Goal: Task Accomplishment & Management: Use online tool/utility

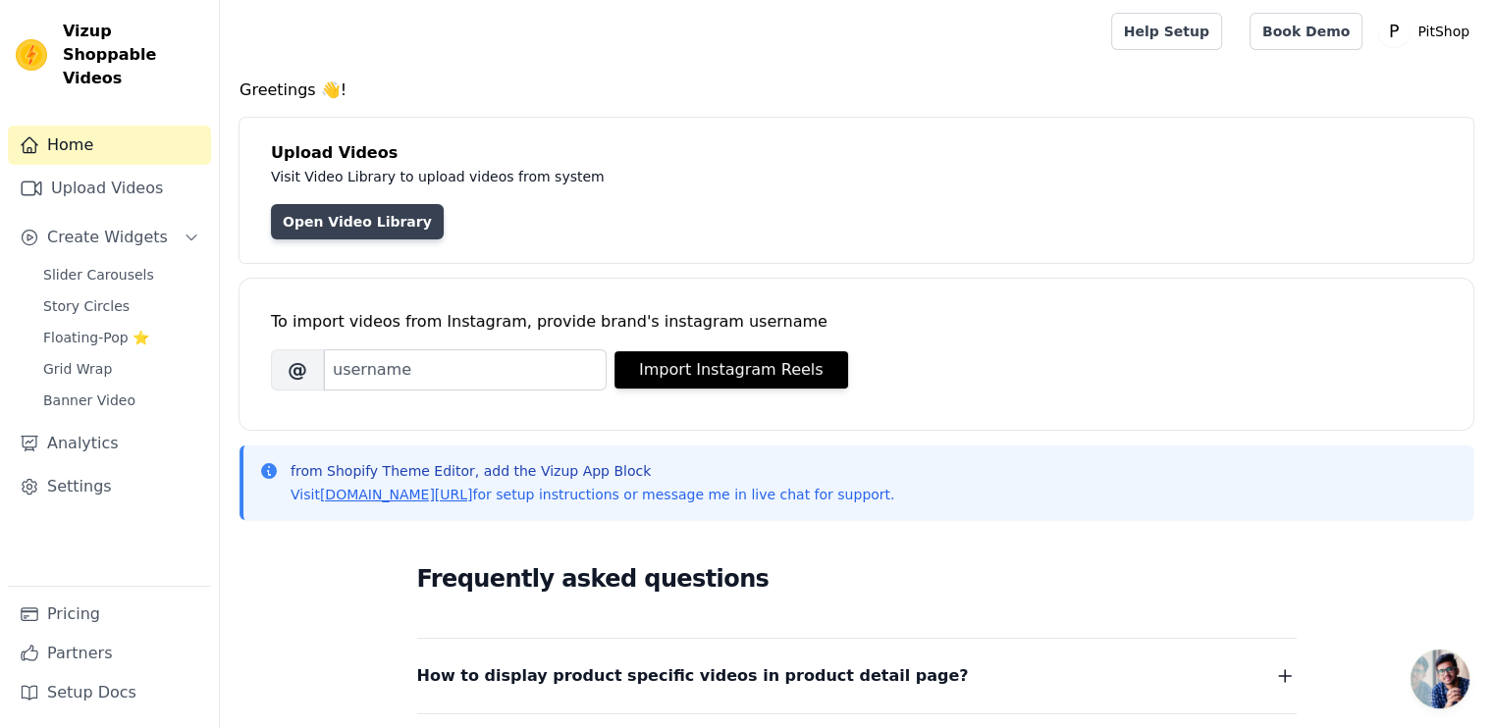
click at [298, 223] on link "Open Video Library" at bounding box center [357, 221] width 173 height 35
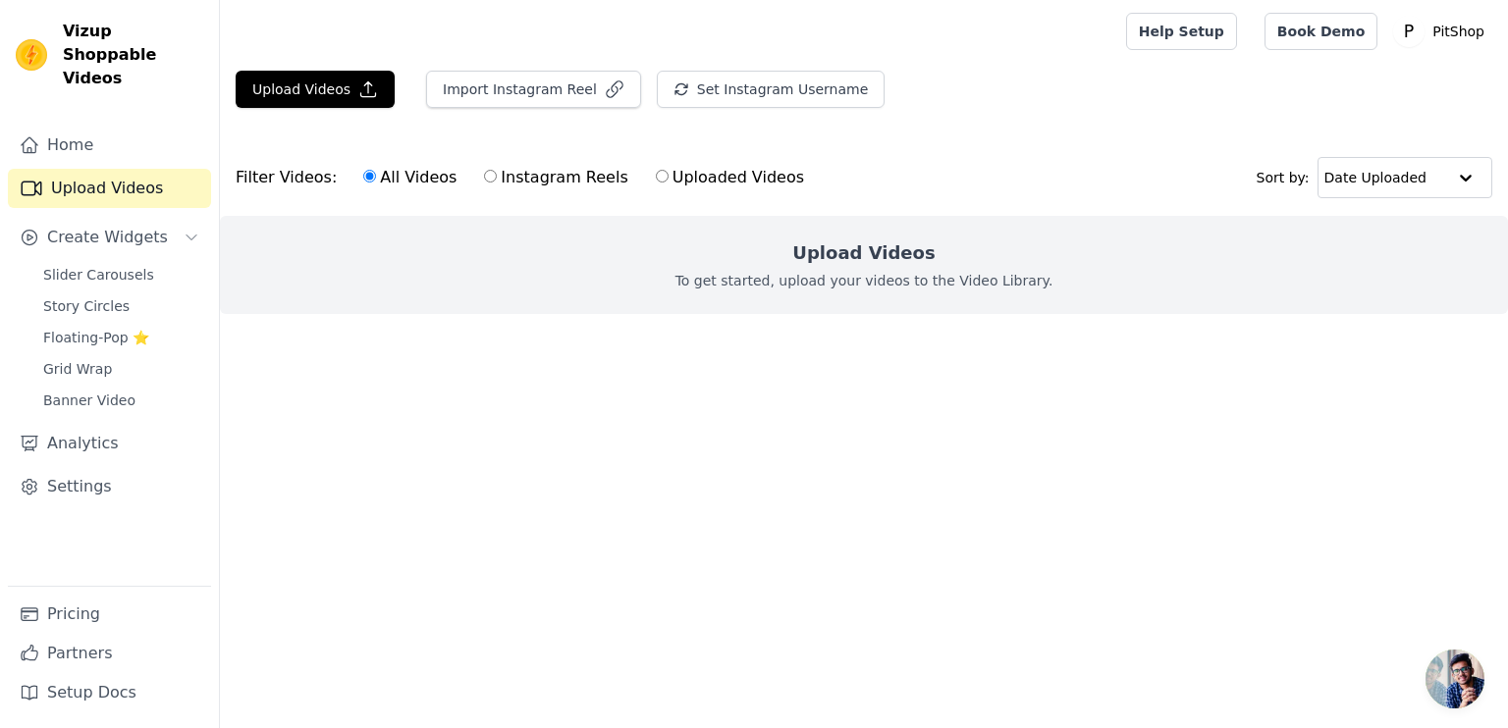
click at [530, 178] on label "Instagram Reels" at bounding box center [555, 178] width 145 height 26
click at [497, 178] on input "Instagram Reels" at bounding box center [490, 176] width 13 height 13
radio input "true"
click at [656, 174] on input "Uploaded Videos" at bounding box center [662, 176] width 13 height 13
radio input "true"
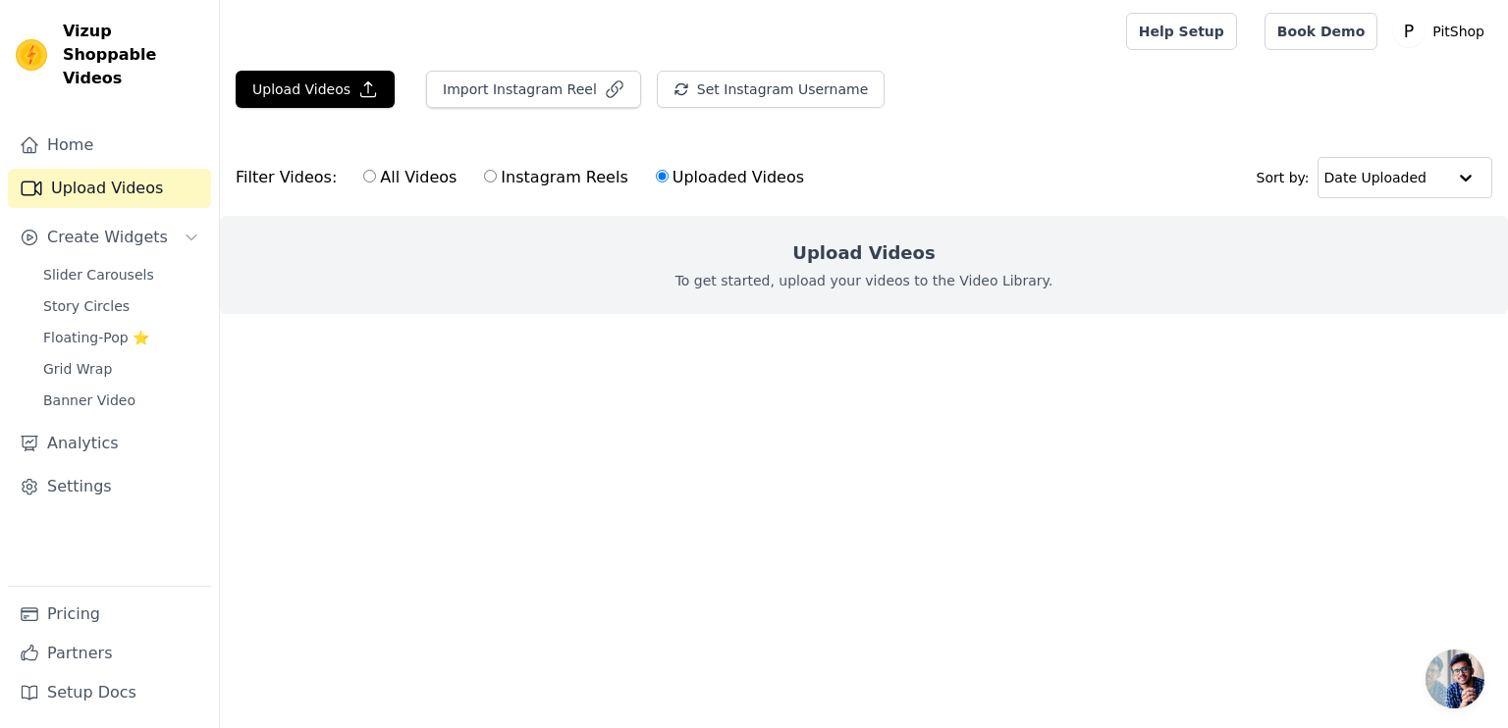
click at [420, 184] on label "All Videos" at bounding box center [409, 178] width 95 height 26
click at [376, 183] on input "All Videos" at bounding box center [369, 176] width 13 height 13
radio input "true"
click at [333, 89] on button "Upload Videos" at bounding box center [315, 89] width 159 height 37
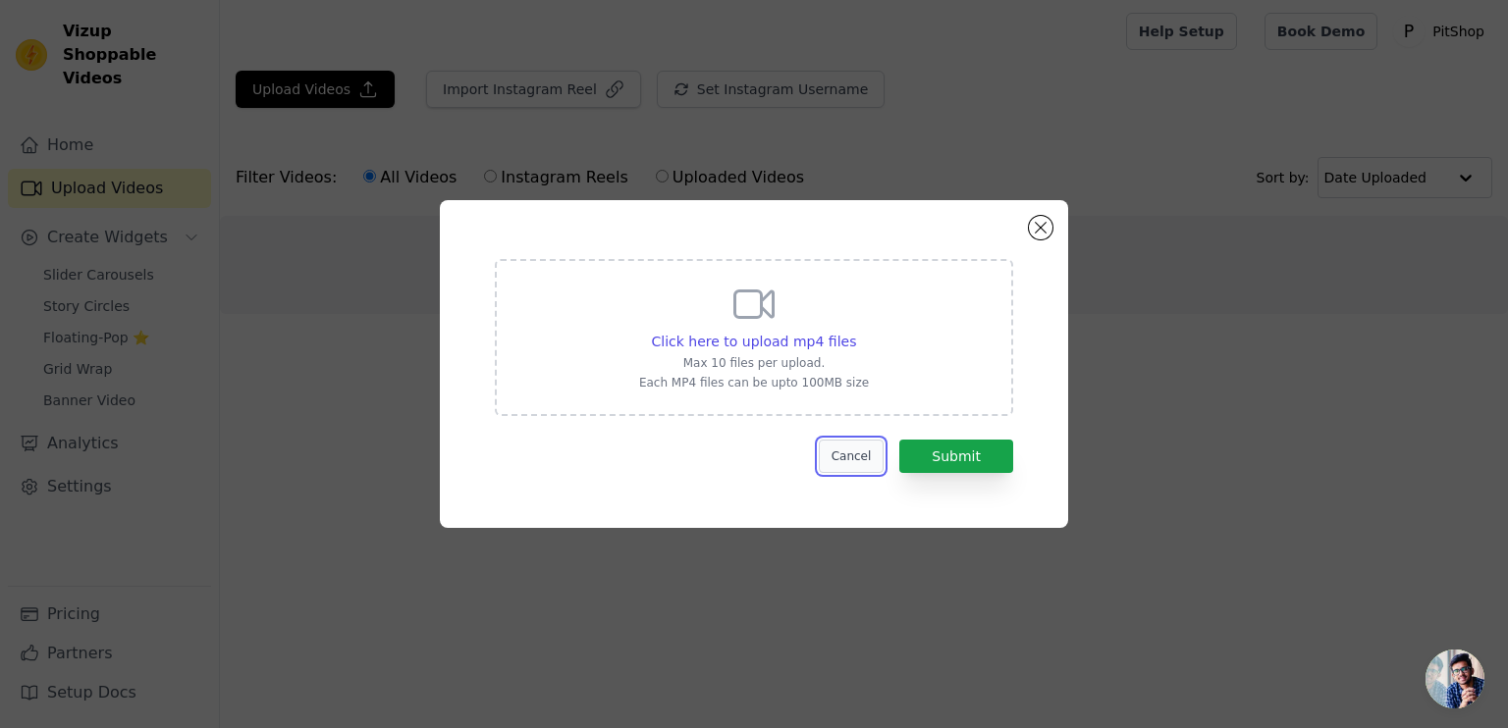
click at [852, 461] on button "Cancel" at bounding box center [852, 456] width 66 height 33
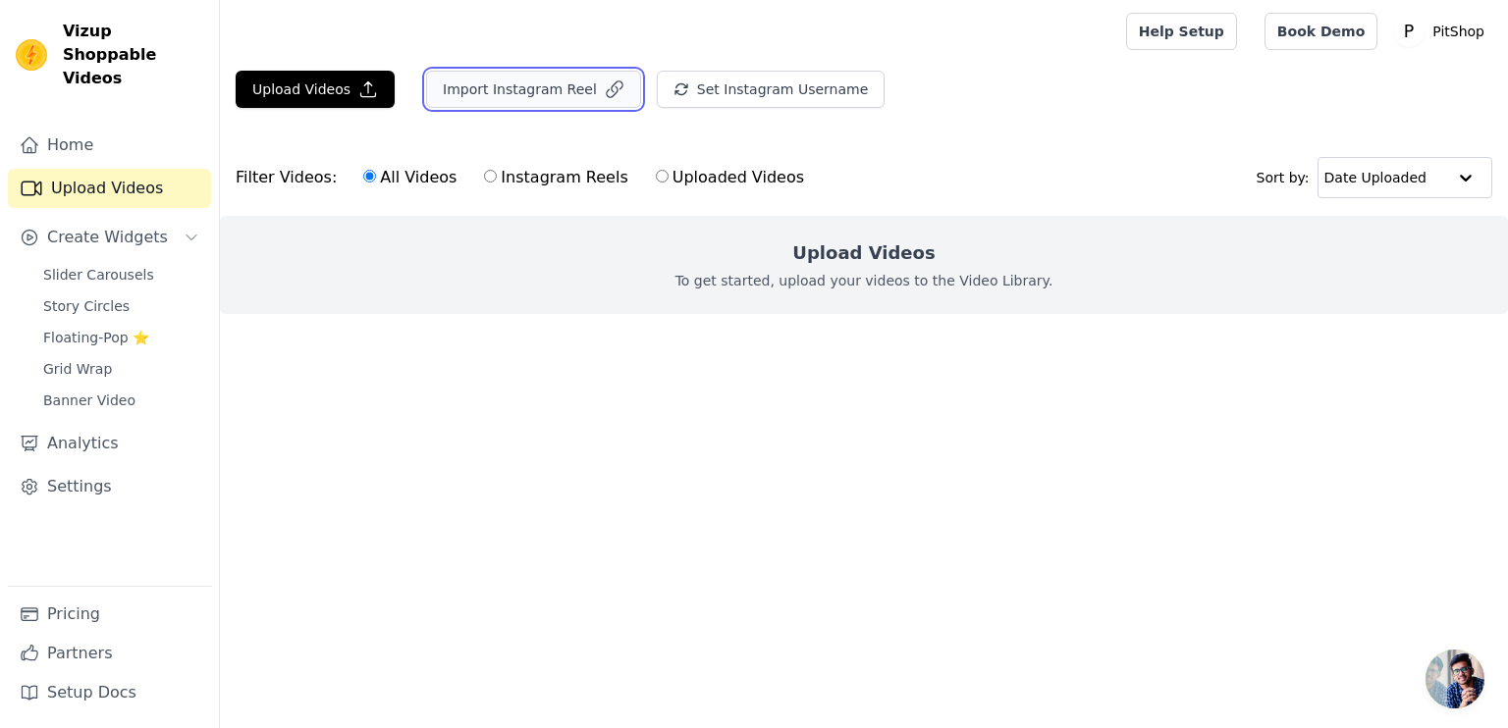
click at [561, 90] on button "Import Instagram Reel" at bounding box center [533, 89] width 215 height 37
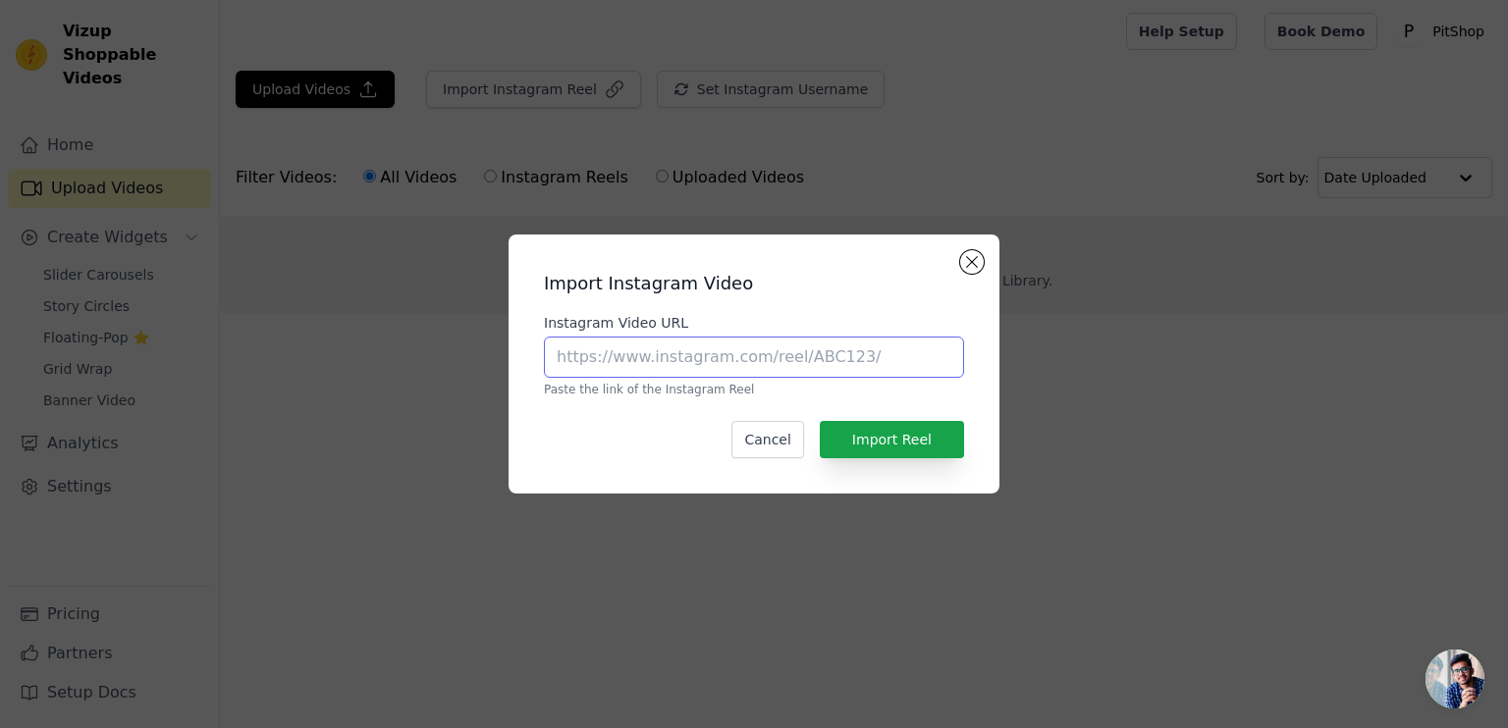
click at [701, 370] on input "Instagram Video URL" at bounding box center [754, 357] width 420 height 41
click at [1109, 295] on div "Import Instagram Video Instagram Video URL Paste the link of the Instagram Reel…" at bounding box center [753, 364] width 1445 height 322
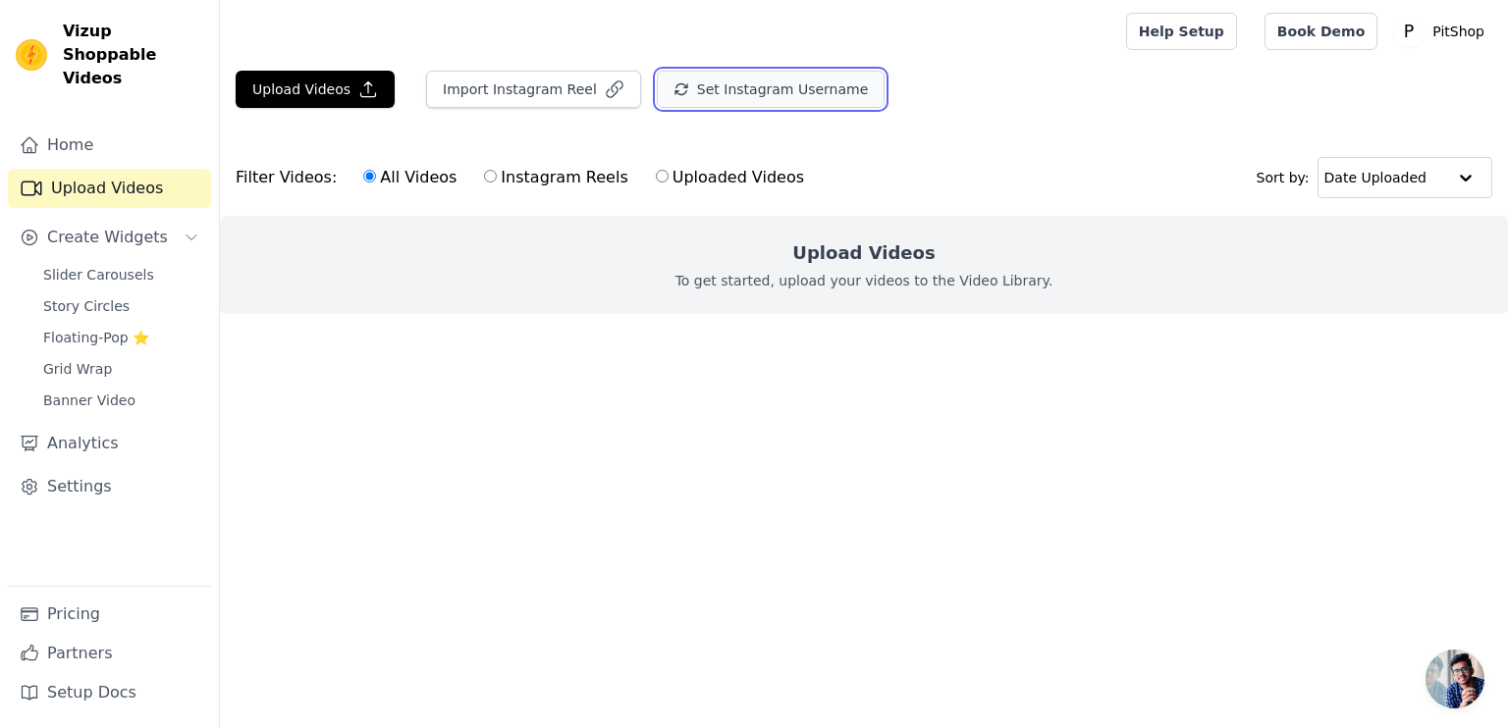
click at [777, 89] on button "Set Instagram Username" at bounding box center [771, 89] width 228 height 37
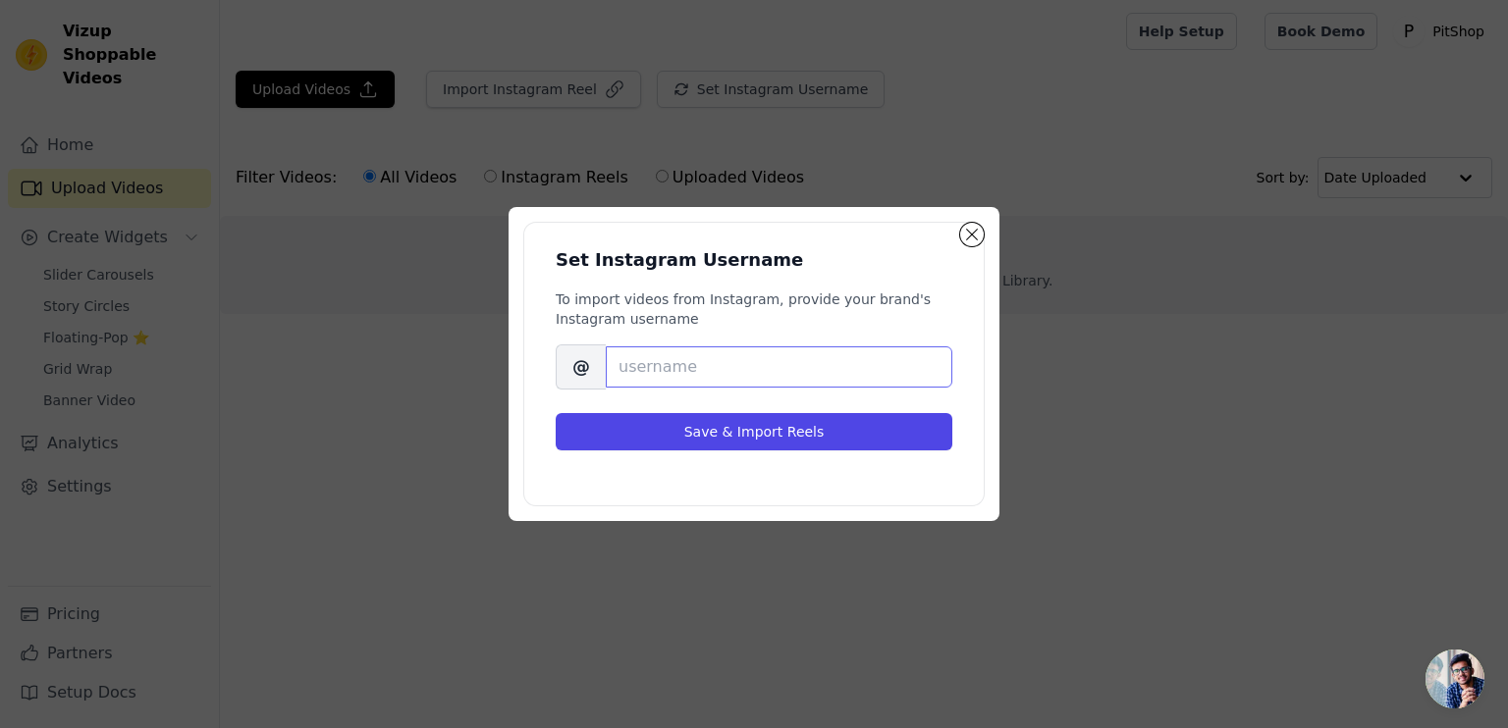
click at [667, 359] on input "Brand's Instagram Username" at bounding box center [779, 367] width 347 height 41
type input "pitshop.official"
click at [698, 537] on div "Set Instagram Username To import videos from Instagram, provide your brand's In…" at bounding box center [753, 364] width 1445 height 377
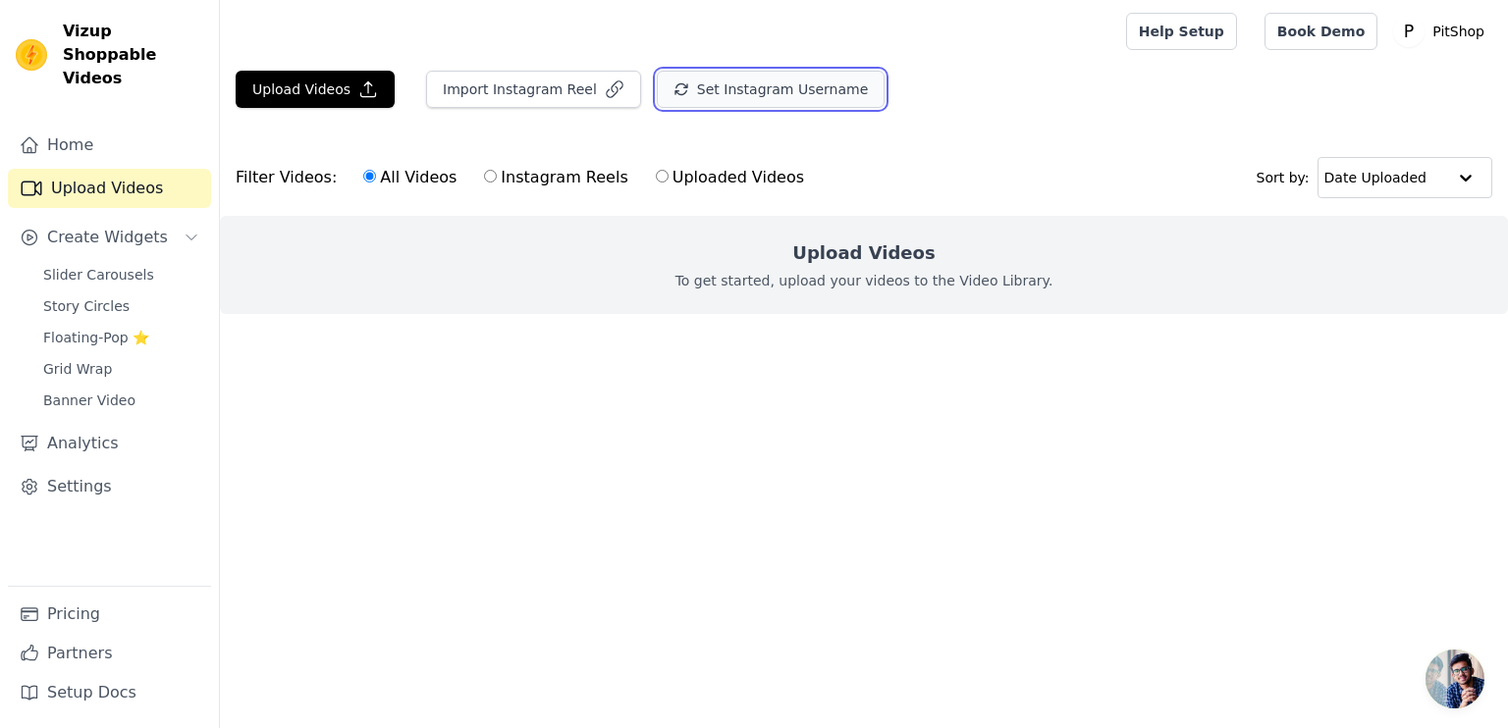
click at [741, 92] on button "Set Instagram Username" at bounding box center [771, 89] width 228 height 37
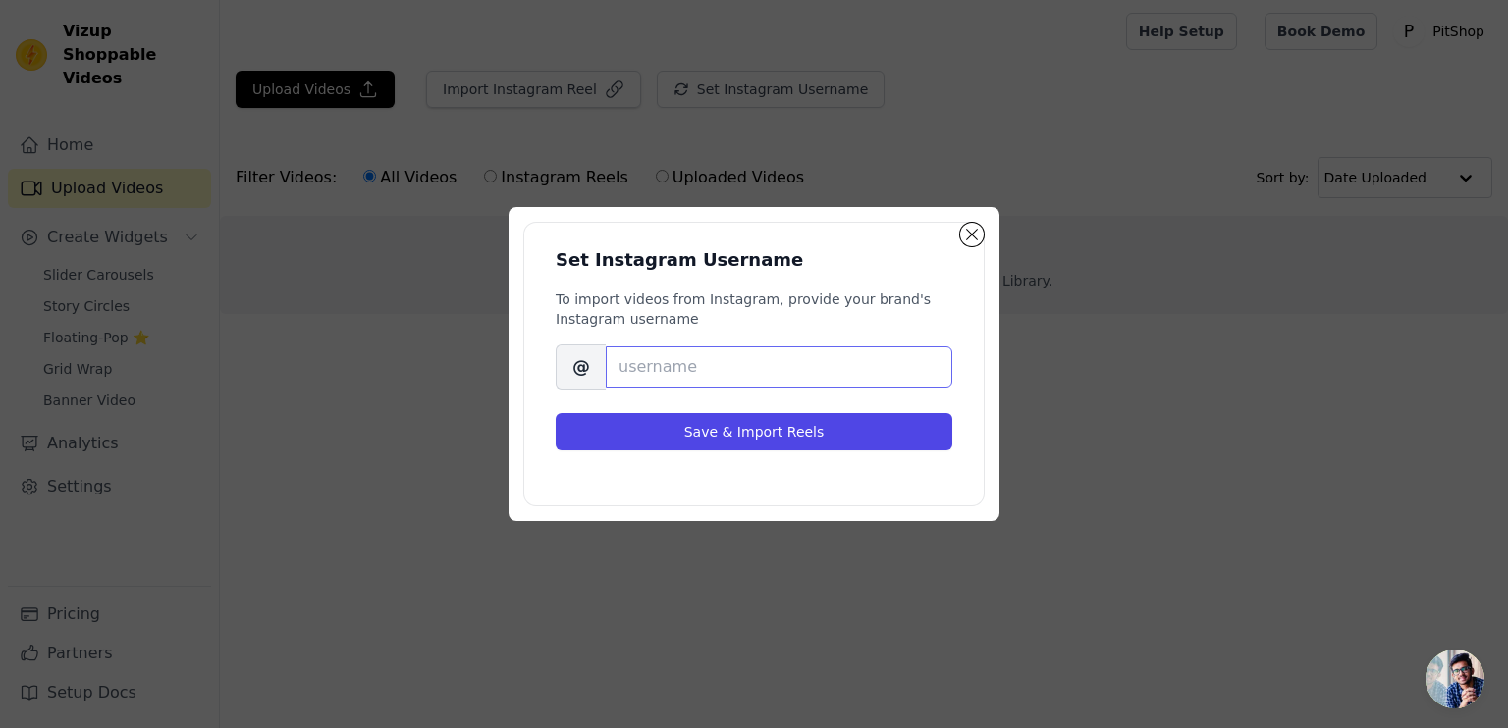
click at [663, 375] on input "Brand's Instagram Username" at bounding box center [779, 367] width 347 height 41
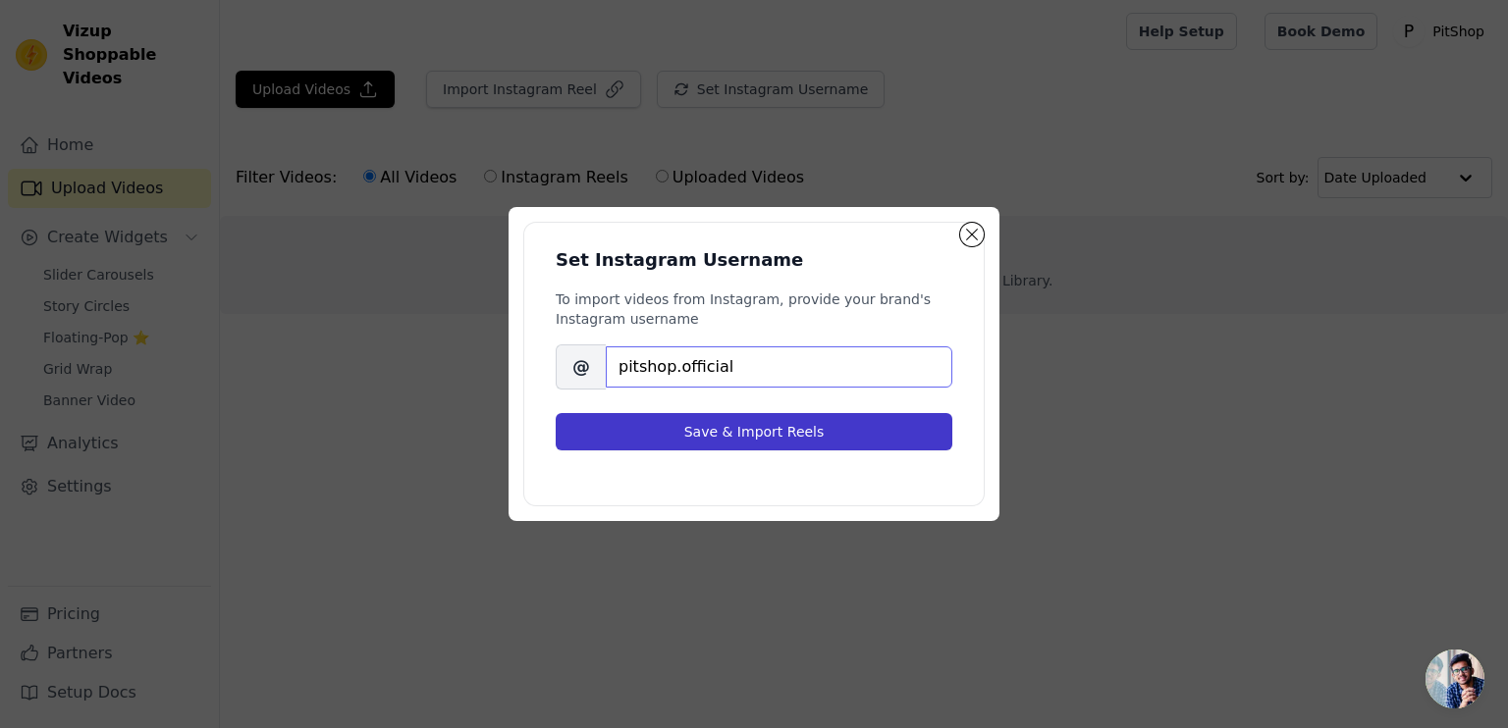
type input "pitshop.official"
click at [878, 413] on button "Save & Import Reels" at bounding box center [754, 431] width 397 height 37
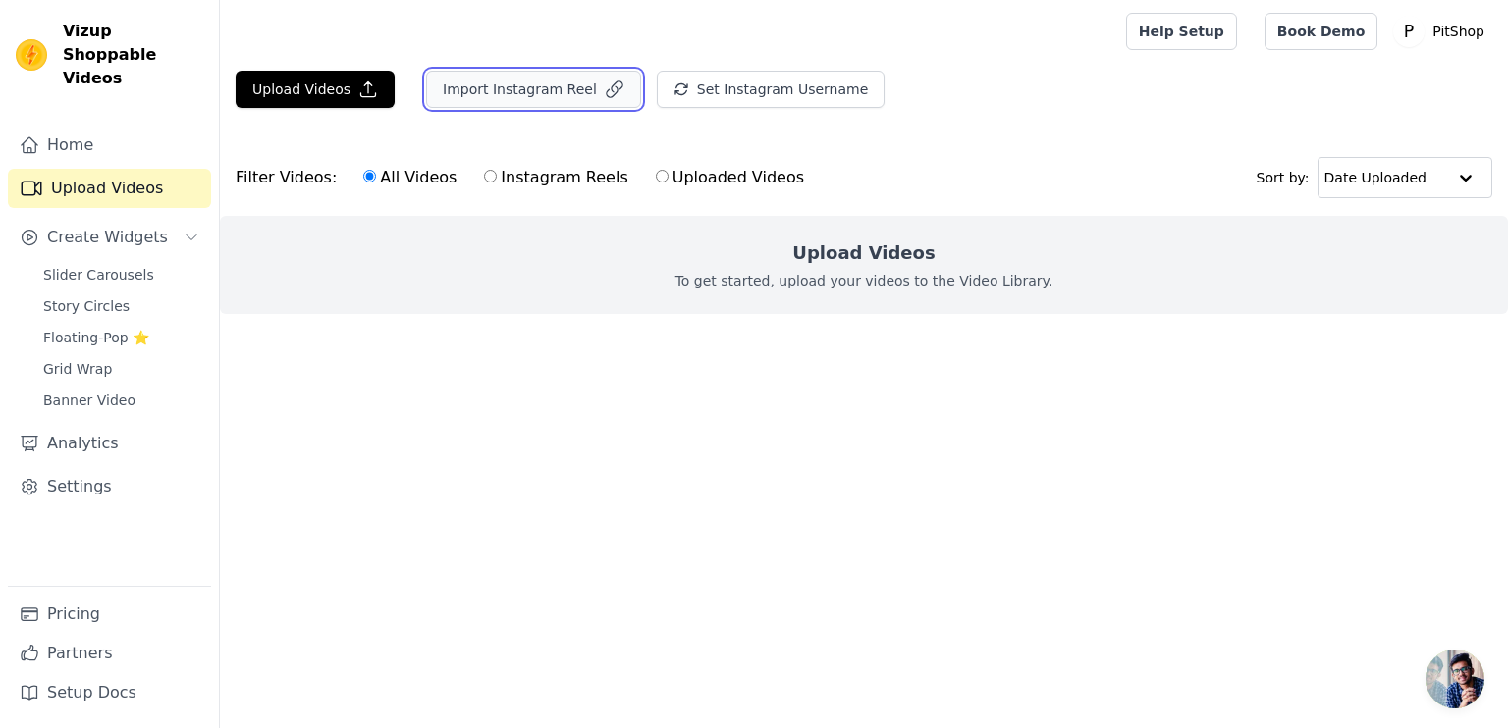
click at [570, 103] on button "Import Instagram Reel" at bounding box center [533, 89] width 215 height 37
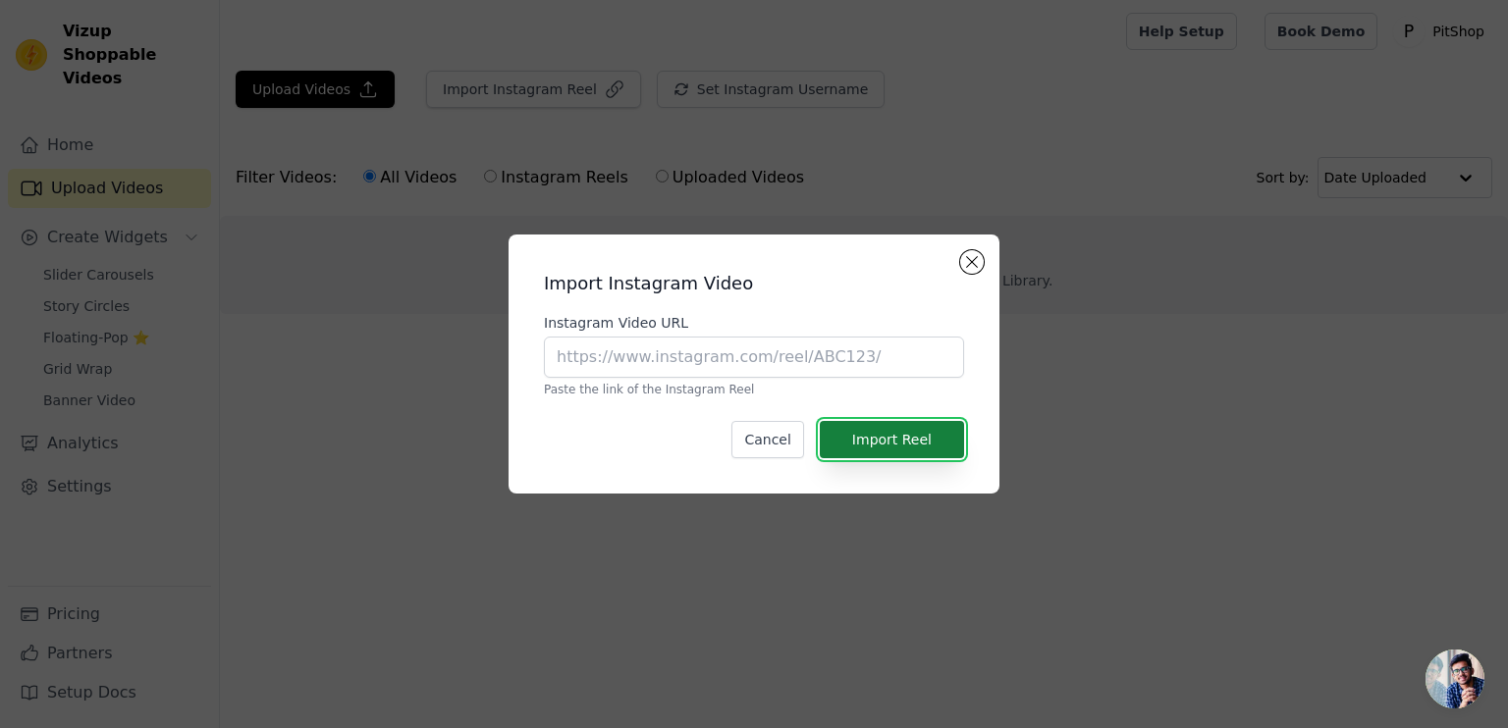
click at [877, 442] on button "Import Reel" at bounding box center [892, 439] width 144 height 37
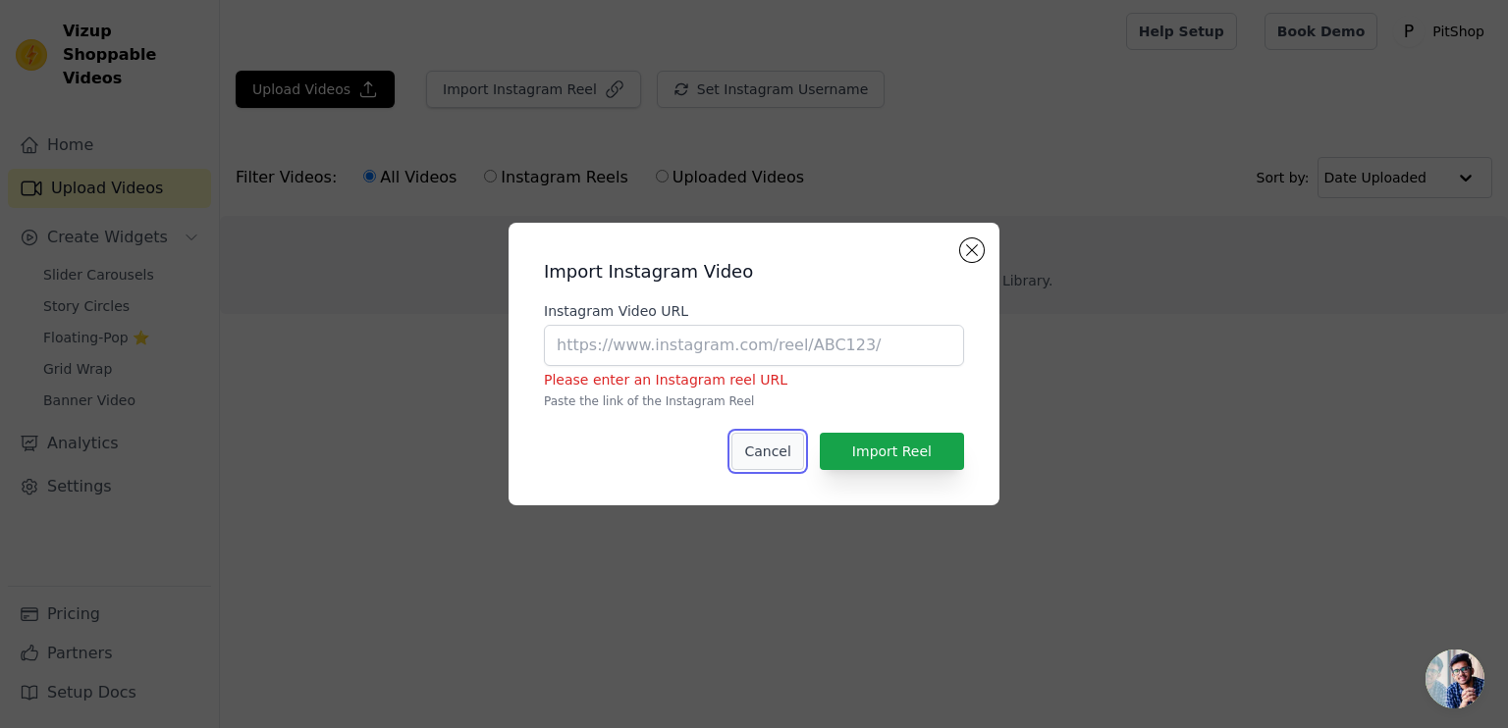
click at [758, 438] on button "Cancel" at bounding box center [767, 451] width 72 height 37
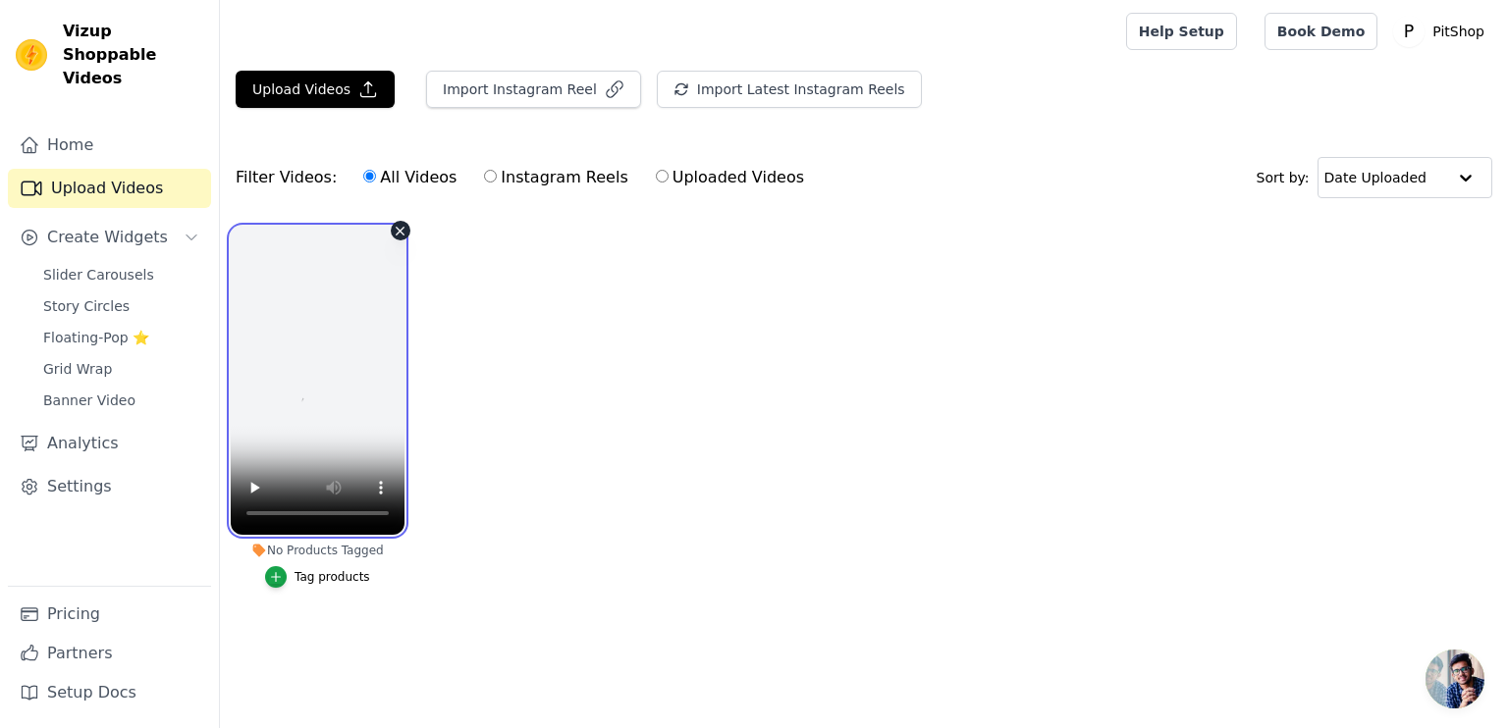
click at [331, 399] on video at bounding box center [318, 381] width 174 height 308
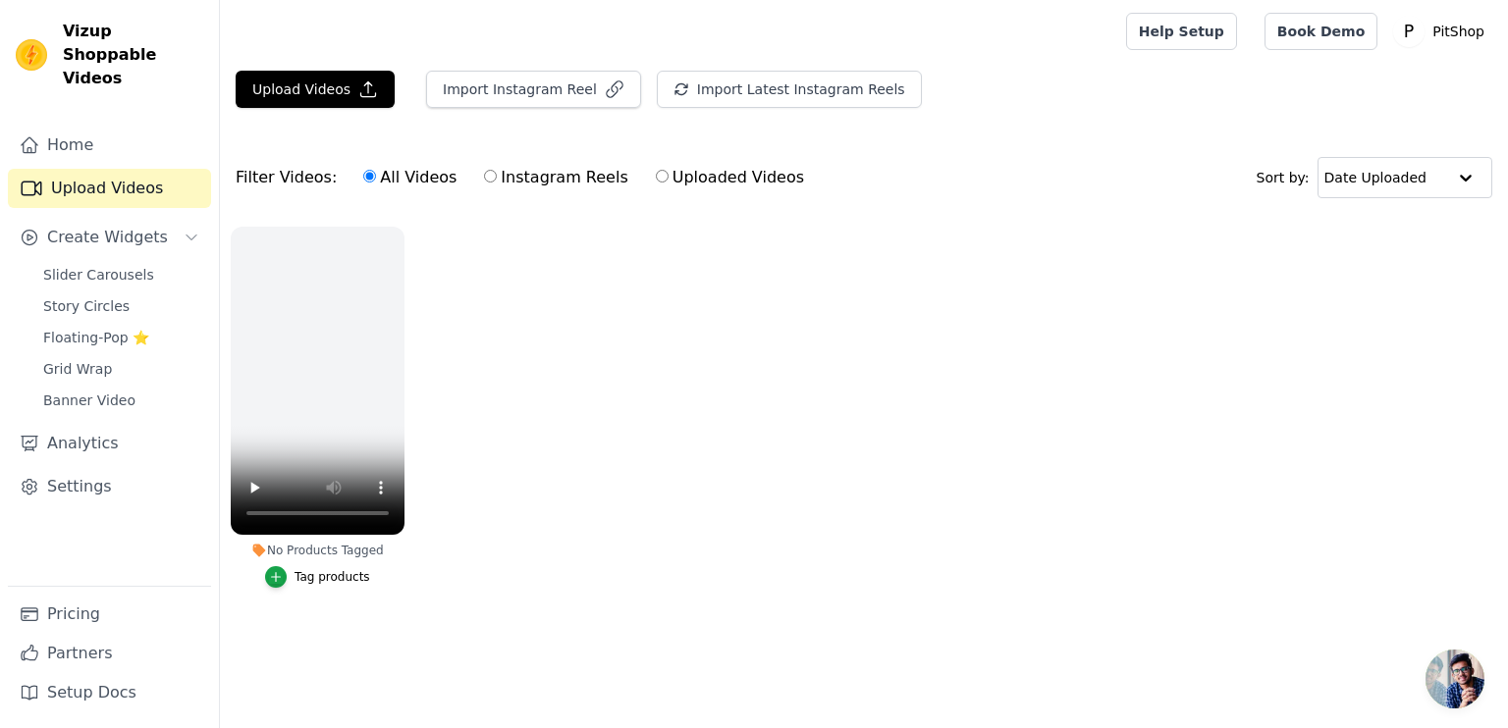
click at [513, 337] on ul "No Products Tagged Tag products" at bounding box center [864, 427] width 1288 height 422
click at [479, 362] on ul "No Products Tagged Tag products" at bounding box center [864, 427] width 1288 height 422
click at [569, 438] on ul "No Products Tagged Tag products" at bounding box center [864, 427] width 1288 height 422
click at [502, 185] on label "Instagram Reels" at bounding box center [555, 178] width 145 height 26
click at [497, 183] on input "Instagram Reels" at bounding box center [490, 176] width 13 height 13
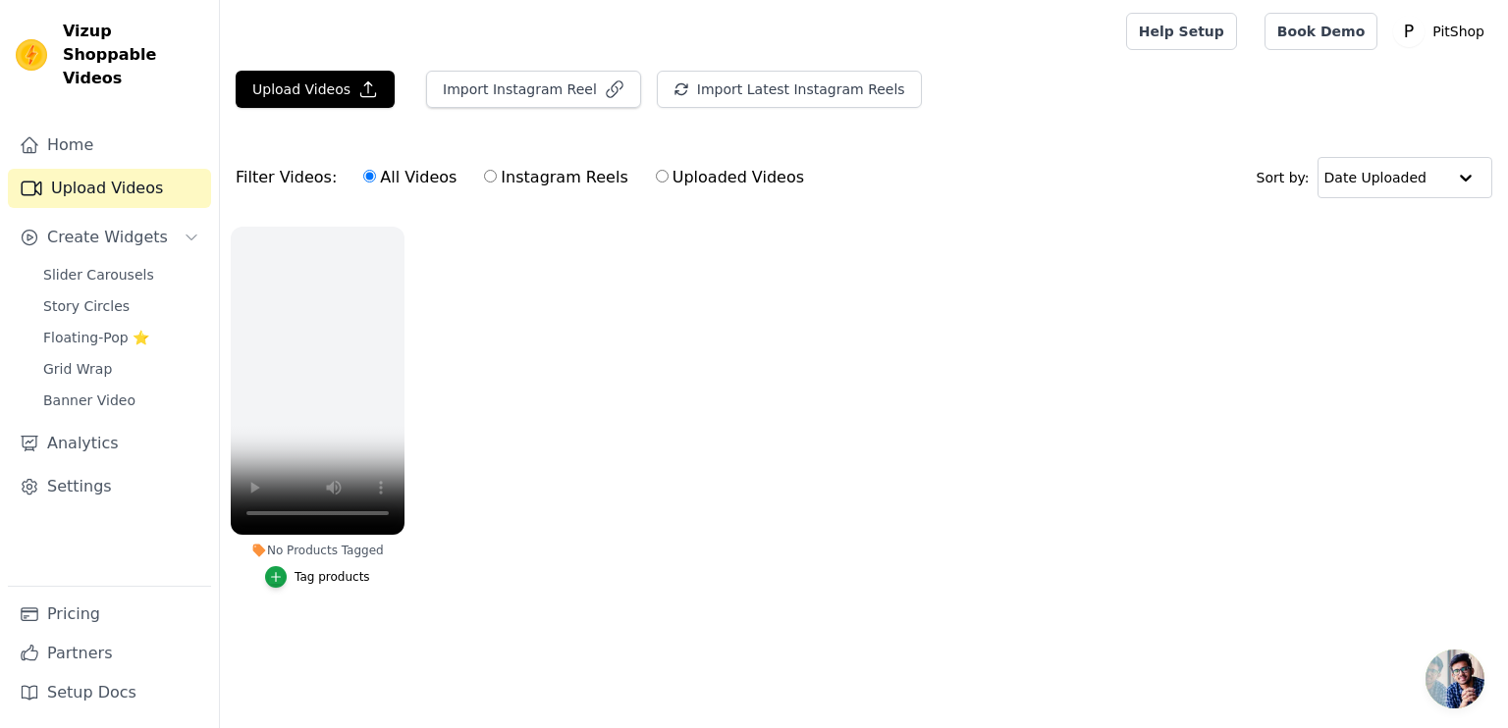
radio input "true"
click at [397, 180] on label "All Videos" at bounding box center [409, 178] width 95 height 26
click at [376, 180] on input "All Videos" at bounding box center [369, 176] width 13 height 13
radio input "true"
click at [745, 380] on ul "No Products Tagged Tag products" at bounding box center [864, 427] width 1288 height 422
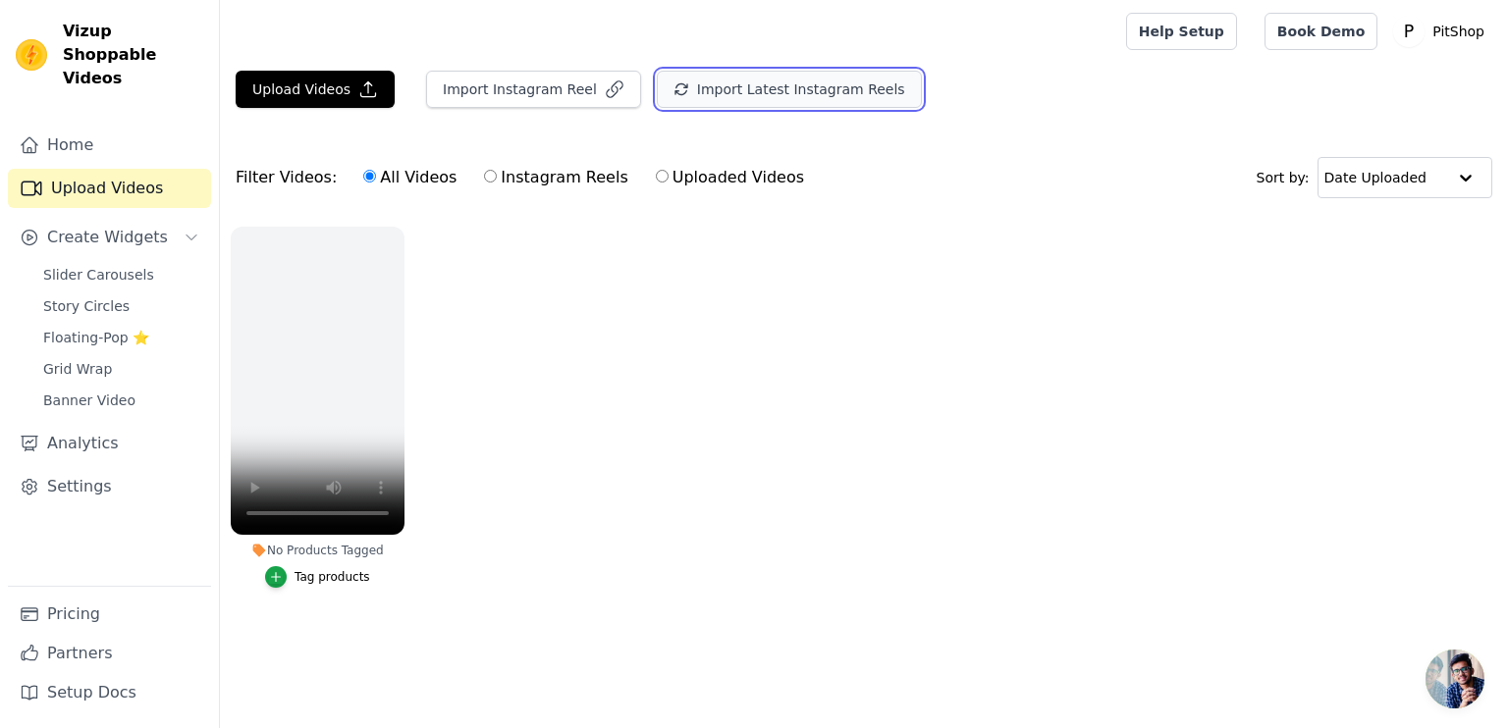
click at [772, 106] on button "Import Latest Instagram Reels" at bounding box center [789, 89] width 265 height 37
click at [803, 265] on ul "No Products Tagged Tag products" at bounding box center [864, 427] width 1288 height 422
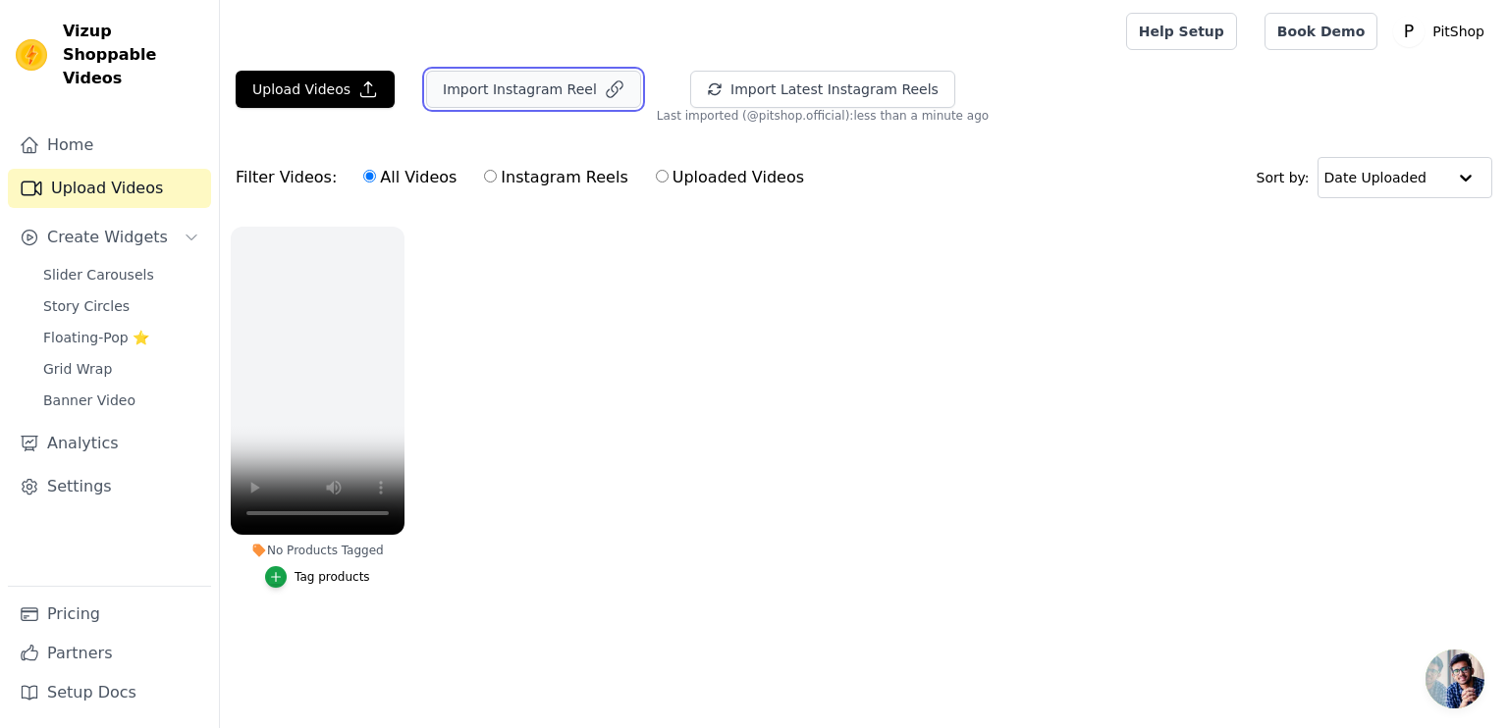
click at [544, 82] on button "Import Instagram Reel" at bounding box center [533, 89] width 215 height 37
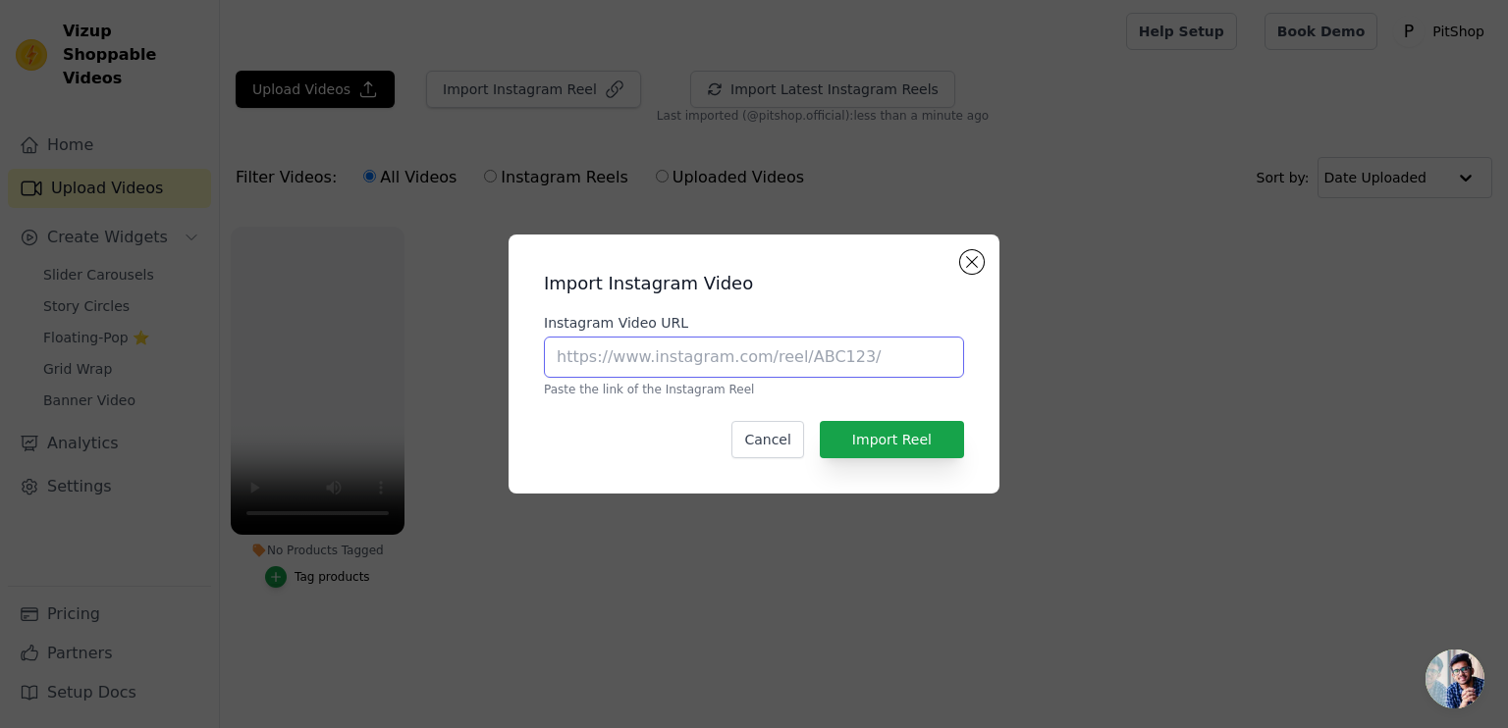
click at [634, 359] on input "Instagram Video URL" at bounding box center [754, 357] width 420 height 41
paste input "Types of Wireless Networks  Wireless LANs Connects two or more network devices…"
type input "Types of Wireless Networks  Wireless LANs Connects two or more network devices…"
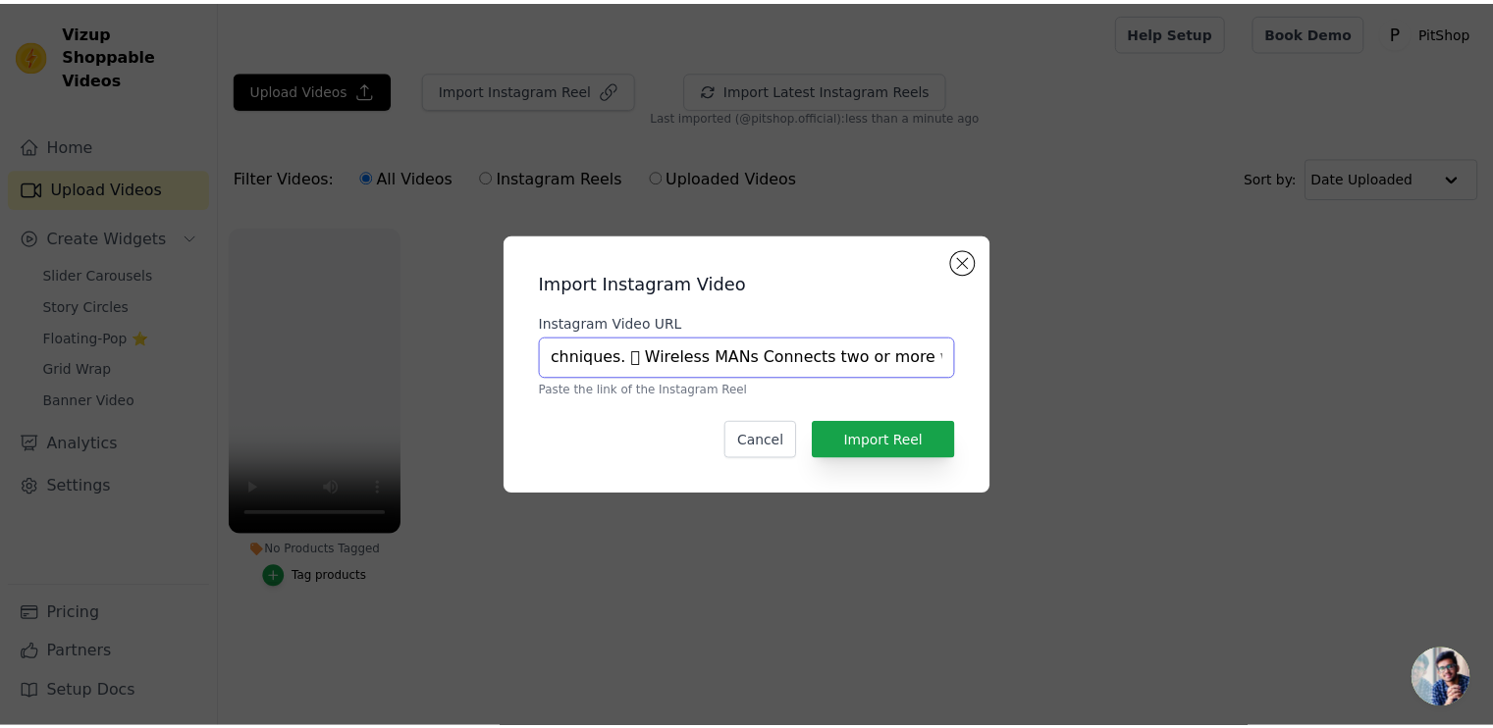
scroll to position [0, 0]
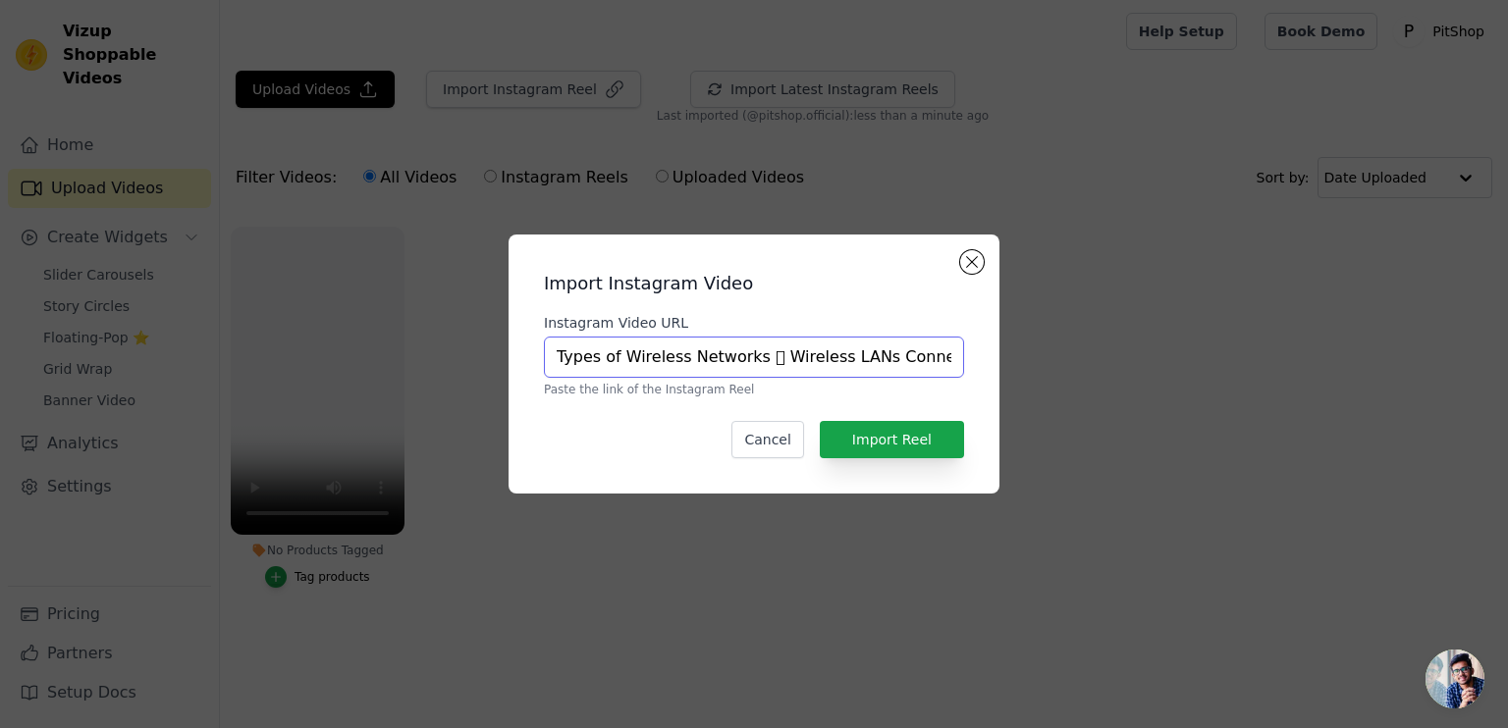
drag, startPoint x: 954, startPoint y: 356, endPoint x: 382, endPoint y: 345, distance: 572.5
click at [382, 345] on div "Import Instagram Video Instagram Video URL Types of Wireless Networks  Wireles…" at bounding box center [753, 364] width 1445 height 322
click at [1037, 431] on div "Import Instagram Video Instagram Video URL Paste the link of the Instagram Reel…" at bounding box center [753, 364] width 1445 height 322
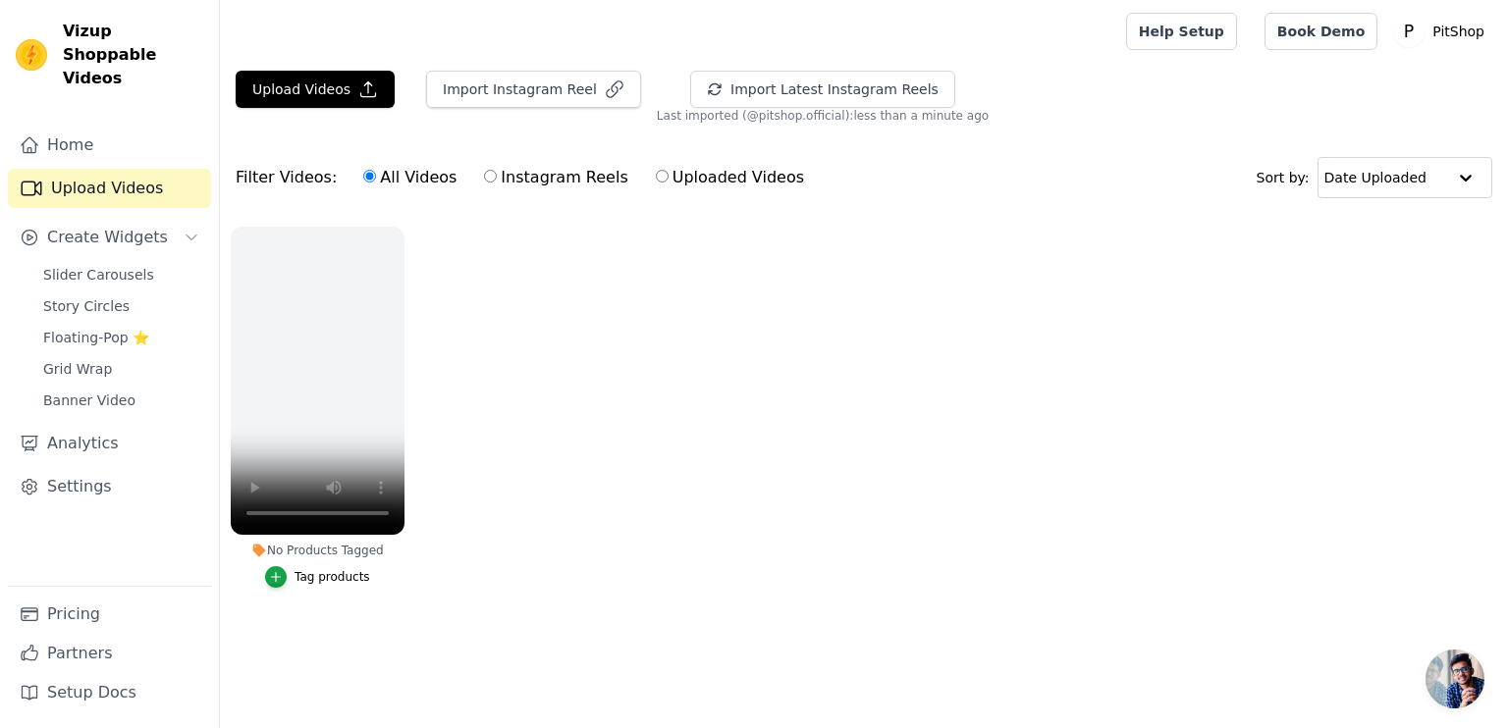
click at [733, 523] on ul "No Products Tagged Tag products" at bounding box center [864, 427] width 1288 height 422
click at [1457, 30] on p "PitShop" at bounding box center [1458, 31] width 68 height 35
click at [1345, 89] on link "Settings" at bounding box center [1398, 81] width 188 height 35
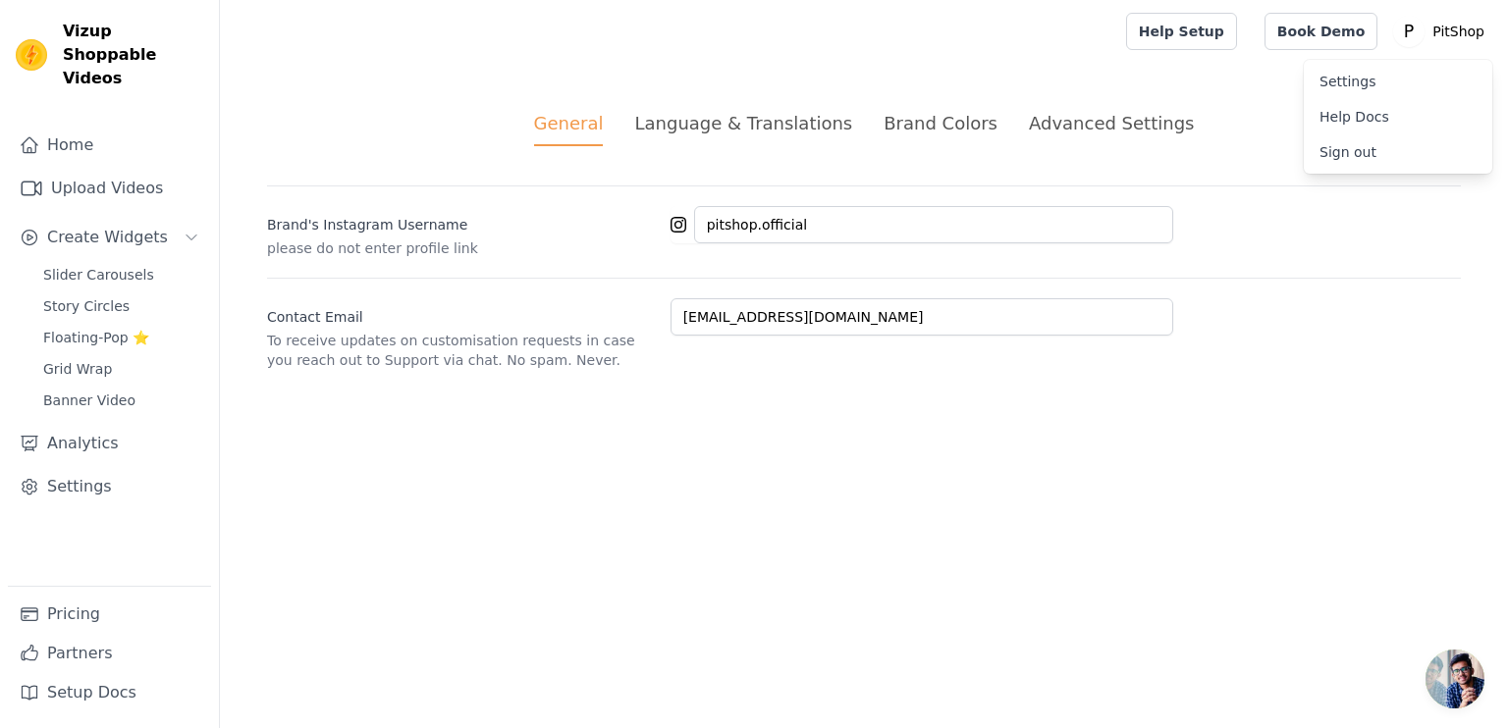
click at [787, 125] on div "Language & Translations" at bounding box center [743, 123] width 218 height 27
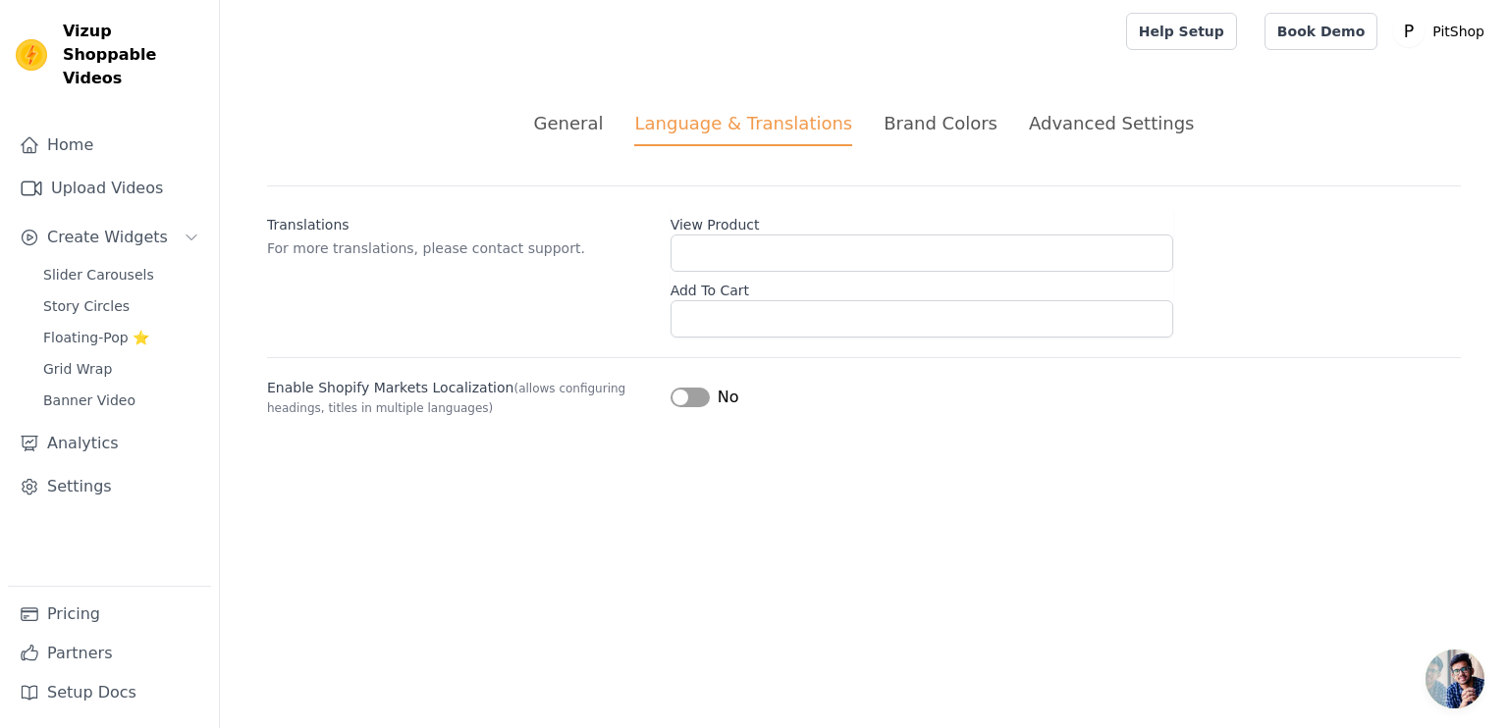
click at [604, 133] on div "General" at bounding box center [569, 123] width 70 height 27
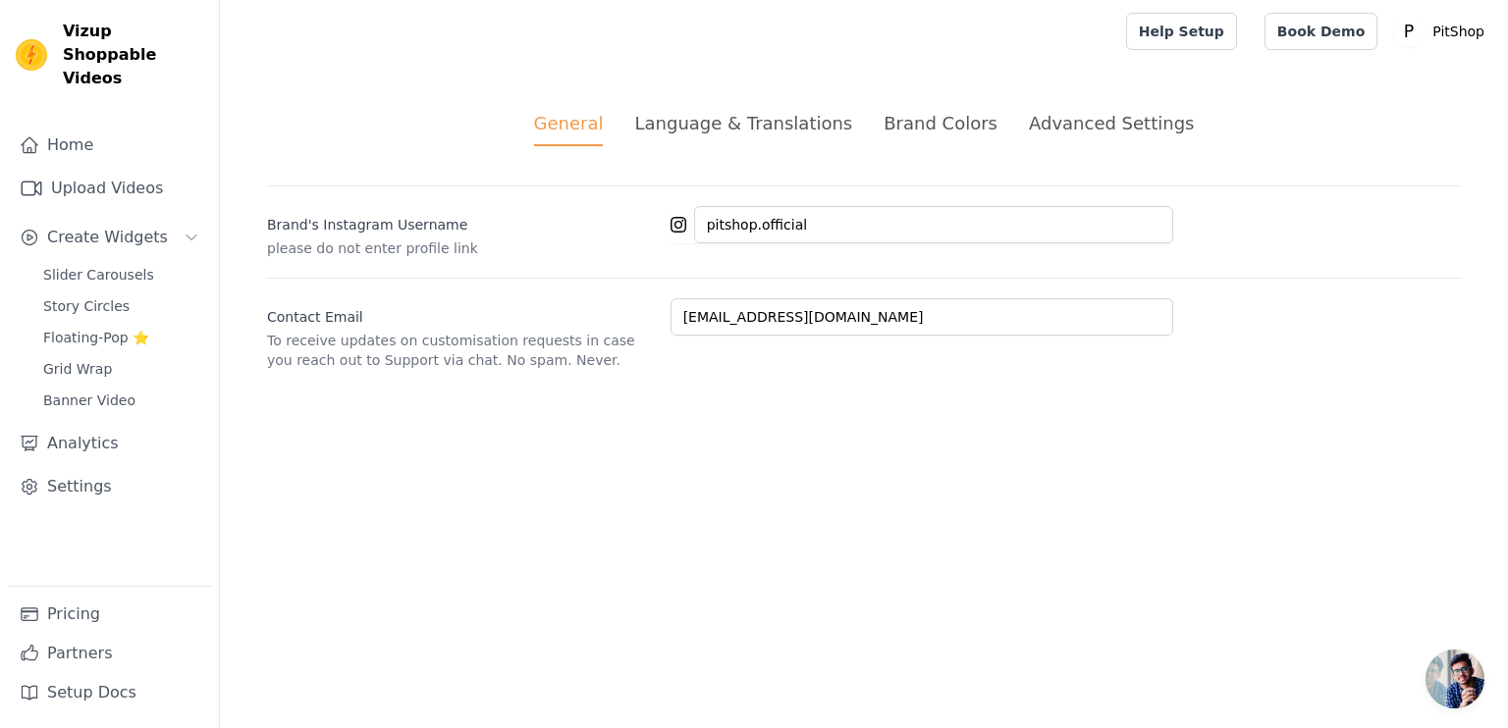
click at [950, 114] on div "Brand Colors" at bounding box center [941, 123] width 114 height 27
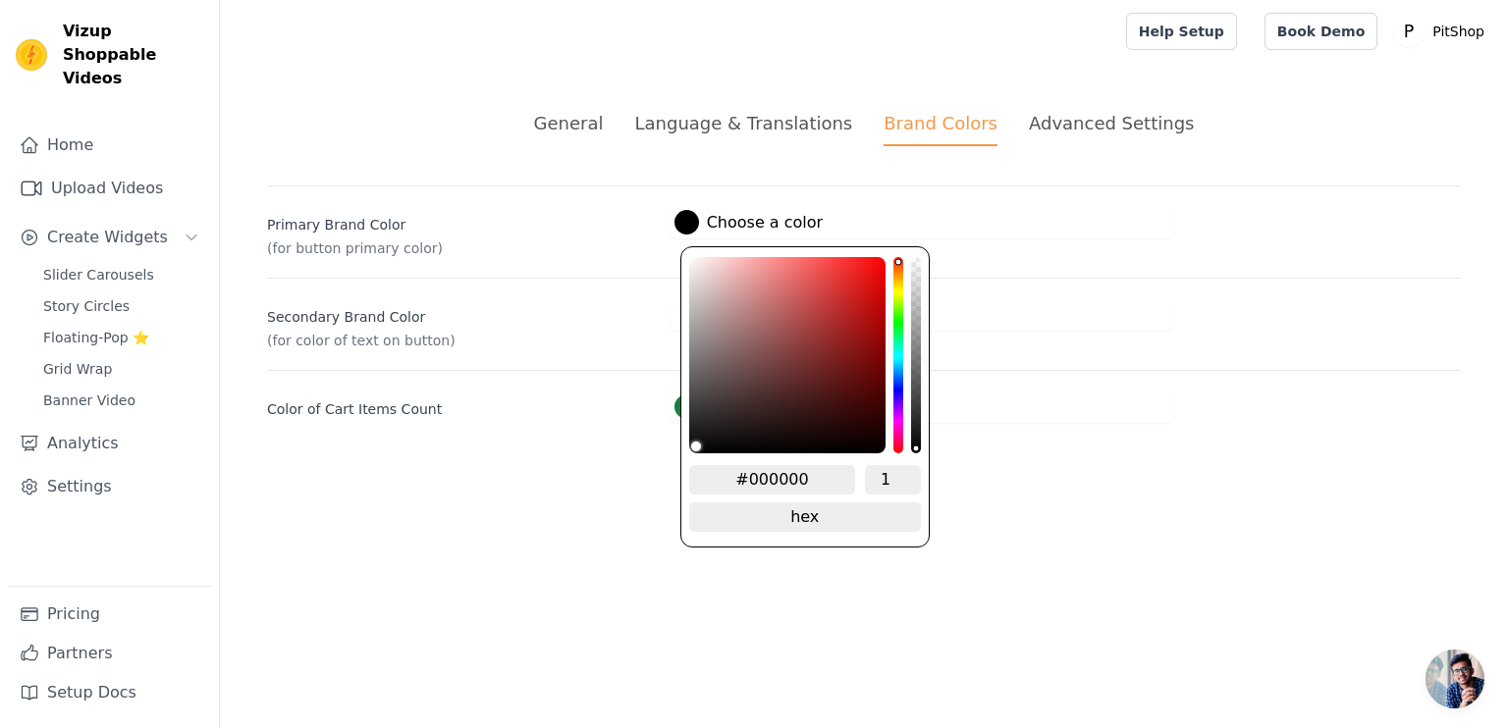
click at [681, 227] on div at bounding box center [686, 222] width 25 height 25
type input "#d63232"
type input "#d63131"
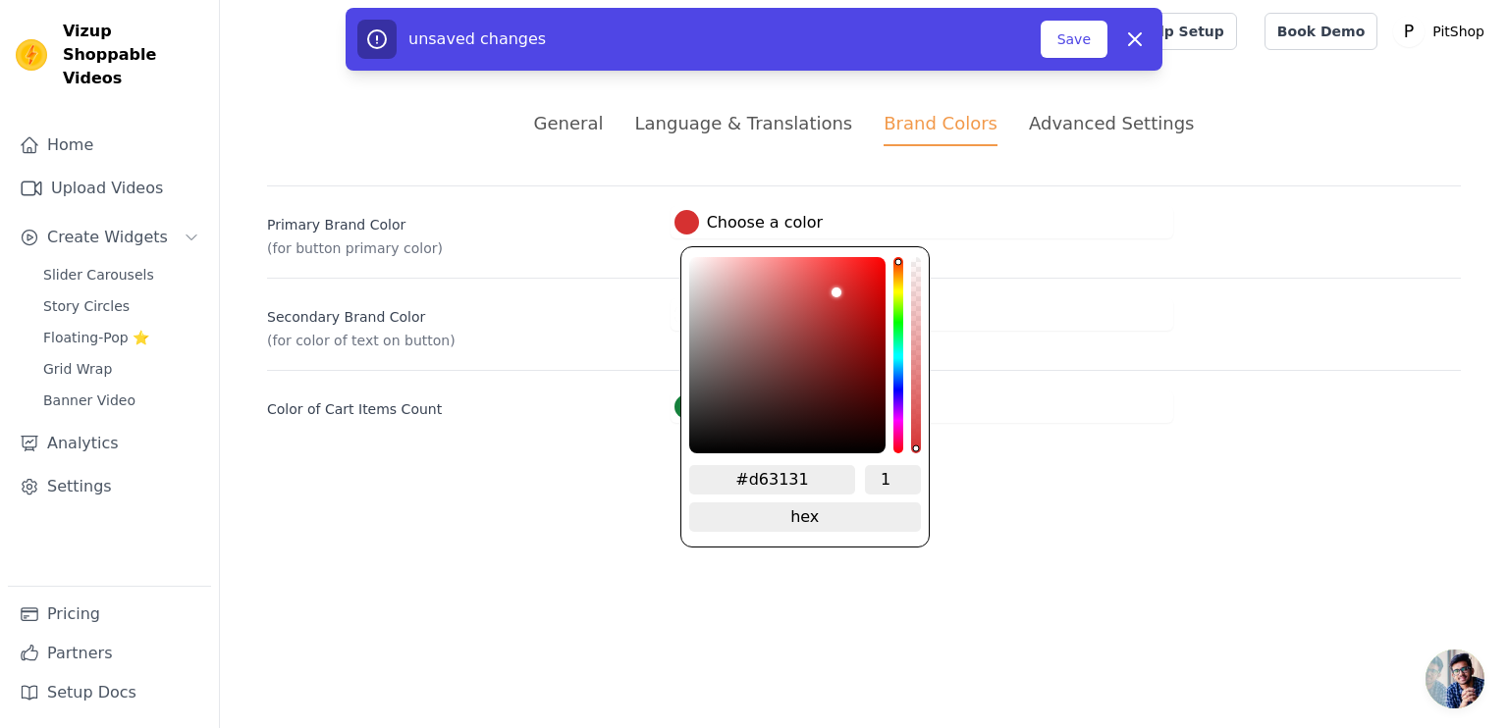
type input "#d73131"
type input "#da2e2e"
type input "#de2c2c"
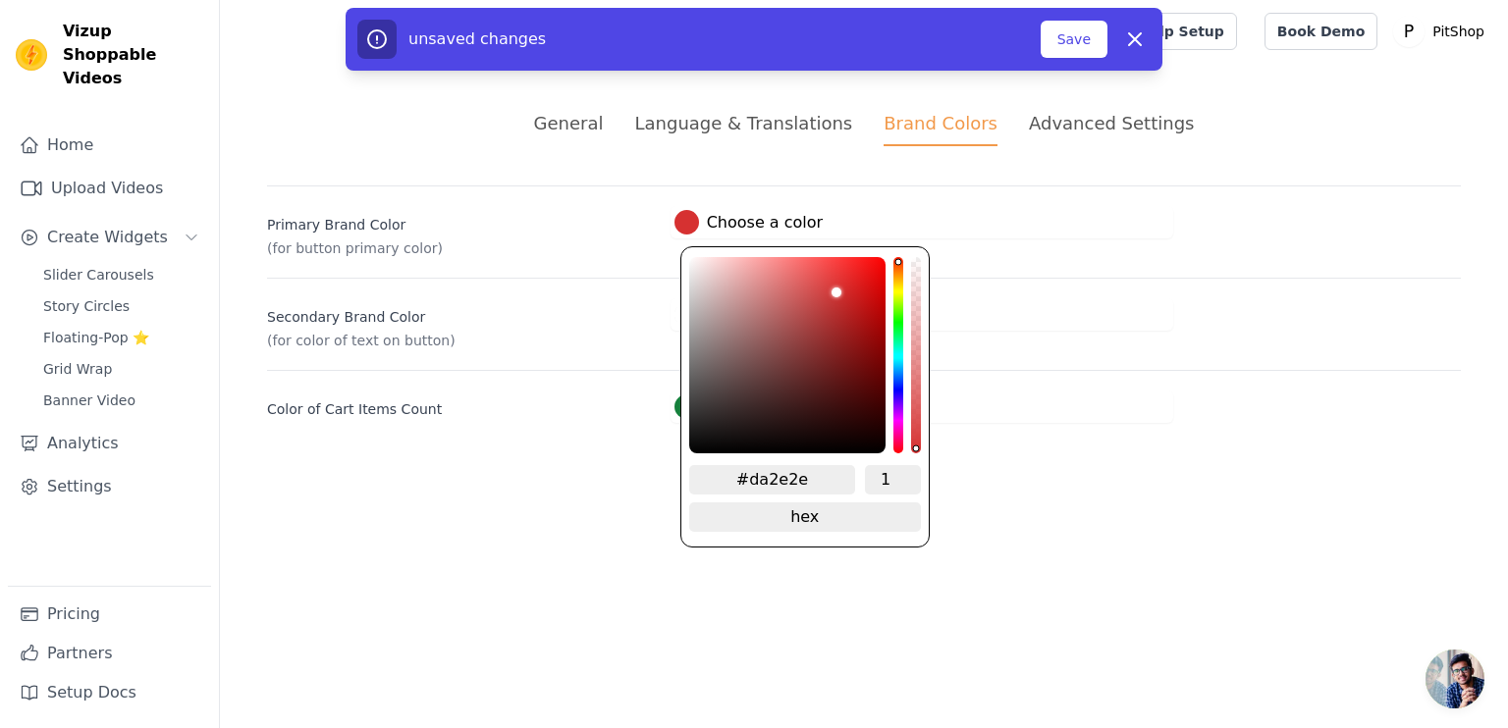
type input "#de2c2c"
type input "#e72222"
type input "#ec1919"
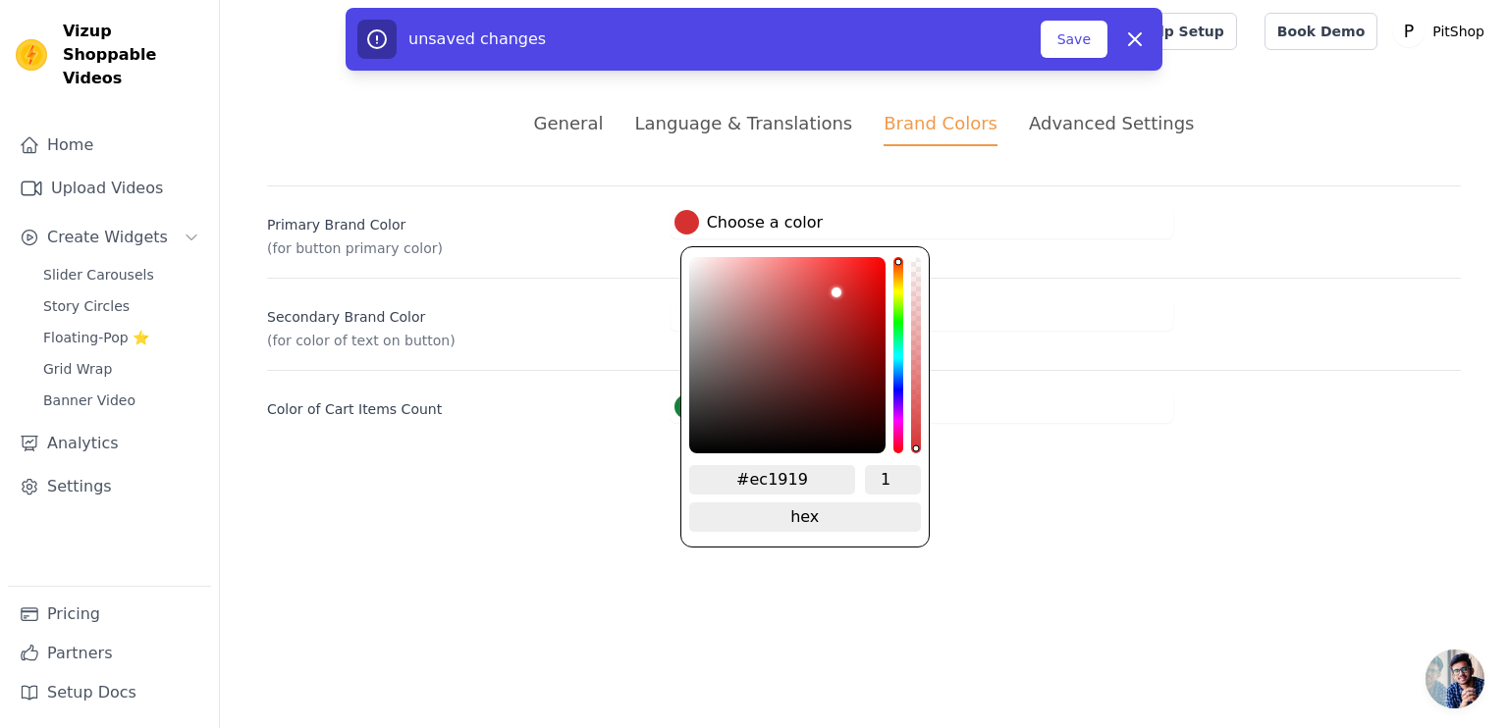
type input "#f41616"
type input "#fc1111"
type input "#ff0f0f"
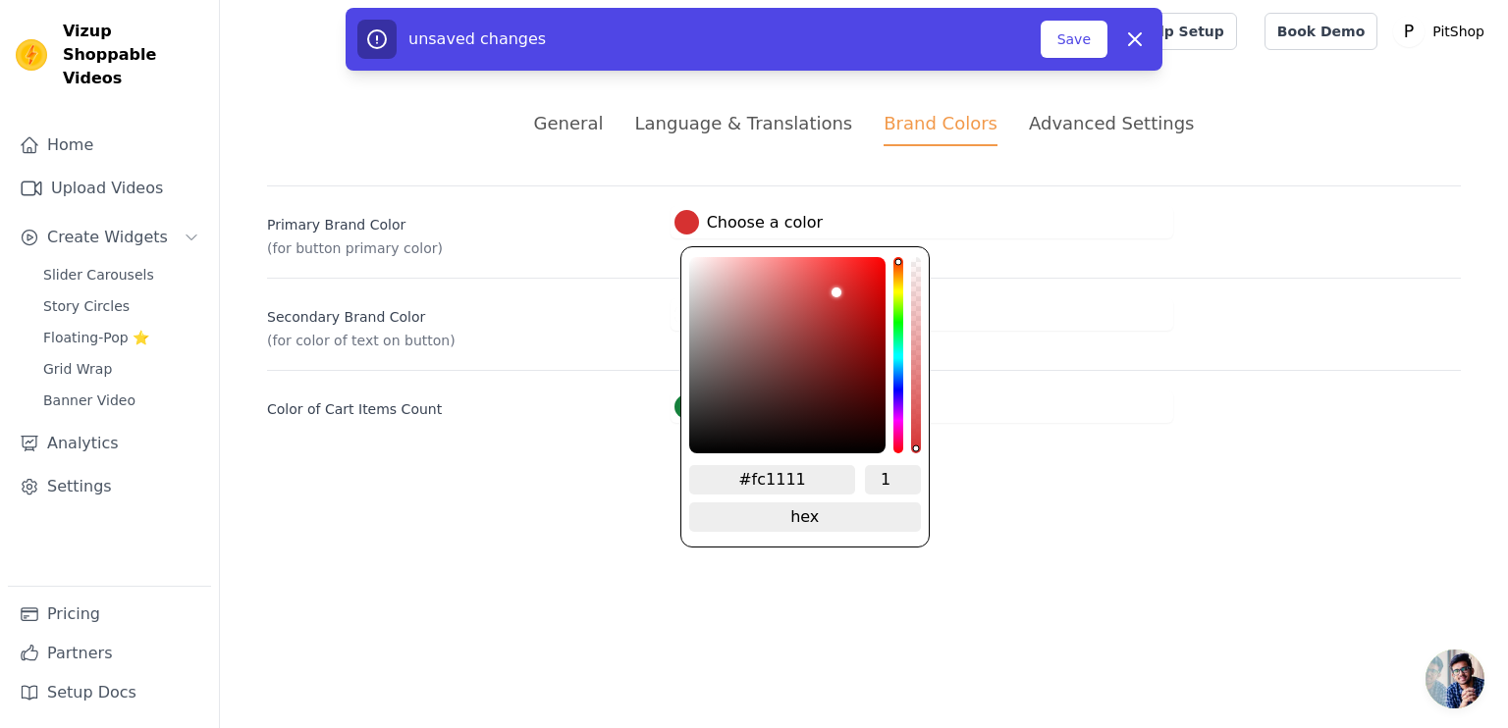
type input "#ff0f0f"
type input "#ff0c0c"
type input "#ff0b0b"
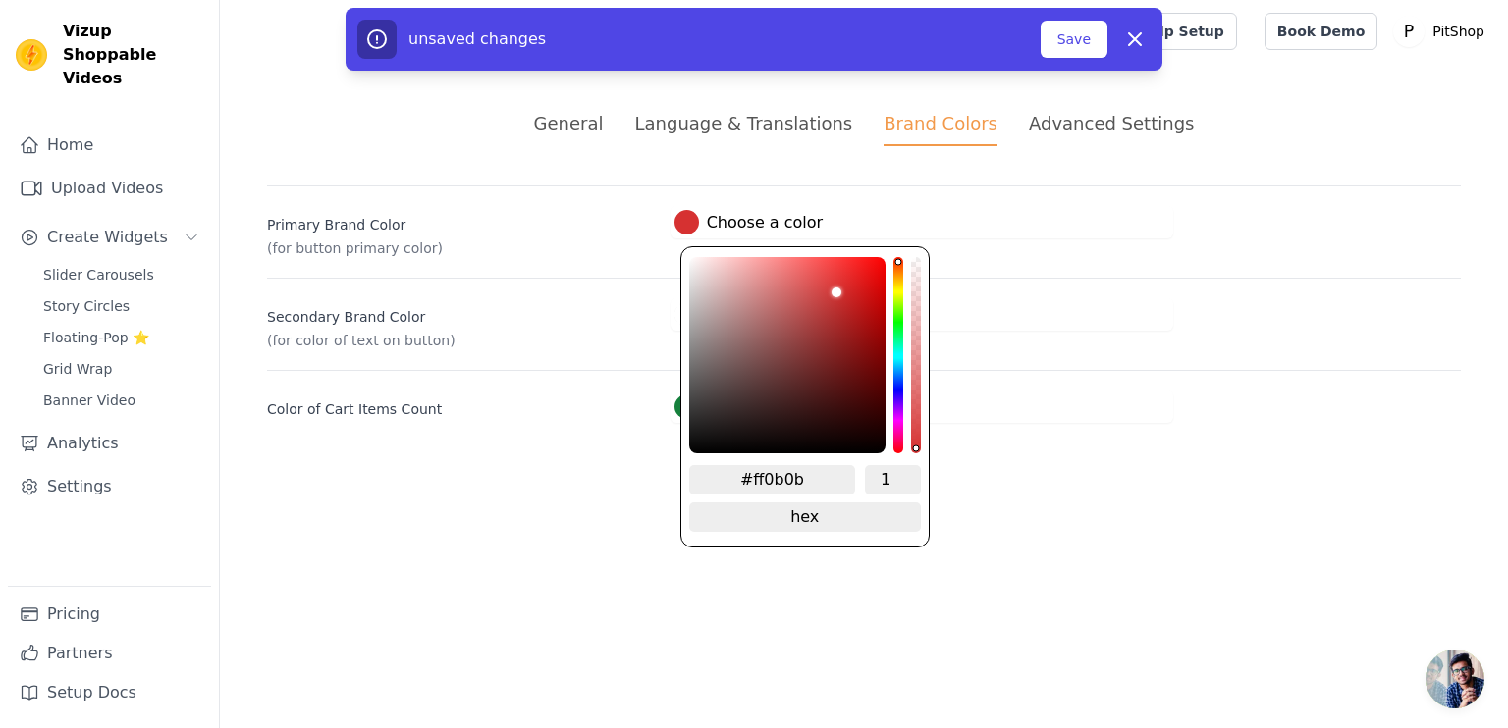
type input "#ff0a0a"
type input "#ff0707"
type input "#ff0606"
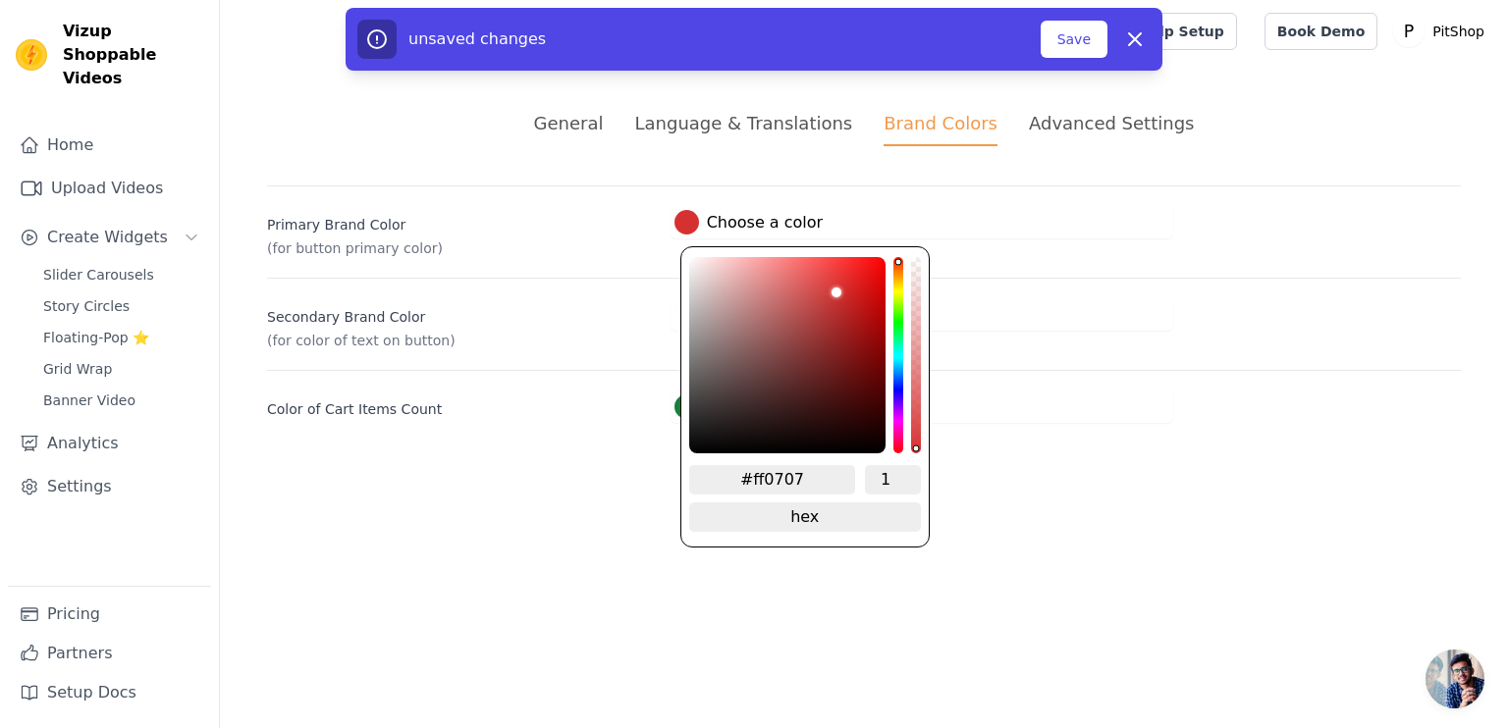
type input "#ff0606"
type input "#ff0404"
type input "#ff0202"
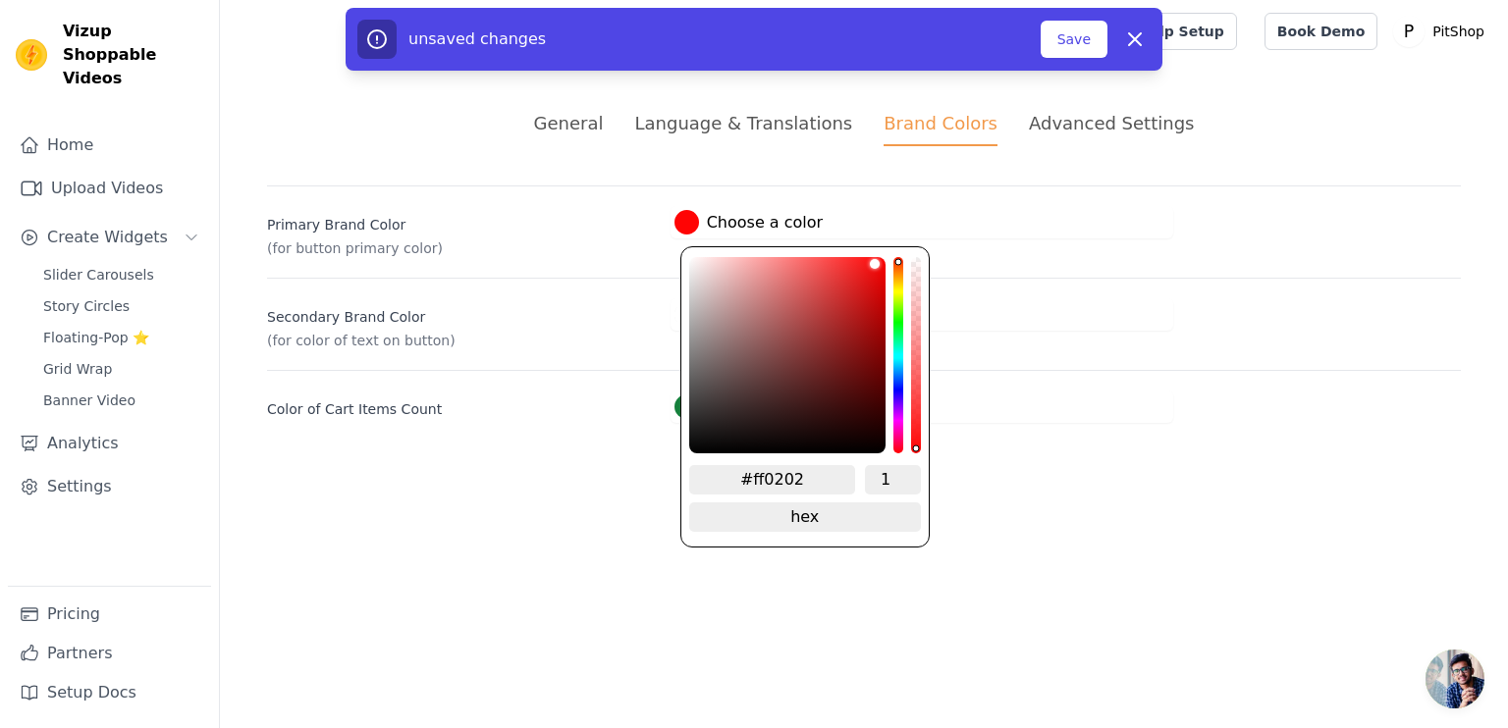
type input "#ff0000"
type input "#fb0000"
type input "#f90000"
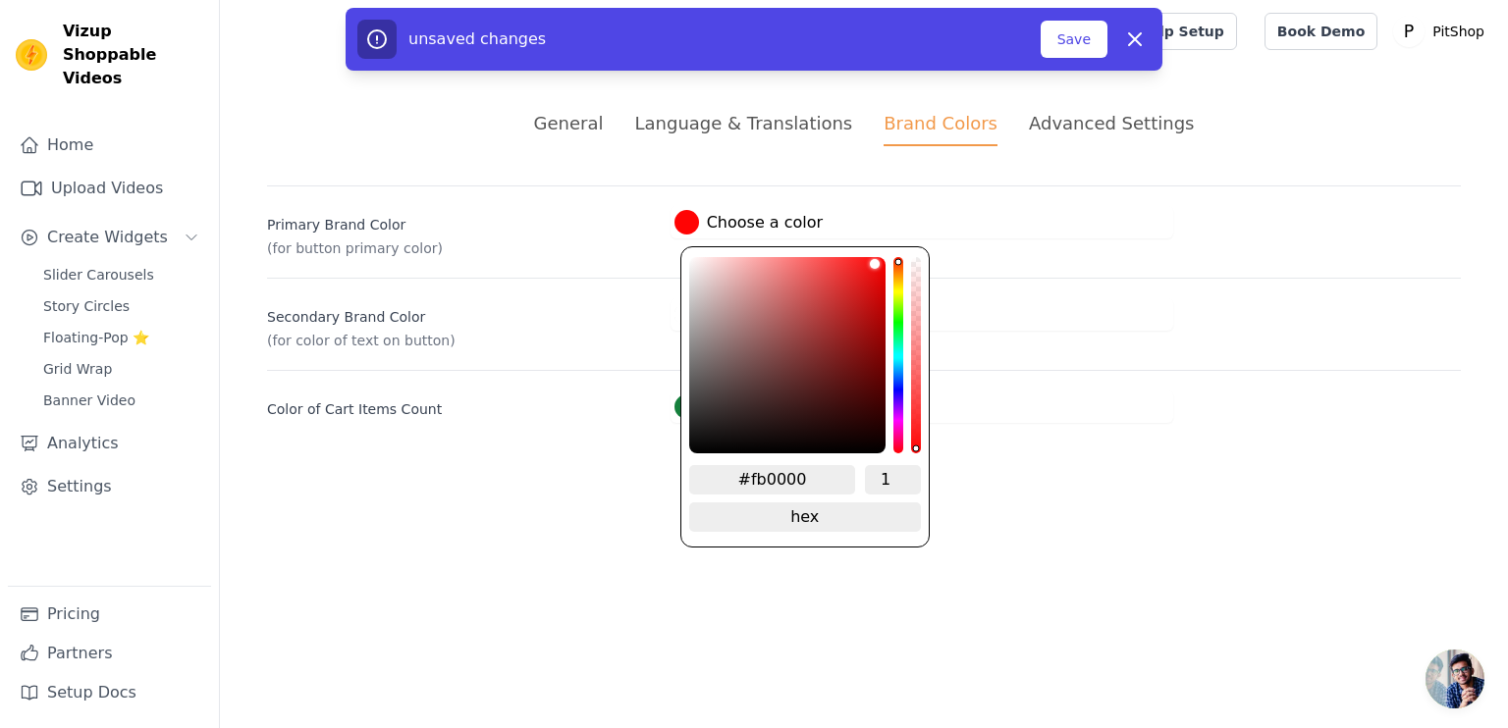
type input "#f90000"
type input "#f70000"
type input "#f90000"
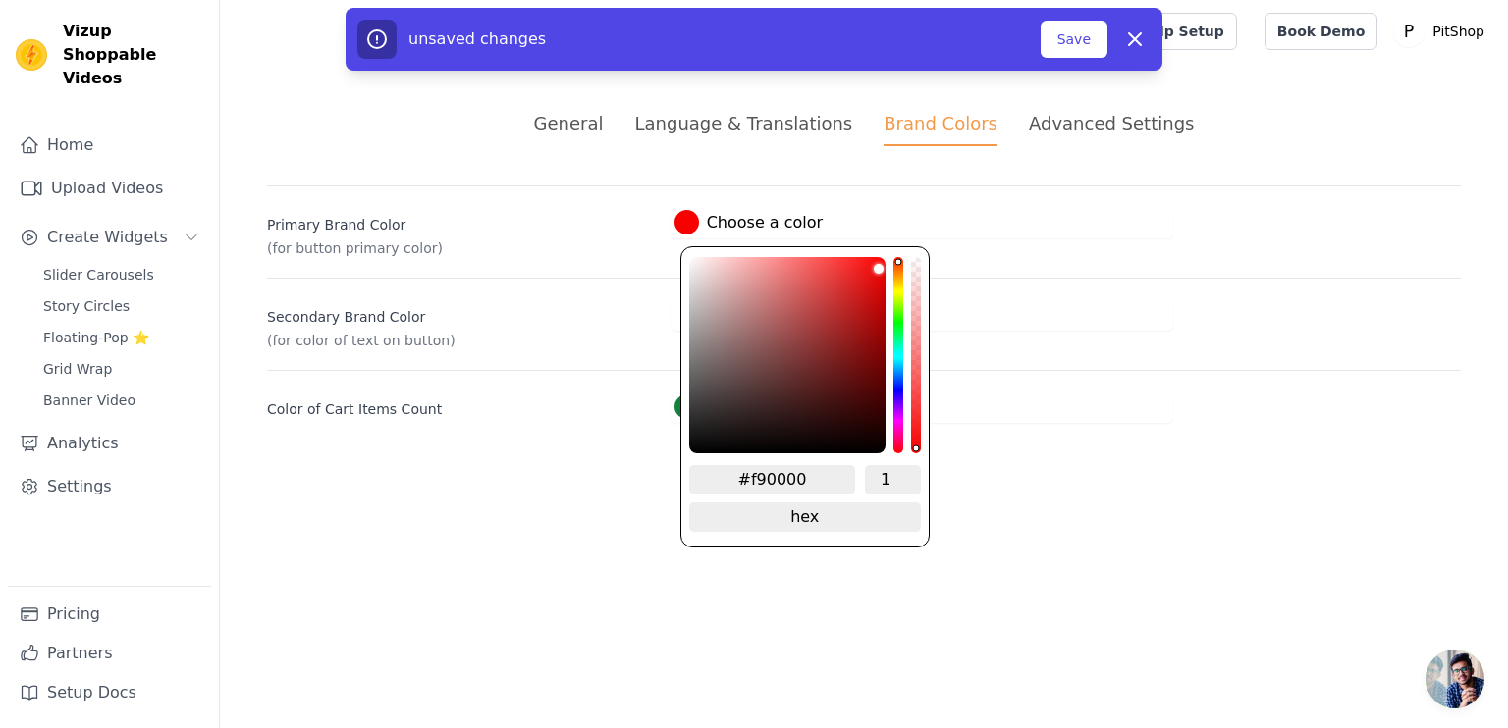
type input "#fe0000"
type input "#ff0000"
drag, startPoint x: 840, startPoint y: 285, endPoint x: 888, endPoint y: 244, distance: 62.7
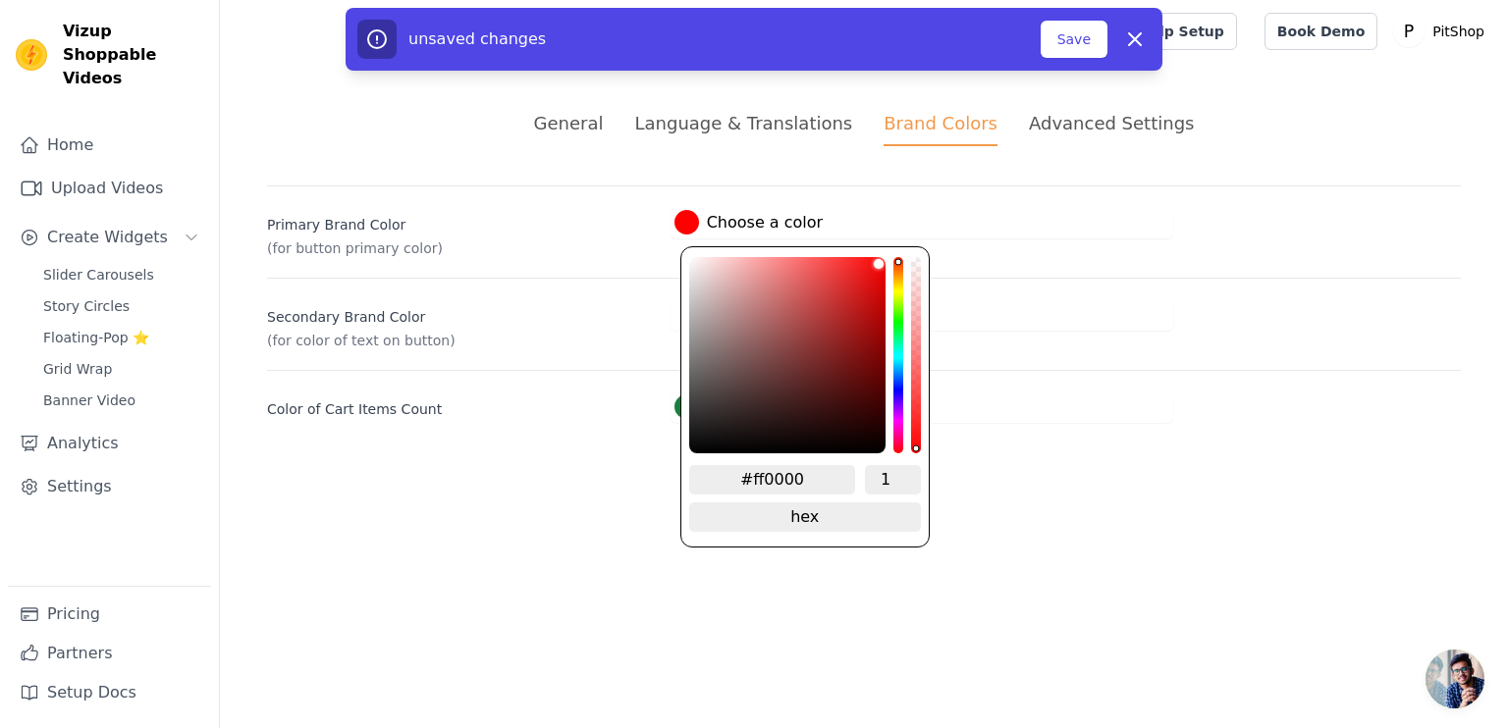
click at [888, 246] on div "#ff0000 1 hex change to rgb" at bounding box center [804, 396] width 249 height 301
click at [1112, 470] on html "Vizup Shoppable Videos Home Upload Videos Create Widgets Slider Carousels Story…" at bounding box center [754, 235] width 1508 height 470
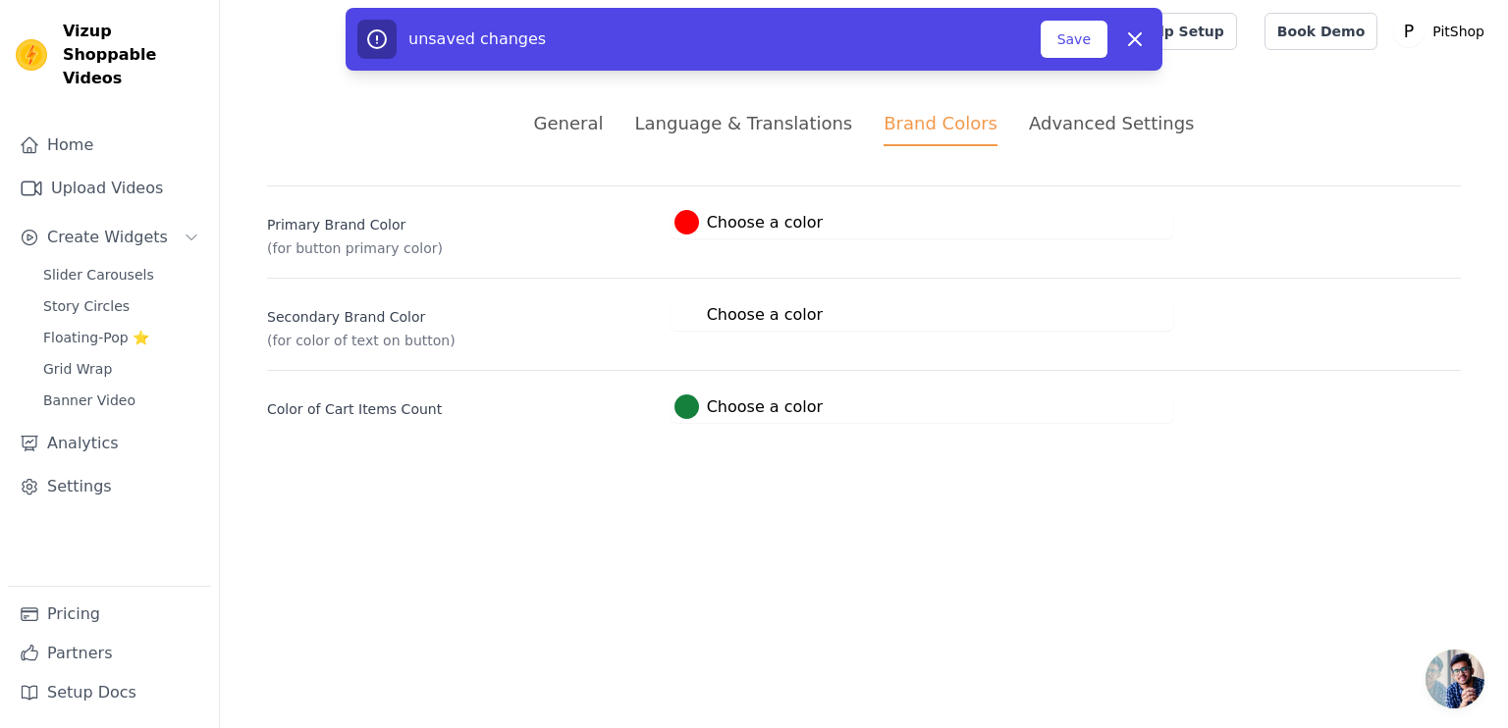
click at [701, 315] on label "#ffffff Choose a color" at bounding box center [748, 314] width 148 height 25
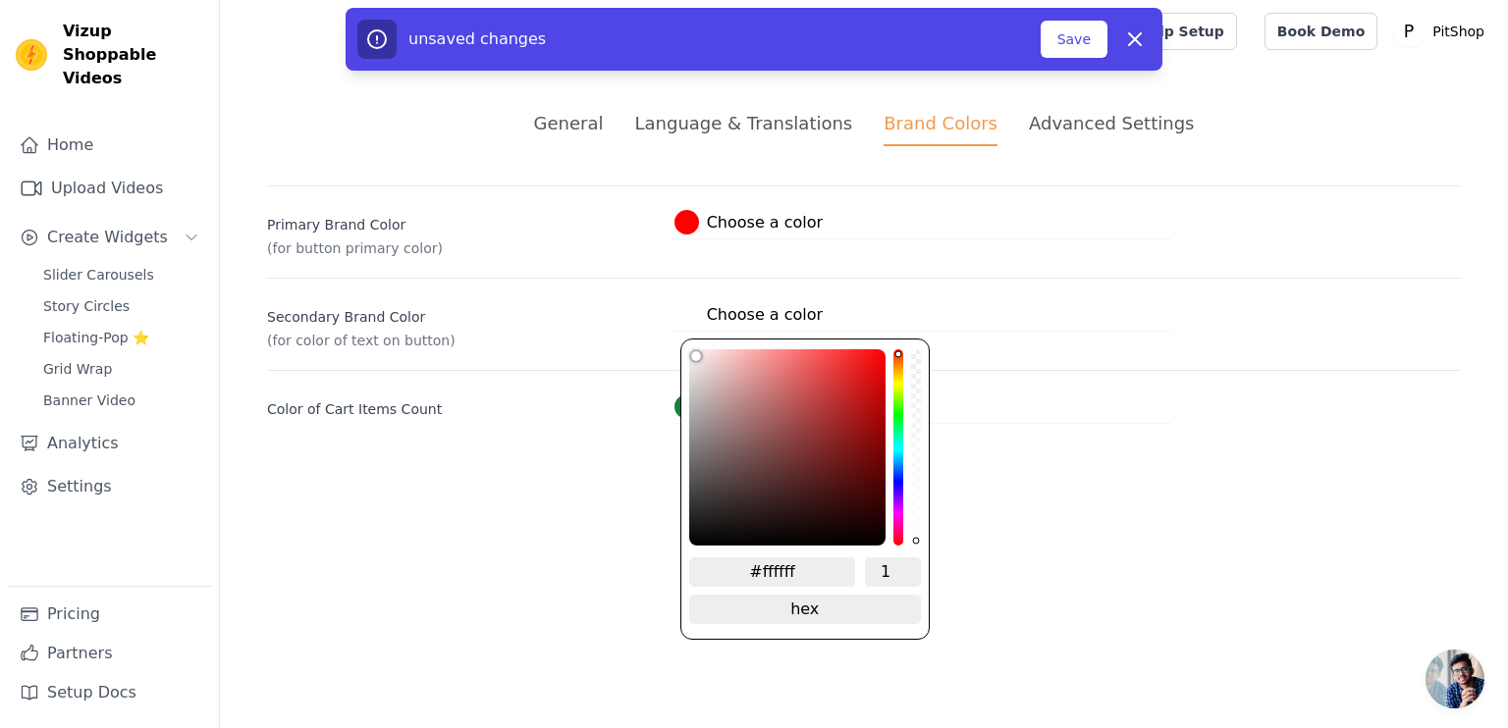
type input "#f8f5f5"
type input "#f8f4f4"
type input "#f3eded"
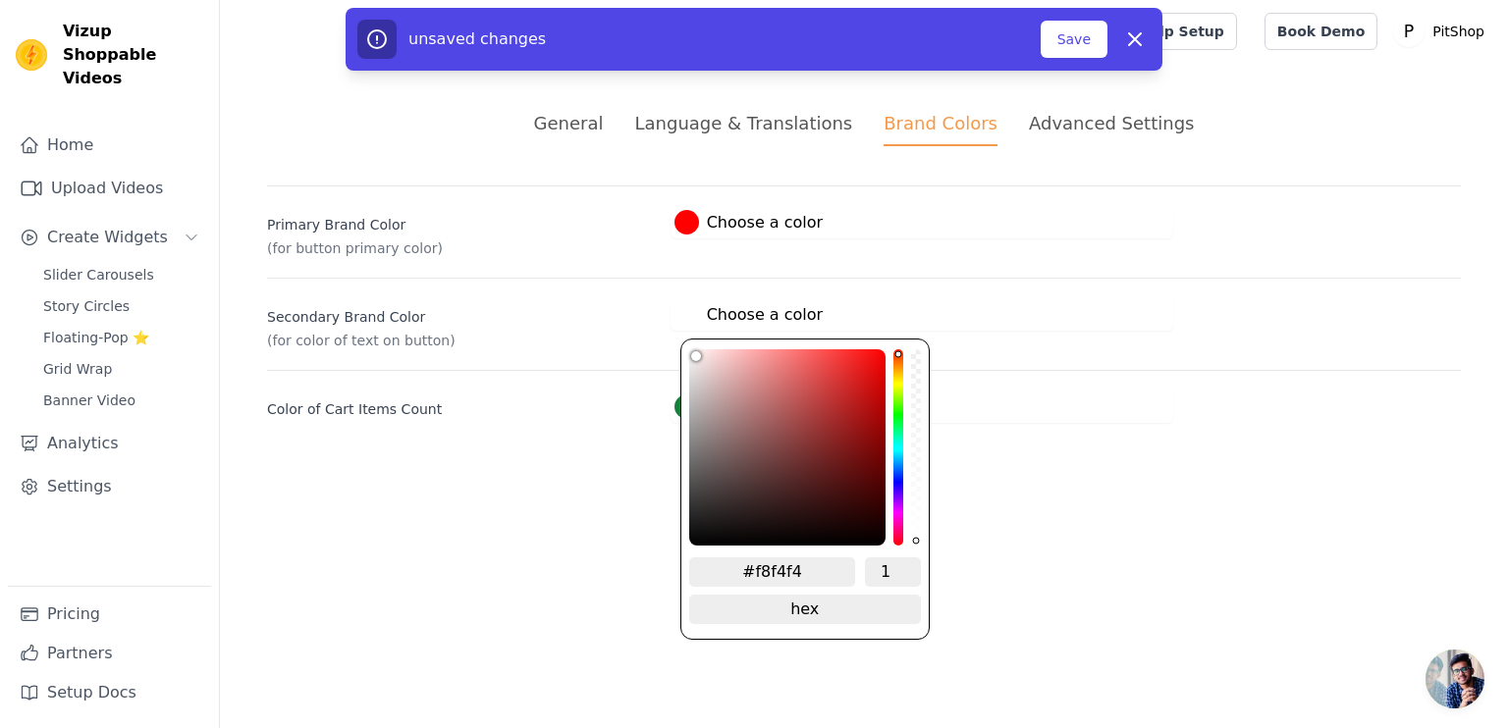
type input "#f3eded"
type input "#ded4d4"
type input "#c5baba"
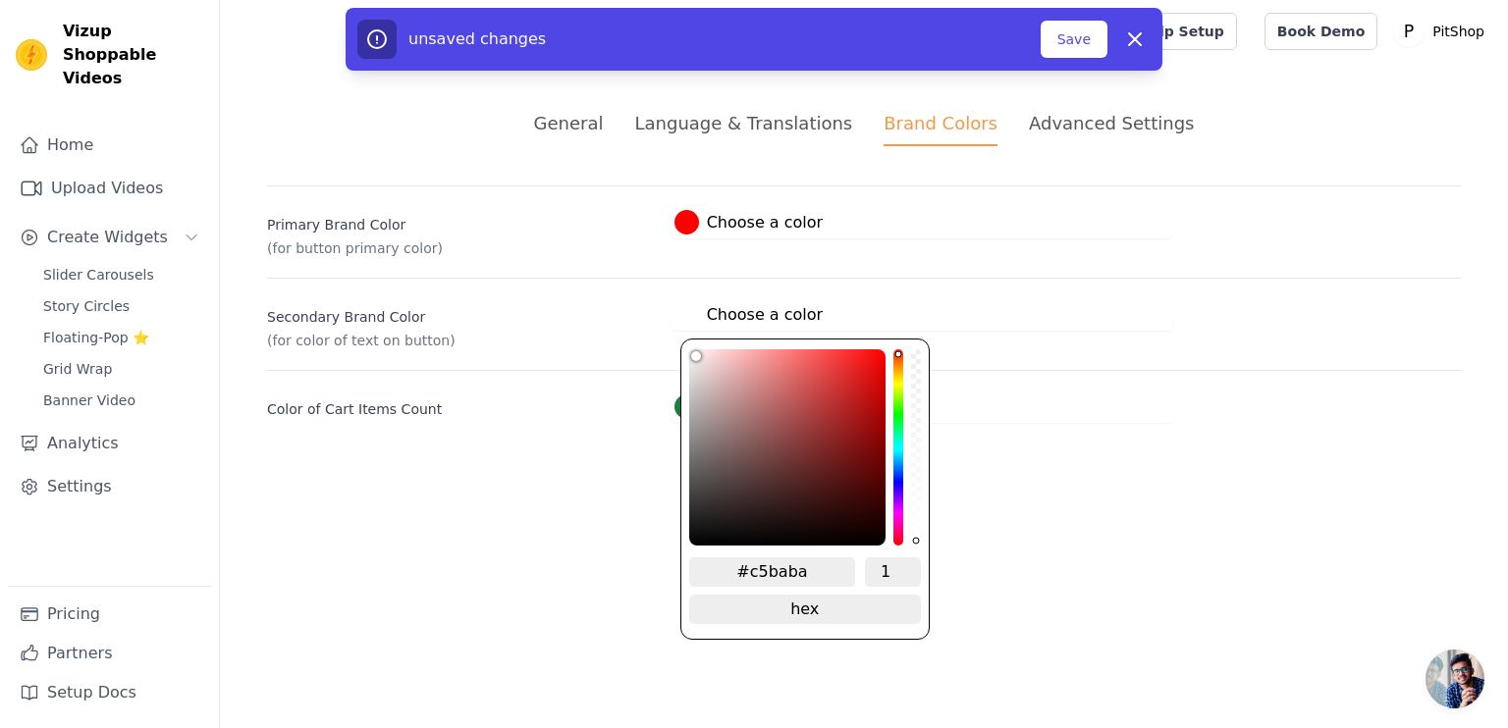
type input "#aea3a3"
type input "#837b7b"
type input "#534f4f"
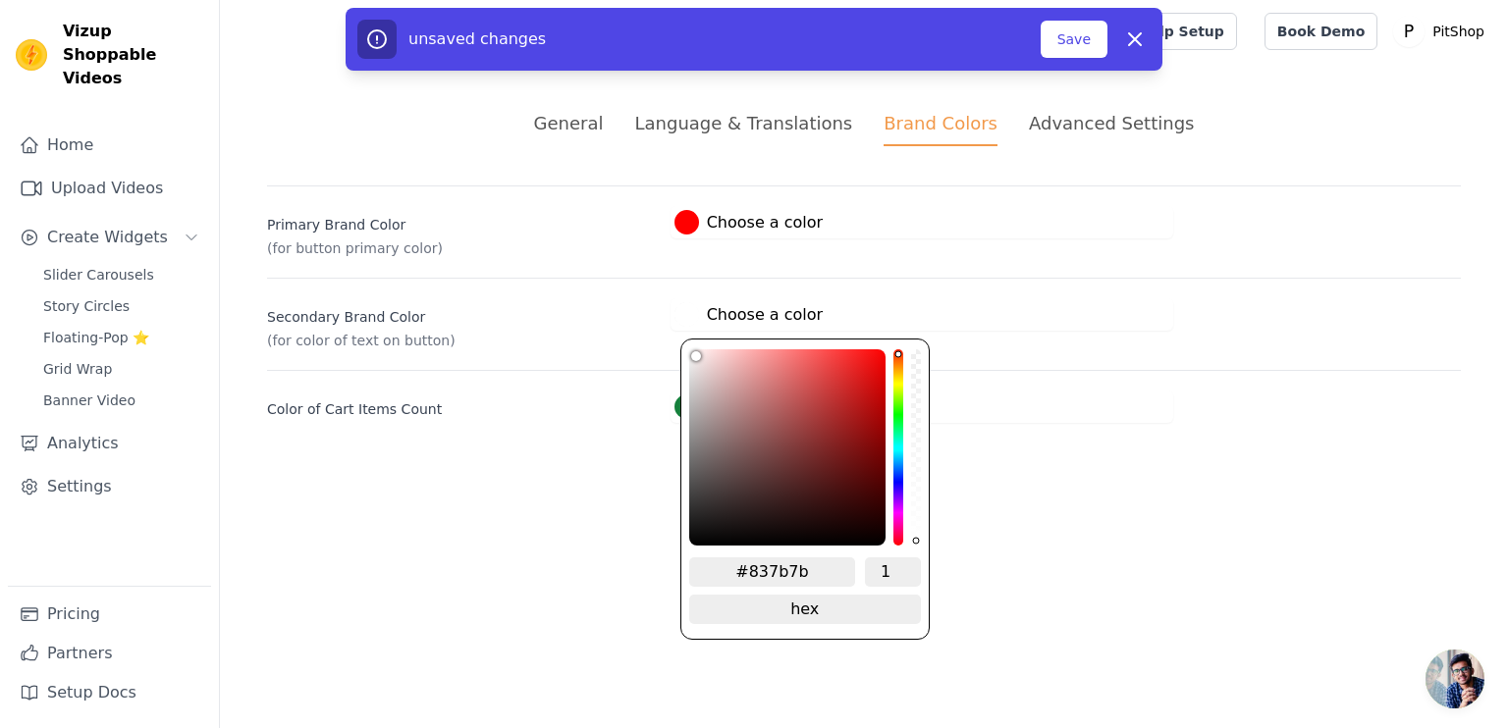
type input "#534f4f"
type input "#3c3a3a"
type input "#252424"
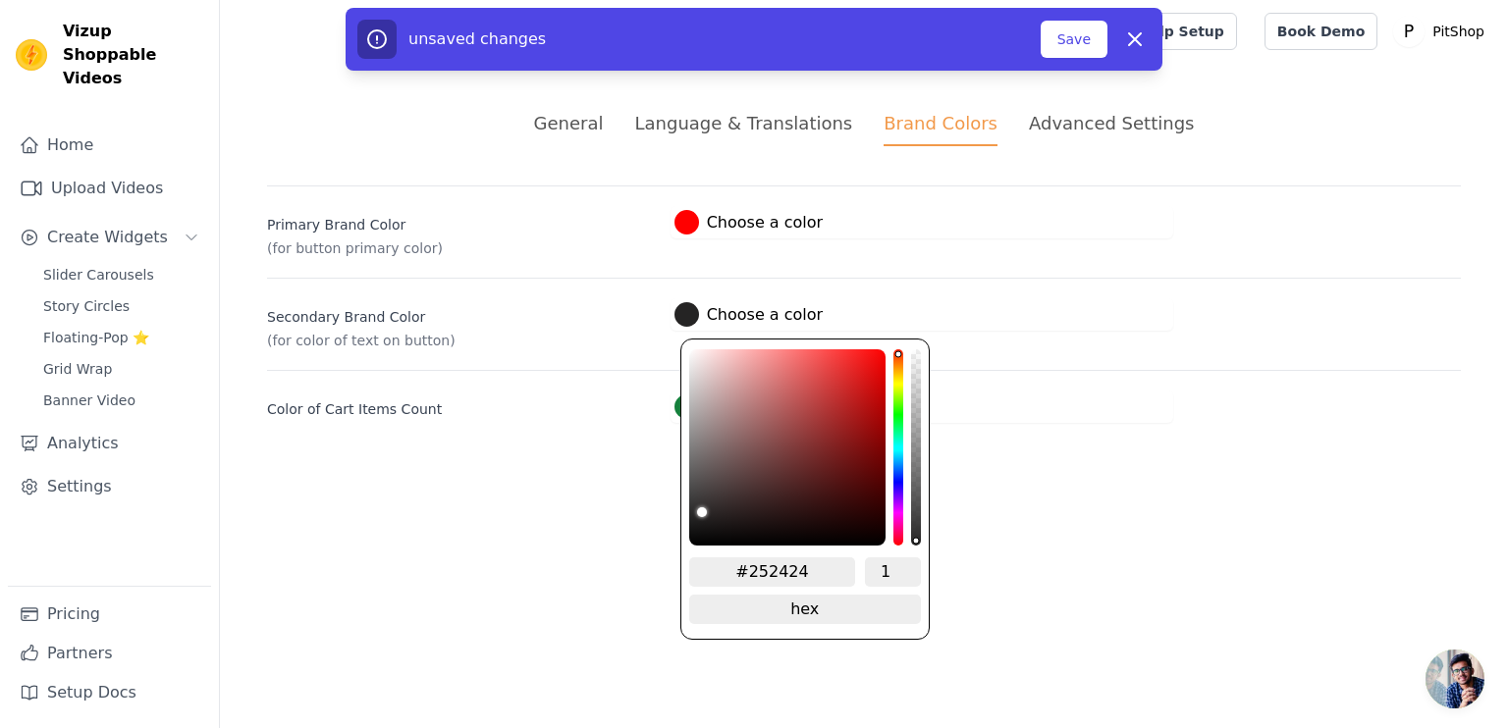
type input "#141414"
type input "#0b0b0b"
type input "#050505"
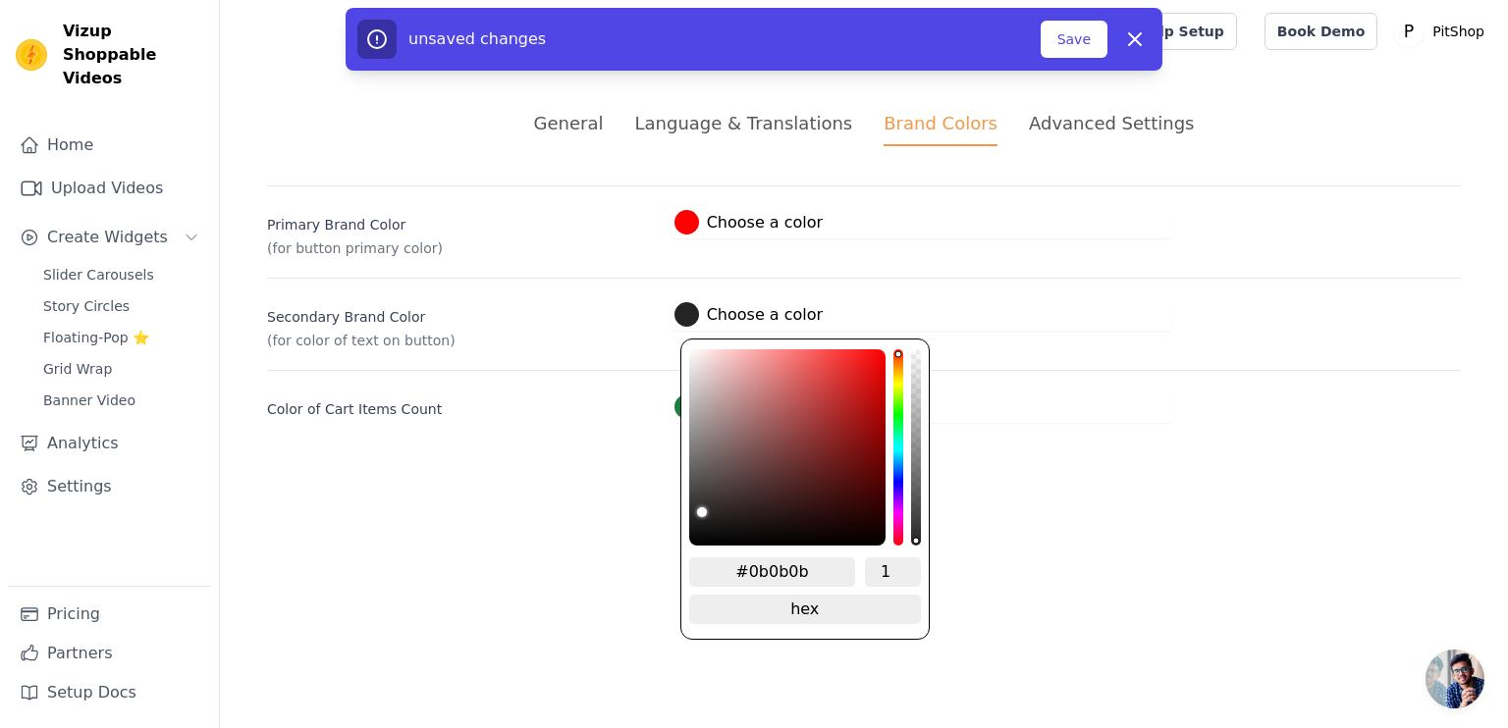
type input "#050505"
type input "#000000"
drag, startPoint x: 691, startPoint y: 350, endPoint x: 660, endPoint y: 553, distance: 204.7
click at [660, 470] on html "Vizup Shoppable Videos Home Upload Videos Create Widgets Slider Carousels Story…" at bounding box center [754, 235] width 1508 height 470
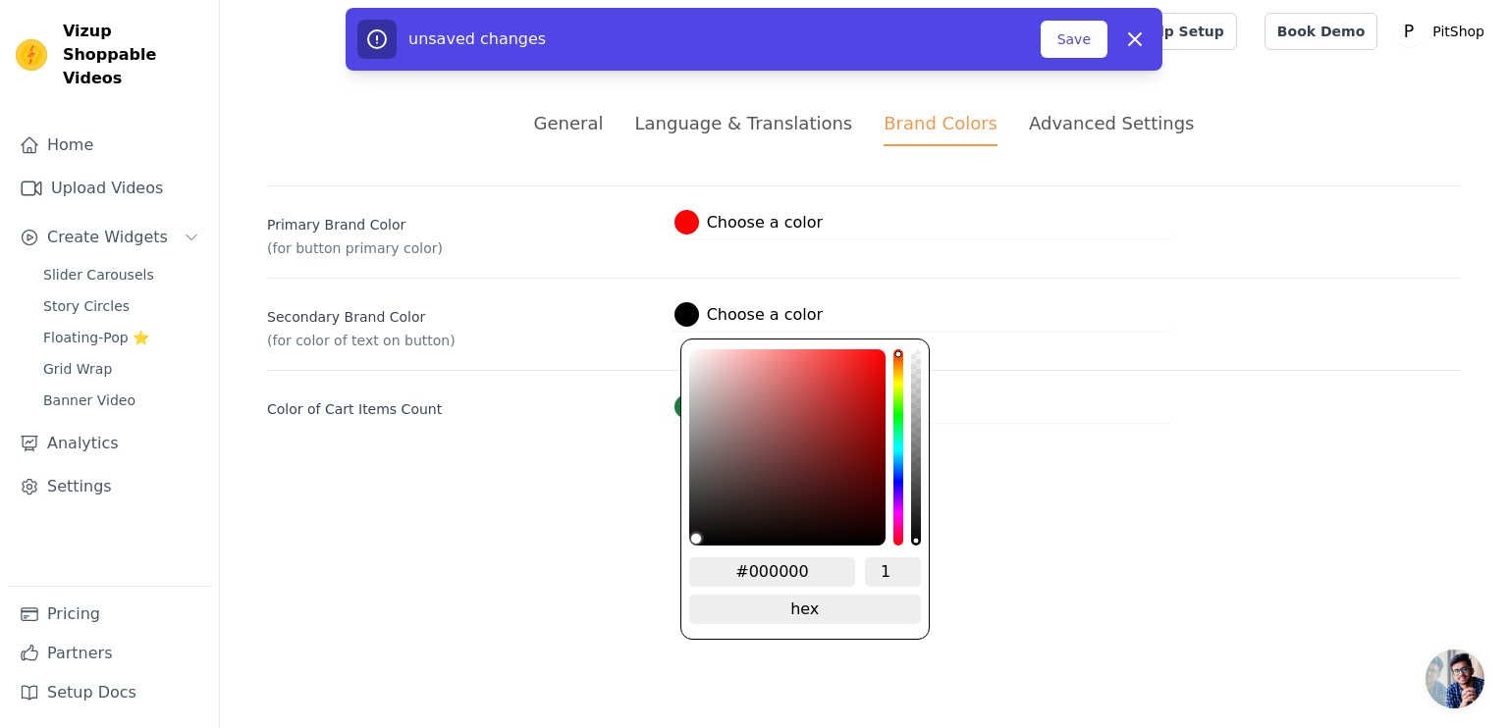
click at [613, 470] on html "Vizup Shoppable Videos Home Upload Videos Create Widgets Slider Carousels Story…" at bounding box center [754, 235] width 1508 height 470
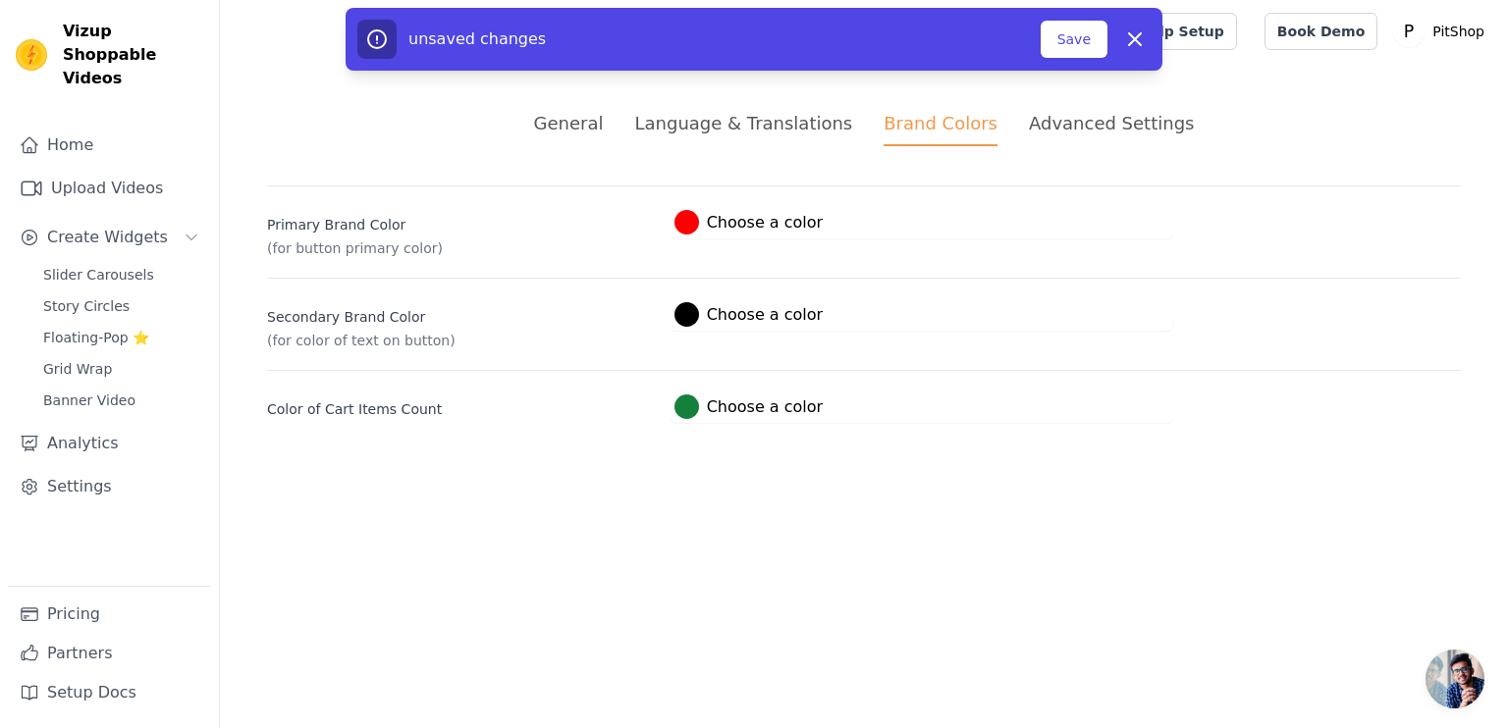
click at [695, 396] on label "#15803c Choose a color" at bounding box center [748, 407] width 148 height 25
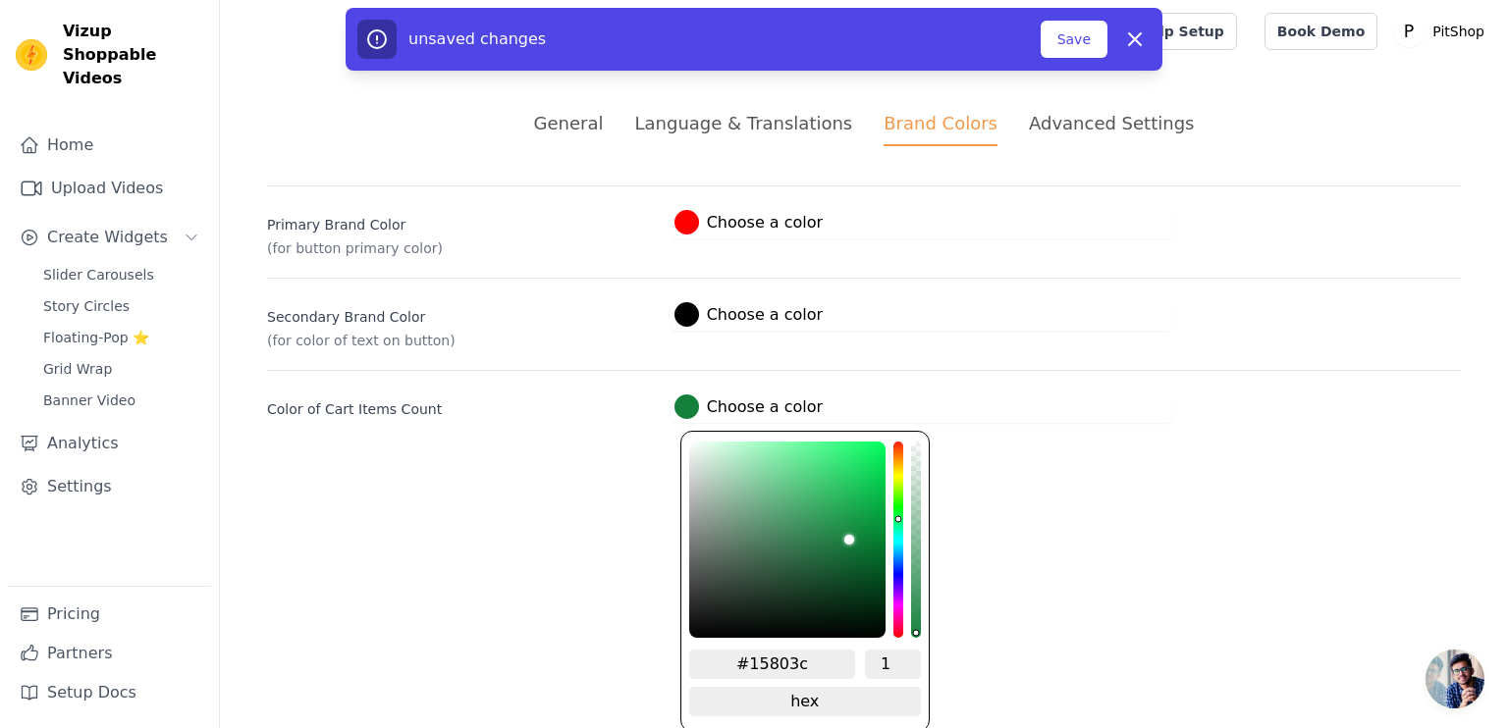
type input "#1b8040"
type input "#1c8041"
type input "#27894b"
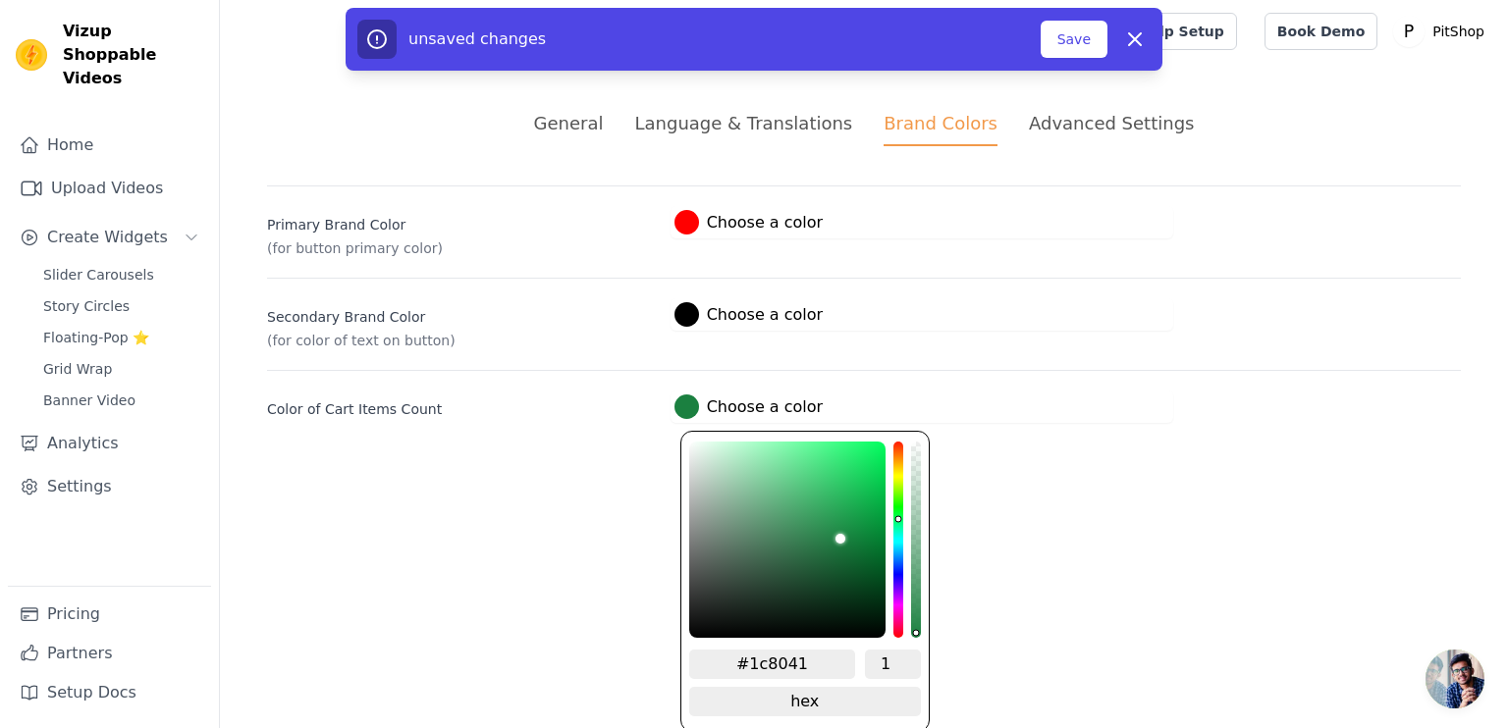
type input "#27894b"
type input "#38975b"
type input "#50a870"
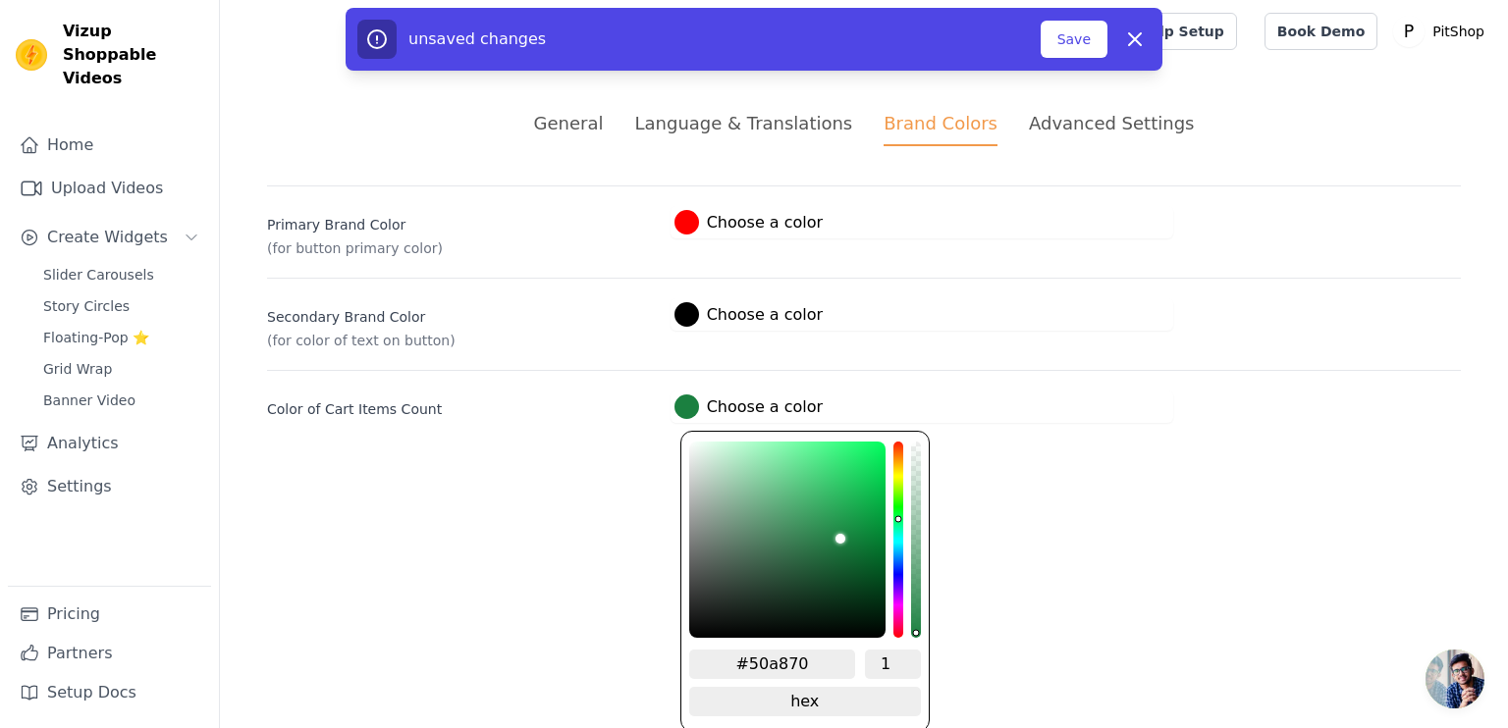
type input "#6fba8a"
type input "#86c59d"
type input "#94cba8"
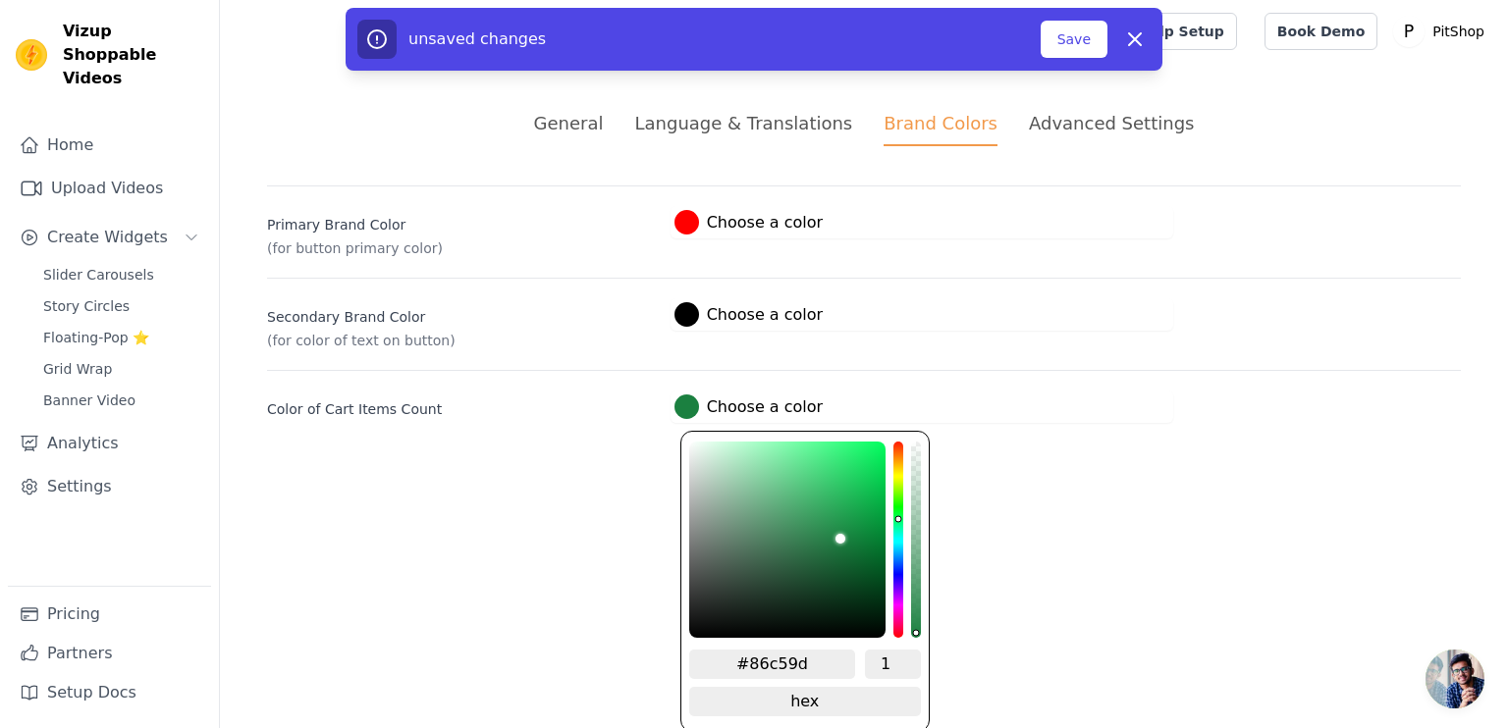
type input "#94cba8"
type input "#a2d3b4"
type input "#a3d4b5"
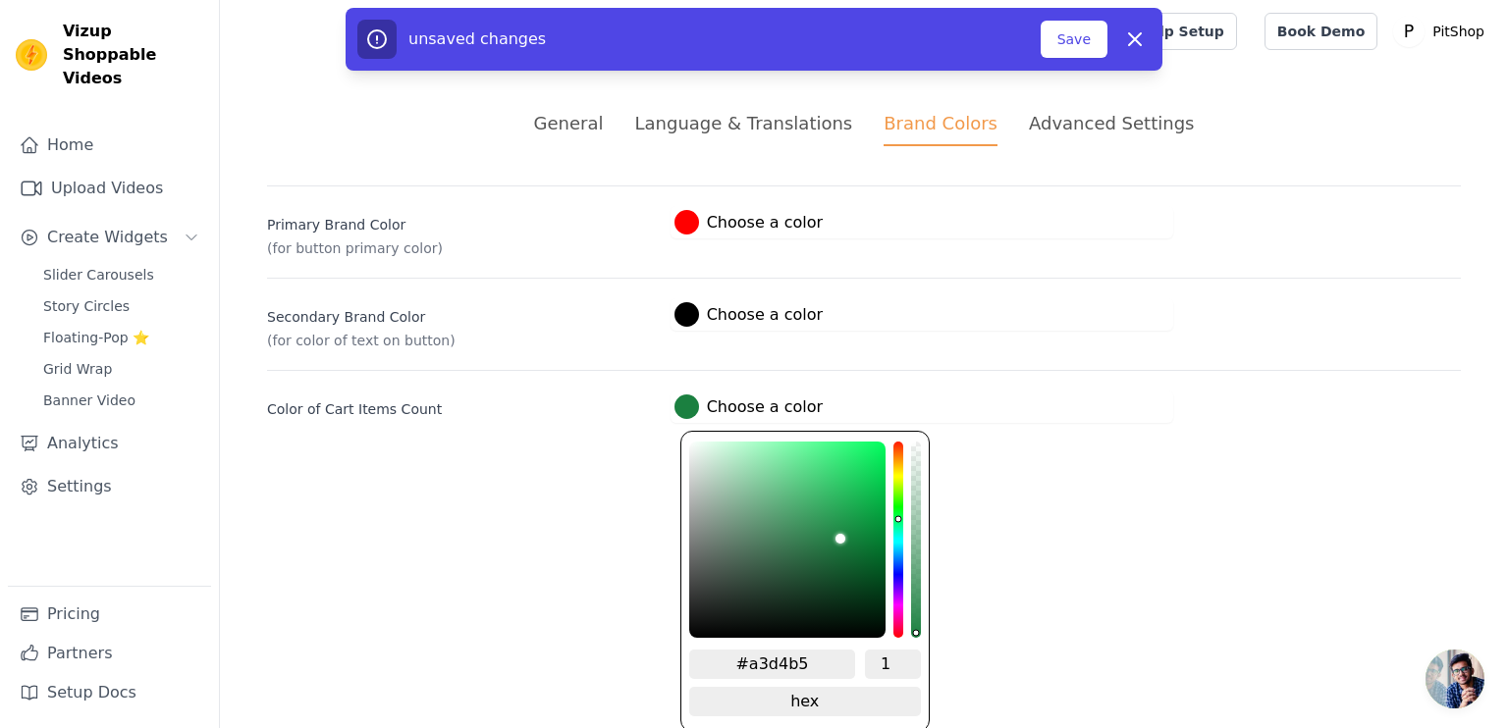
type input "#aadabc"
type input "#b0ddc1"
type input "#b9e4c9"
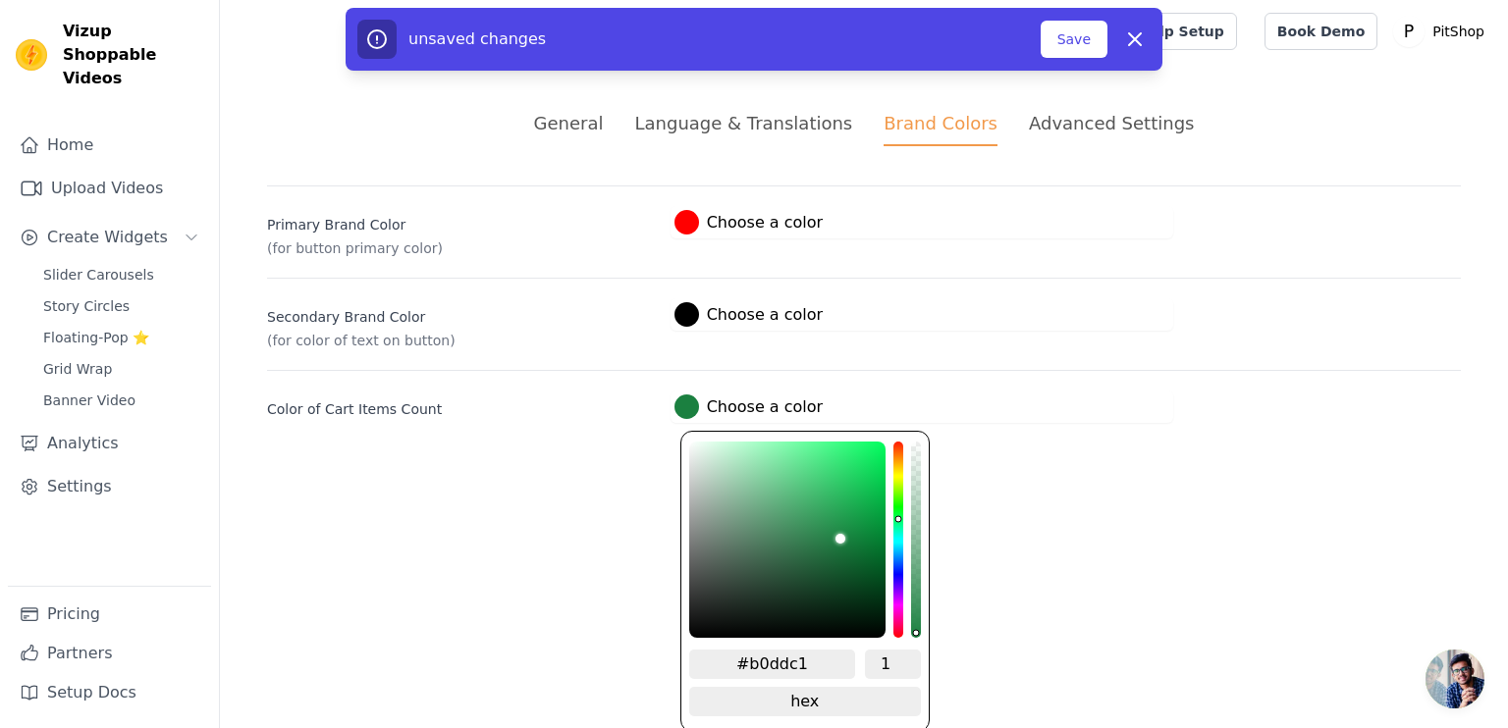
type input "#b9e4c9"
type input "#c0e6ce"
type input "#cbebd7"
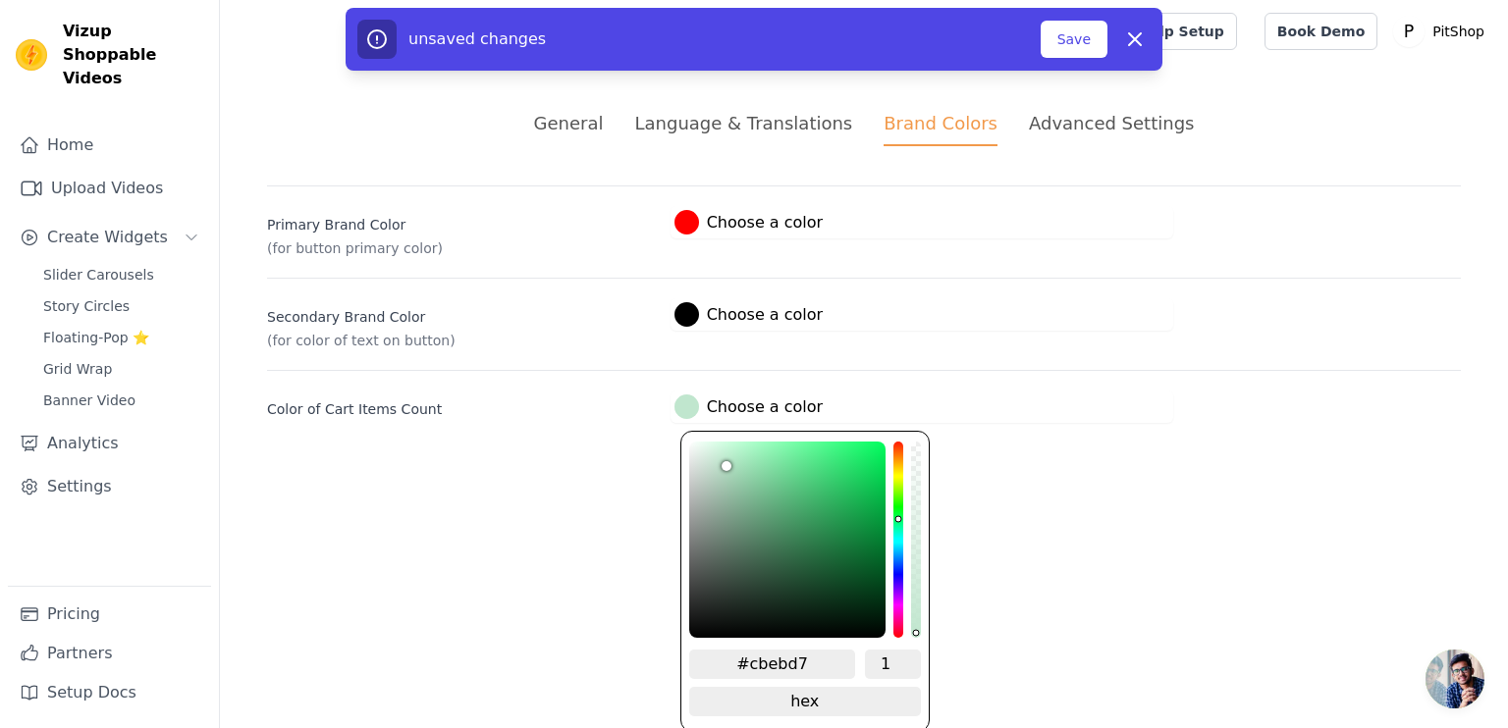
type input "#d3efdd"
type input "#e1f4e8"
type input "#eaf8ef"
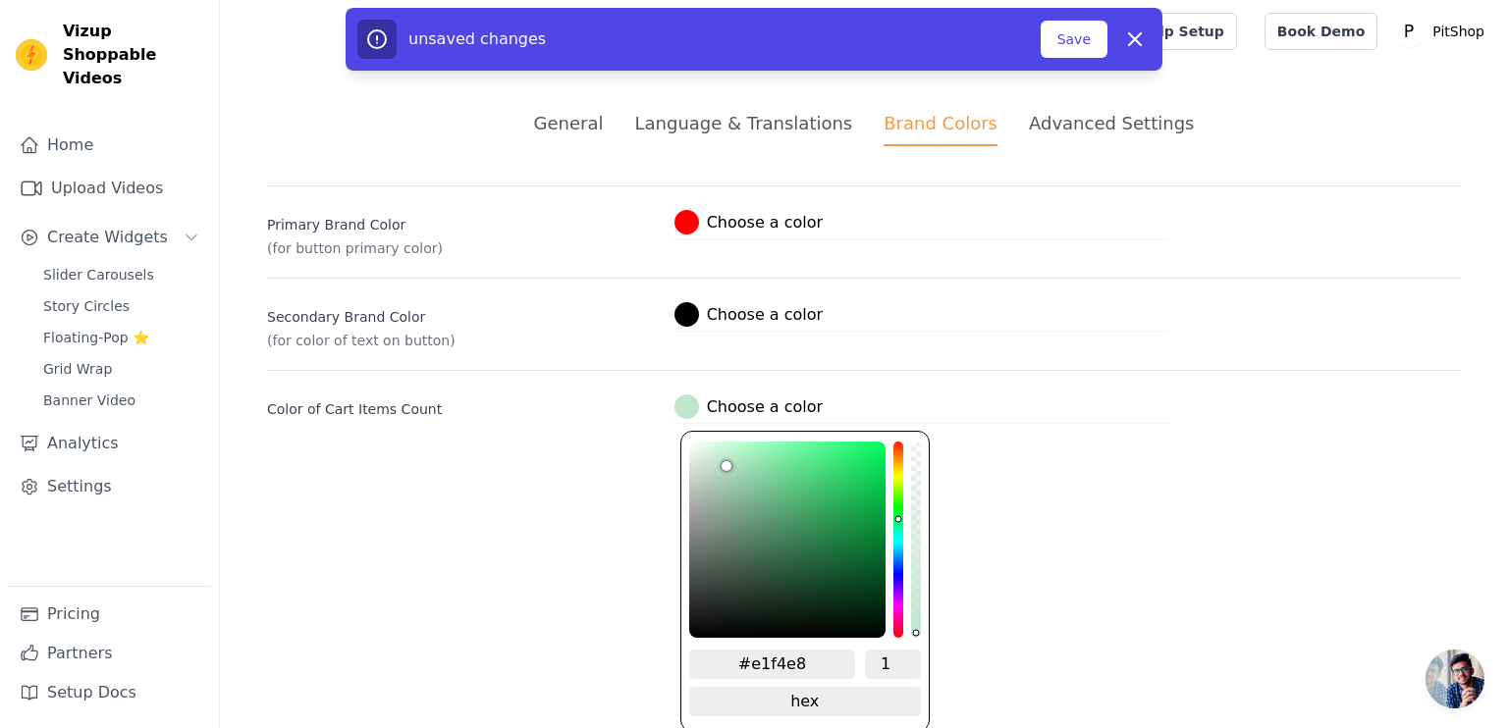
type input "#eaf8ef"
type input "#f5fdf8"
type input "#fcfffd"
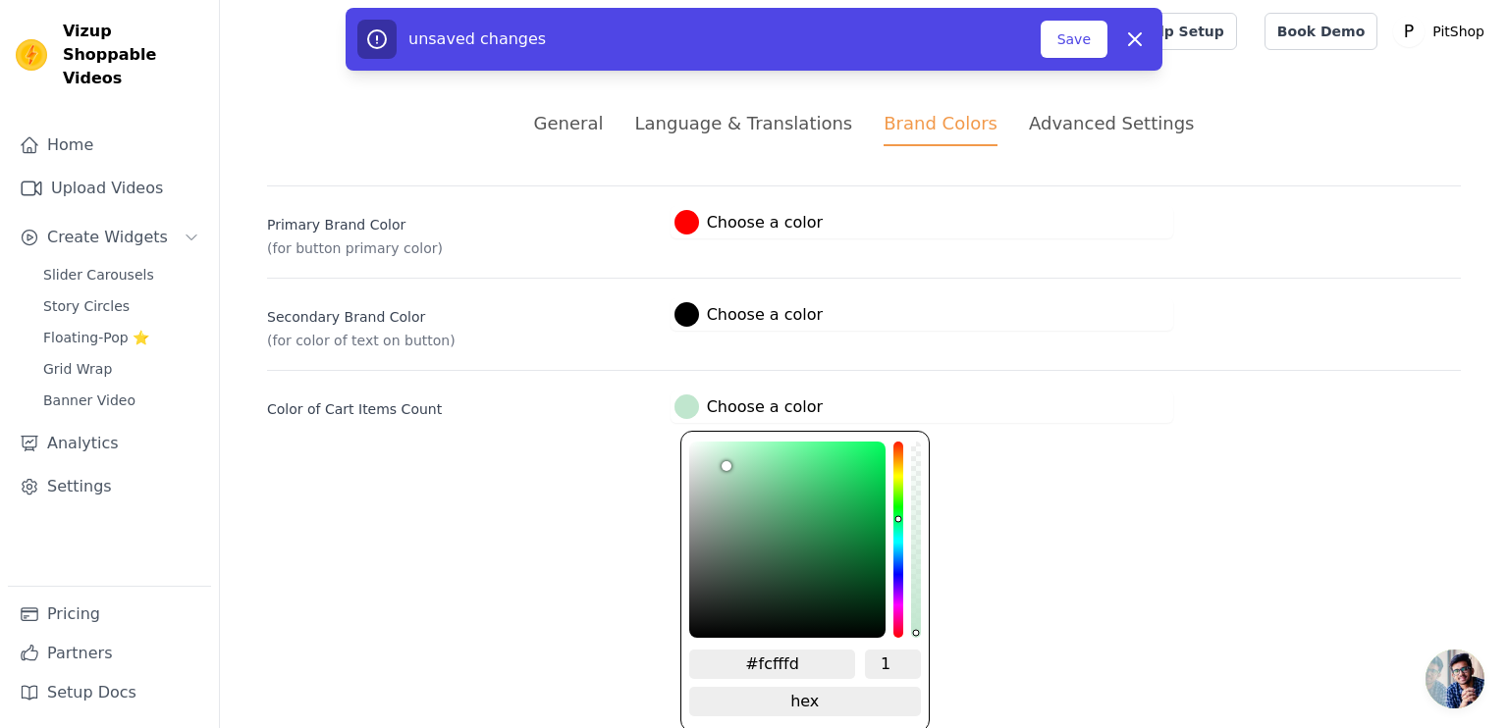
type input "#fdfffe"
type input "#feffff"
type input "#ffffff"
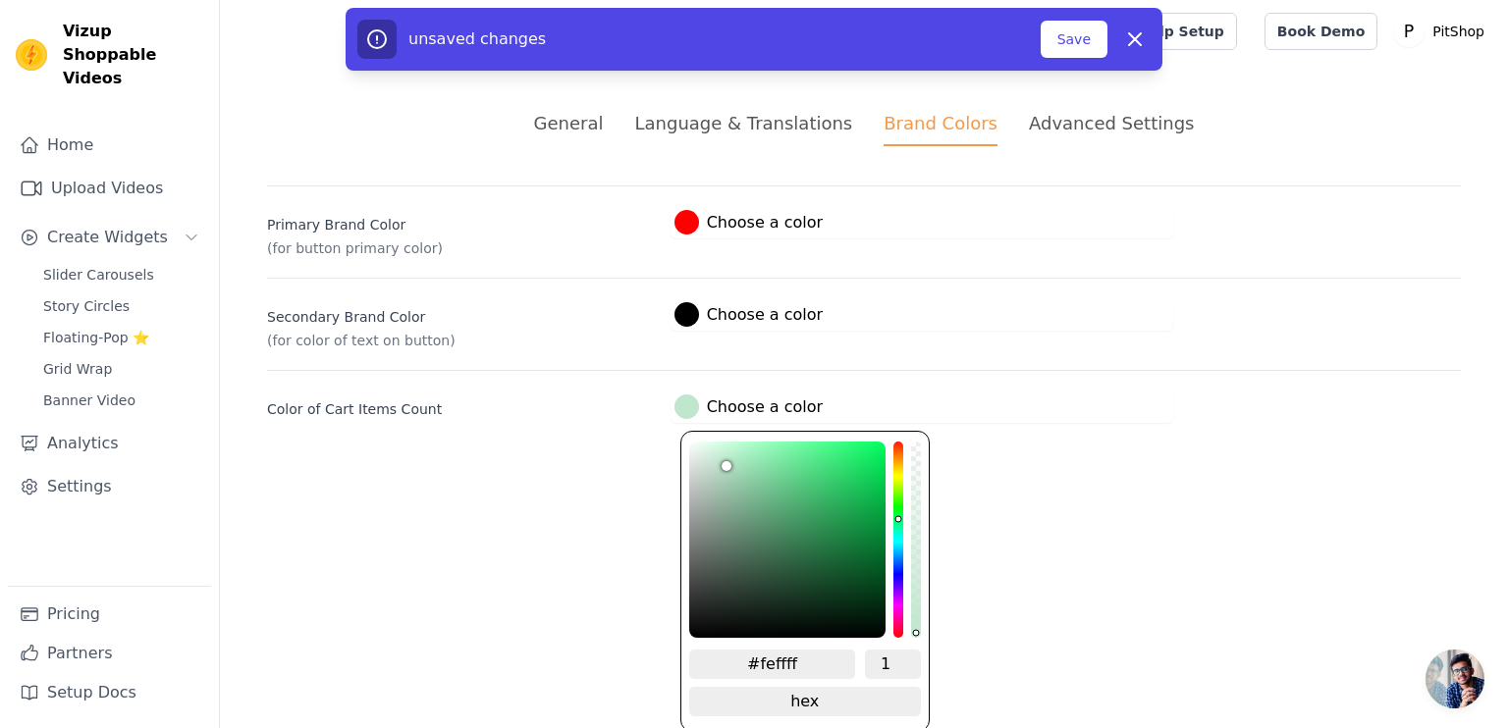
type input "#ffffff"
drag, startPoint x: 844, startPoint y: 535, endPoint x: 675, endPoint y: 435, distance: 196.3
click at [675, 435] on div "General Language & Translations Brand Colors Advanced Settings unsaved changes …" at bounding box center [864, 266] width 1288 height 407
type input "#ebf4ee"
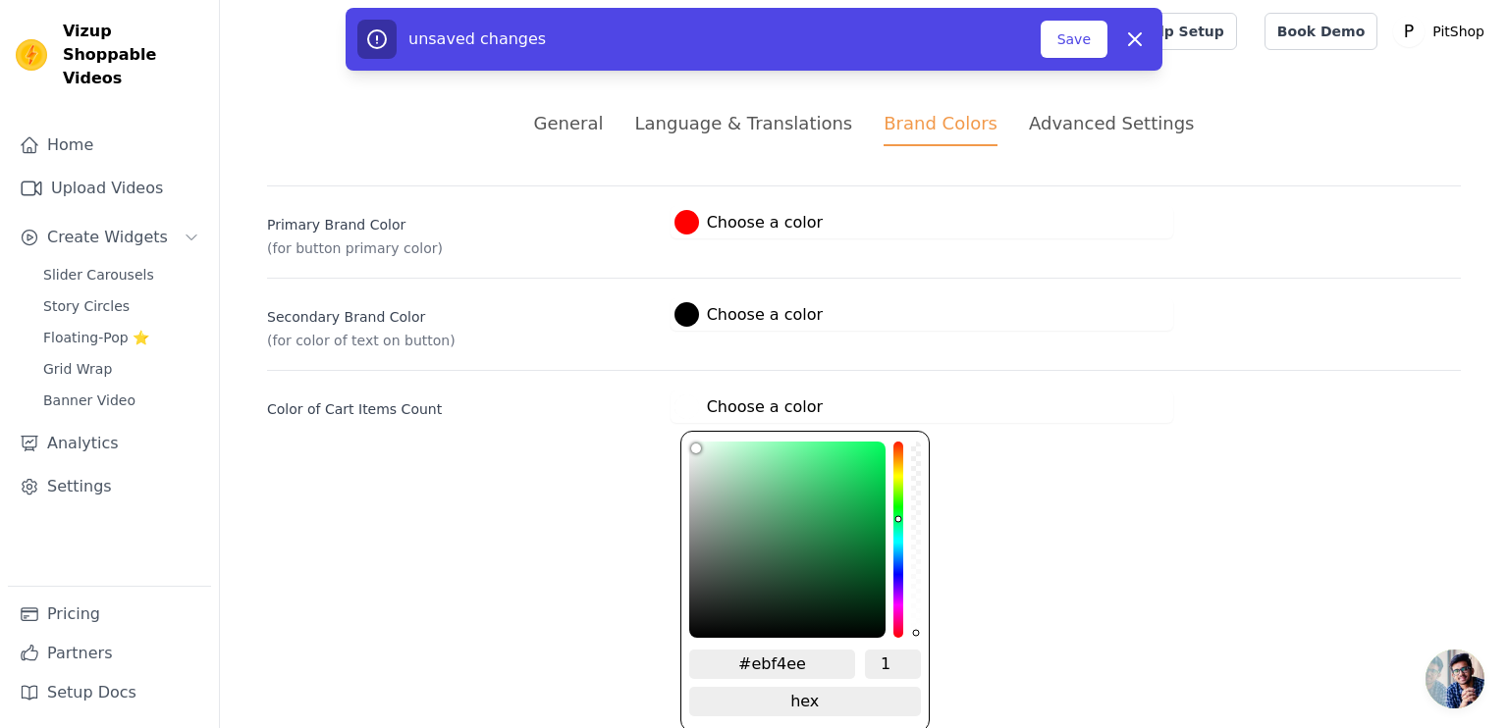
type input "#ecf4ef"
type input "#eeeeee"
type input "#e9e9e9"
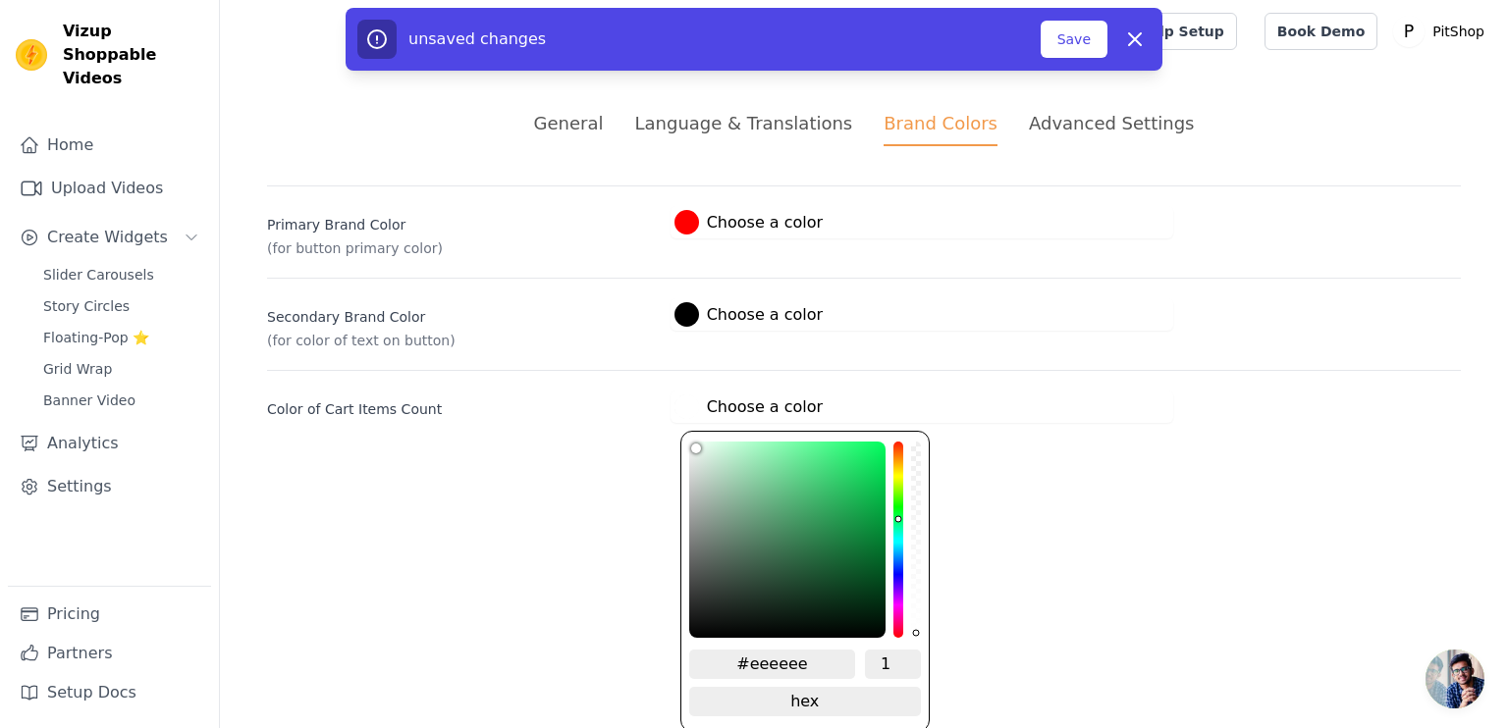
type input "#e9e9e9"
type input "#e6e6e6"
type input "#fbfbfb"
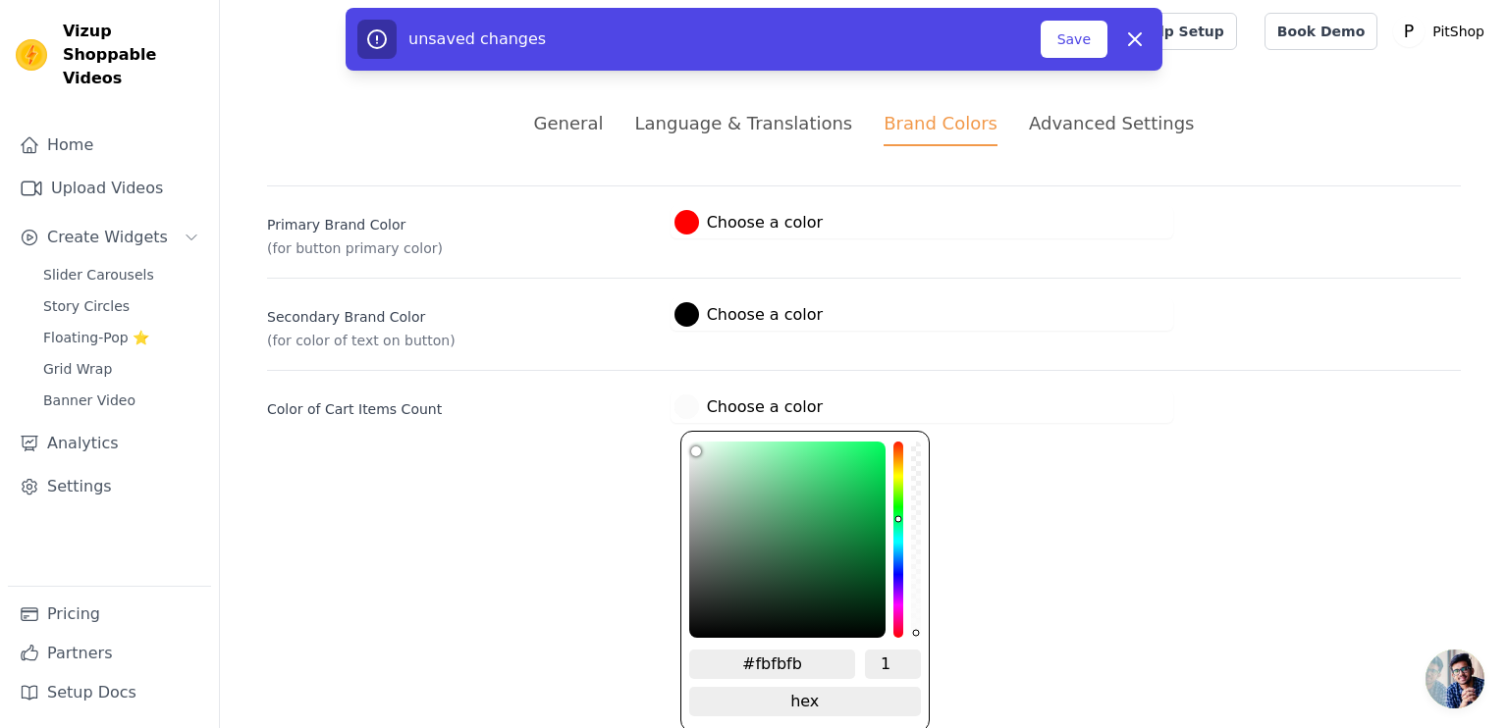
type input "#ffffff"
type input "#f3fff7"
type input "#f2fff6"
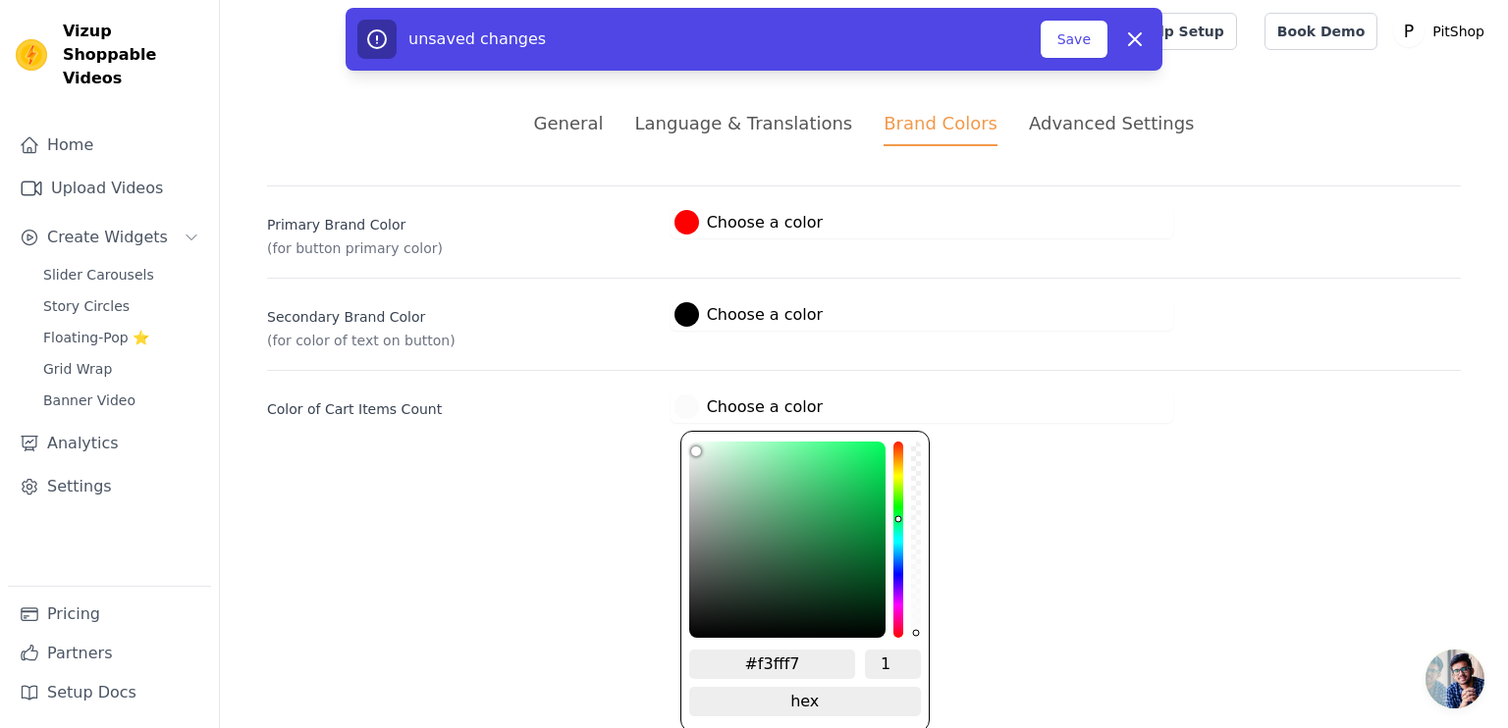
type input "#f2fff6"
type input "#f7fffa"
type input "#fafffc"
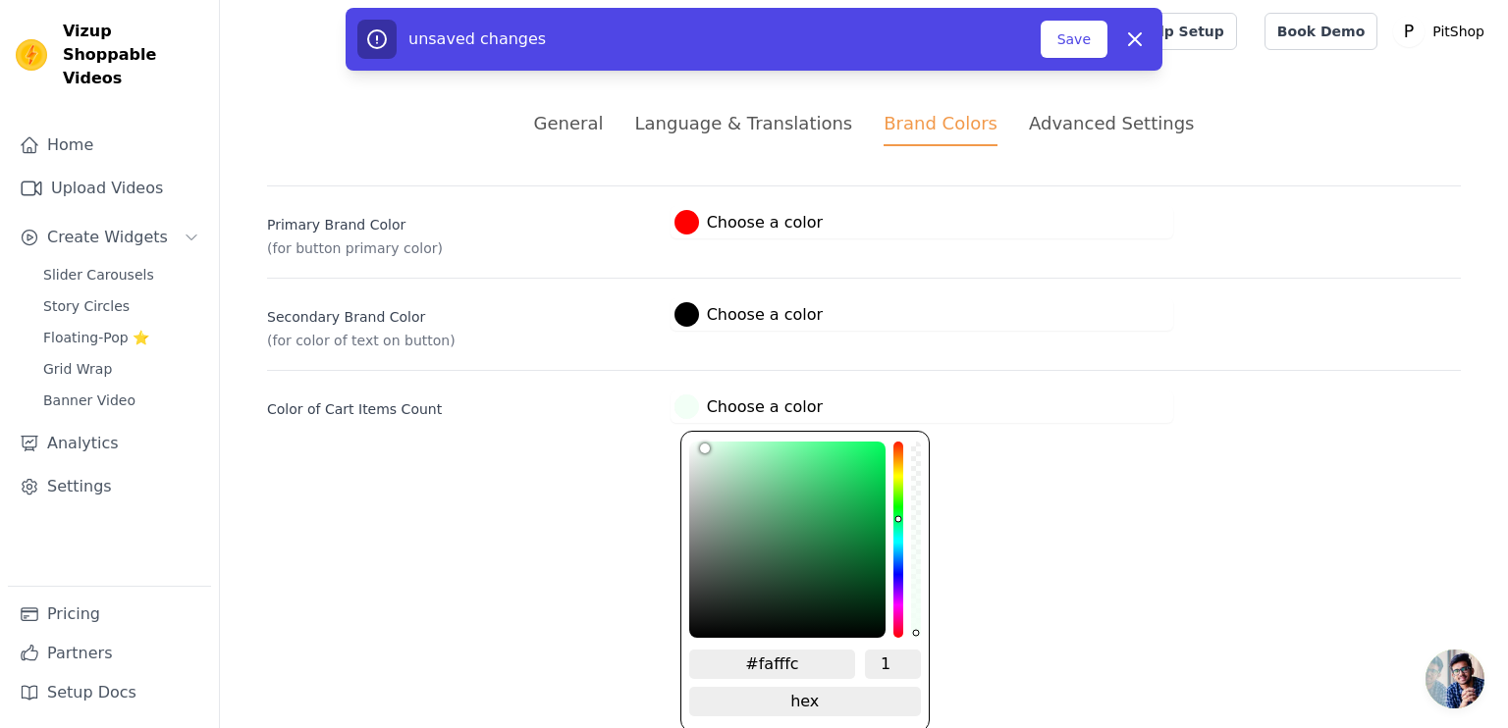
type input "#fdfffe"
type input "#feffff"
type input "#ffffff"
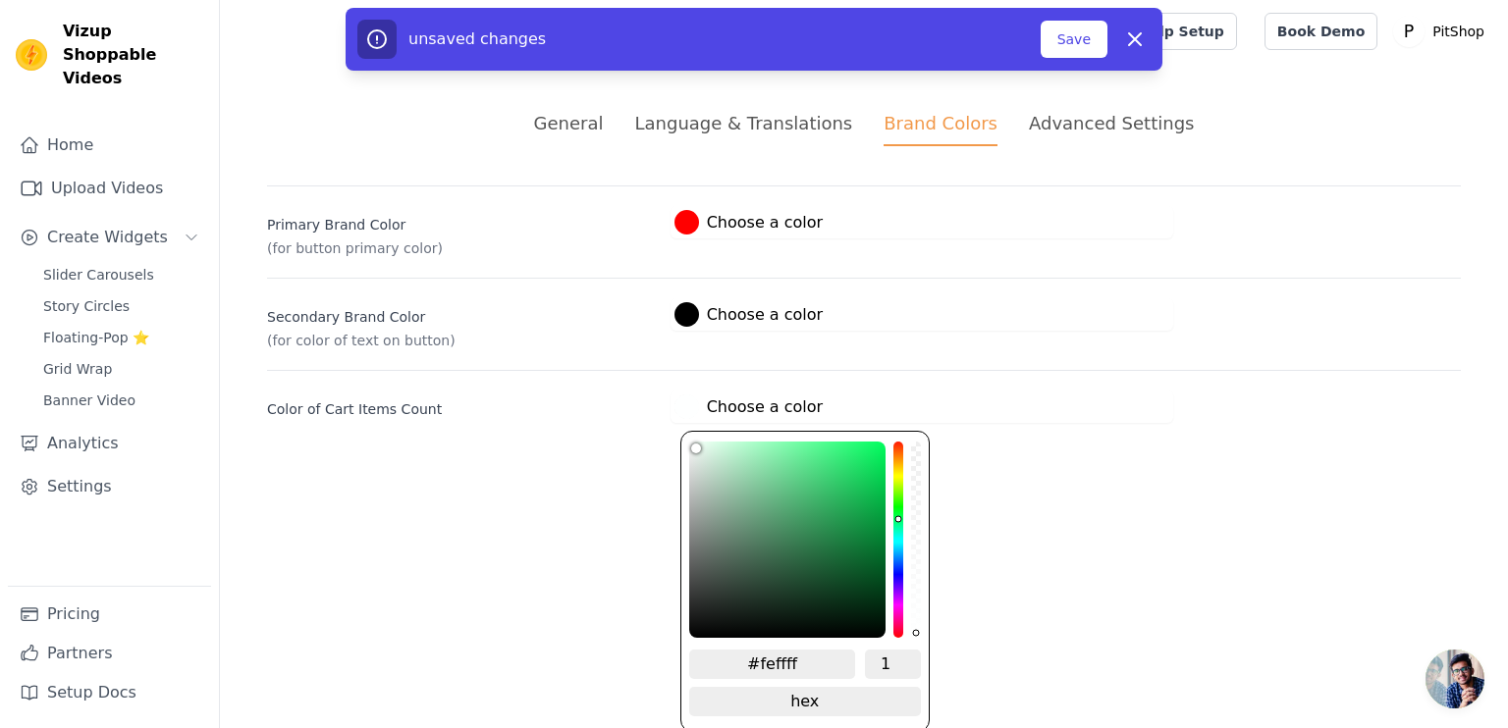
type input "#ffffff"
drag, startPoint x: 696, startPoint y: 446, endPoint x: 634, endPoint y: 414, distance: 69.4
click at [634, 414] on div "Color of Cart Items Count #ffffff Choose a color #ffffff 1 hex change to rgb" at bounding box center [864, 396] width 1194 height 53
click at [639, 470] on html "Vizup Shoppable Videos Home Upload Videos Create Widgets Slider Carousels Story…" at bounding box center [754, 235] width 1508 height 470
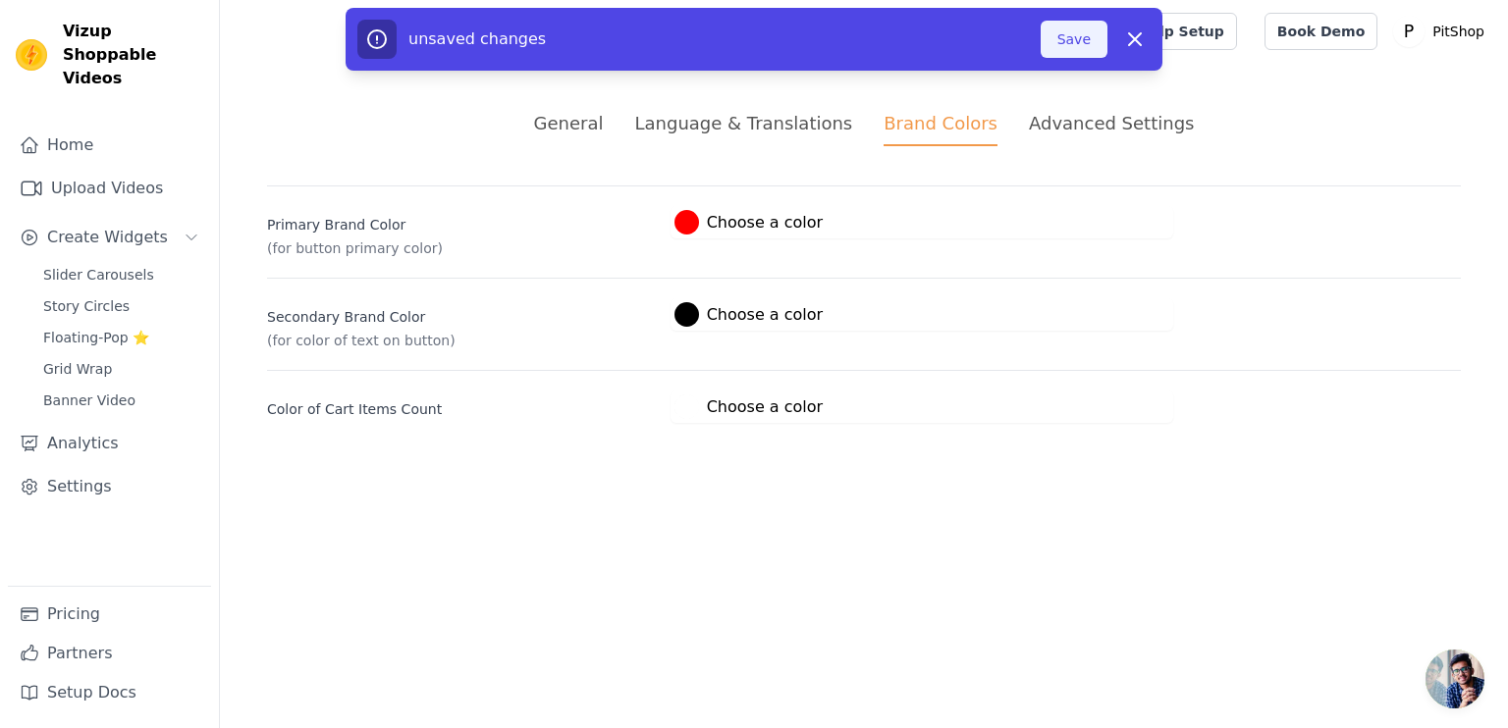
click at [1063, 48] on button "Save" at bounding box center [1074, 39] width 67 height 37
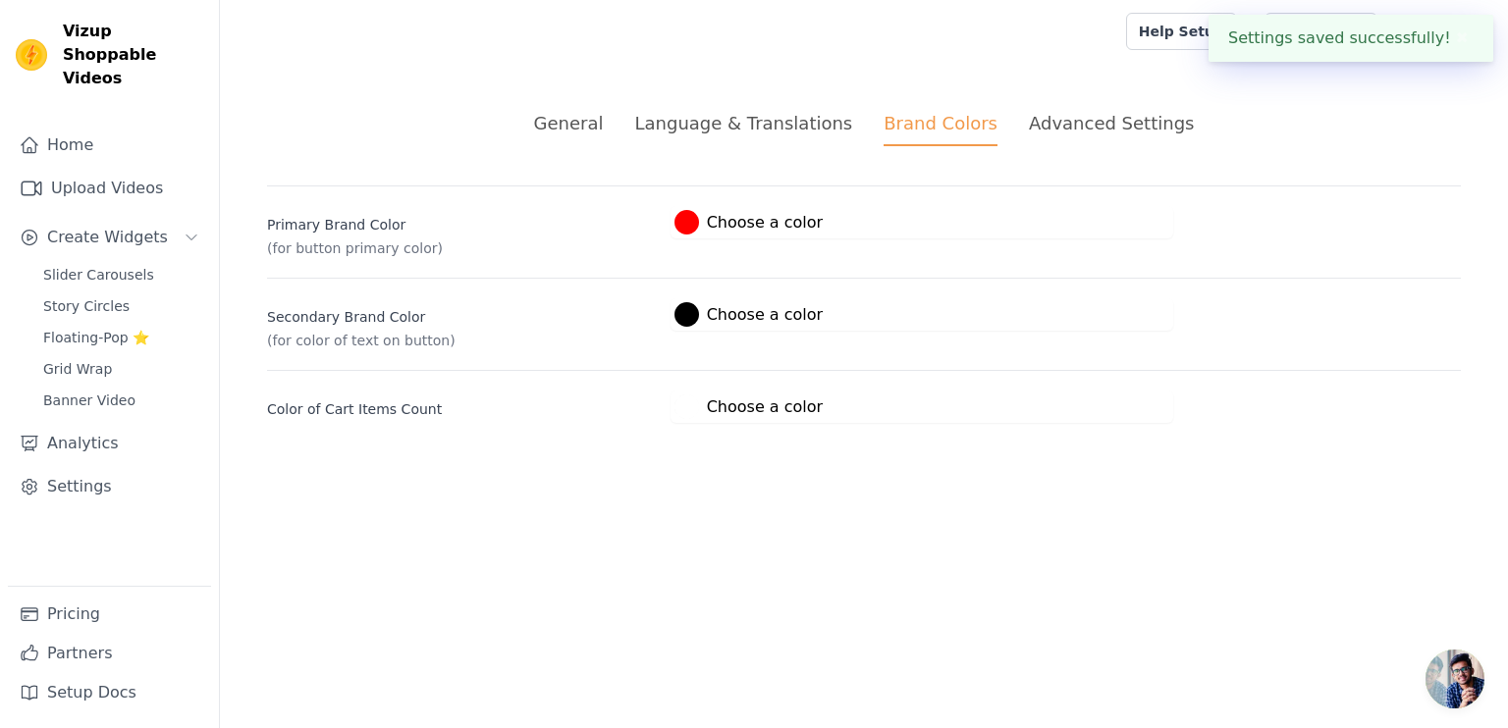
click at [1044, 124] on div "Advanced Settings" at bounding box center [1111, 123] width 165 height 27
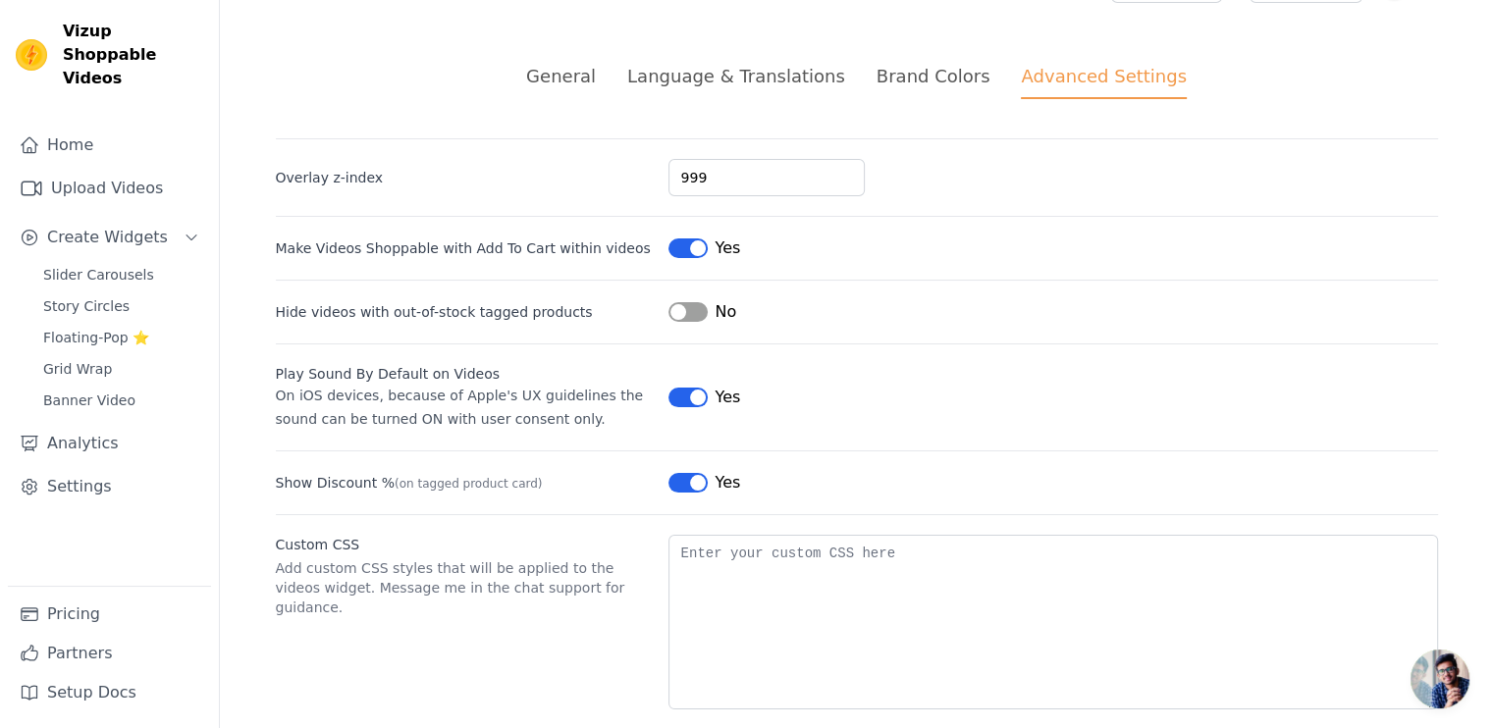
scroll to position [73, 0]
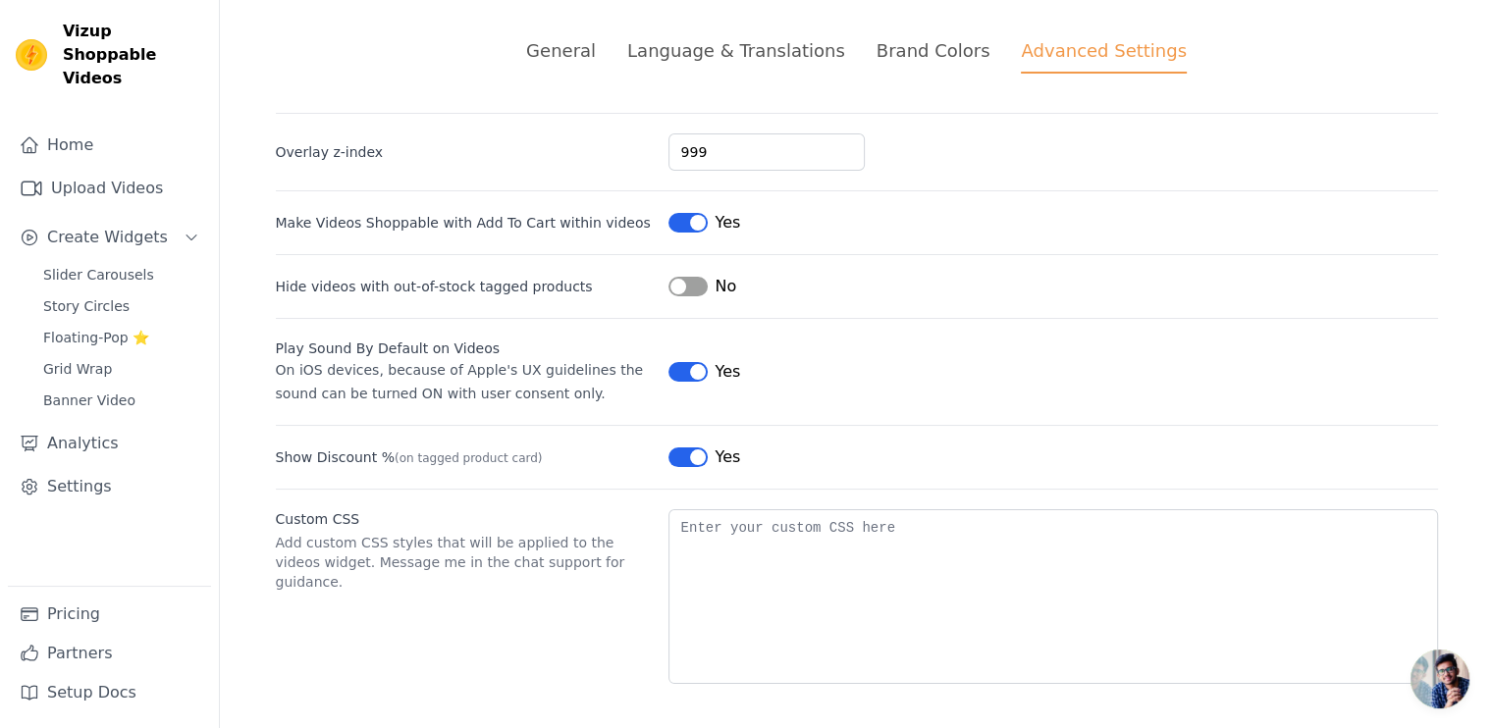
click at [895, 47] on div "Brand Colors" at bounding box center [934, 50] width 114 height 27
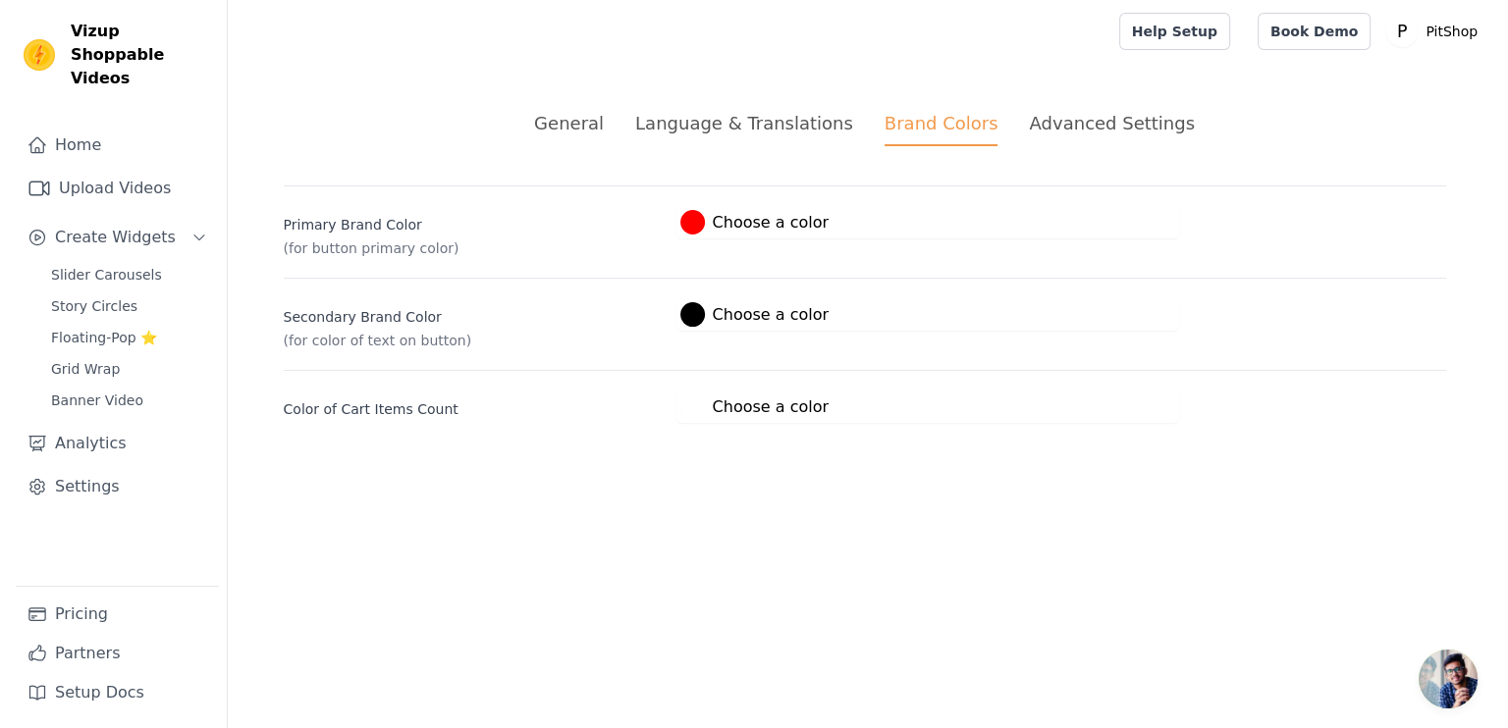
scroll to position [0, 0]
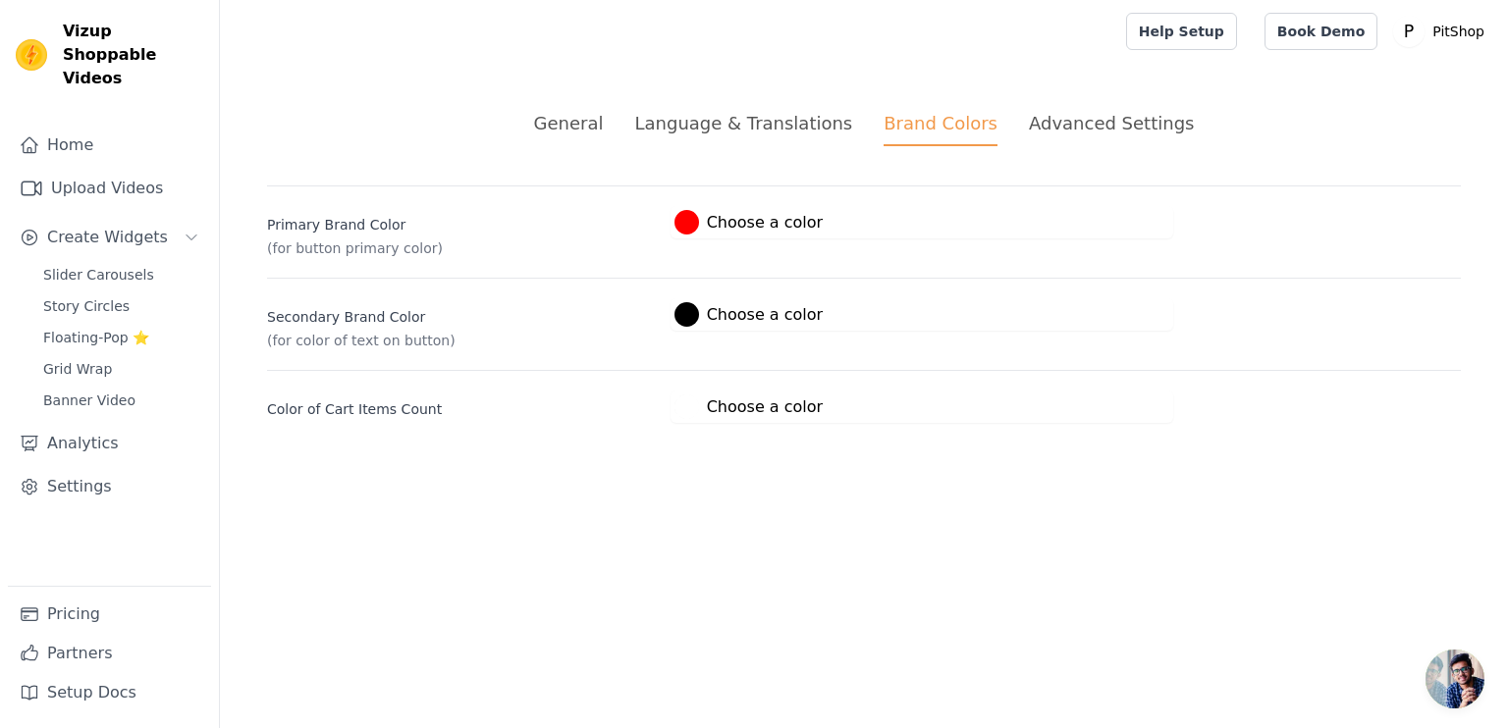
click at [753, 134] on div "Language & Translations" at bounding box center [743, 123] width 218 height 27
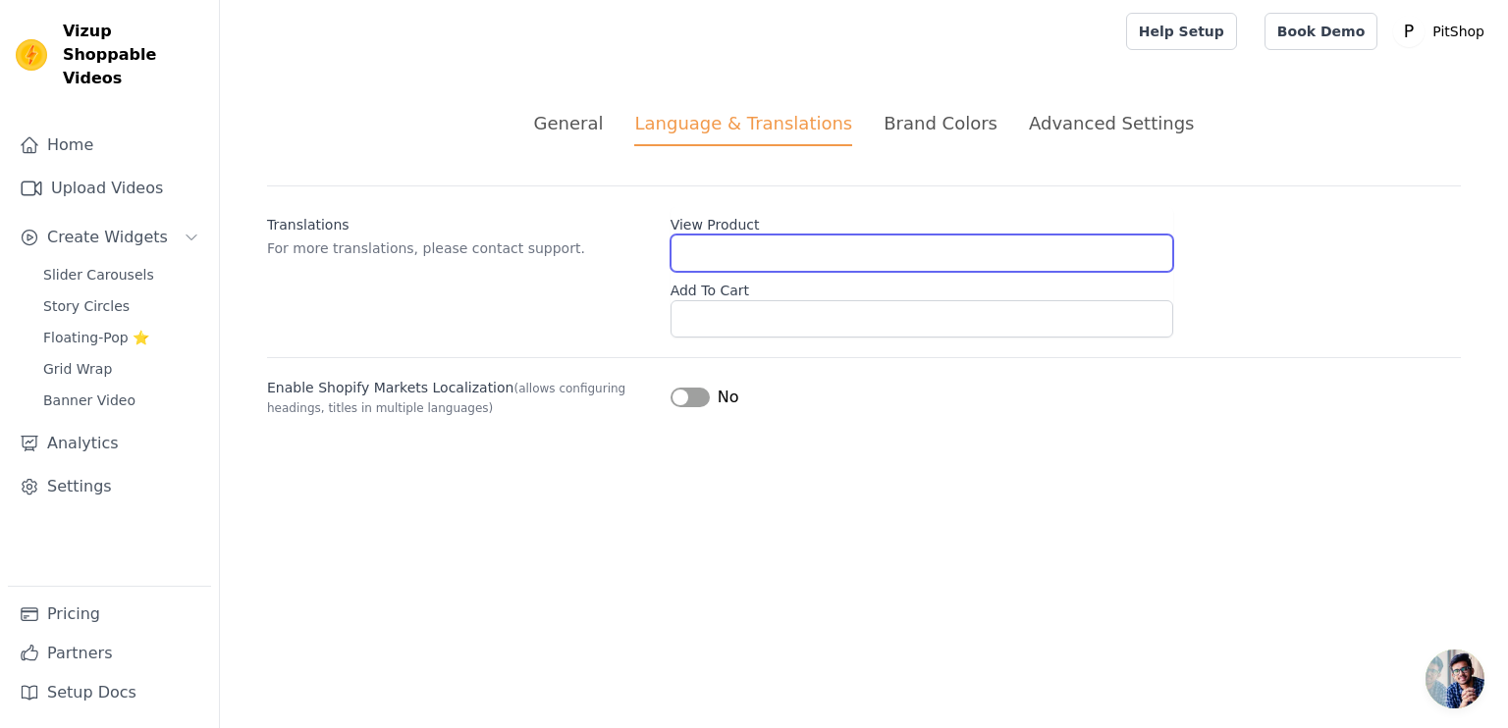
click at [741, 254] on input "View Product" at bounding box center [922, 253] width 503 height 37
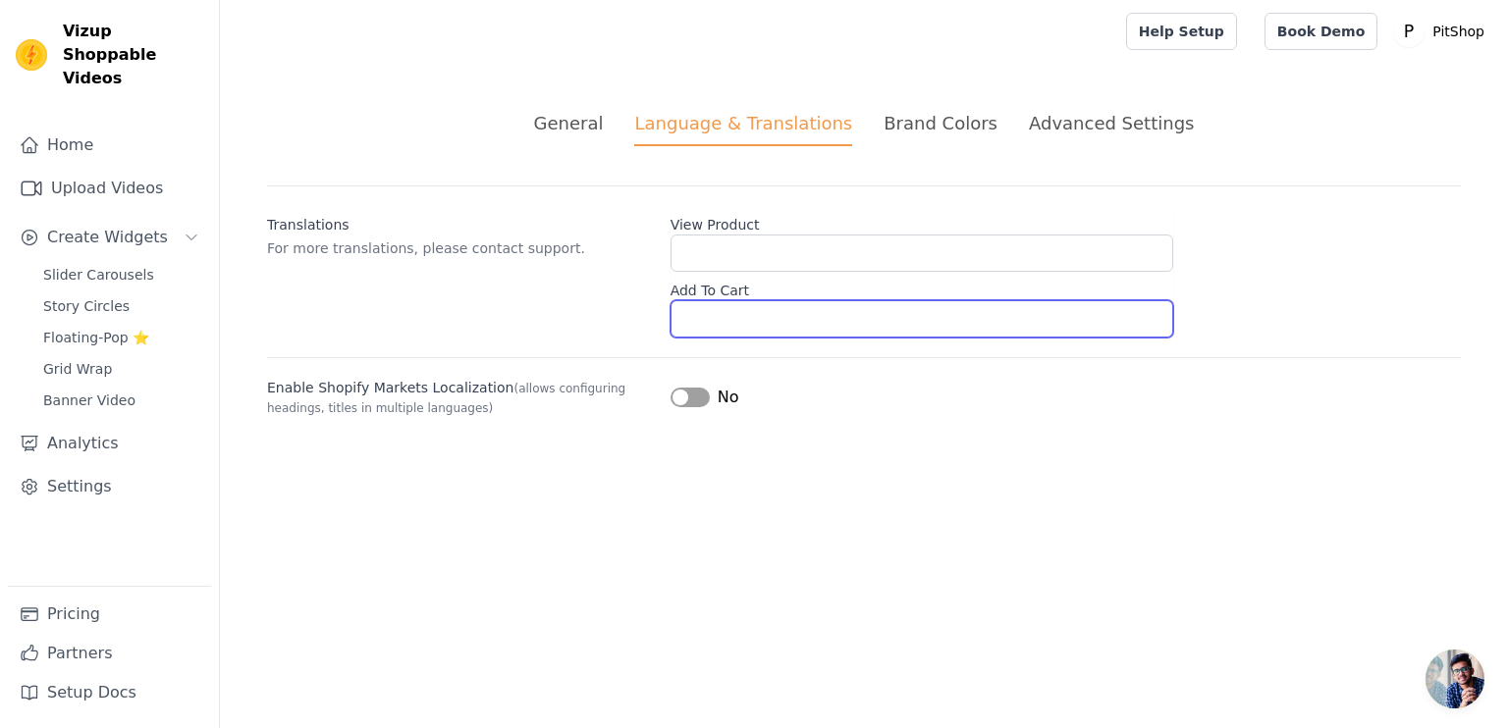
click at [742, 313] on input "Add To Cart" at bounding box center [922, 318] width 503 height 37
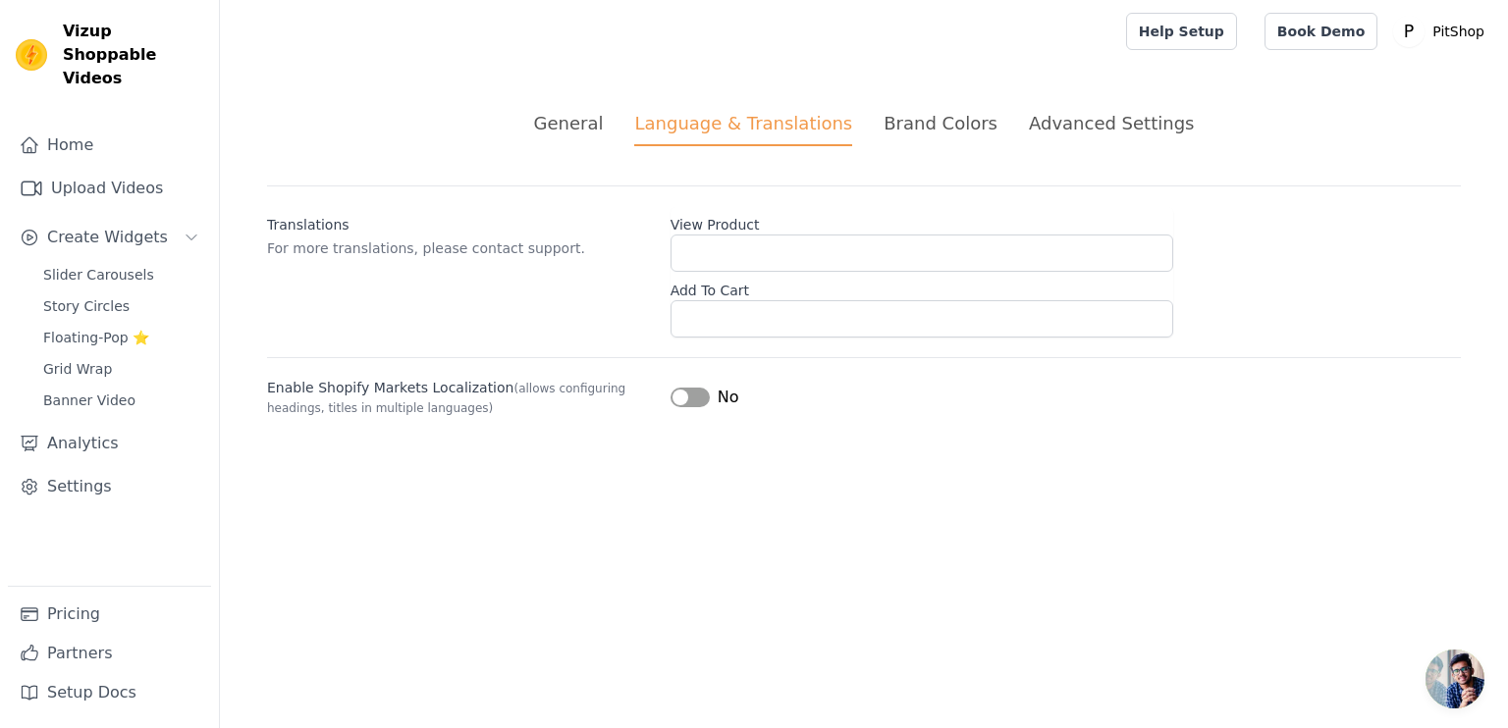
click at [602, 295] on div "Translations For more translations, please contact support. View Product Add To…" at bounding box center [864, 262] width 1194 height 152
click at [584, 121] on div "General" at bounding box center [569, 123] width 70 height 27
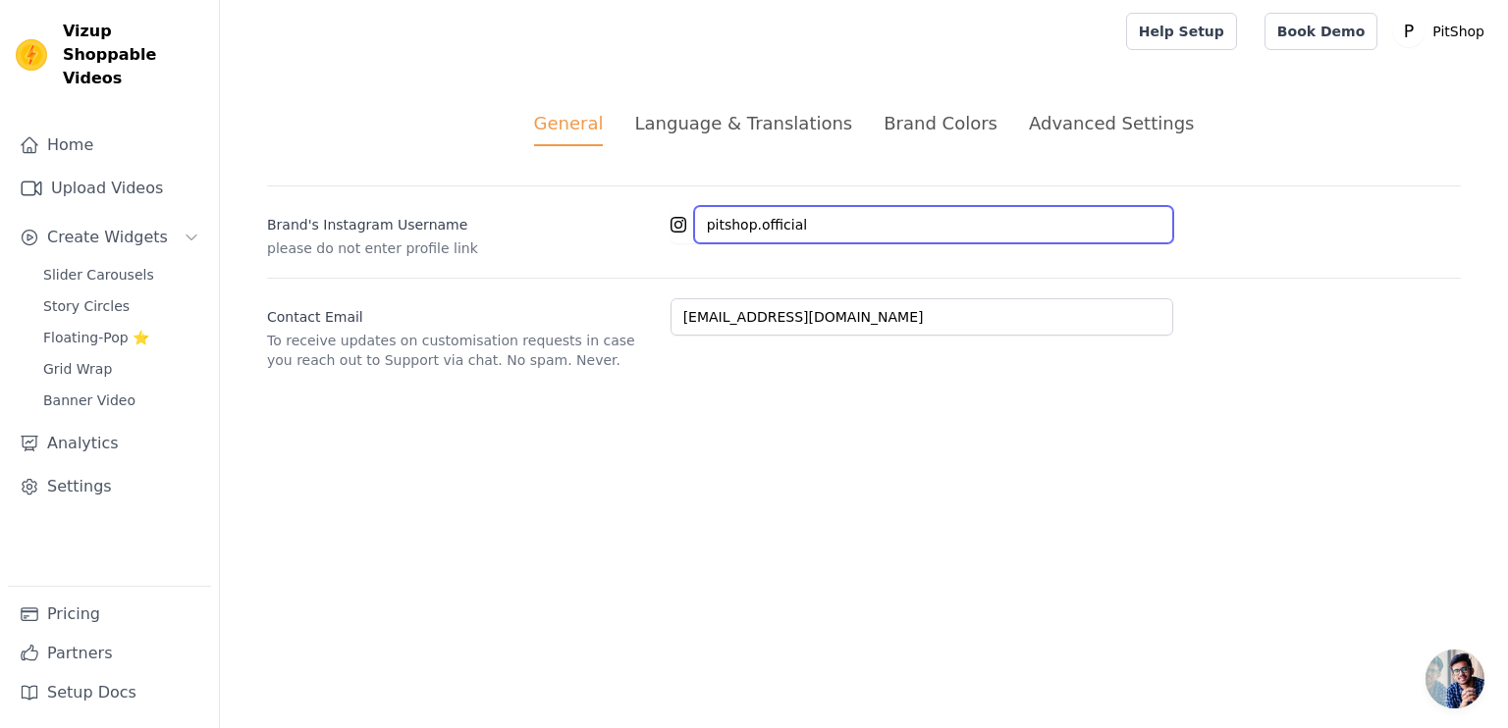
click at [775, 216] on input "pitshop.official" at bounding box center [933, 224] width 479 height 37
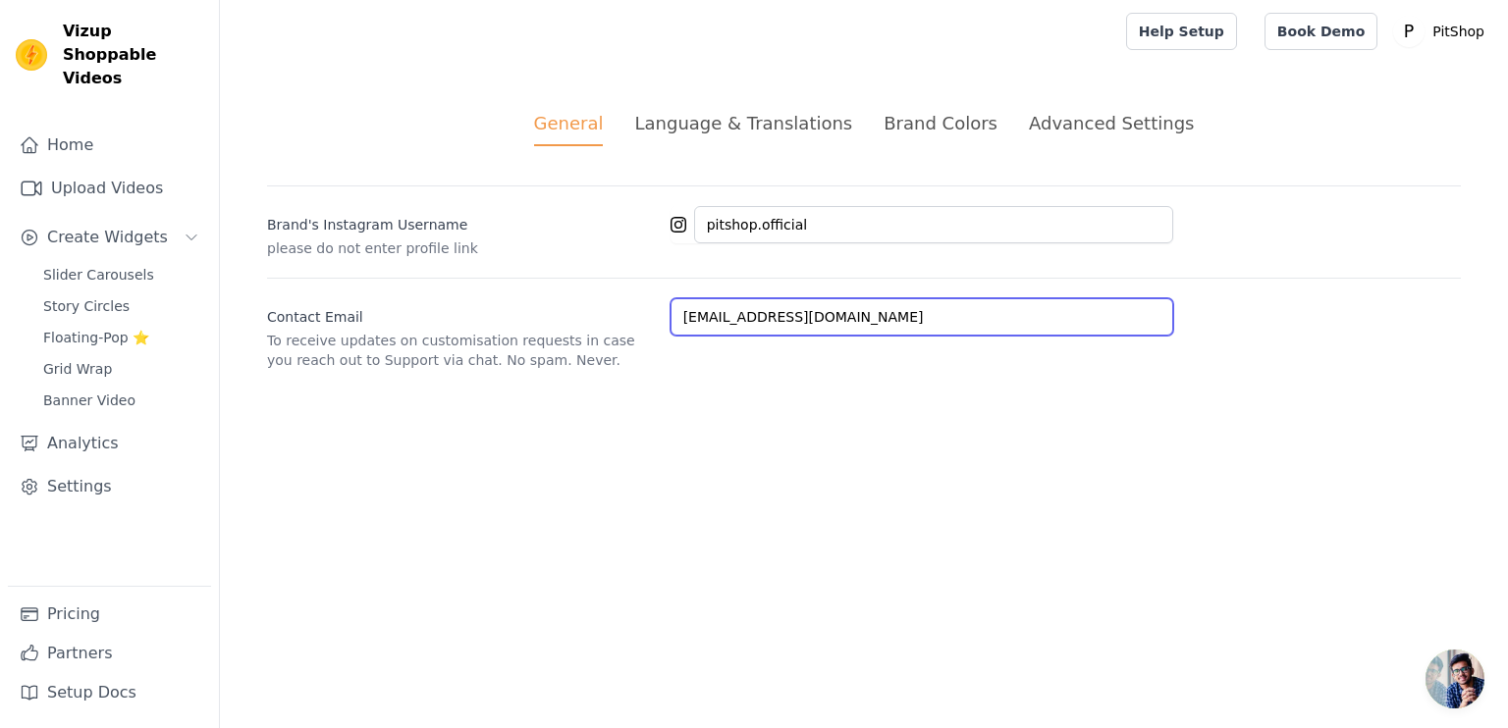
click at [859, 333] on input "pitshop08@gmail.com" at bounding box center [922, 316] width 503 height 37
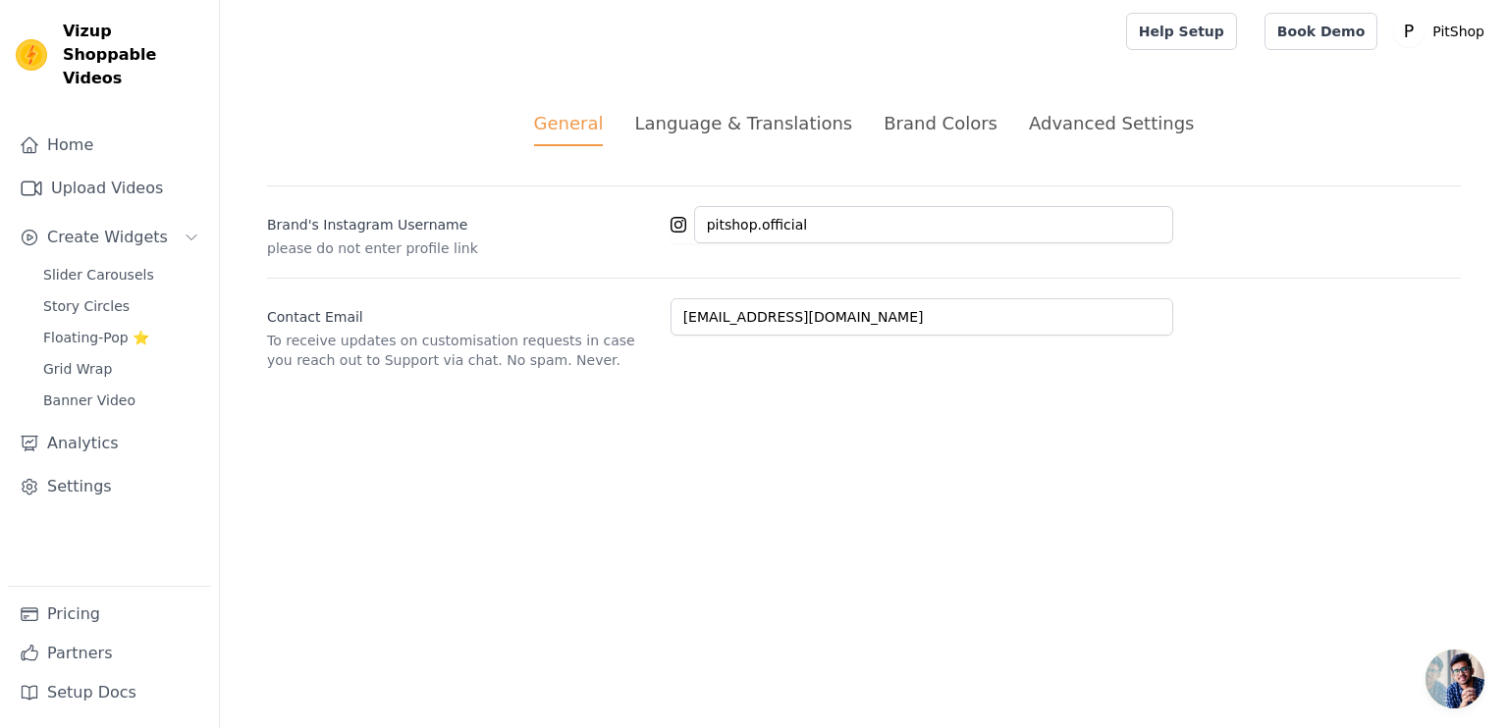
click at [957, 417] on html "Vizup Shoppable Videos Home Upload Videos Create Widgets Slider Carousels Story…" at bounding box center [754, 208] width 1508 height 417
click at [45, 126] on link "Home" at bounding box center [109, 145] width 203 height 39
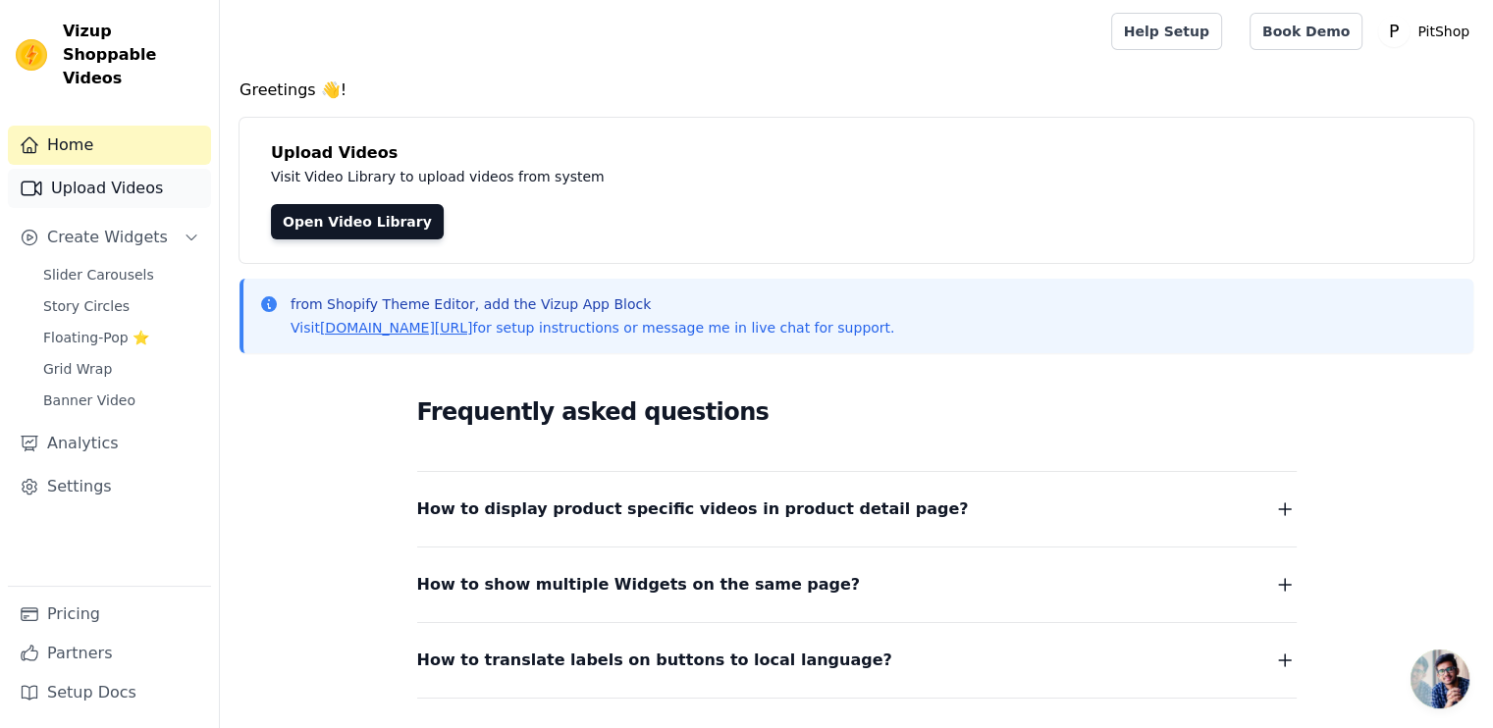
click at [113, 169] on link "Upload Videos" at bounding box center [109, 188] width 203 height 39
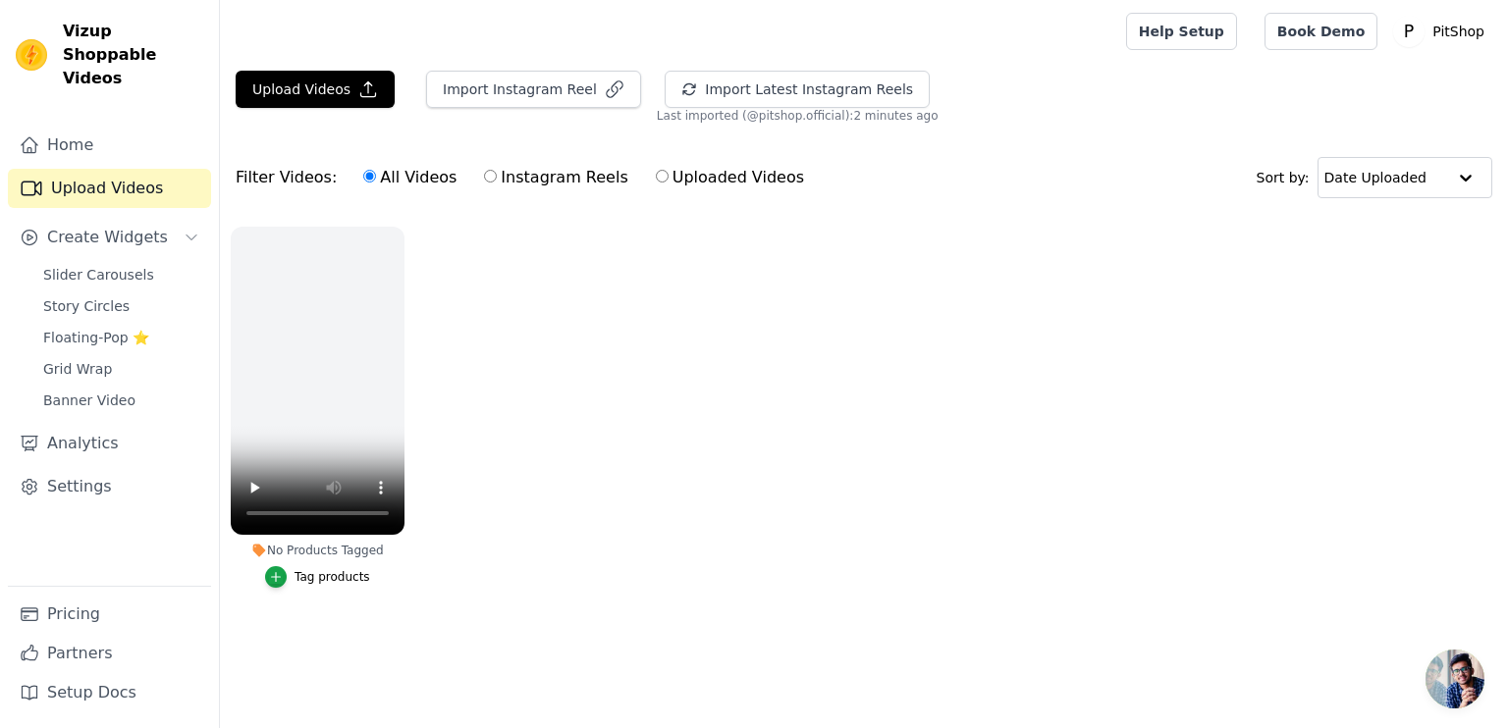
click at [565, 473] on ul "No Products Tagged Tag products" at bounding box center [864, 427] width 1288 height 422
click at [551, 81] on button "Import Instagram Reel" at bounding box center [533, 89] width 215 height 37
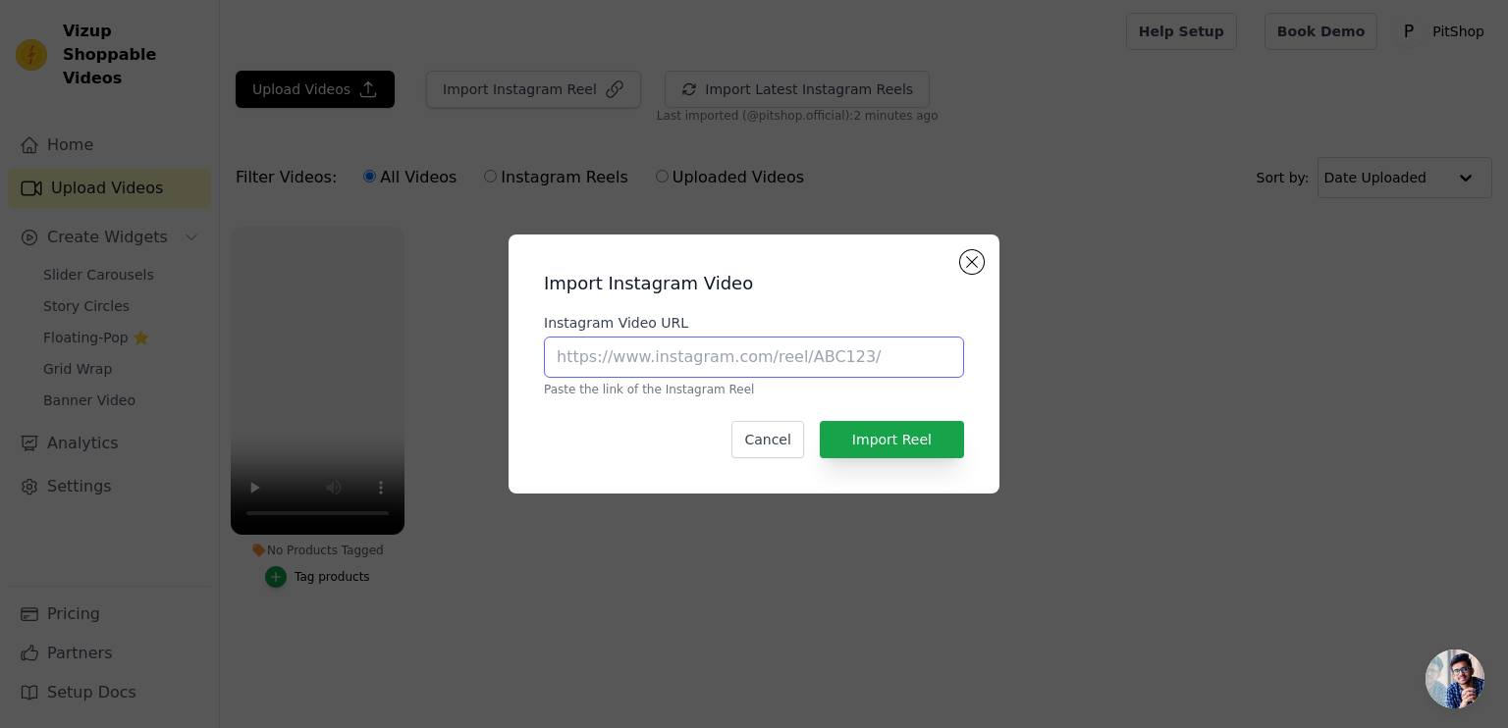
click at [718, 363] on input "Instagram Video URL" at bounding box center [754, 357] width 420 height 41
paste input "https://www.instagram.com/reel/DOZ0IJPiCDu/?utm_source=ig_web_copy_link"
type input "https://www.instagram.com/reel/DOZ0IJPiCDu/?utm_source=ig_web_copy_link"
click at [846, 447] on button "Import Reel" at bounding box center [892, 439] width 144 height 37
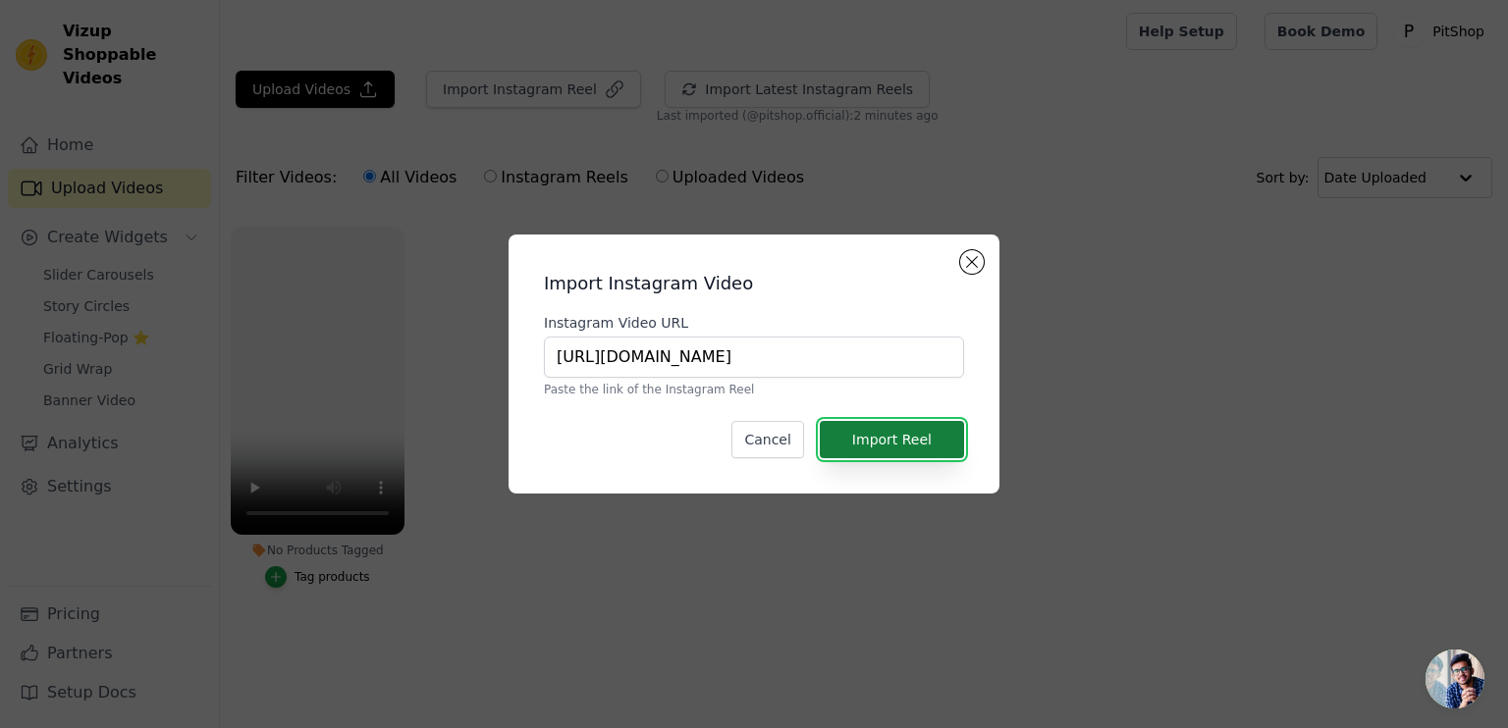
scroll to position [0, 0]
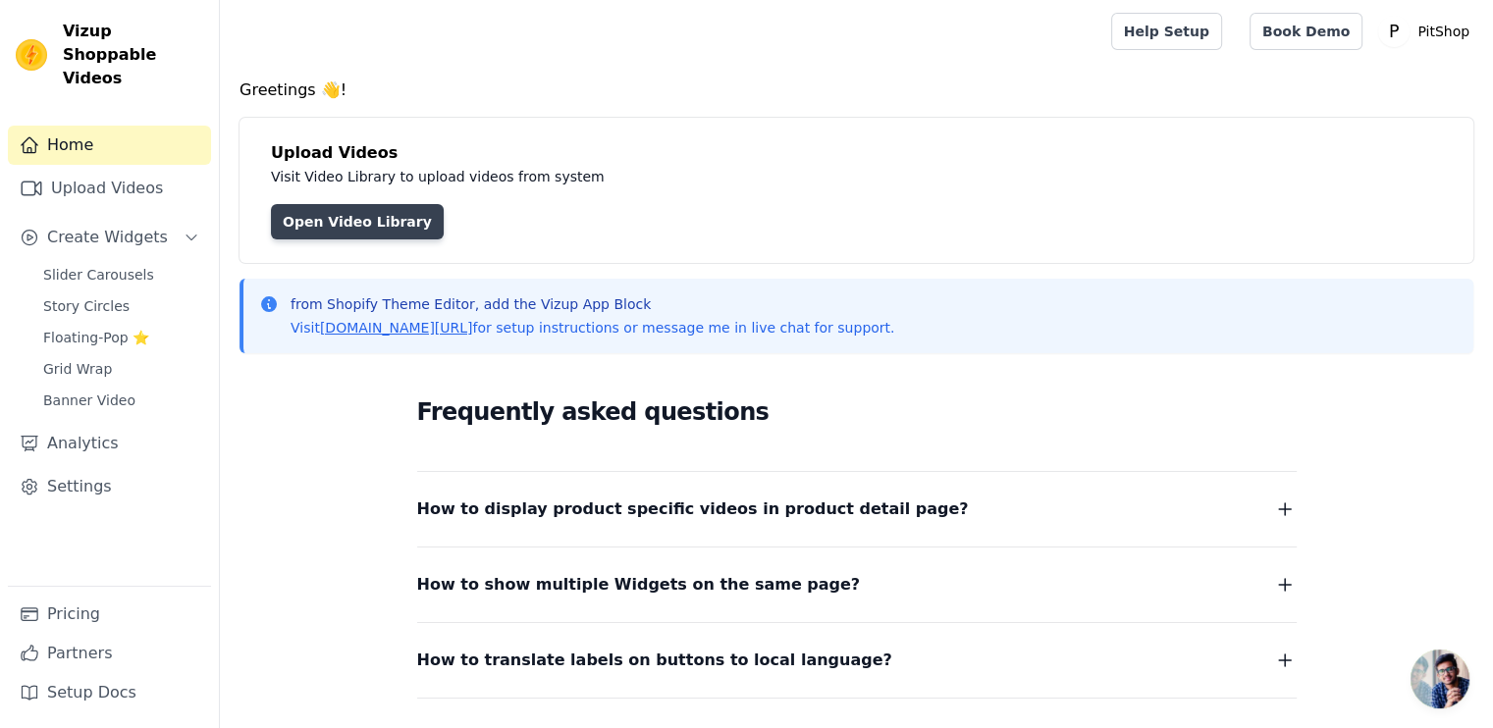
click at [310, 225] on link "Open Video Library" at bounding box center [357, 221] width 173 height 35
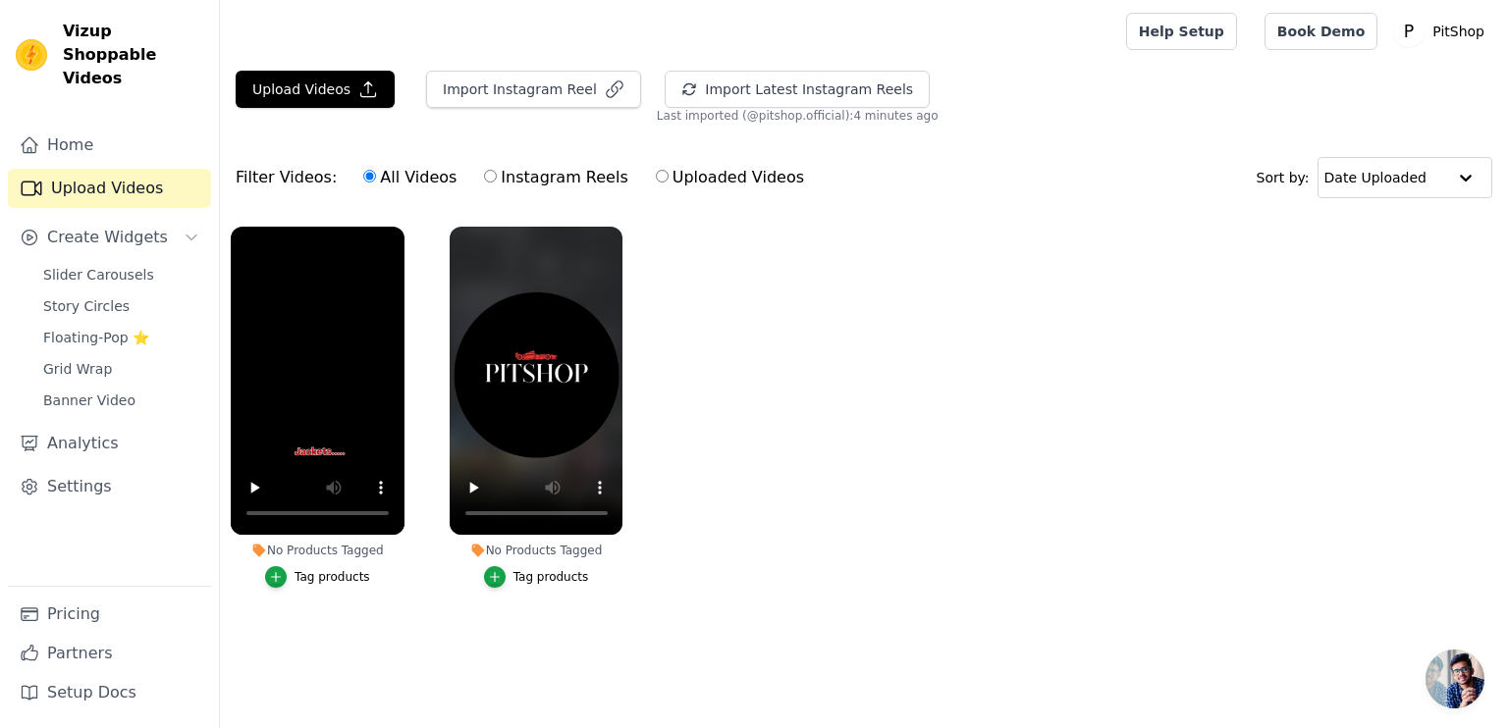
click at [514, 183] on label "Instagram Reels" at bounding box center [555, 178] width 145 height 26
click at [497, 183] on input "Instagram Reels" at bounding box center [490, 176] width 13 height 13
radio input "true"
click at [409, 174] on label "All Videos" at bounding box center [409, 178] width 95 height 26
click at [376, 174] on input "All Videos" at bounding box center [369, 176] width 13 height 13
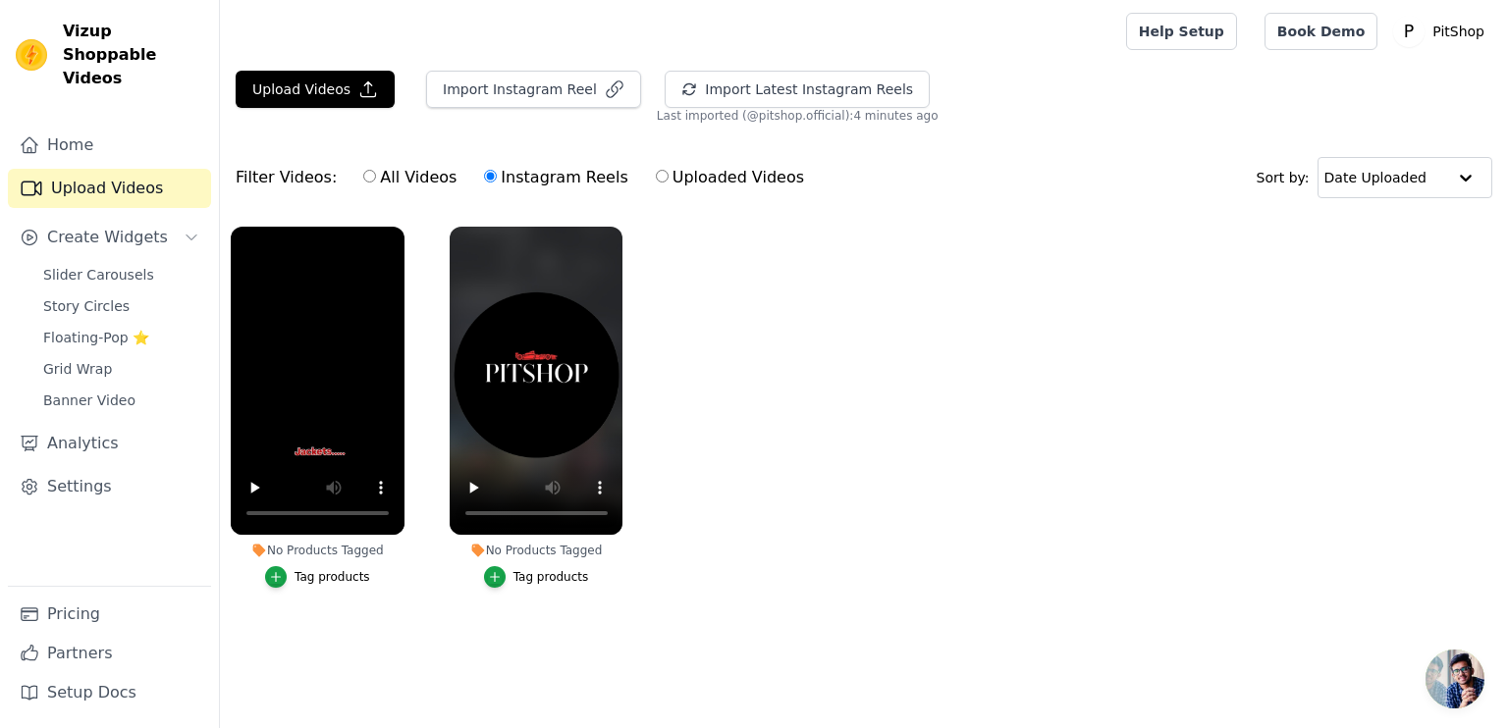
radio input "true"
click at [273, 92] on button "Upload Videos" at bounding box center [315, 89] width 159 height 37
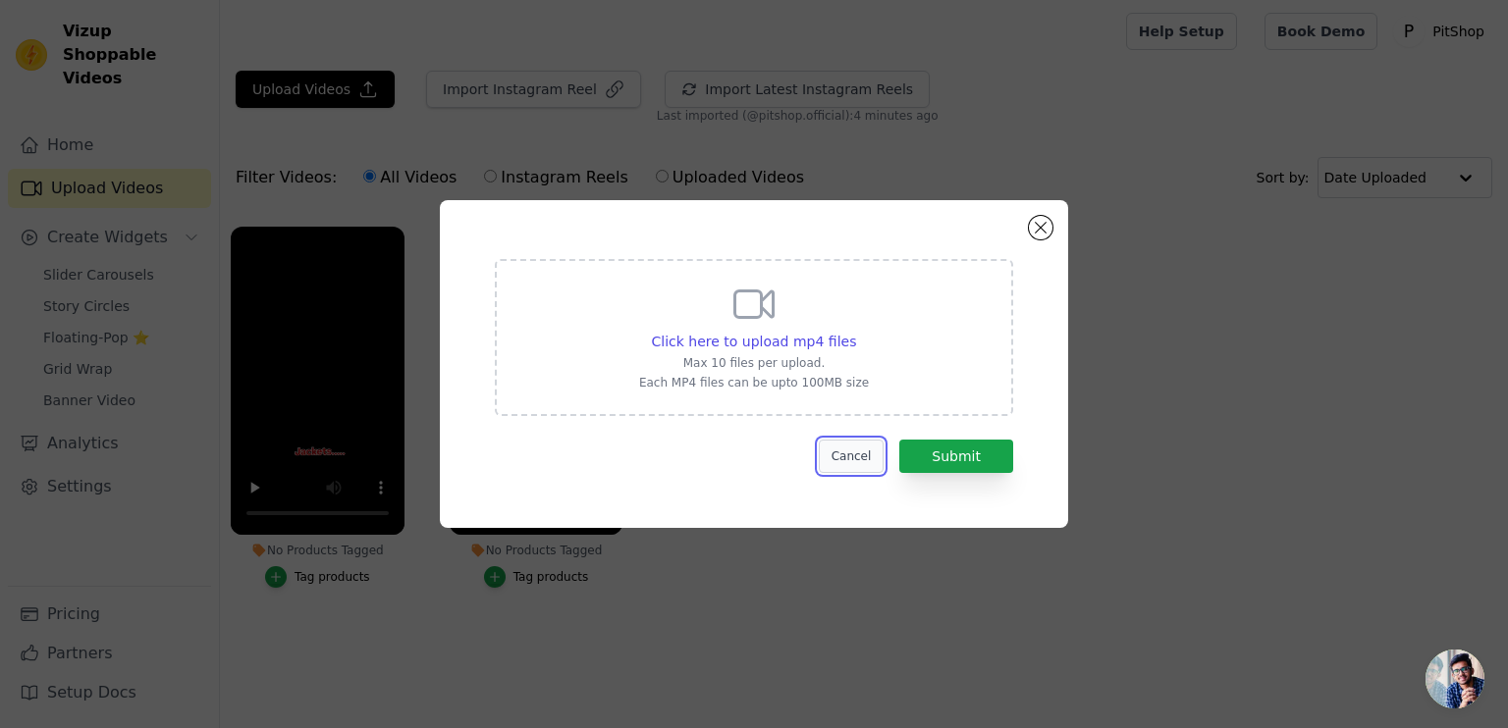
click at [865, 451] on button "Cancel" at bounding box center [852, 456] width 66 height 33
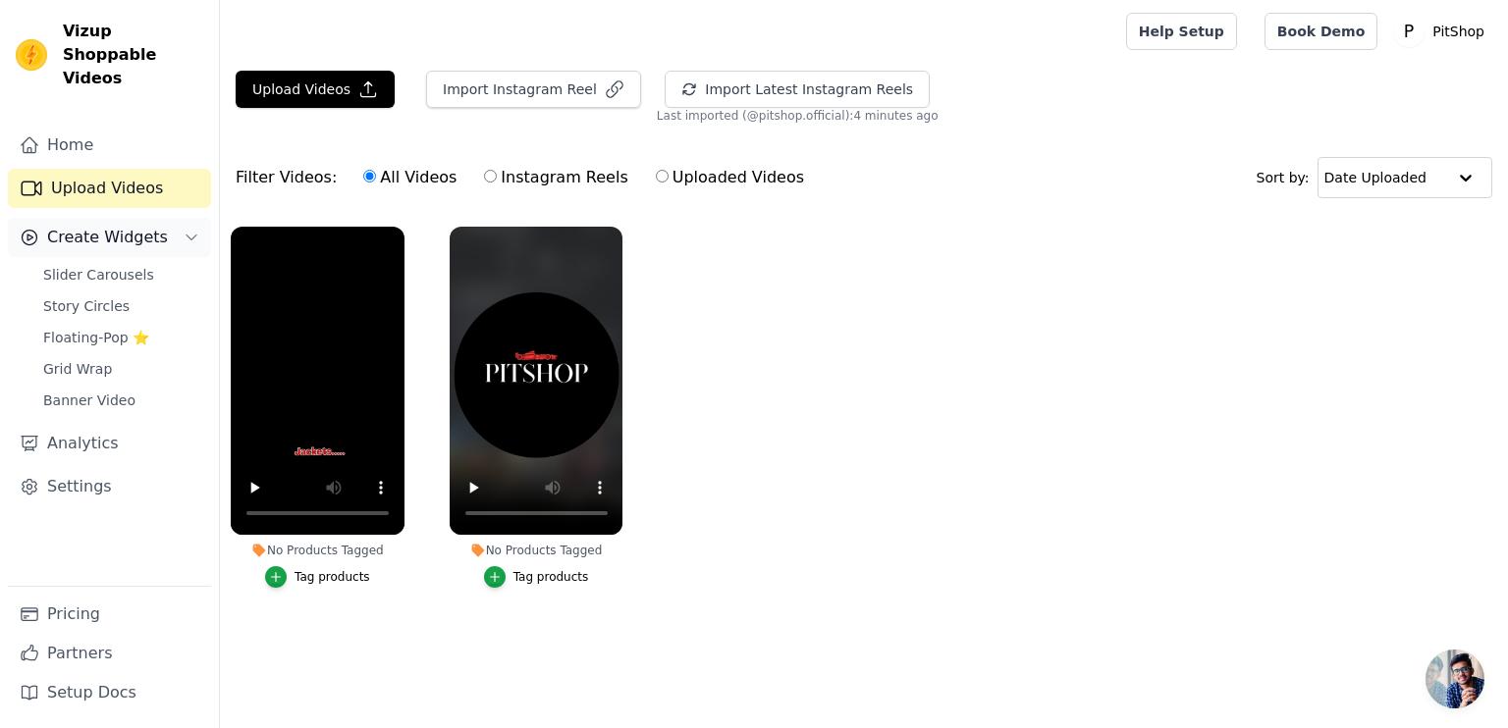
click at [134, 226] on span "Create Widgets" at bounding box center [107, 238] width 121 height 24
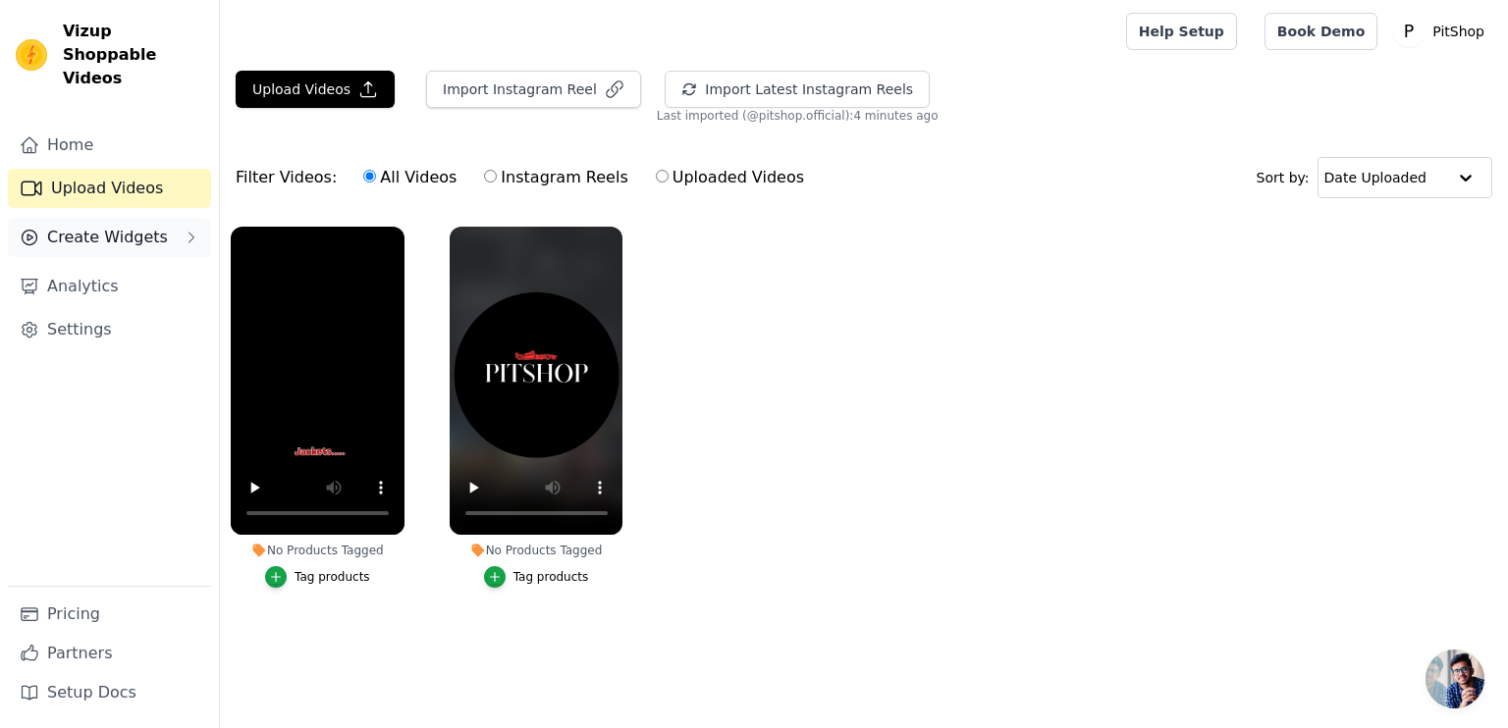
click at [134, 226] on span "Create Widgets" at bounding box center [107, 238] width 121 height 24
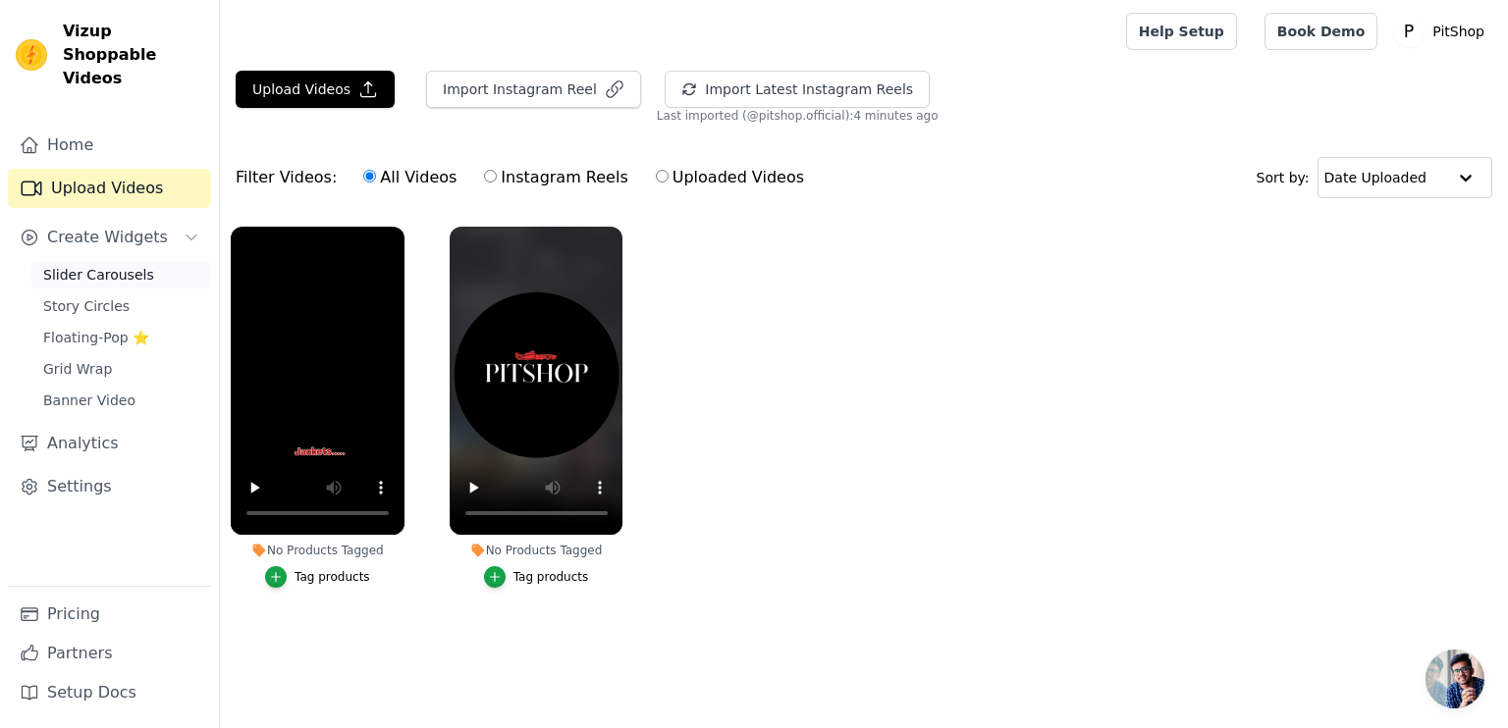
click at [83, 265] on span "Slider Carousels" at bounding box center [98, 275] width 111 height 20
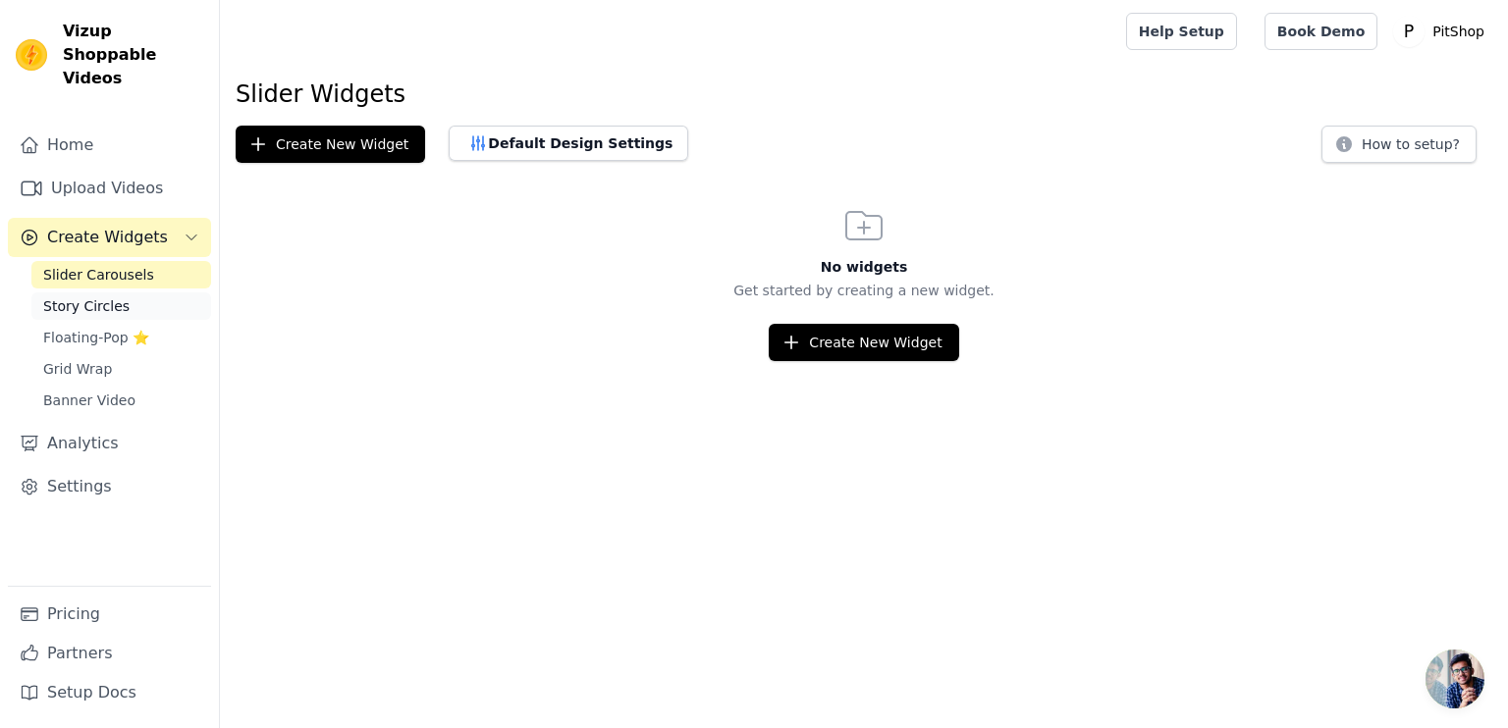
click at [115, 296] on span "Story Circles" at bounding box center [86, 306] width 86 height 20
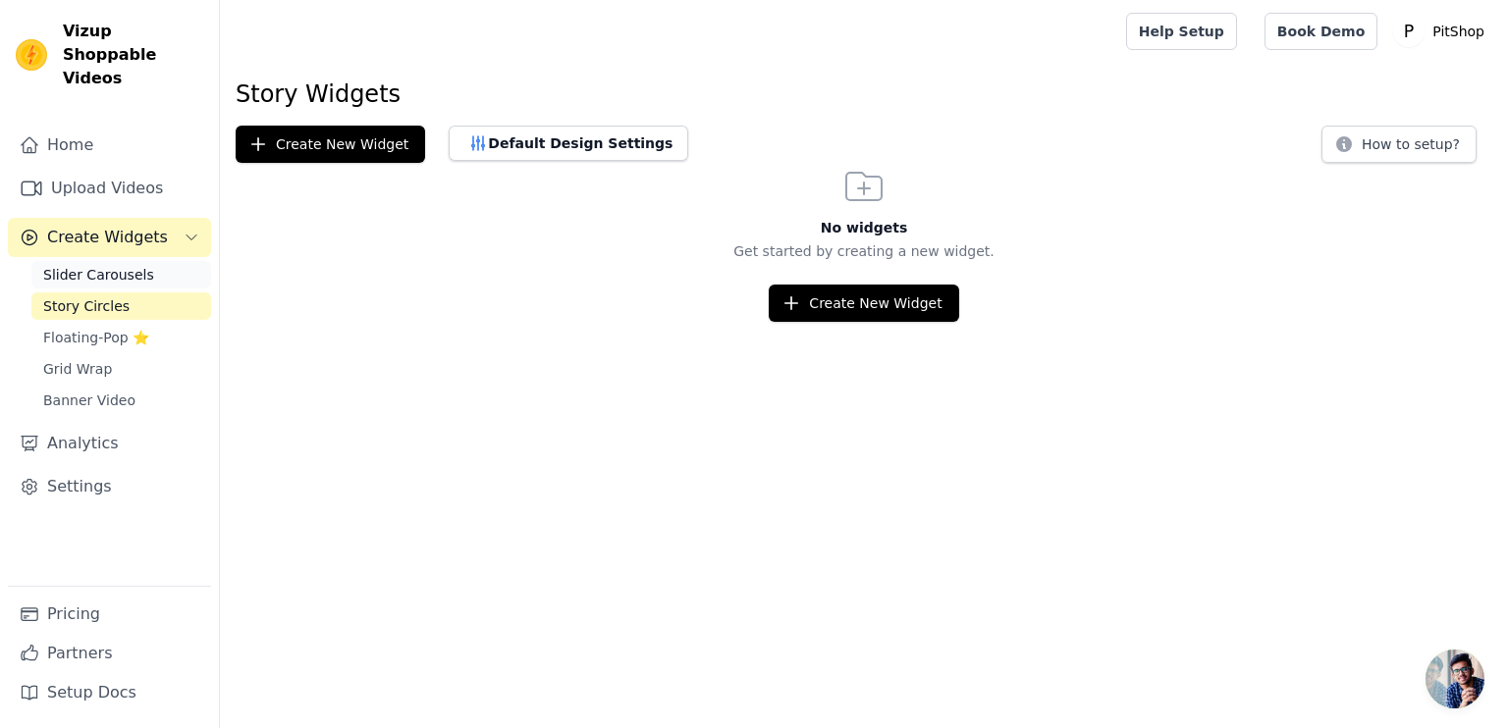
click at [110, 265] on span "Slider Carousels" at bounding box center [98, 275] width 111 height 20
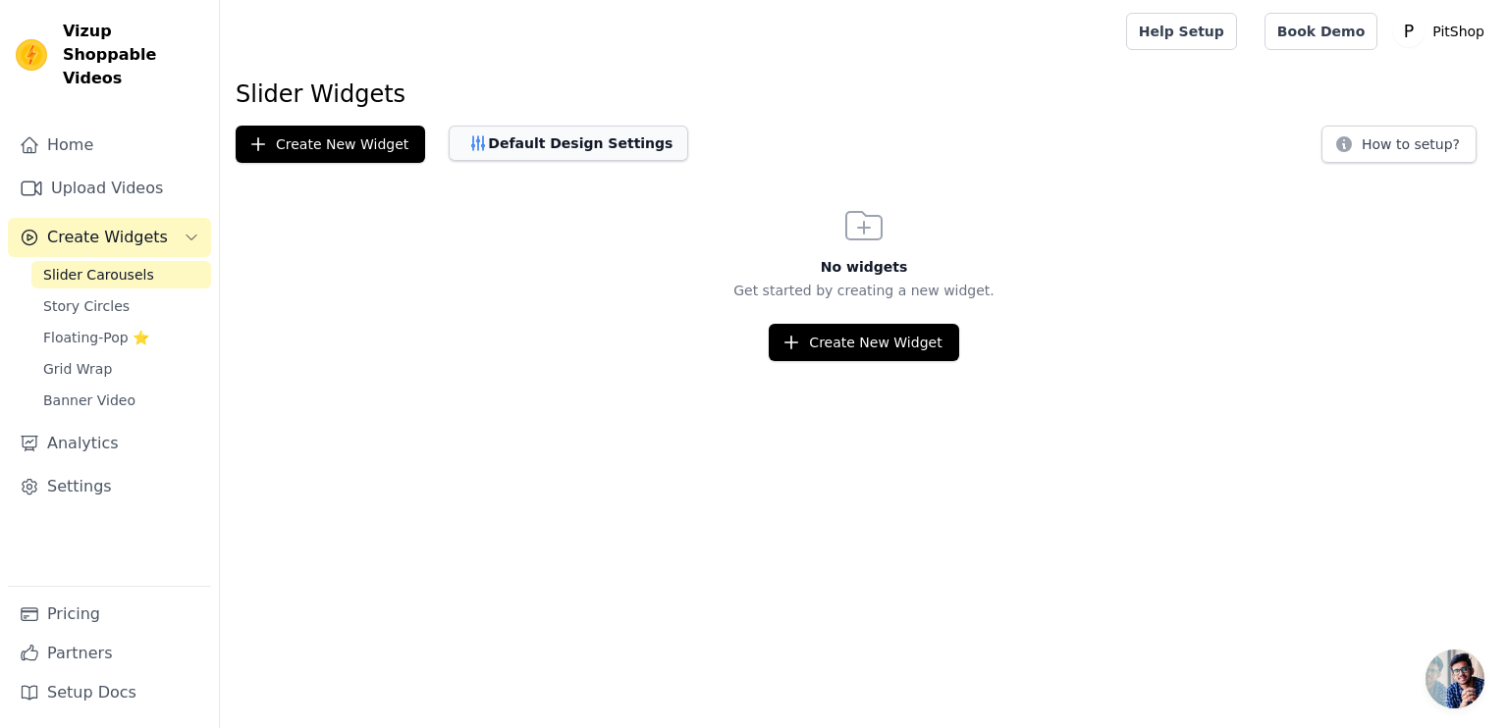
click at [481, 149] on button "Default Design Settings" at bounding box center [569, 143] width 240 height 35
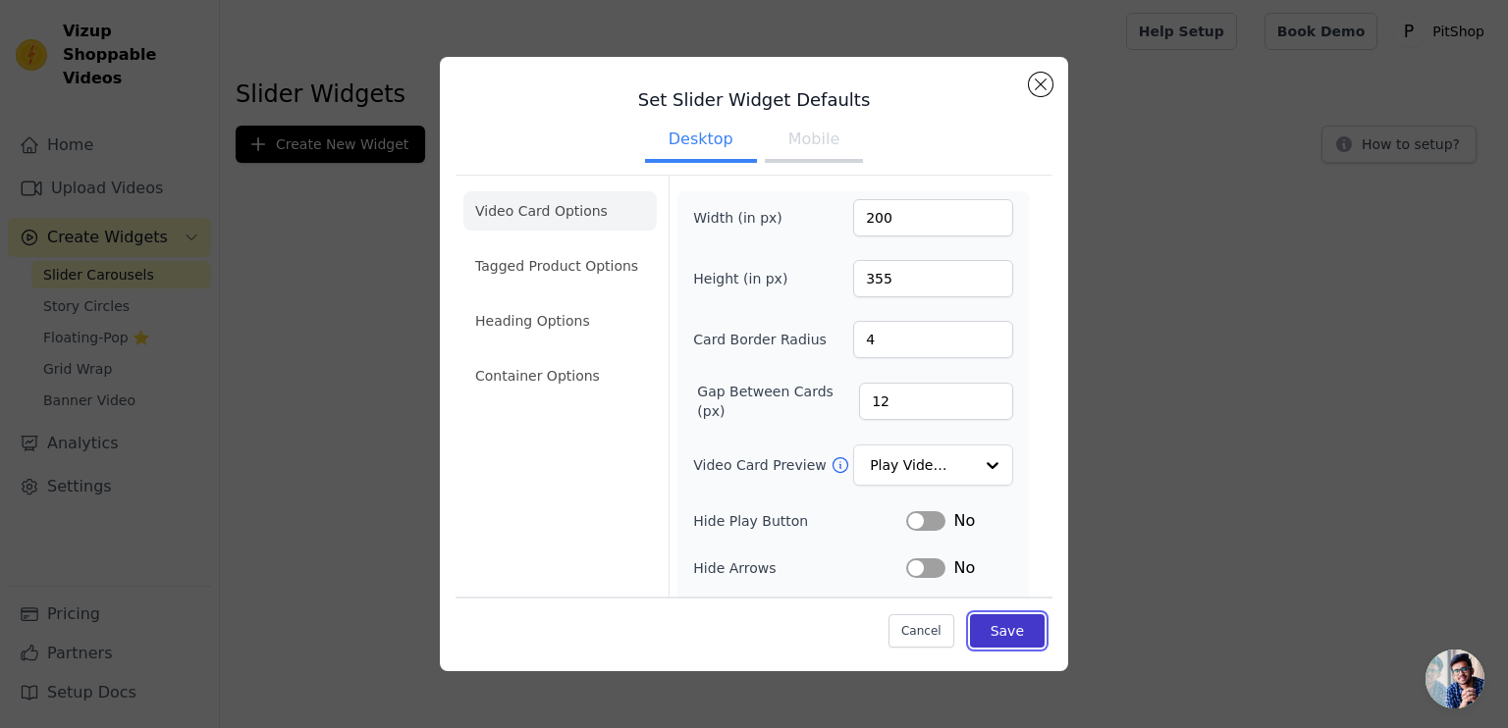
click at [1015, 627] on button "Save" at bounding box center [1007, 631] width 75 height 33
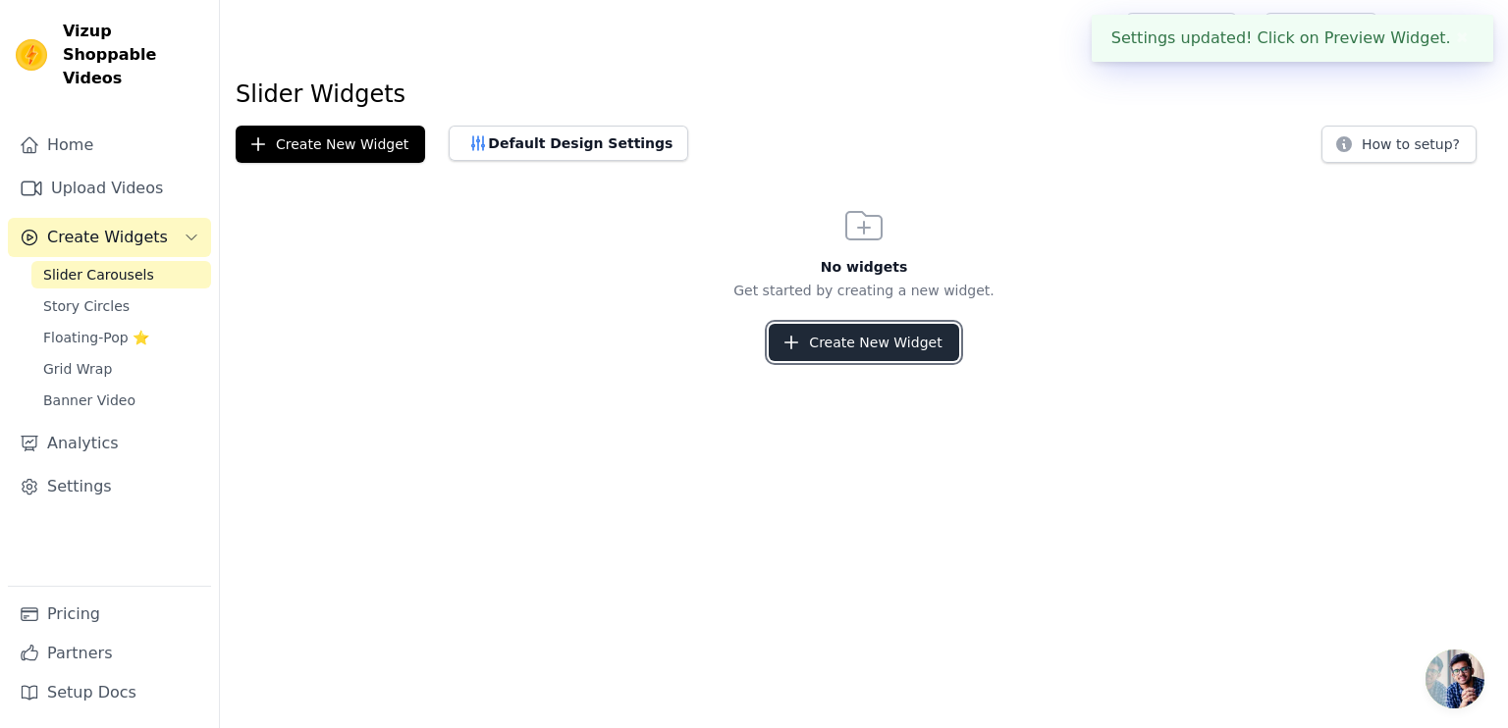
click at [866, 355] on button "Create New Widget" at bounding box center [863, 342] width 189 height 37
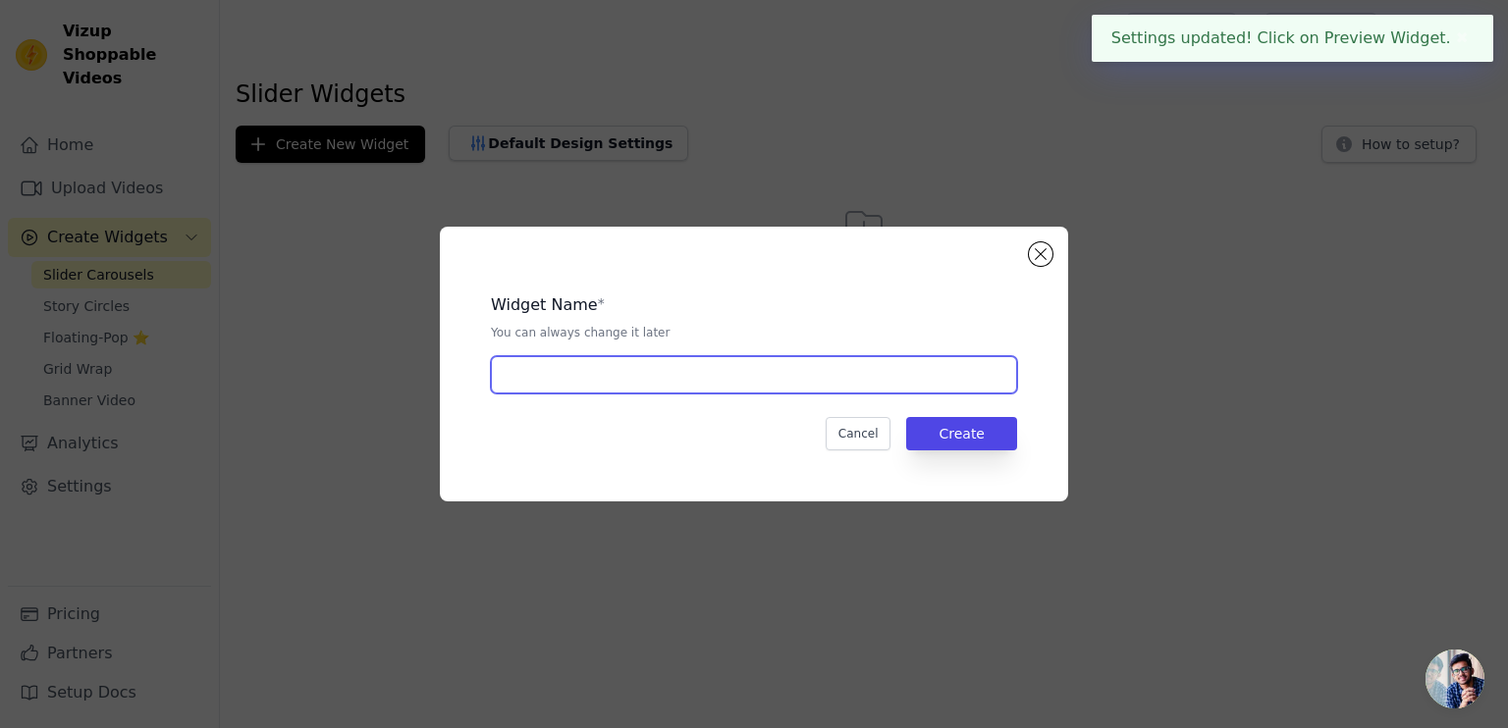
click at [726, 380] on input "text" at bounding box center [754, 374] width 526 height 37
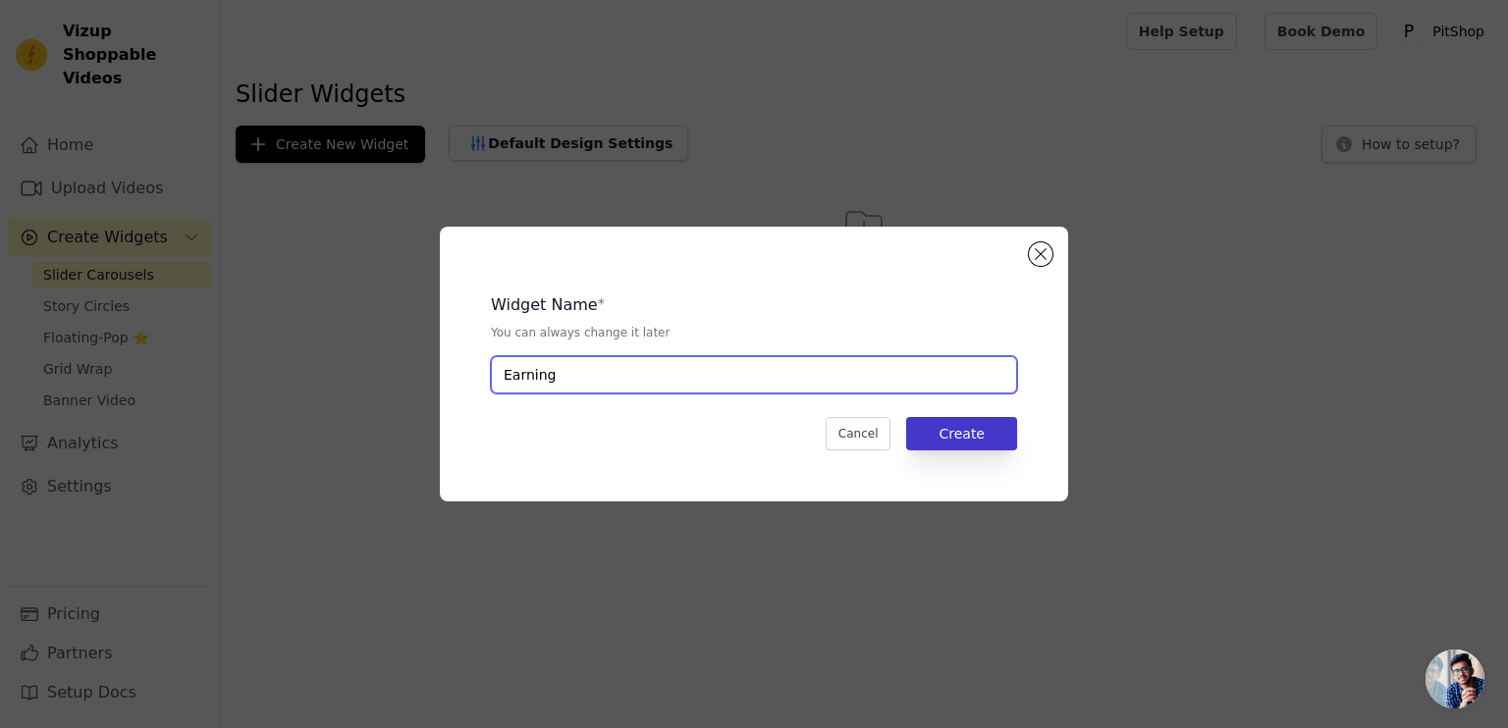
type input "Earning"
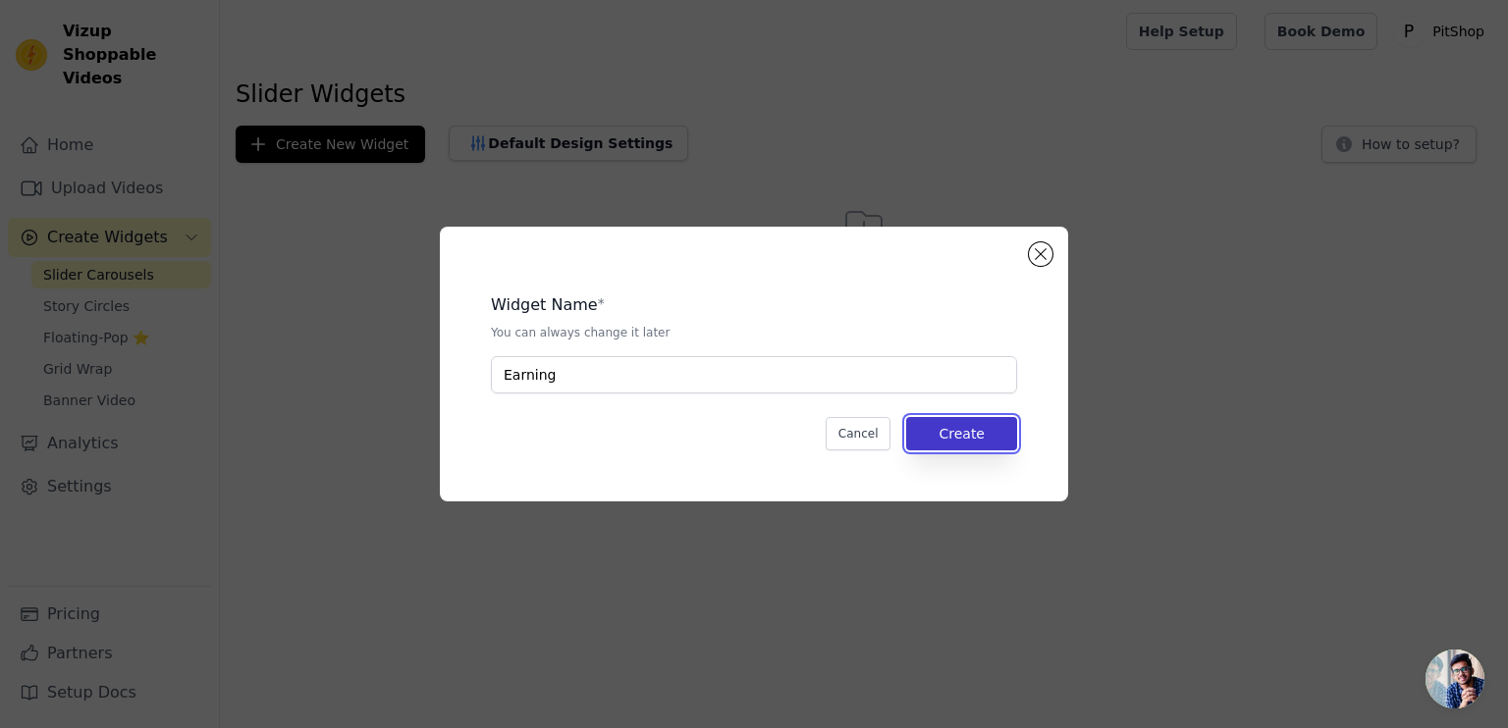
click at [948, 443] on button "Create" at bounding box center [961, 433] width 111 height 33
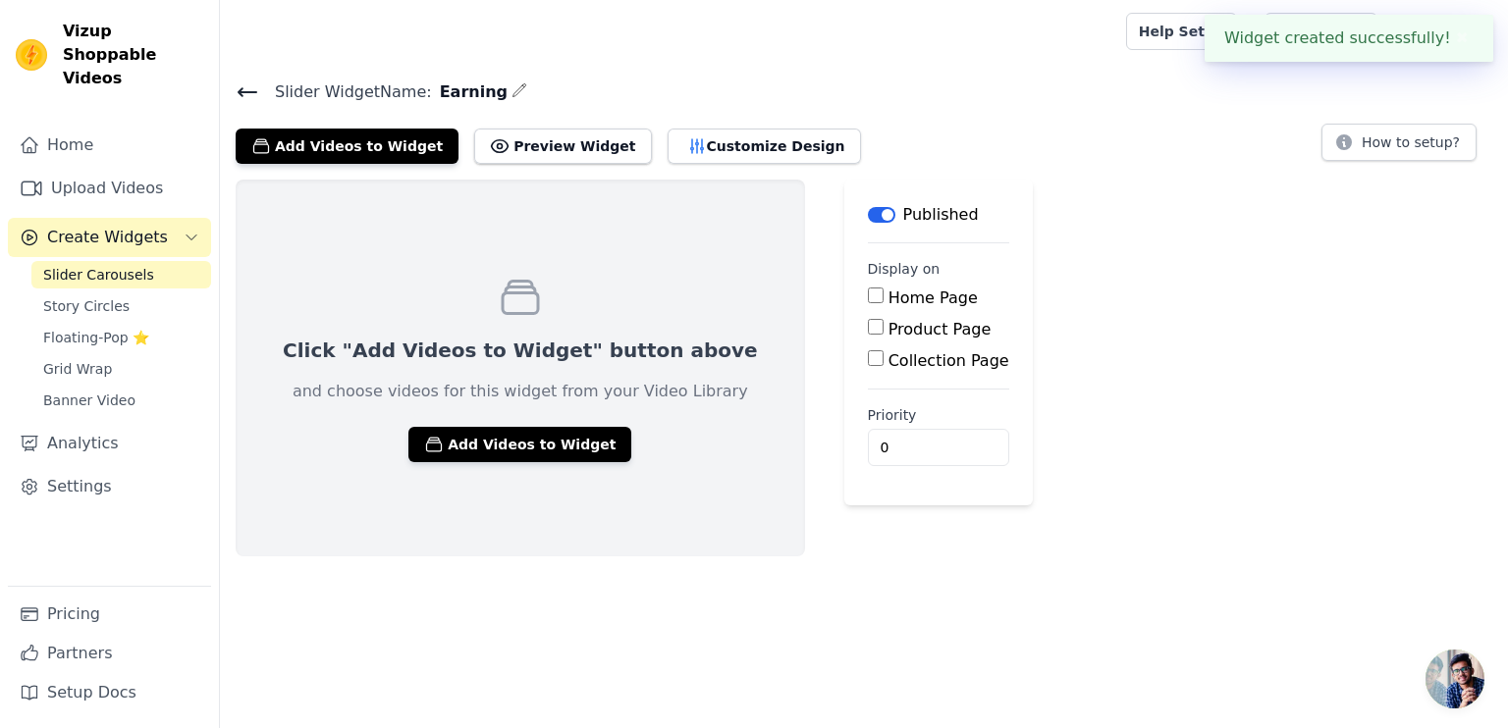
click at [868, 292] on input "Home Page" at bounding box center [876, 296] width 16 height 16
checkbox input "true"
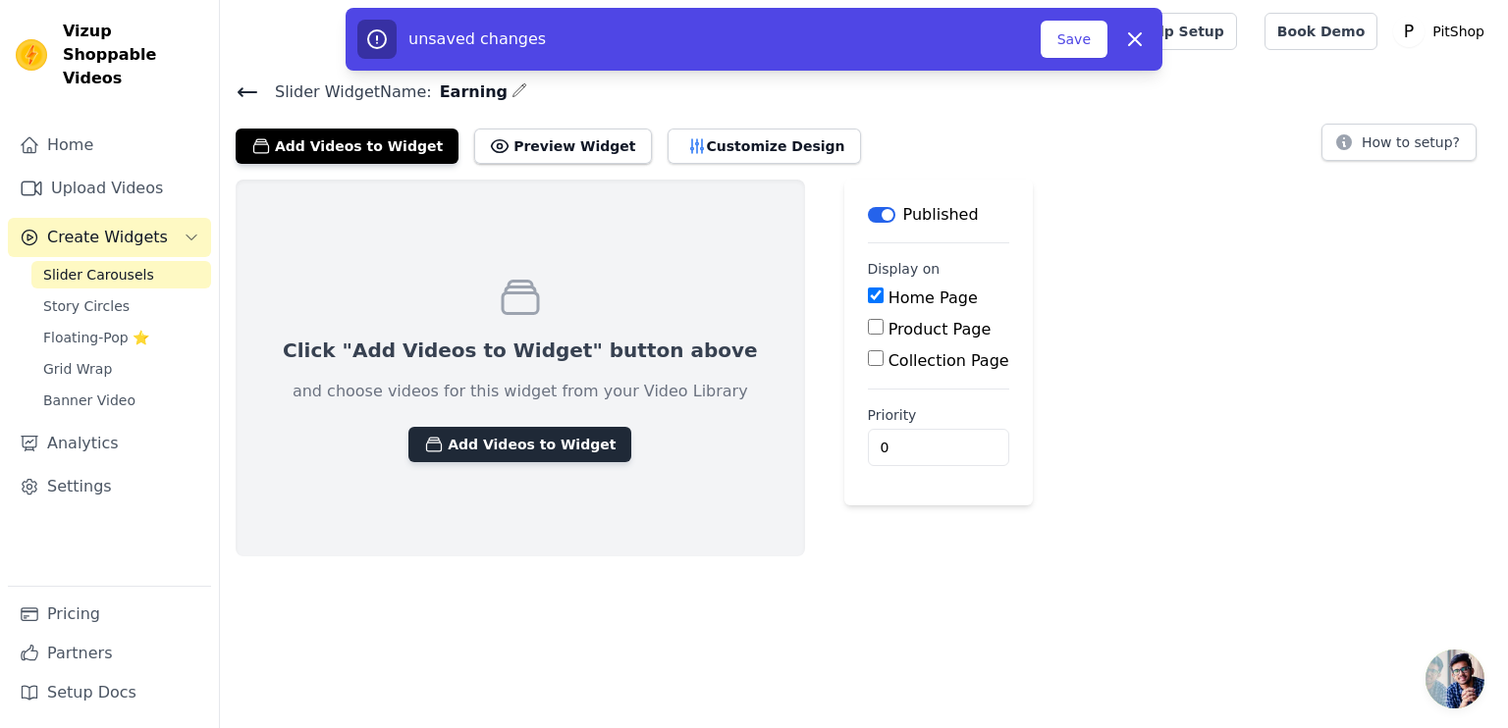
click at [513, 443] on button "Add Videos to Widget" at bounding box center [519, 444] width 223 height 35
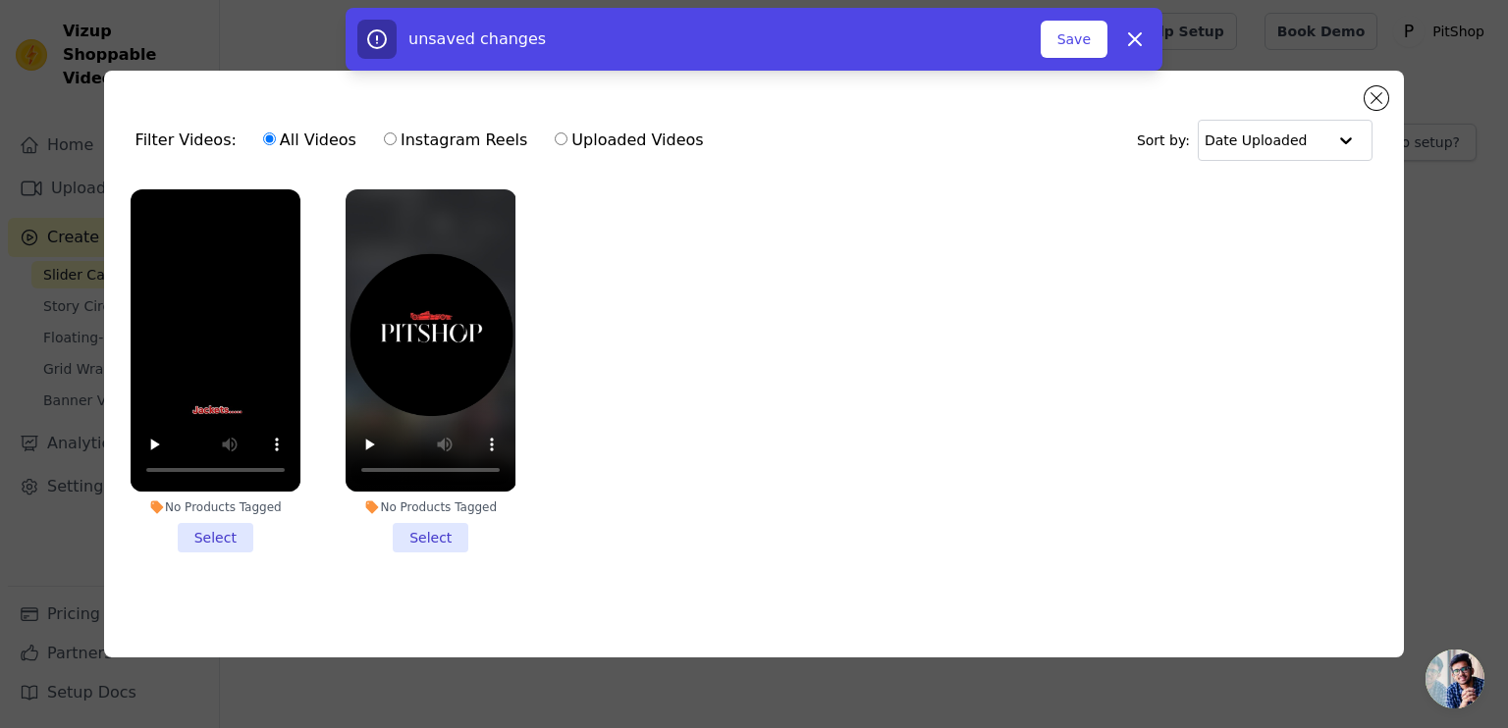
click at [432, 533] on li "No Products Tagged Select" at bounding box center [431, 370] width 170 height 363
click at [0, 0] on input "No Products Tagged Select" at bounding box center [0, 0] width 0 height 0
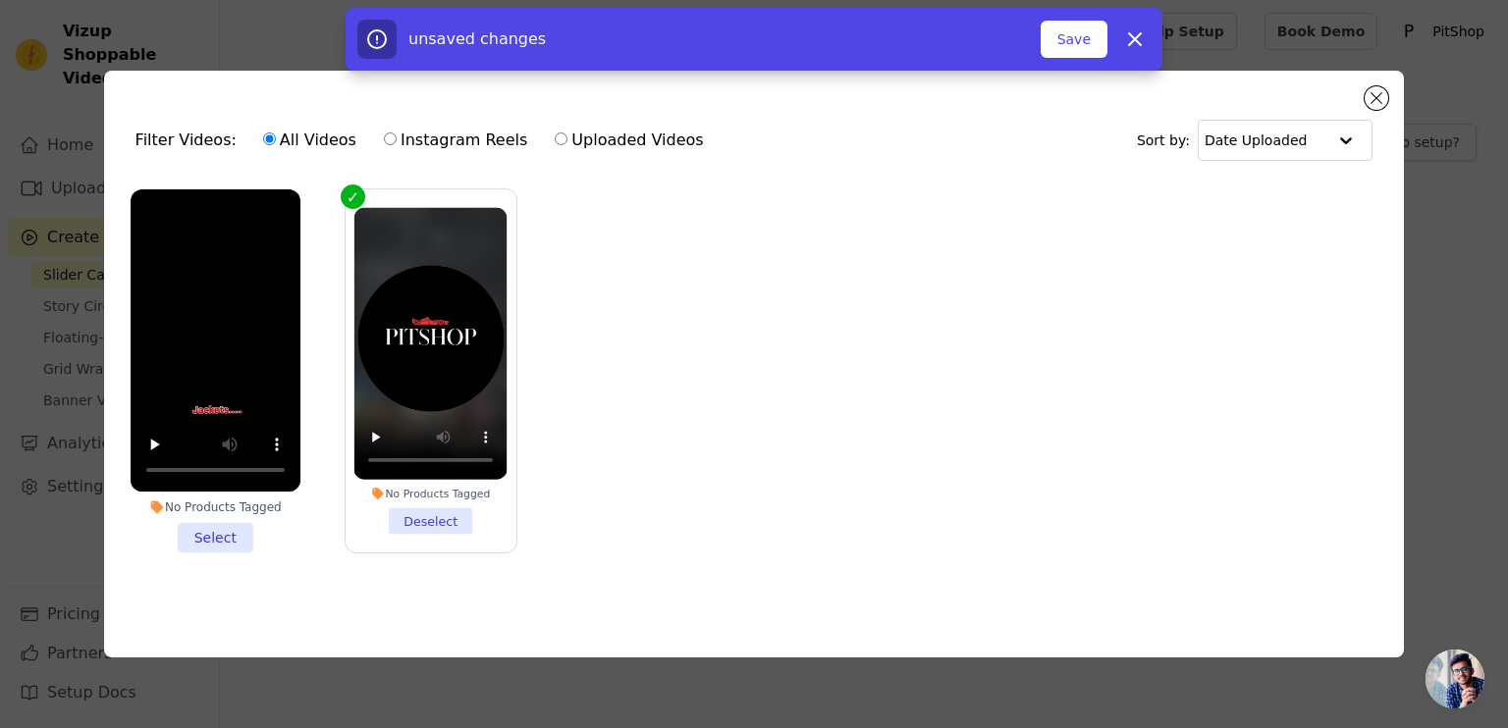
click at [235, 538] on li "No Products Tagged Select" at bounding box center [216, 370] width 170 height 363
click at [0, 0] on input "No Products Tagged Select" at bounding box center [0, 0] width 0 height 0
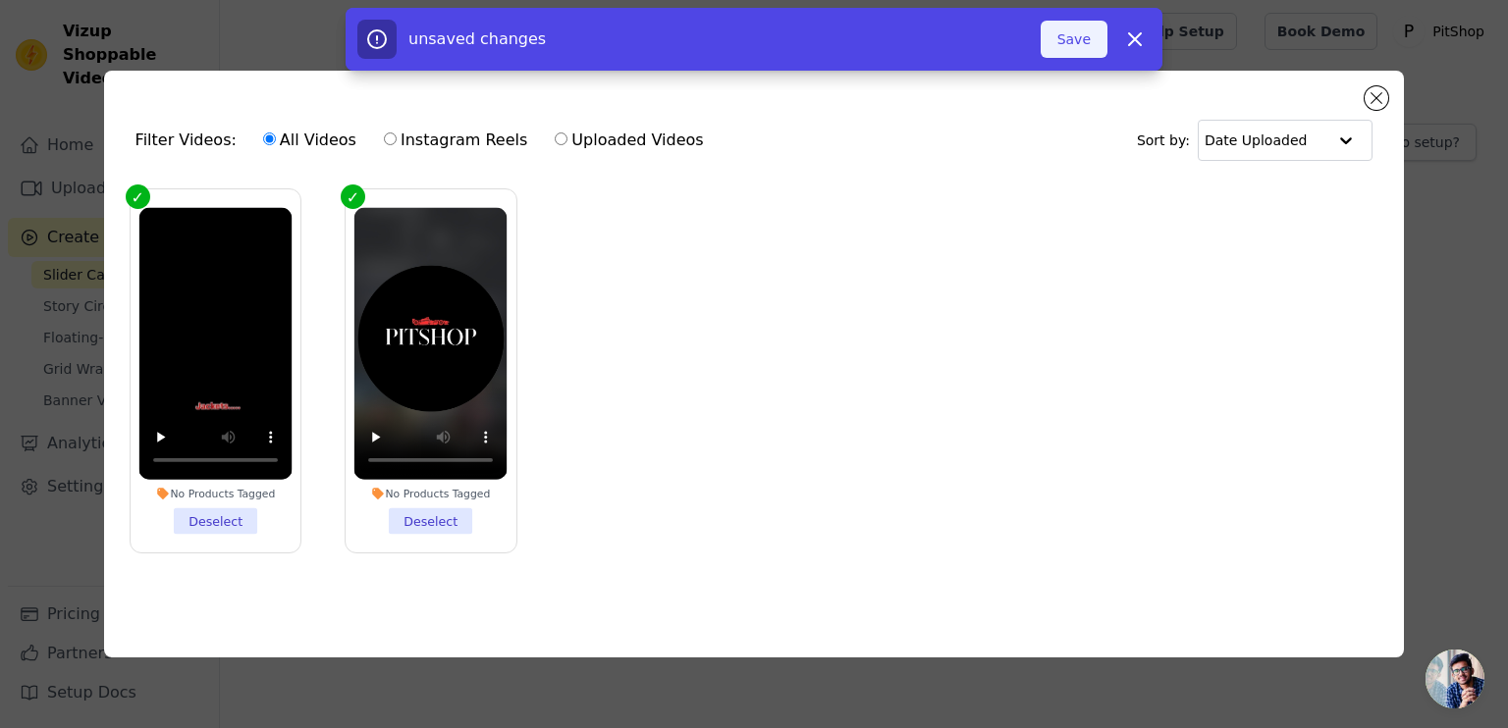
click at [1073, 48] on button "Save" at bounding box center [1074, 39] width 67 height 37
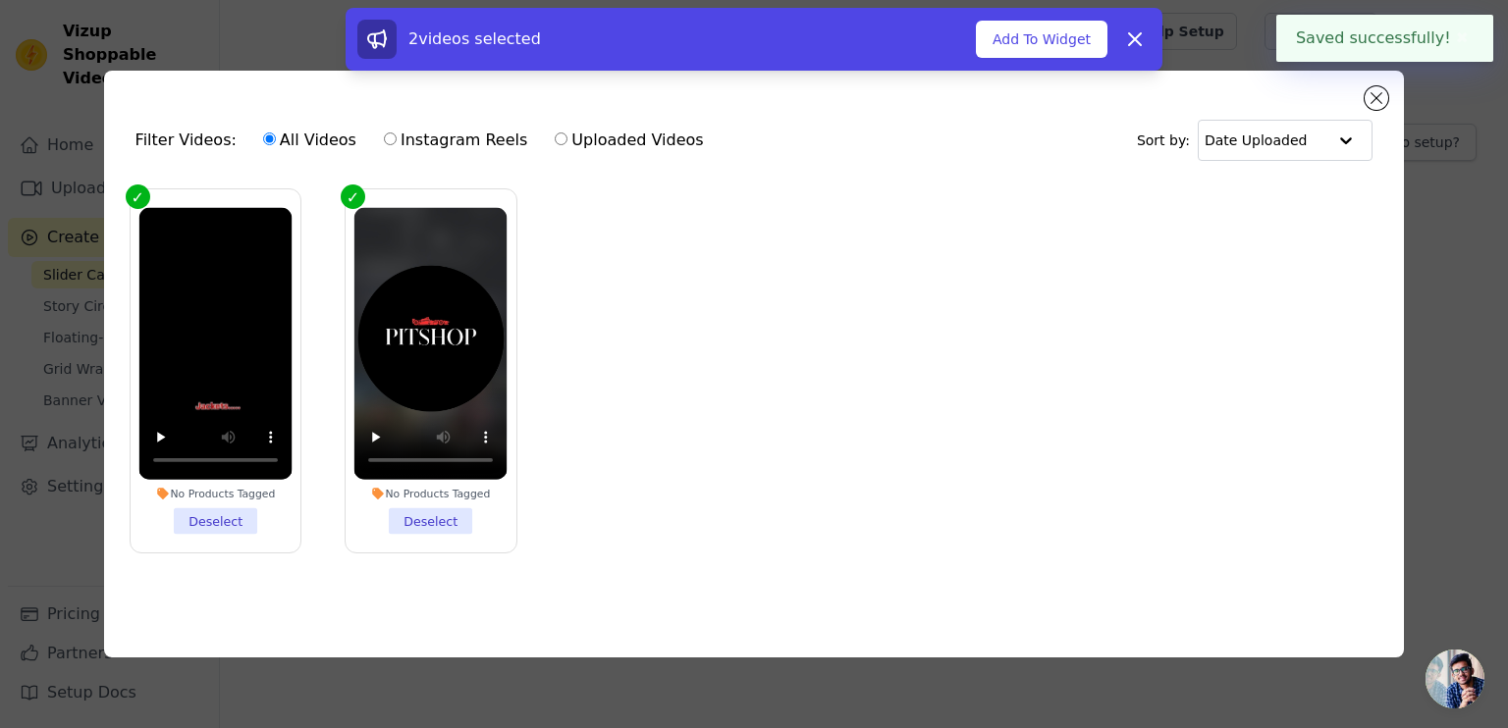
click at [1073, 48] on button "Add To Widget" at bounding box center [1042, 39] width 132 height 37
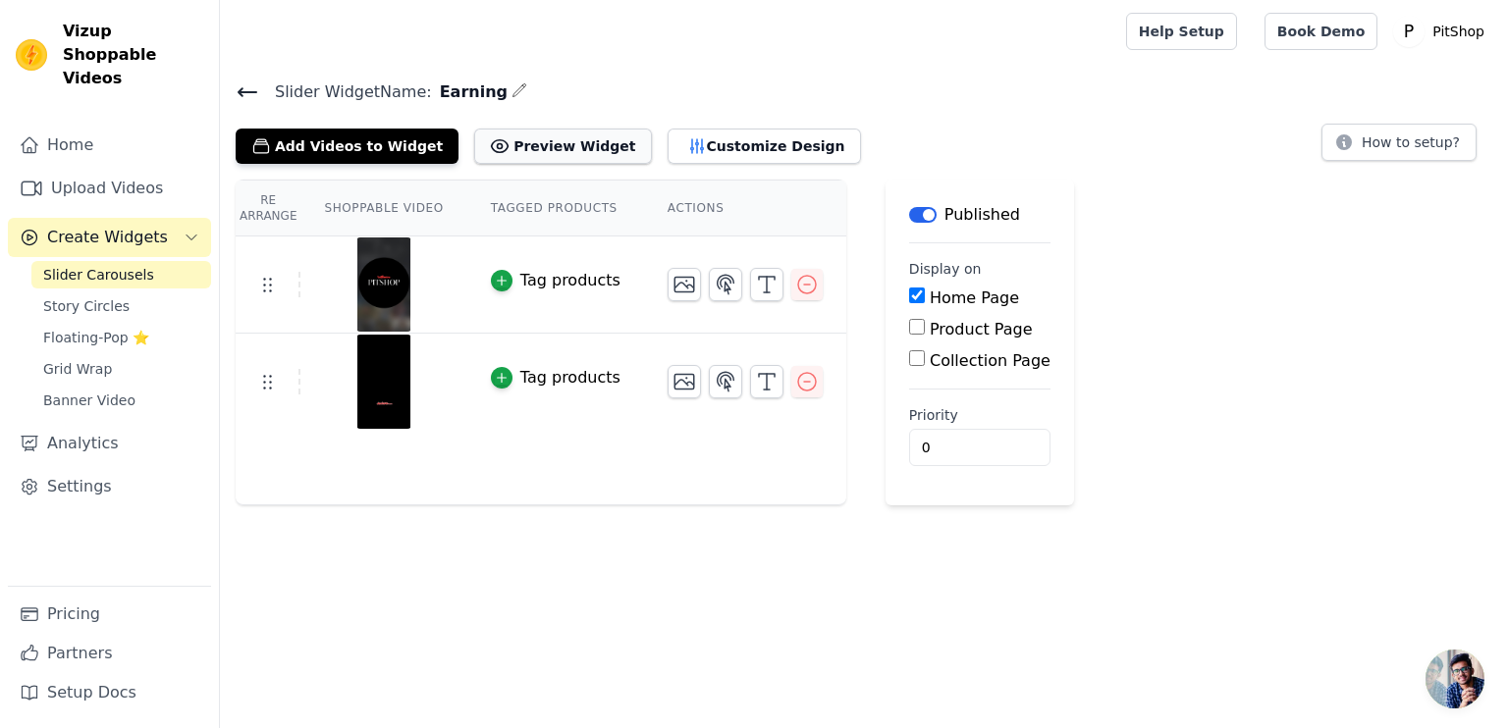
click at [536, 129] on button "Preview Widget" at bounding box center [562, 146] width 177 height 35
click at [755, 283] on icon "button" at bounding box center [767, 285] width 24 height 24
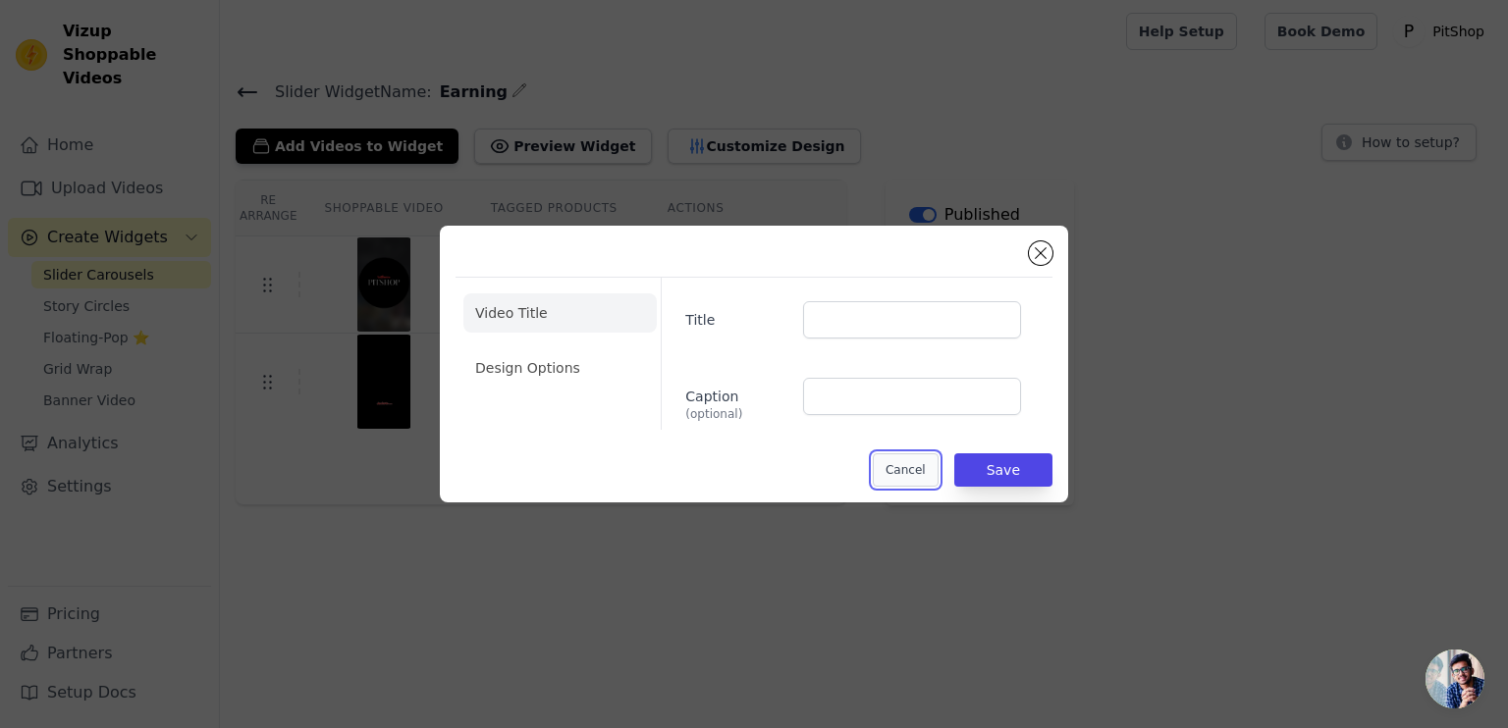
click at [917, 456] on button "Cancel" at bounding box center [906, 470] width 66 height 33
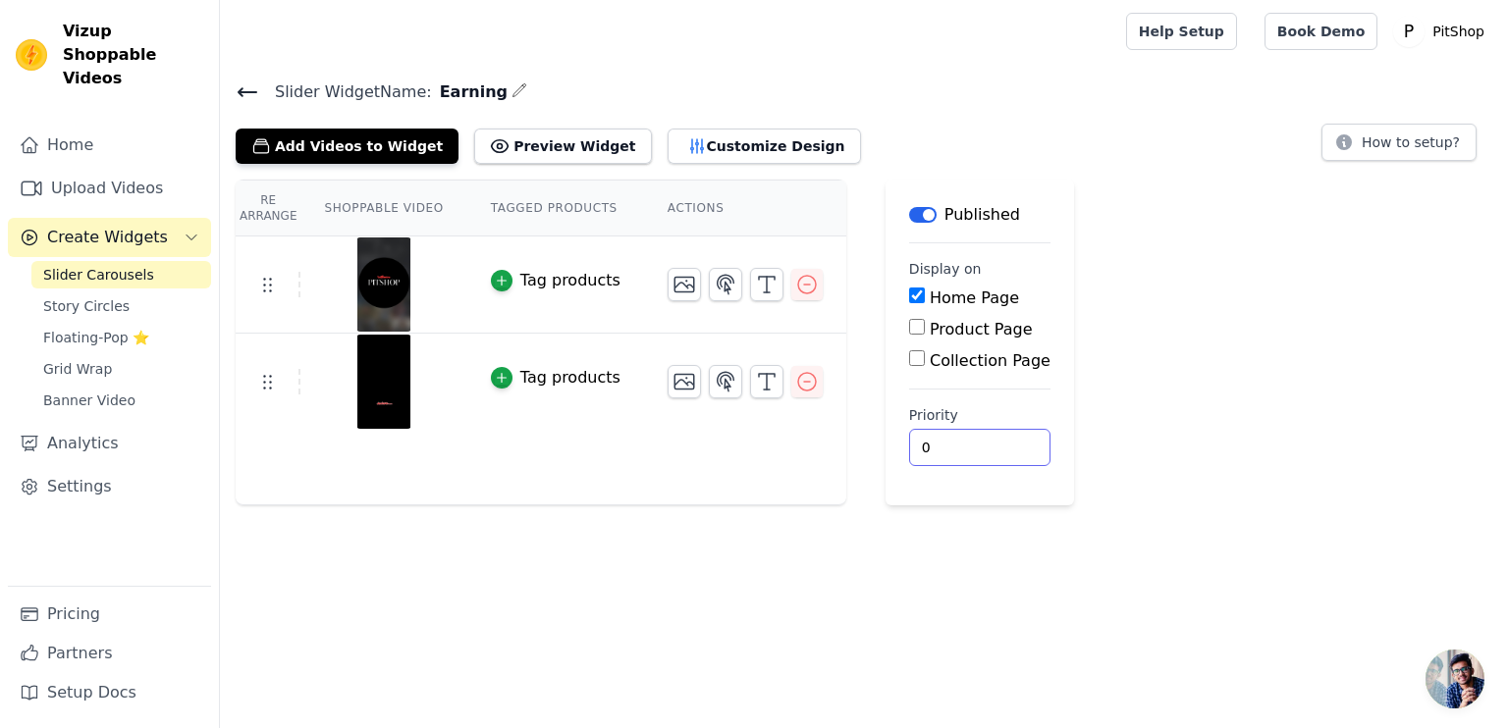
click at [937, 455] on input "0" at bounding box center [979, 447] width 141 height 37
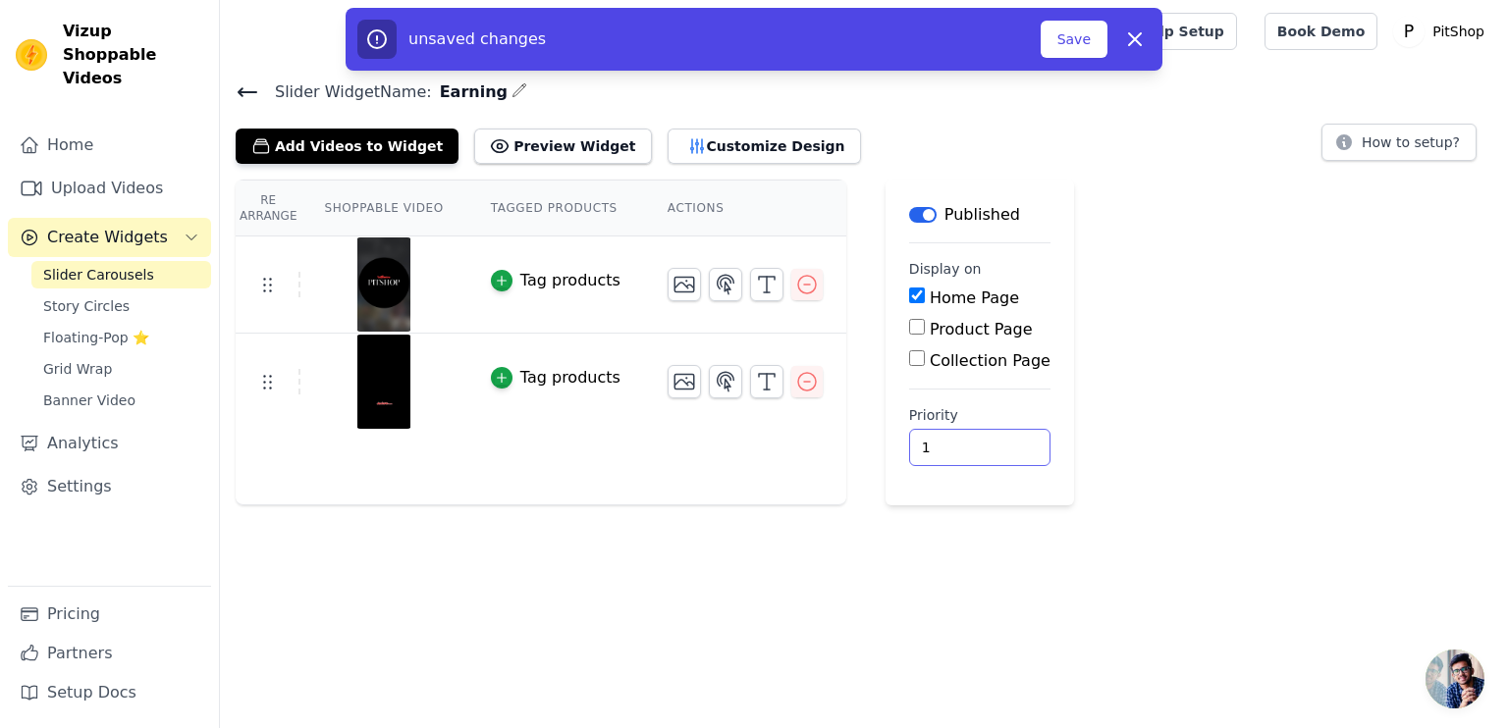
click at [962, 444] on input "1" at bounding box center [979, 447] width 141 height 37
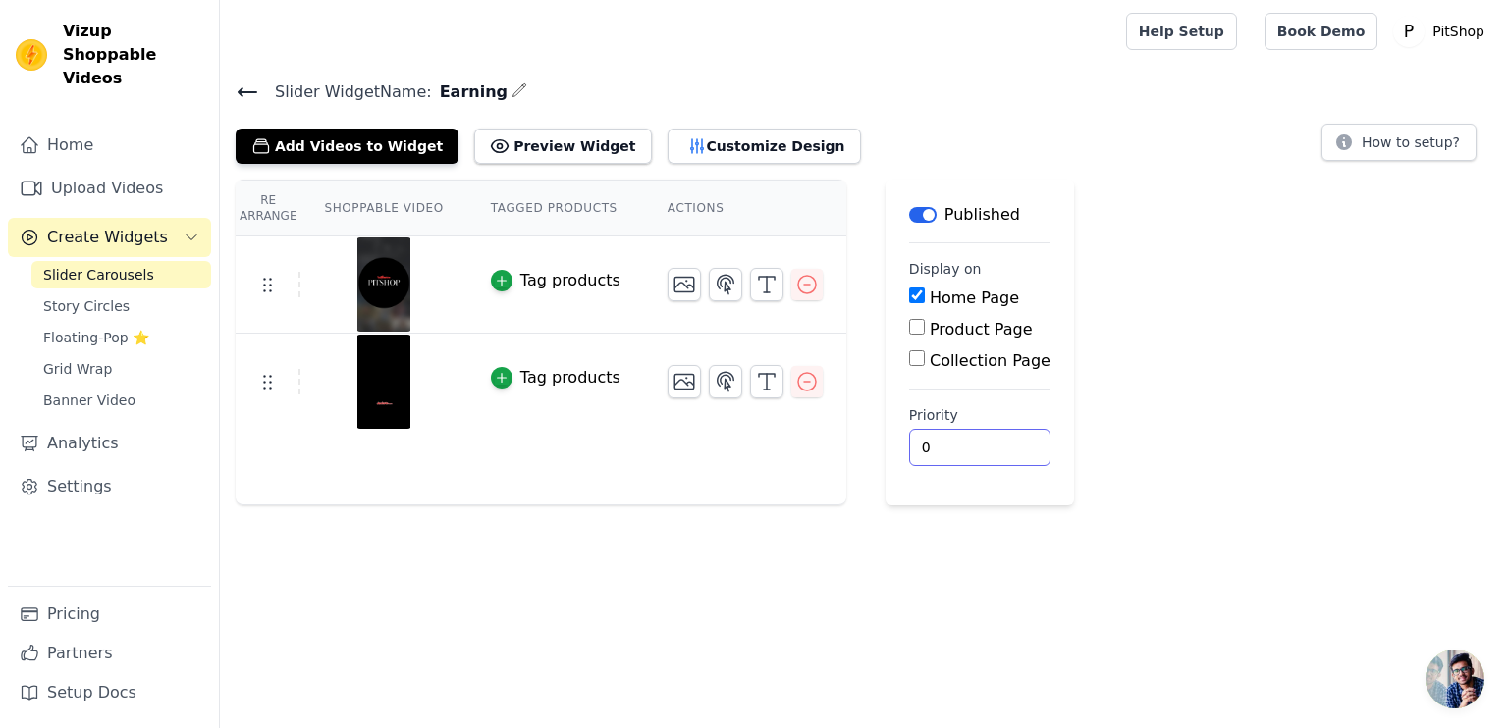
click at [964, 455] on input "0" at bounding box center [979, 447] width 141 height 37
click at [1284, 356] on div "Re Arrange Shoppable Video Tagged Products Actions Tag products Tag products Sa…" at bounding box center [864, 343] width 1288 height 326
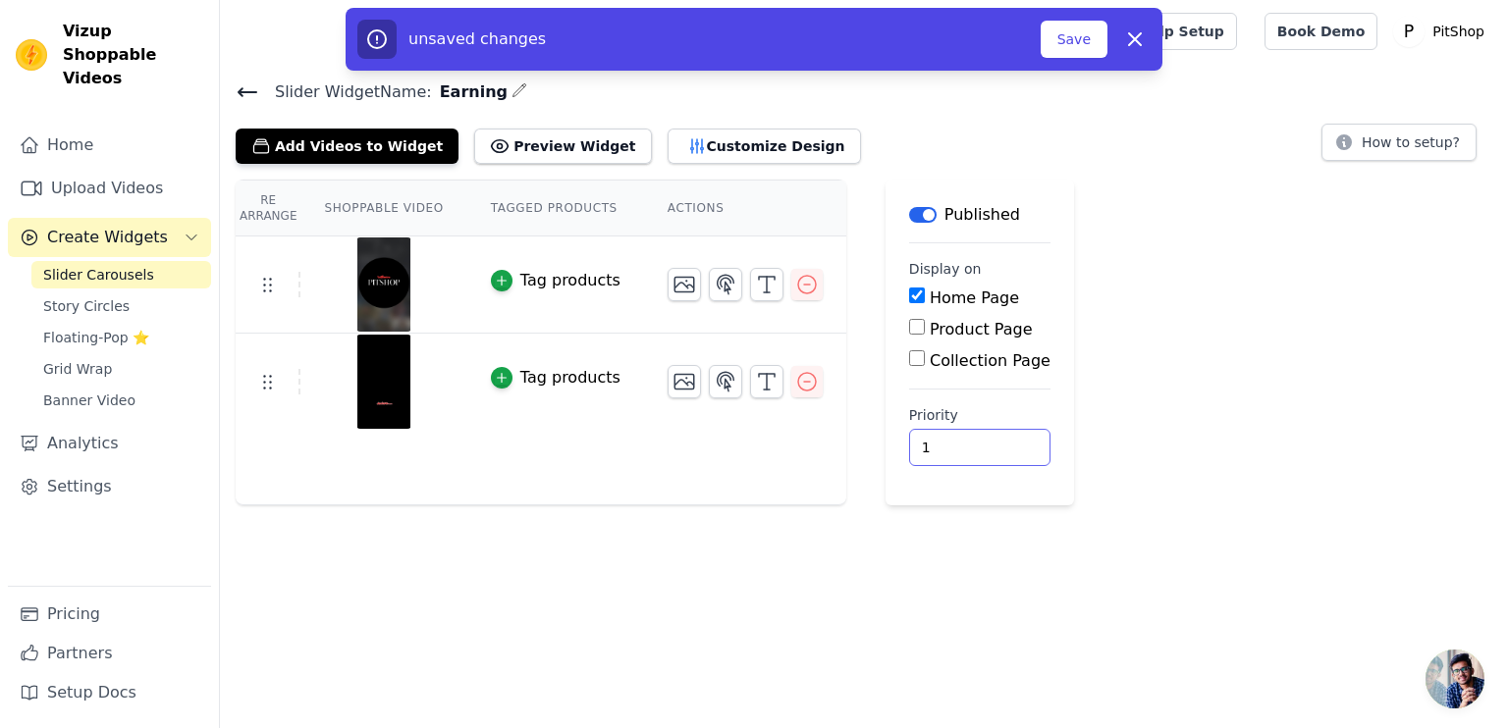
type input "1"
click at [967, 445] on input "1" at bounding box center [979, 447] width 141 height 37
click at [1092, 26] on button "Save" at bounding box center [1074, 39] width 67 height 37
click at [1072, 42] on button "Save" at bounding box center [1074, 39] width 67 height 37
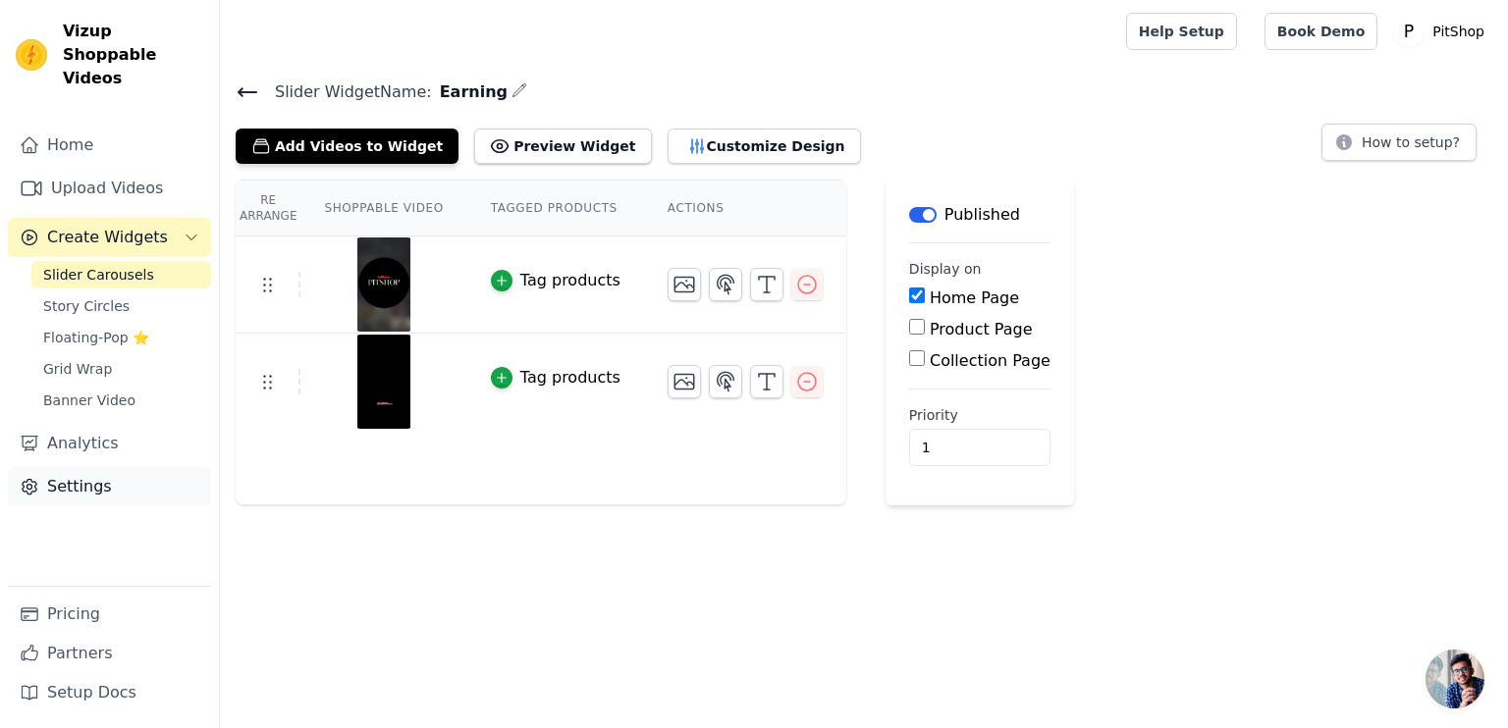
click at [90, 472] on link "Settings" at bounding box center [109, 486] width 203 height 39
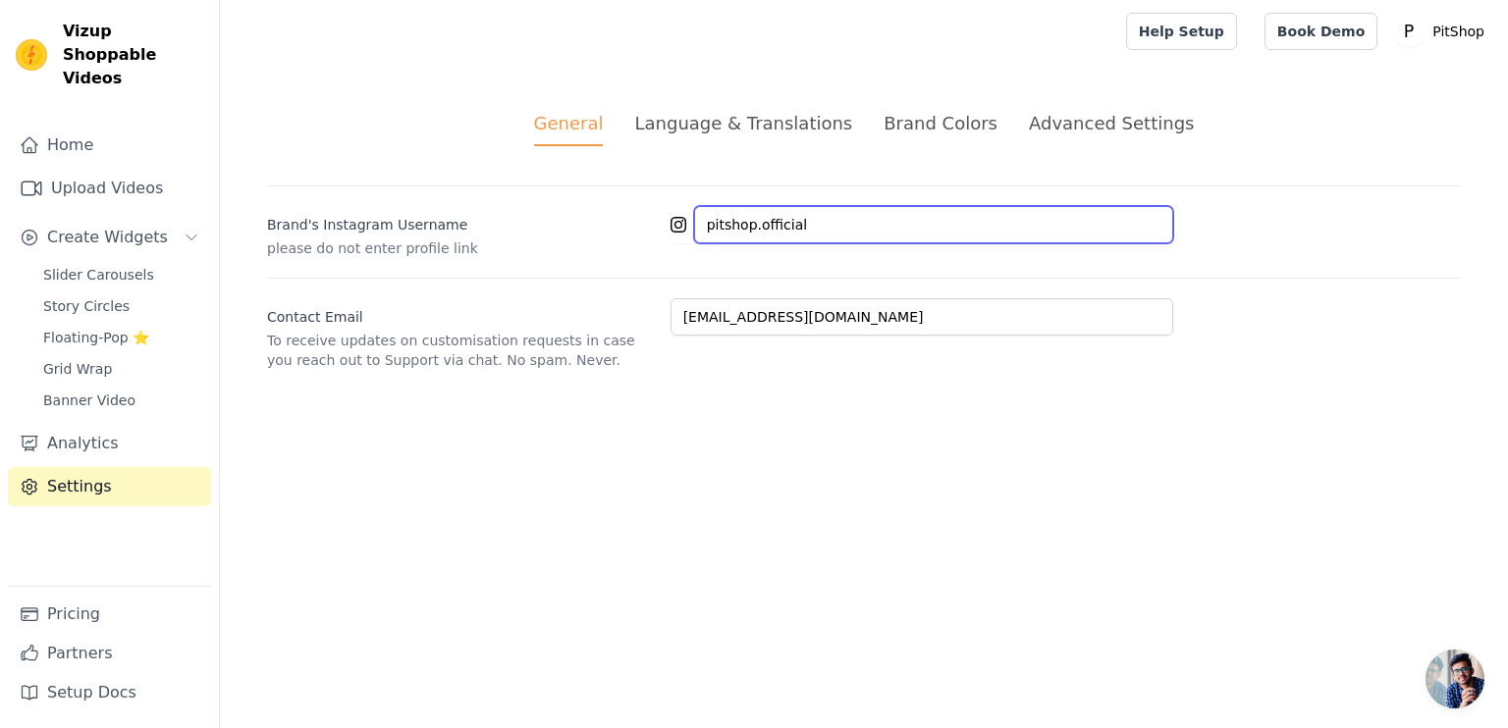
drag, startPoint x: 836, startPoint y: 215, endPoint x: 695, endPoint y: 220, distance: 141.5
click at [695, 220] on input "pitshop.official" at bounding box center [933, 224] width 479 height 37
paste input "https://www.instagram.com/pitshop.official/?e=d3eba090-33a9-4ebe-9296-1ced980f9…"
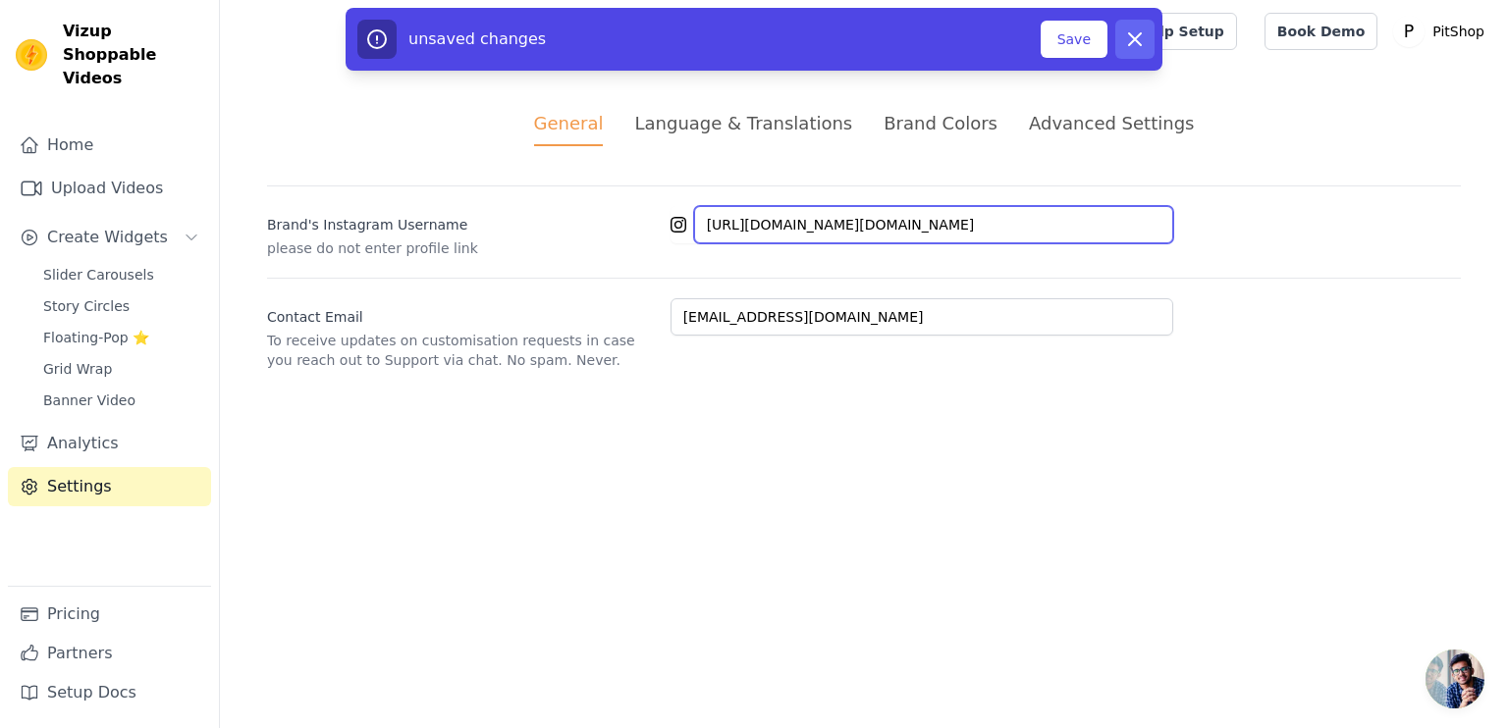
type input "https://www.instagram.com/pitshop.official/?e=d3eba090-33a9-4ebe-9296-1ced980f9…"
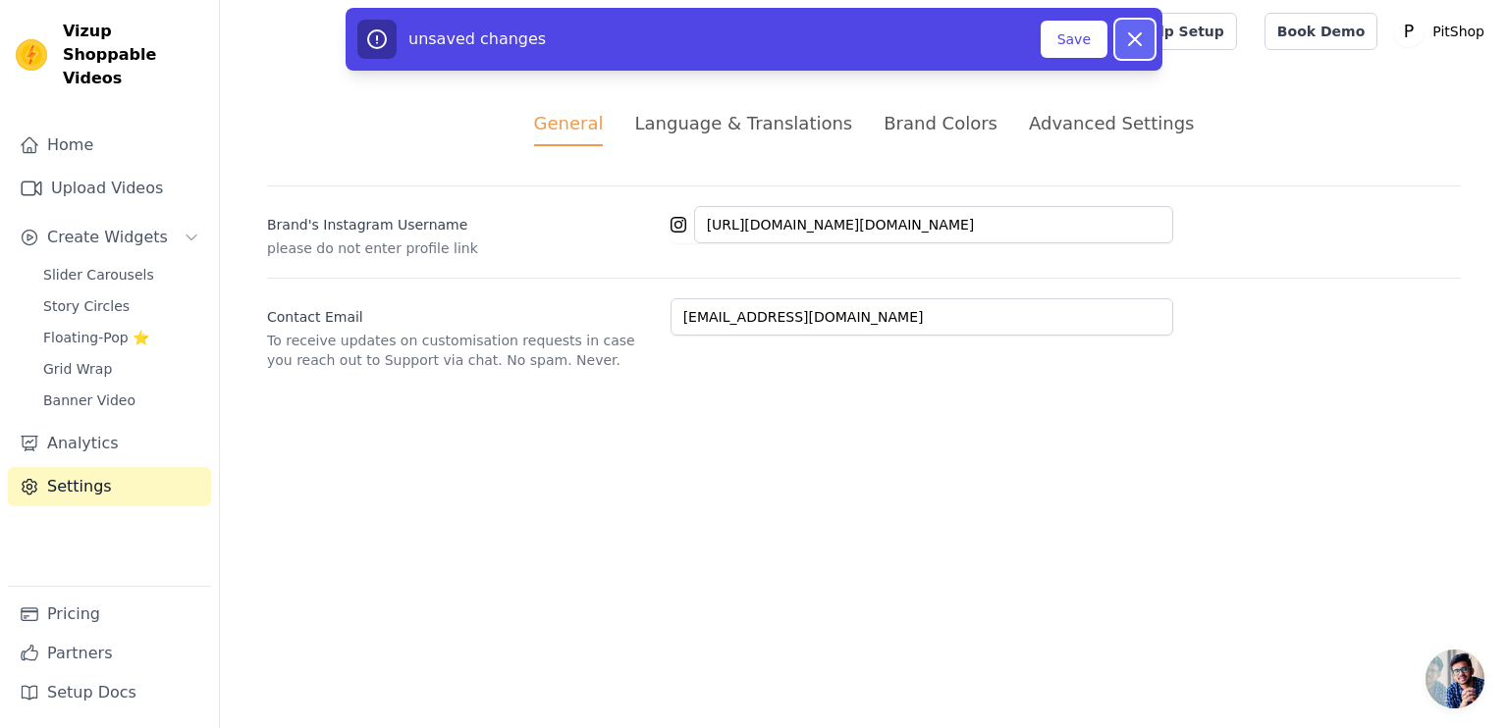
click at [1140, 47] on icon at bounding box center [1135, 39] width 24 height 24
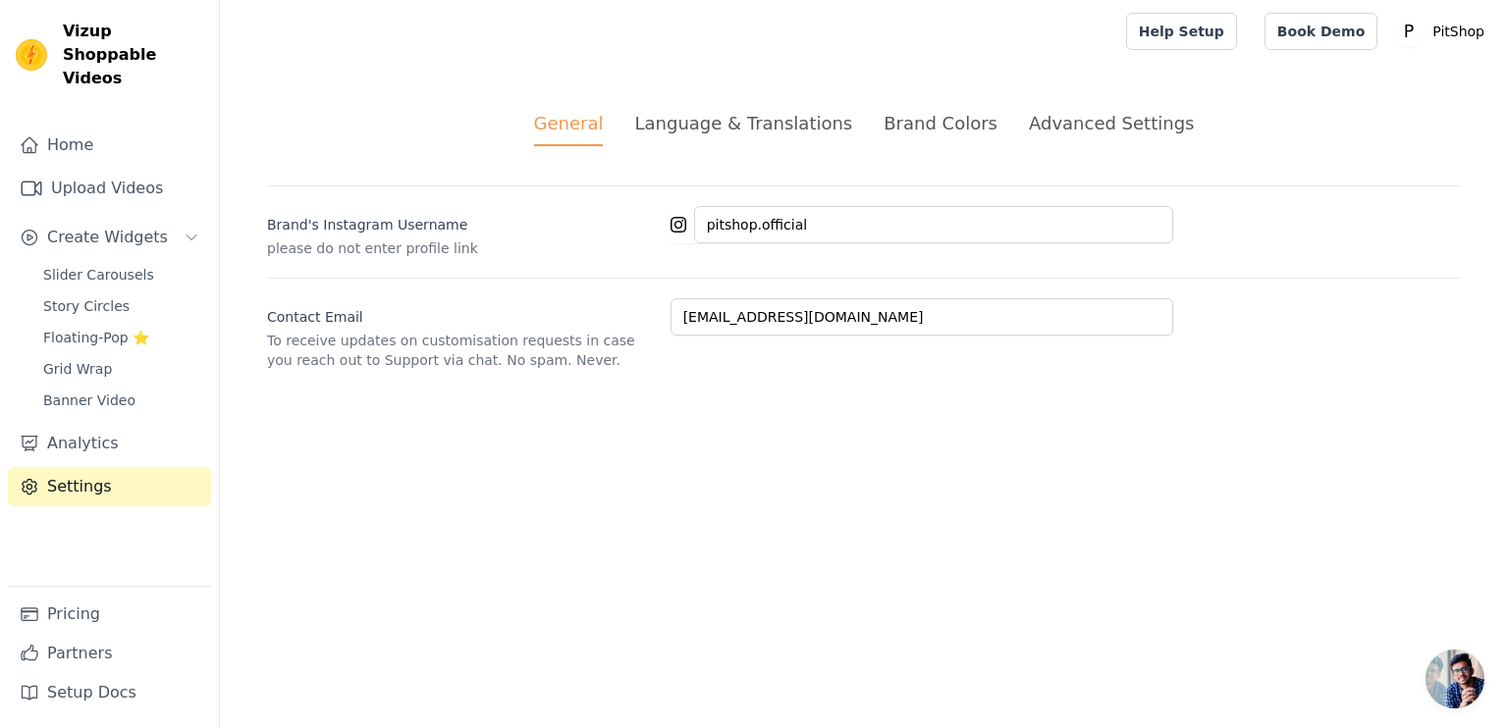
click at [958, 417] on html "Vizup Shoppable Videos Home Upload Videos Create Widgets Slider Carousels Story…" at bounding box center [754, 208] width 1508 height 417
click at [99, 424] on link "Analytics" at bounding box center [109, 443] width 203 height 39
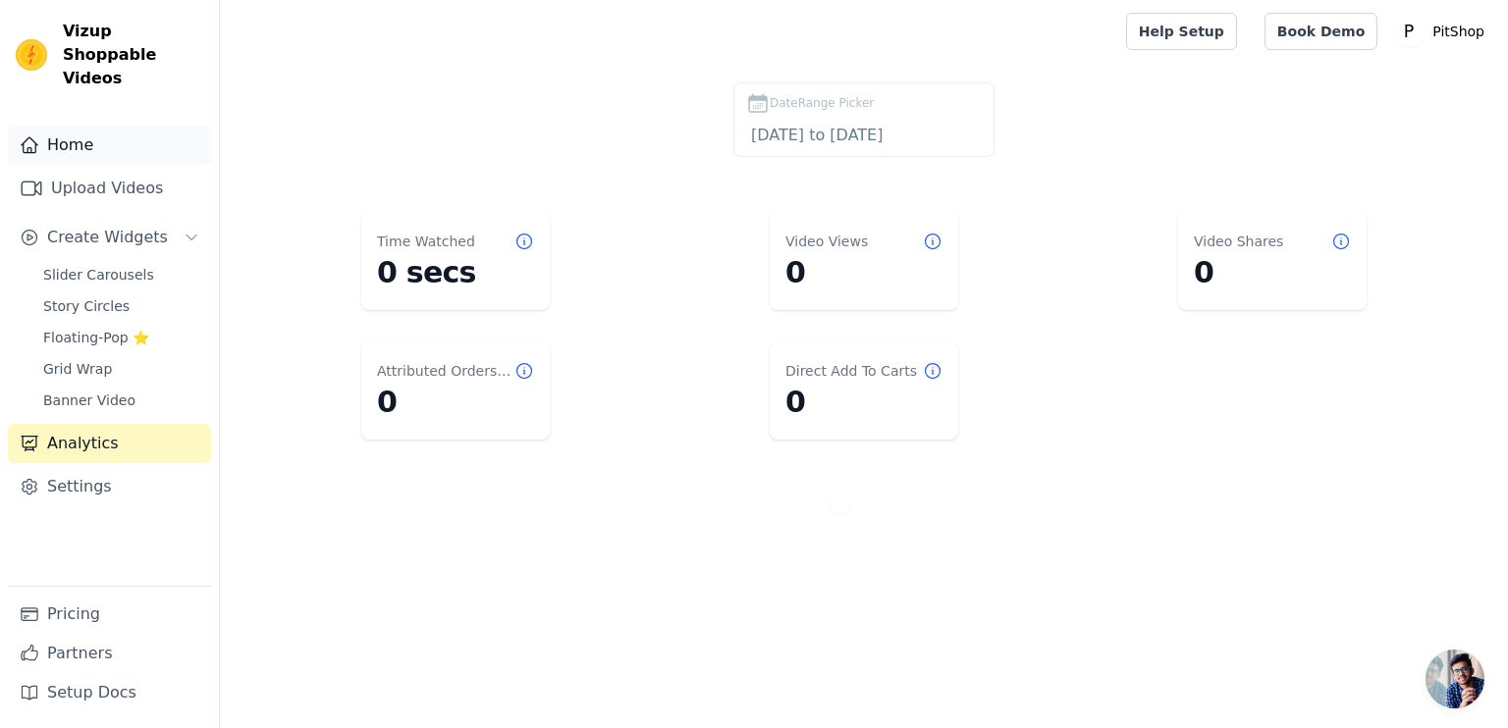
click at [68, 126] on link "Home" at bounding box center [109, 145] width 203 height 39
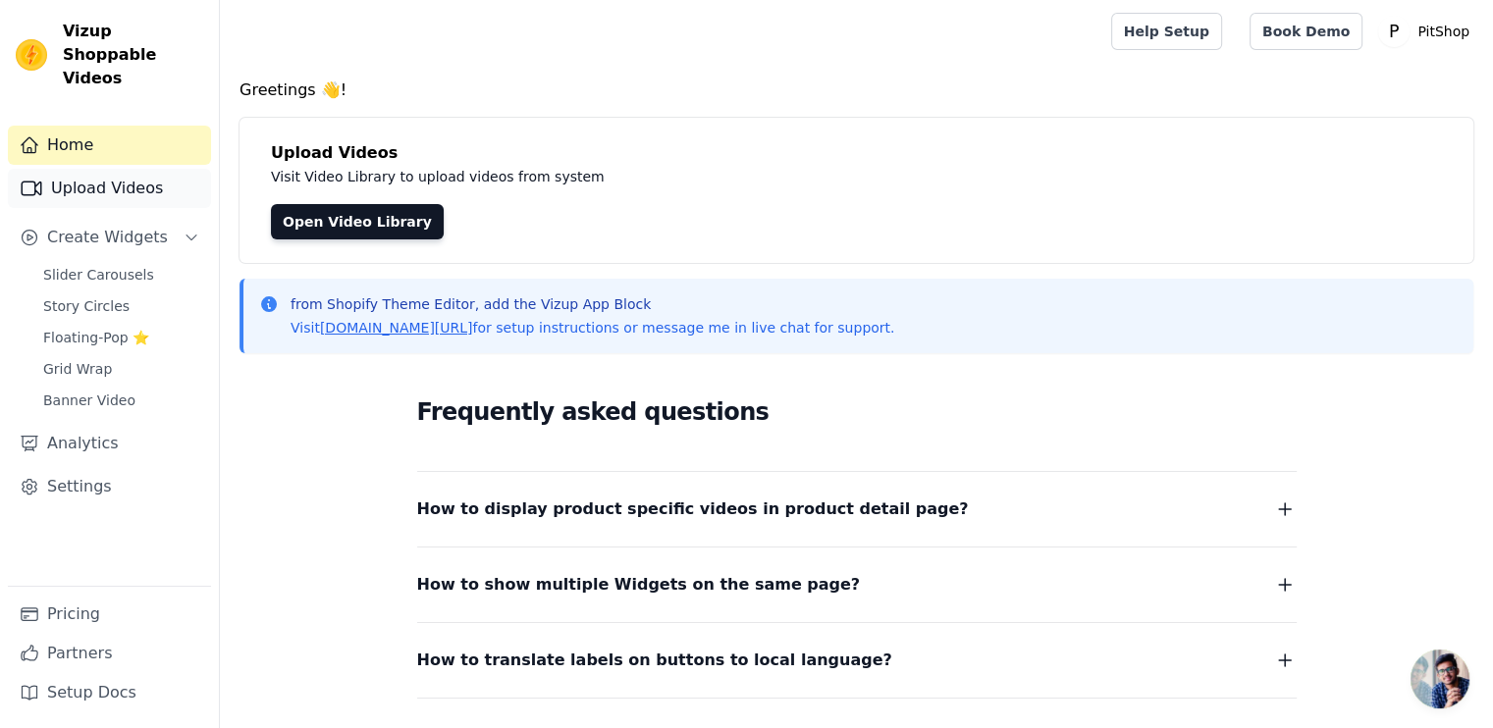
click at [75, 169] on link "Upload Videos" at bounding box center [109, 188] width 203 height 39
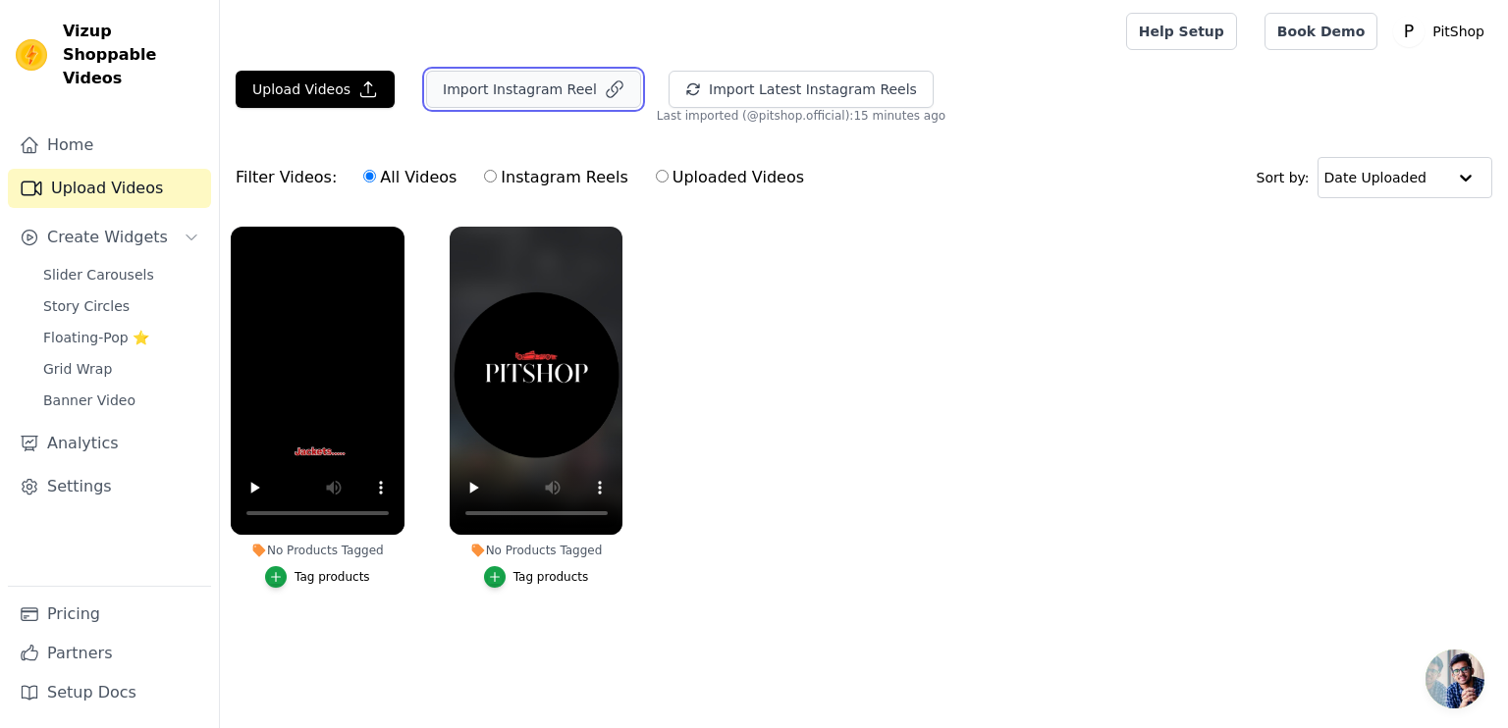
click at [523, 91] on button "Import Instagram Reel" at bounding box center [533, 89] width 215 height 37
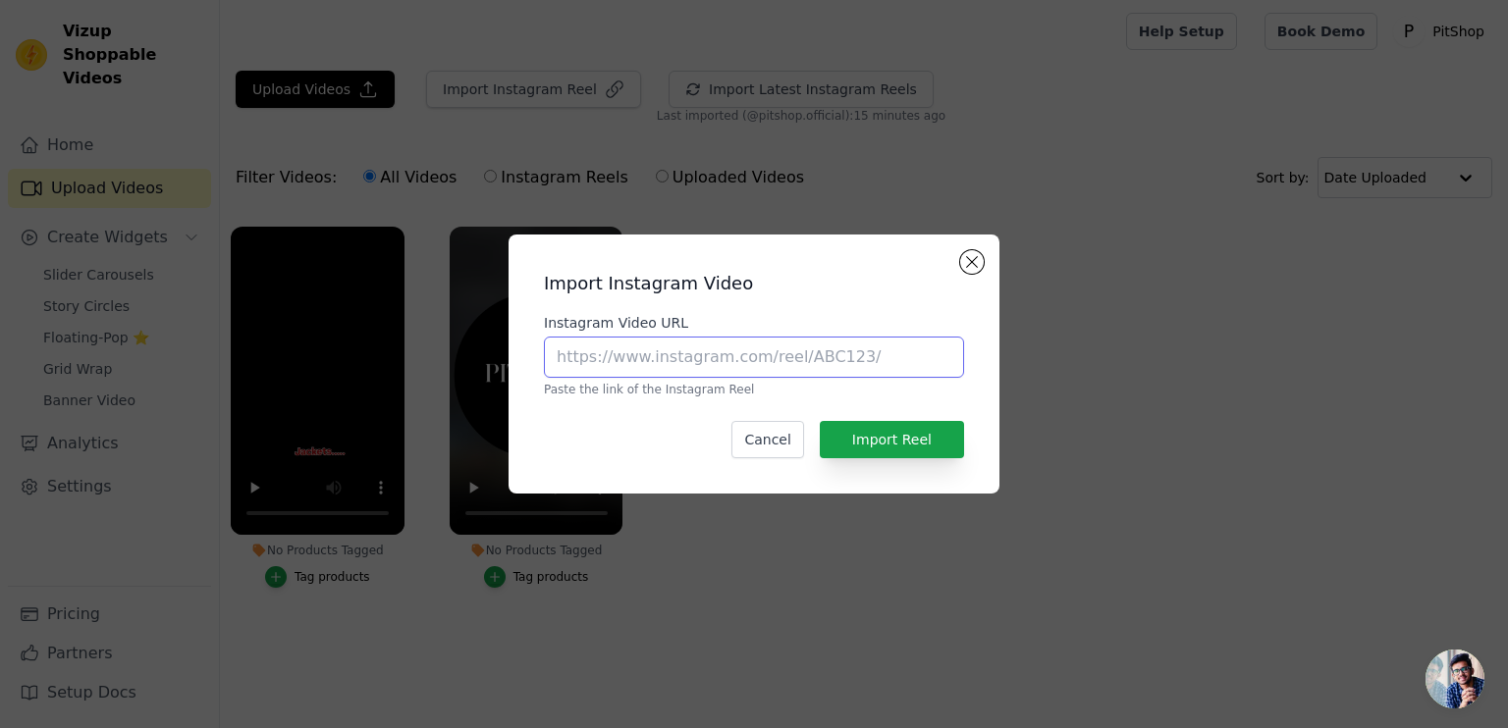
click at [750, 352] on input "Instagram Video URL" at bounding box center [754, 357] width 420 height 41
paste input "https://www.instagram.com/reel/DOQ1vIWDMNg/?utm_source=ig_web_copy_link"
type input "https://www.instagram.com/reel/DOQ1vIWDMNg/?utm_source=ig_web_copy_link"
click at [888, 455] on button "Import Reel" at bounding box center [892, 439] width 144 height 37
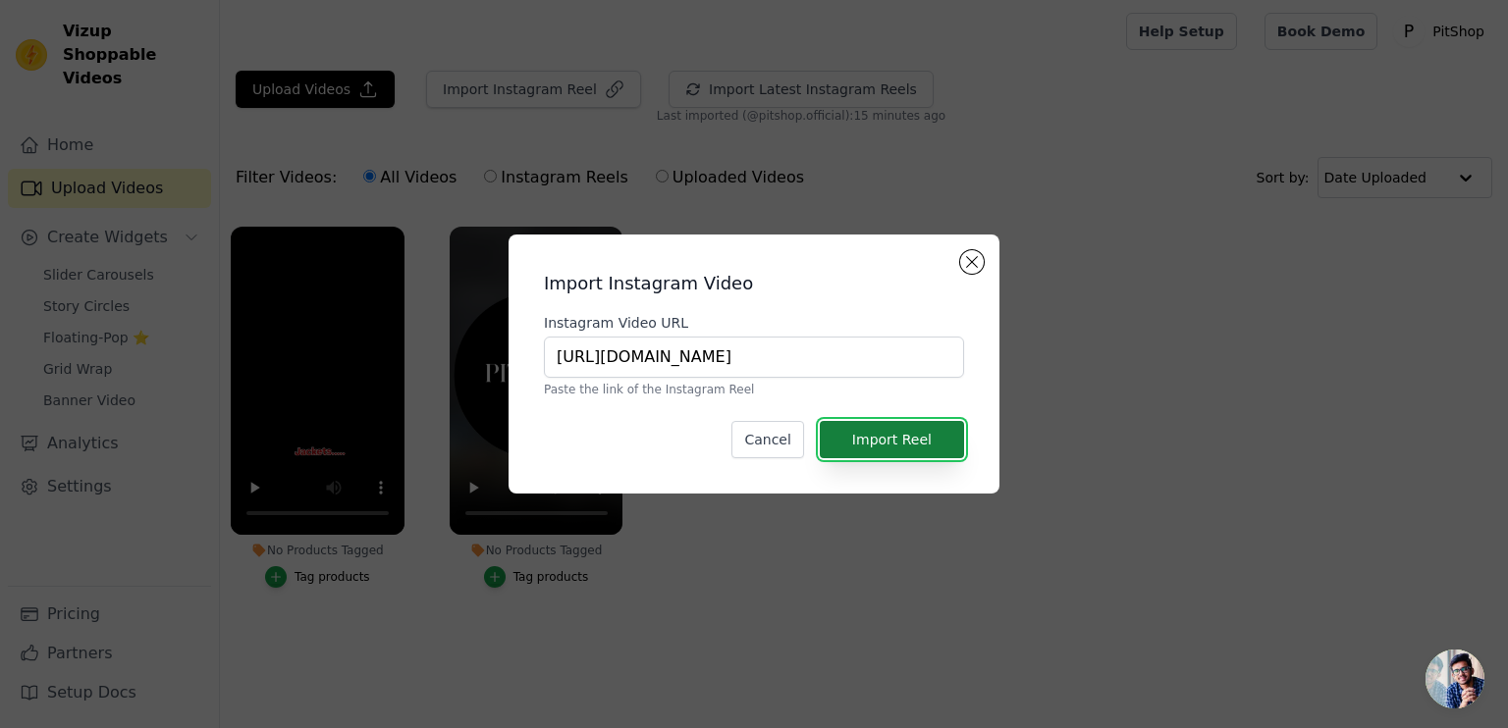
scroll to position [0, 0]
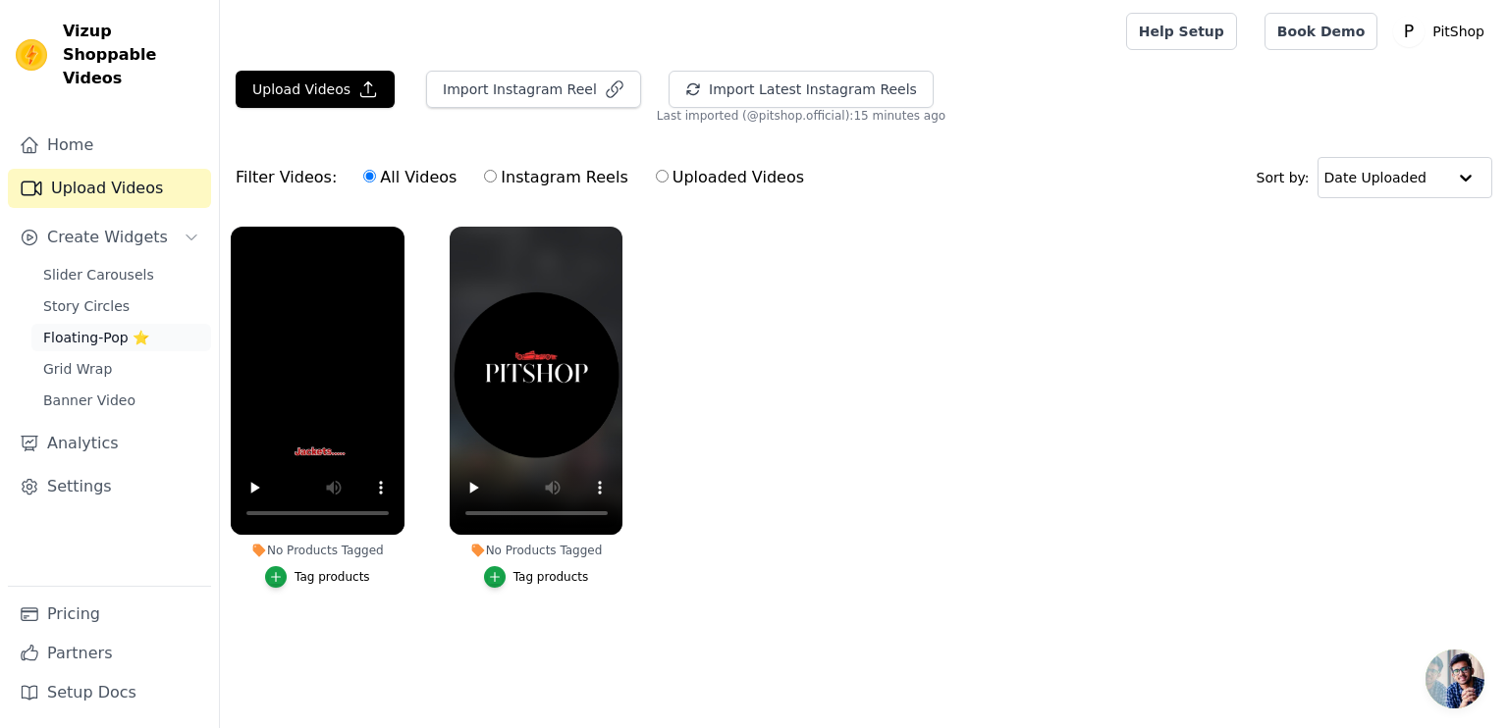
click at [118, 328] on span "Floating-Pop ⭐" at bounding box center [96, 338] width 106 height 20
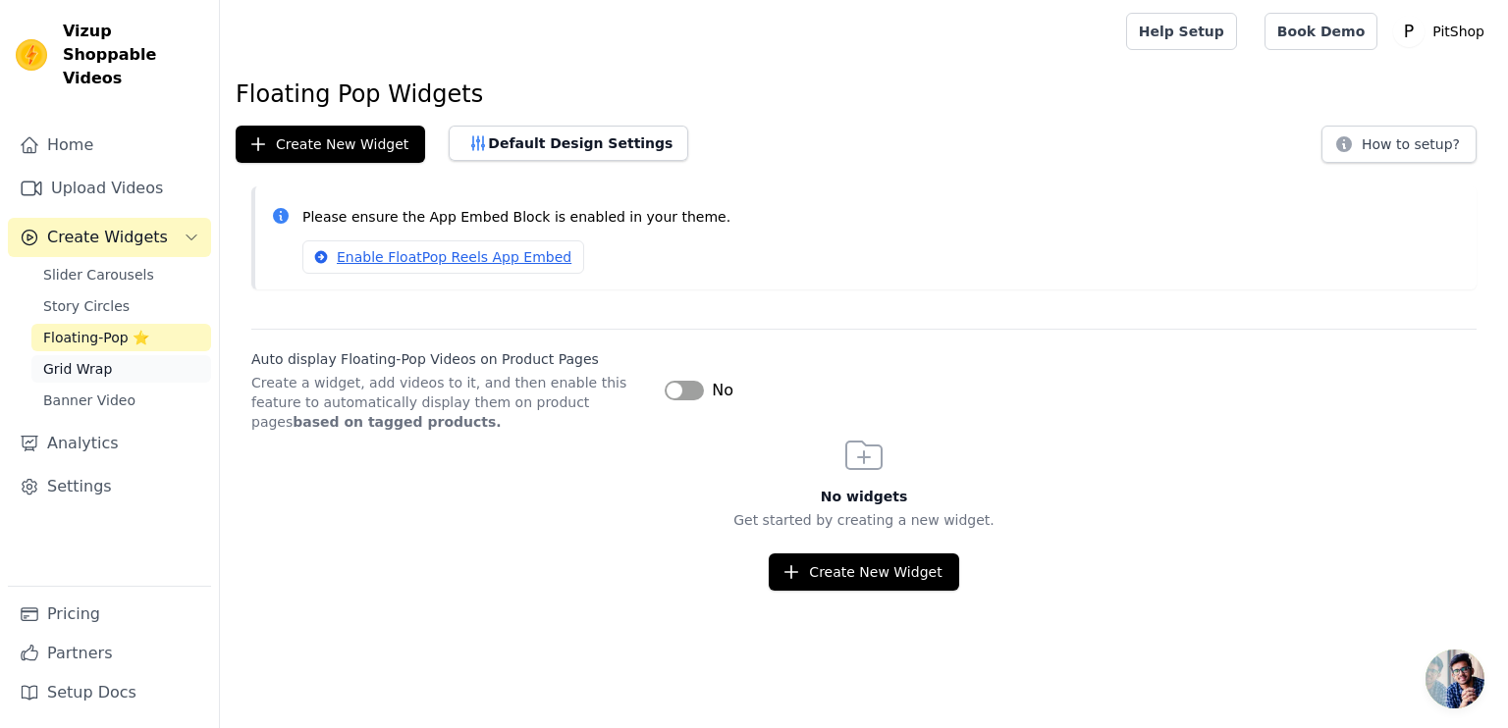
click at [86, 359] on span "Grid Wrap" at bounding box center [77, 369] width 69 height 20
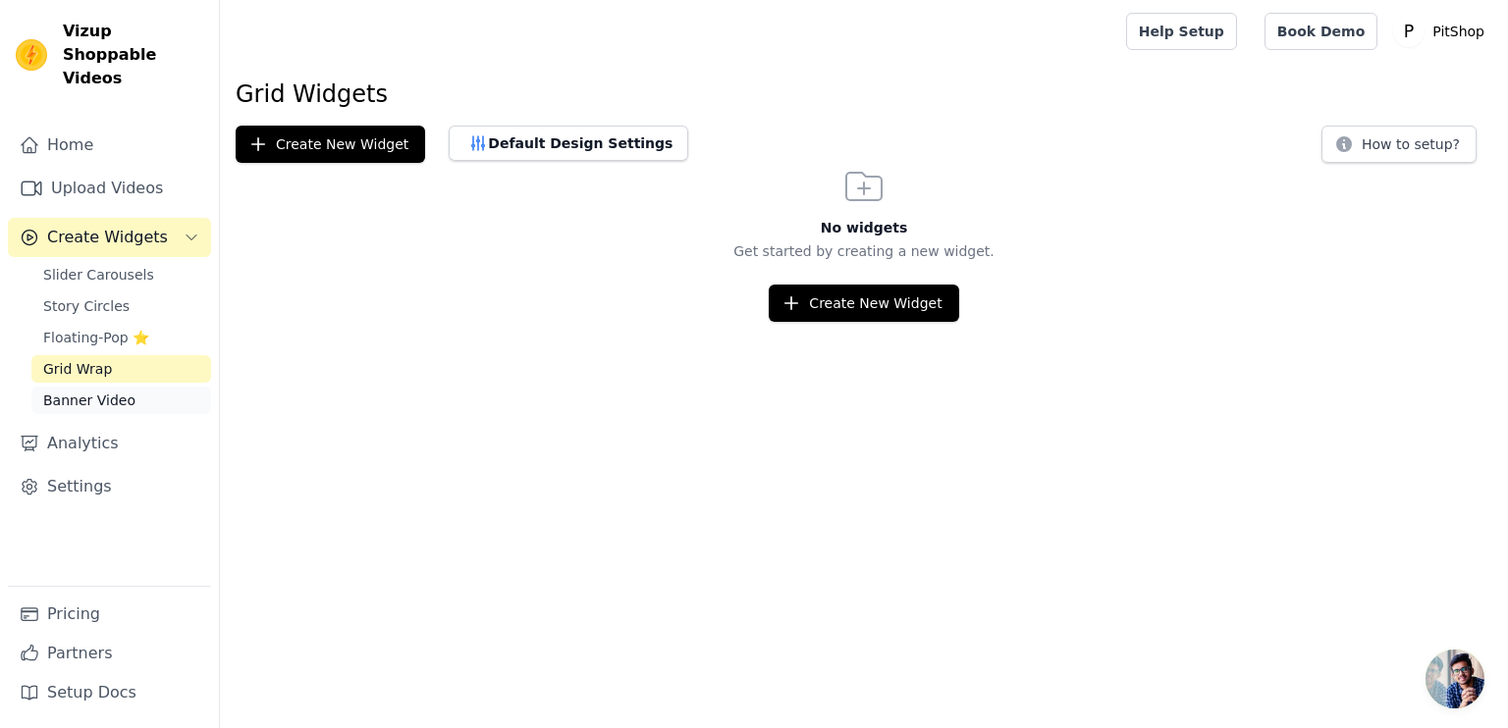
click at [102, 391] on span "Banner Video" at bounding box center [89, 401] width 92 height 20
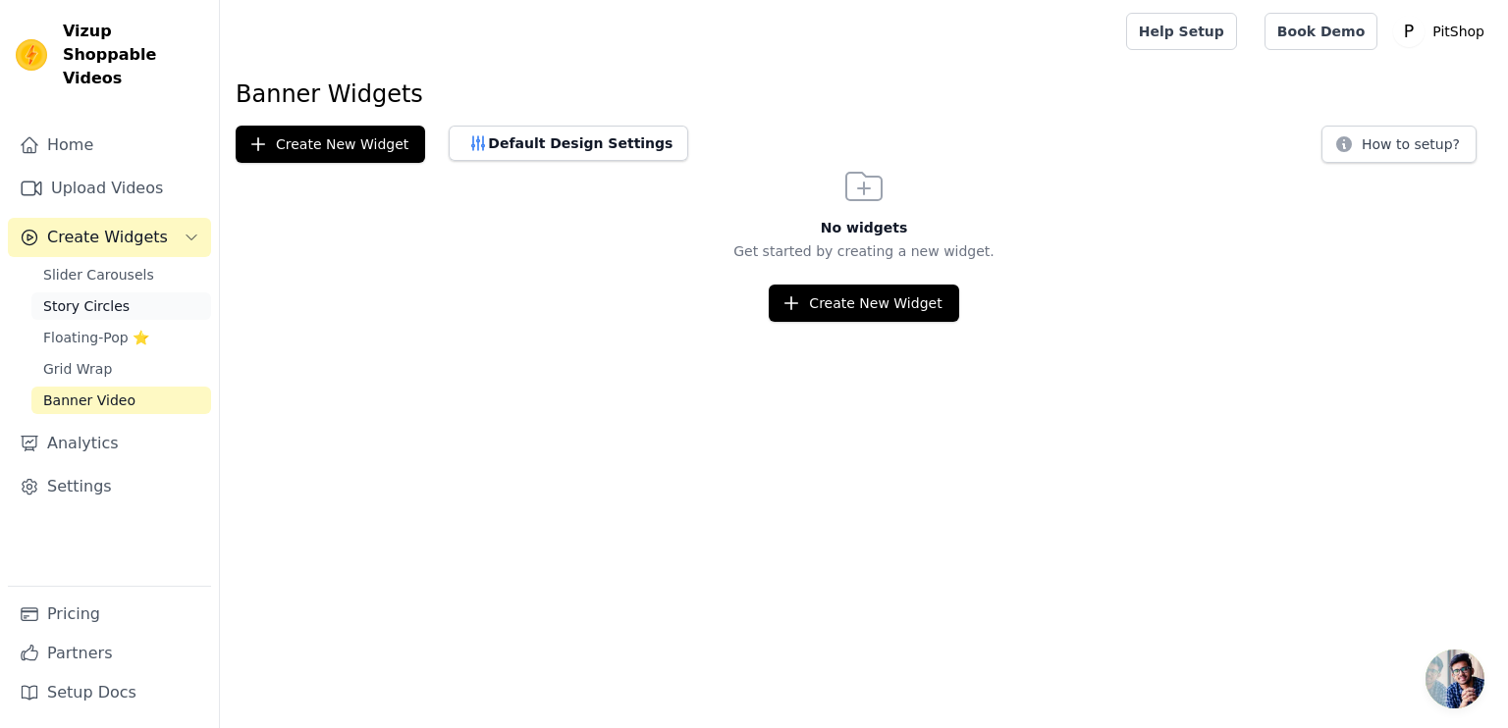
click at [93, 296] on span "Story Circles" at bounding box center [86, 306] width 86 height 20
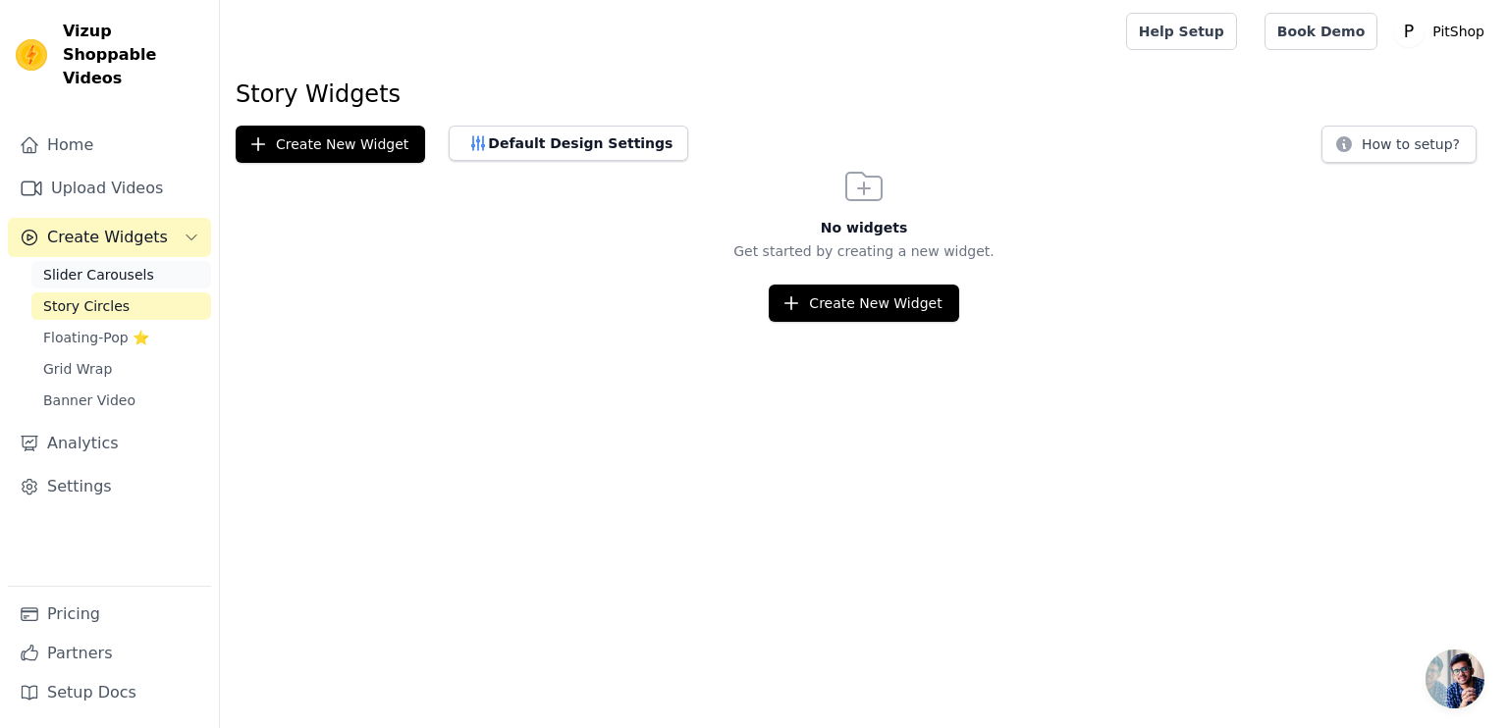
click at [93, 265] on span "Slider Carousels" at bounding box center [98, 275] width 111 height 20
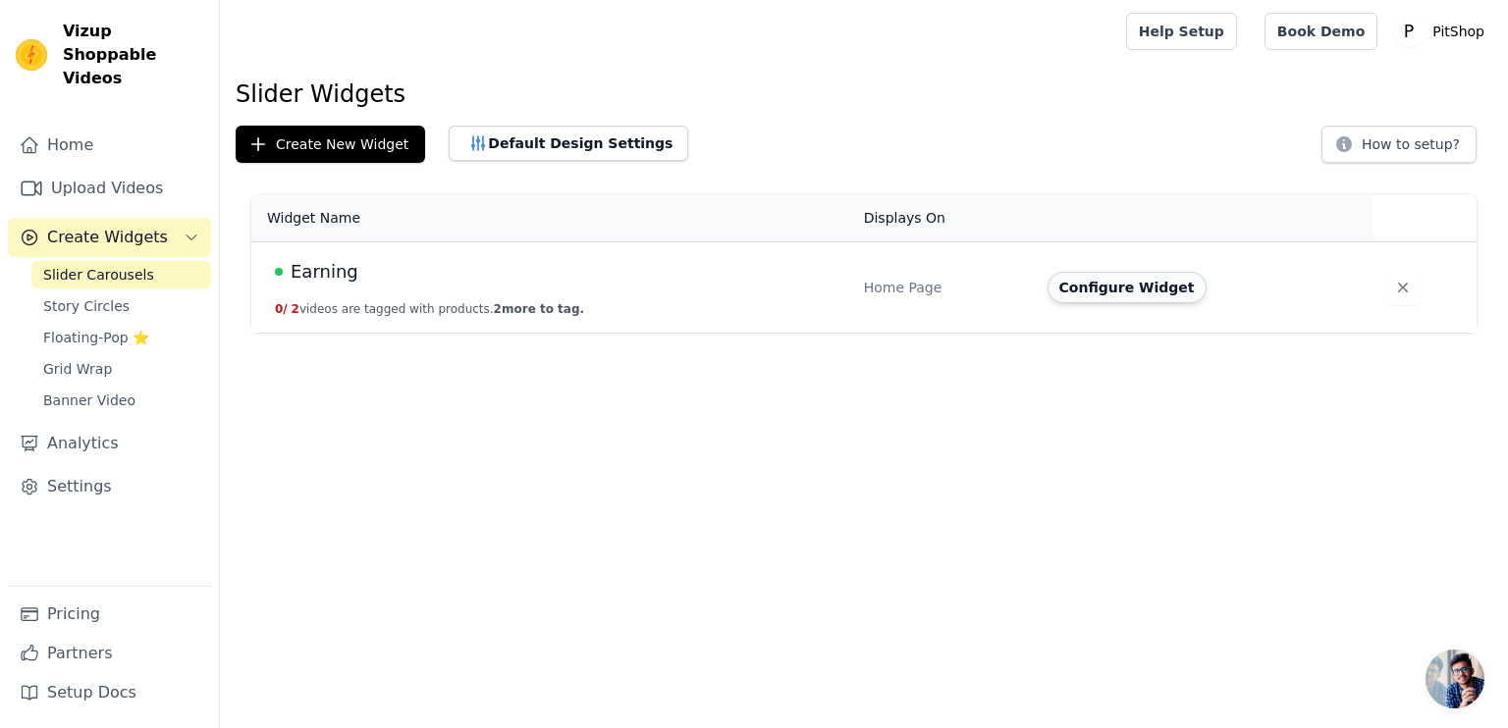
click at [1080, 293] on button "Configure Widget" at bounding box center [1126, 287] width 159 height 31
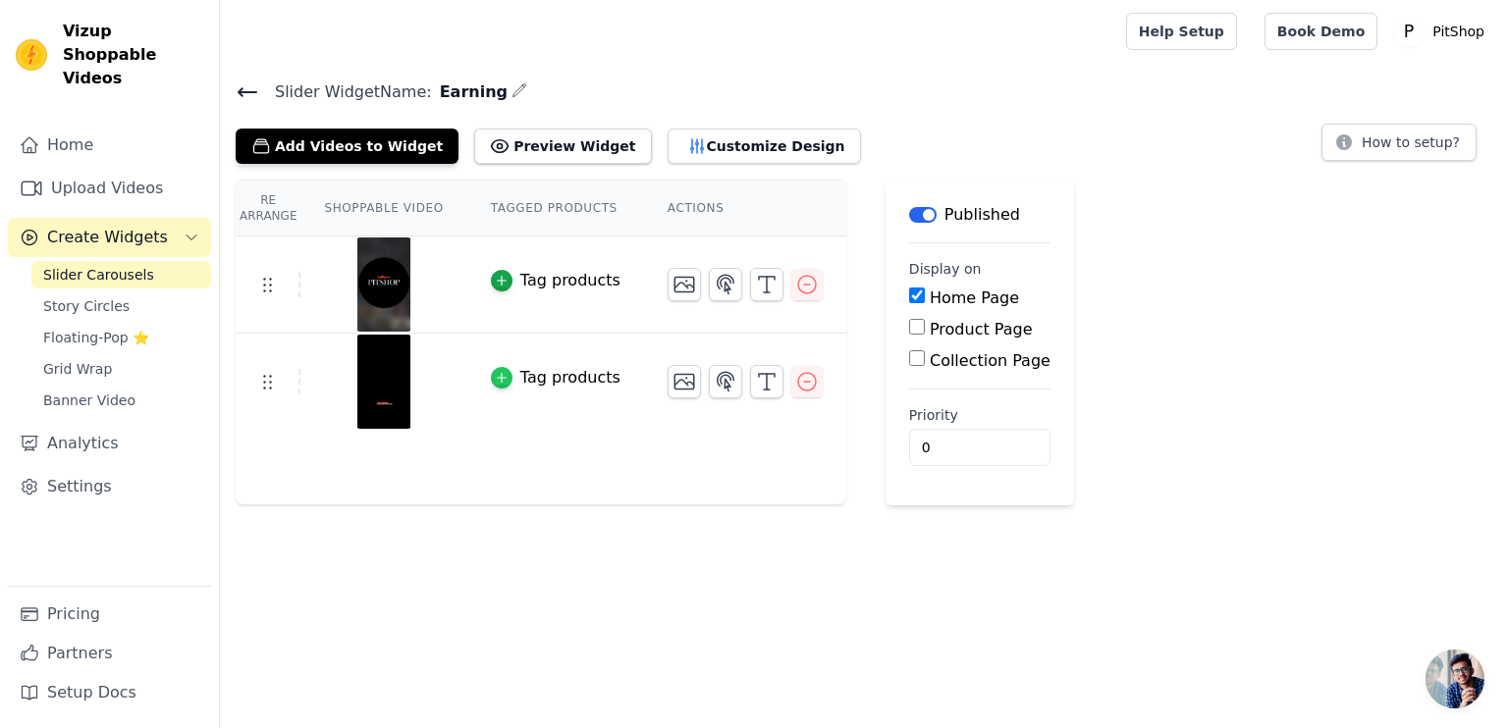
click at [491, 383] on div "button" at bounding box center [502, 378] width 22 height 22
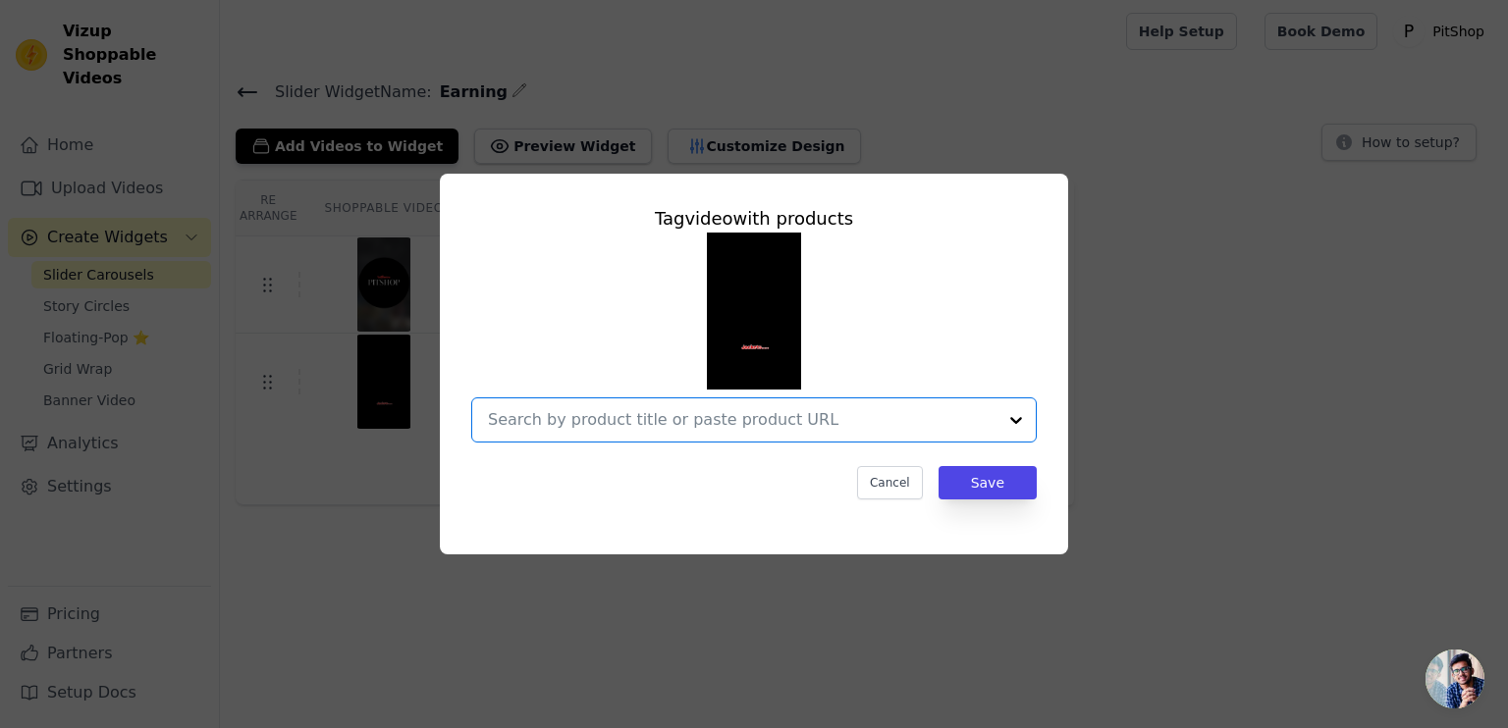
click at [617, 429] on input "text" at bounding box center [742, 420] width 509 height 24
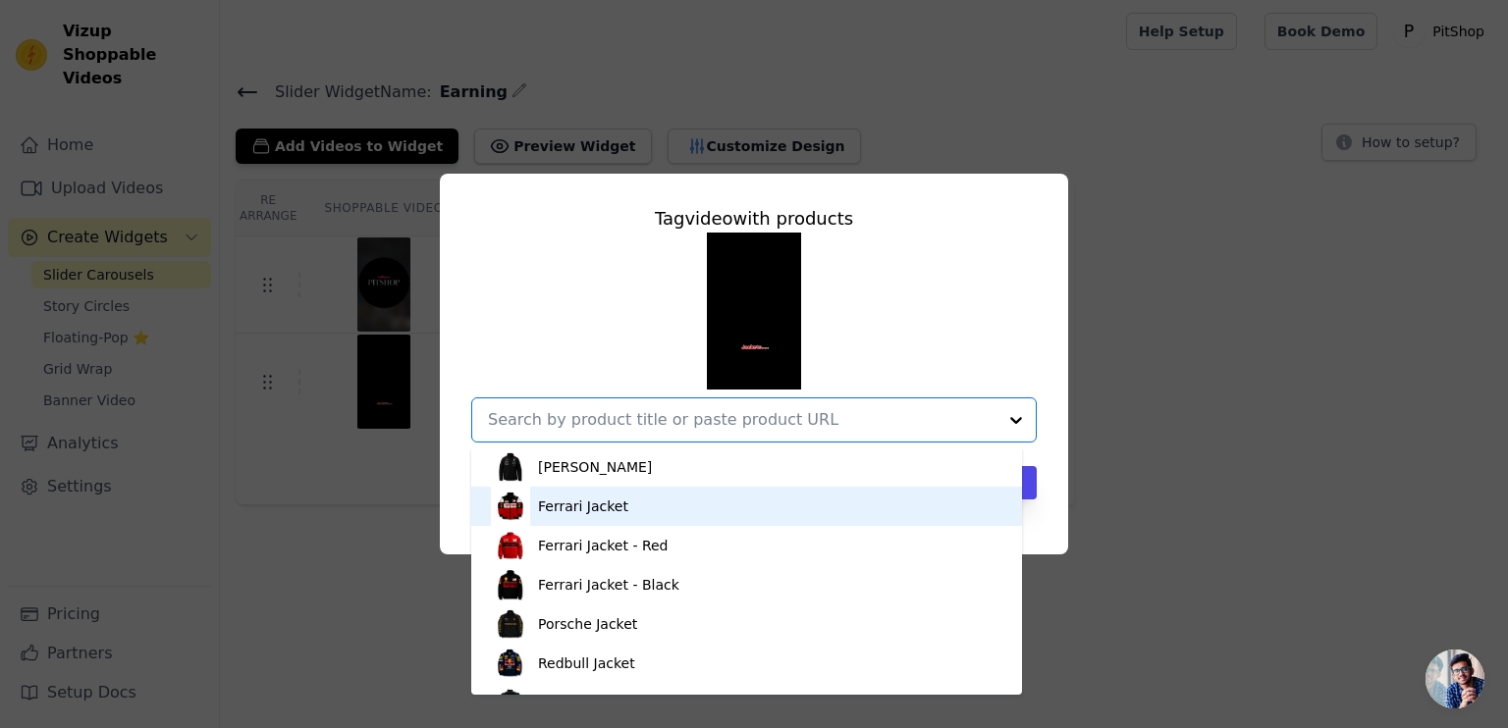
click at [577, 508] on div "Ferrari Jacket" at bounding box center [583, 507] width 90 height 20
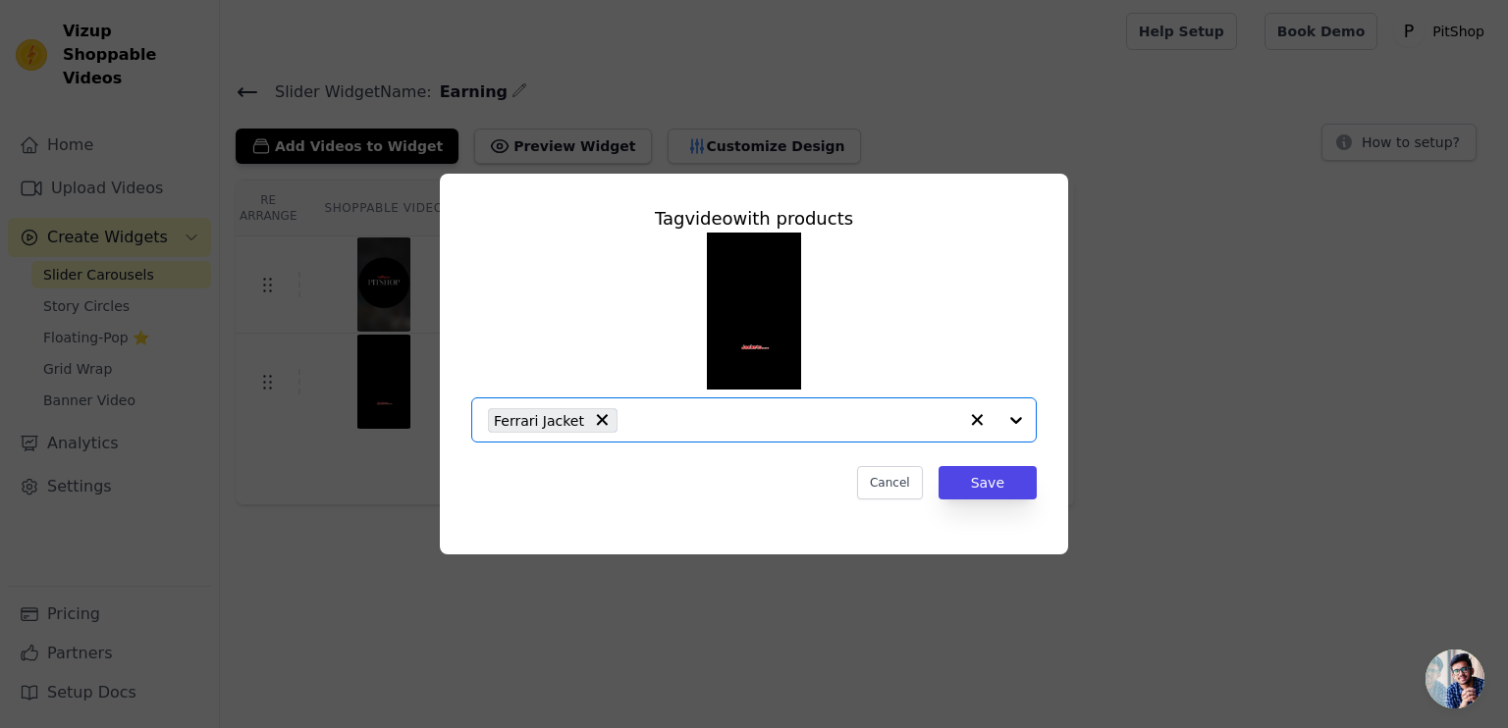
click at [1021, 421] on div at bounding box center [996, 420] width 79 height 43
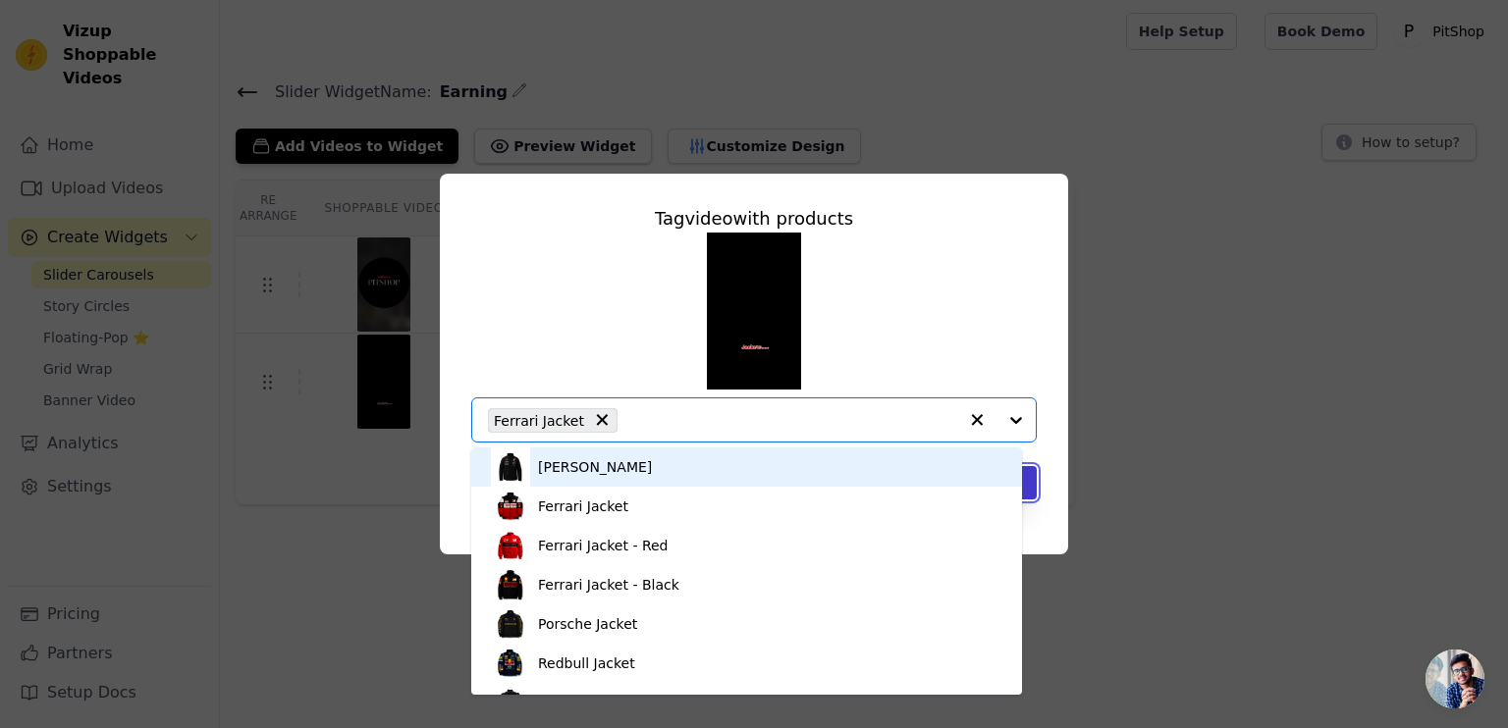
click at [1026, 487] on button "Save" at bounding box center [988, 482] width 98 height 33
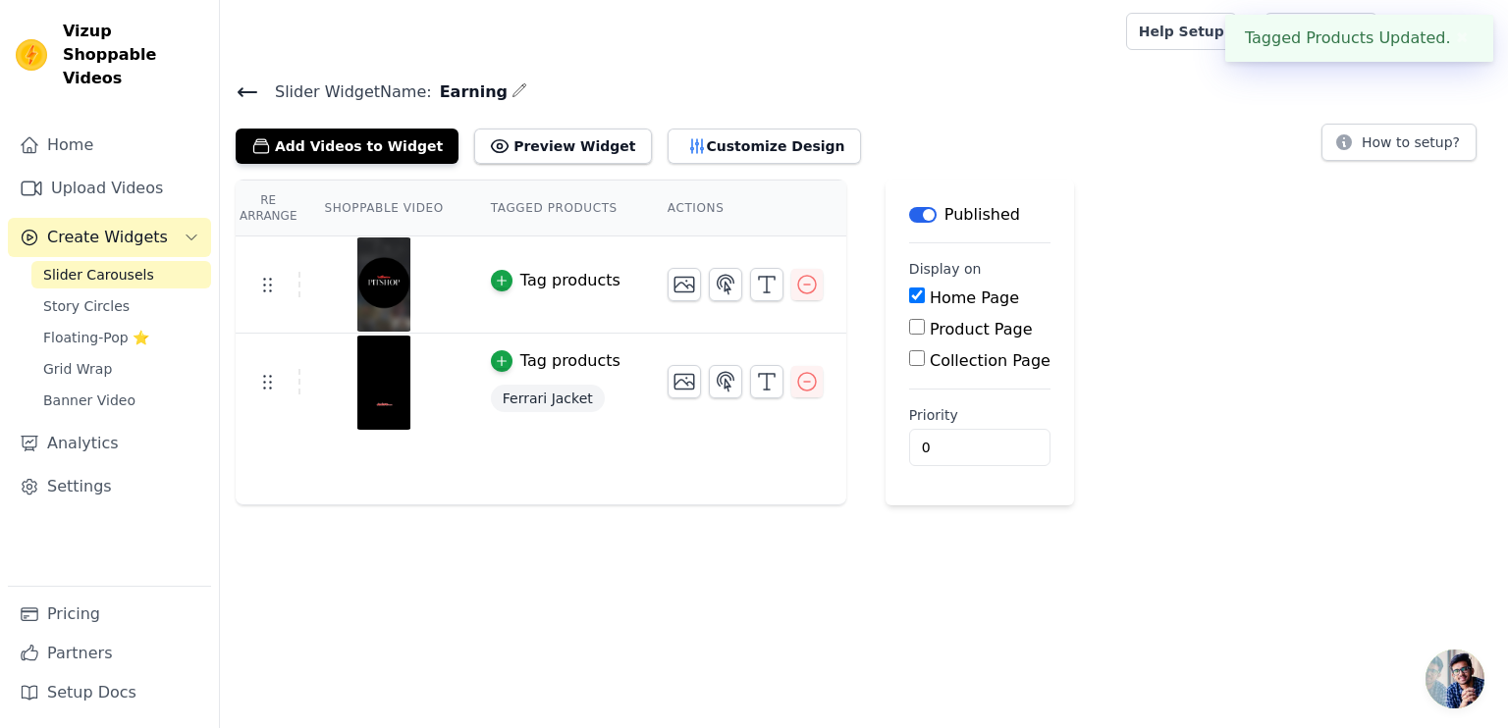
click at [550, 278] on div "Tag products" at bounding box center [570, 281] width 100 height 24
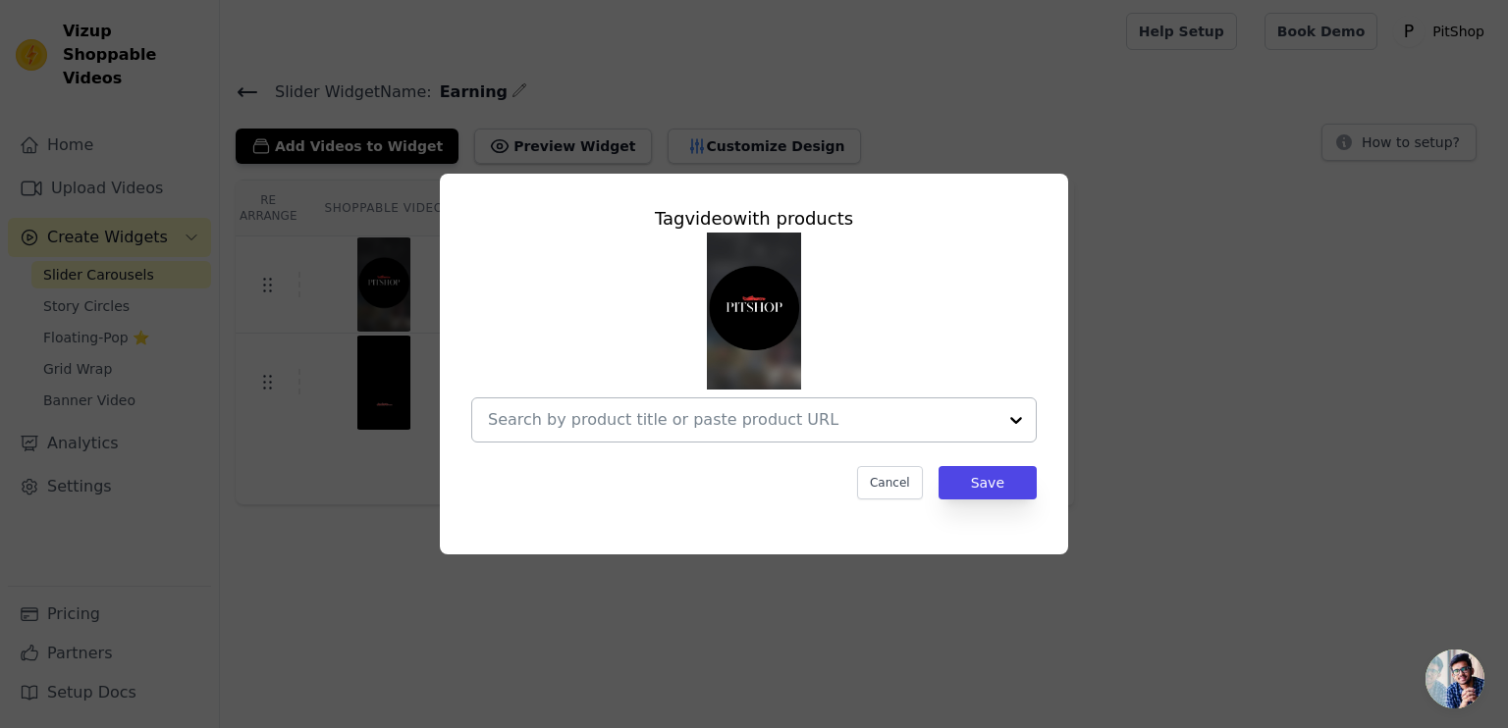
click at [947, 425] on input "text" at bounding box center [742, 420] width 509 height 24
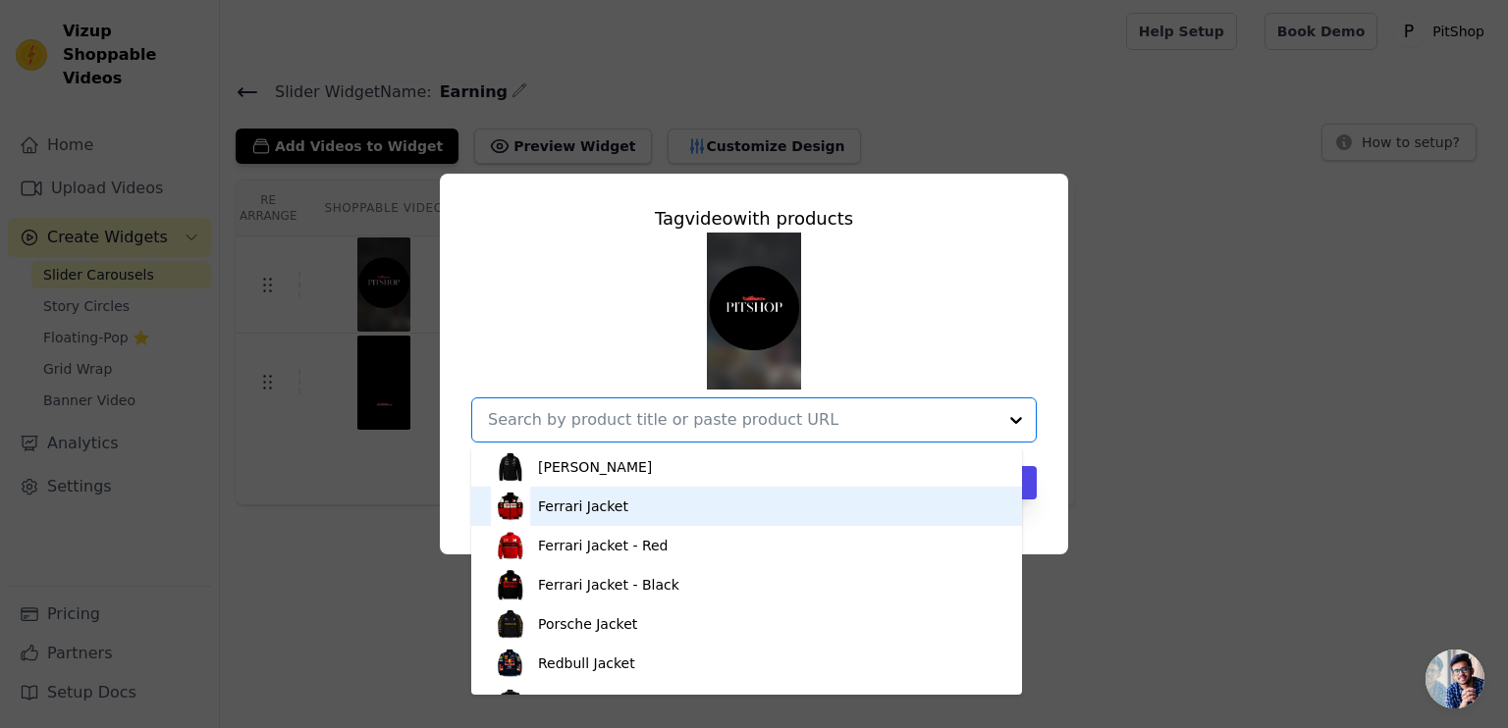
click at [597, 510] on div "Ferrari Jacket" at bounding box center [583, 507] width 90 height 20
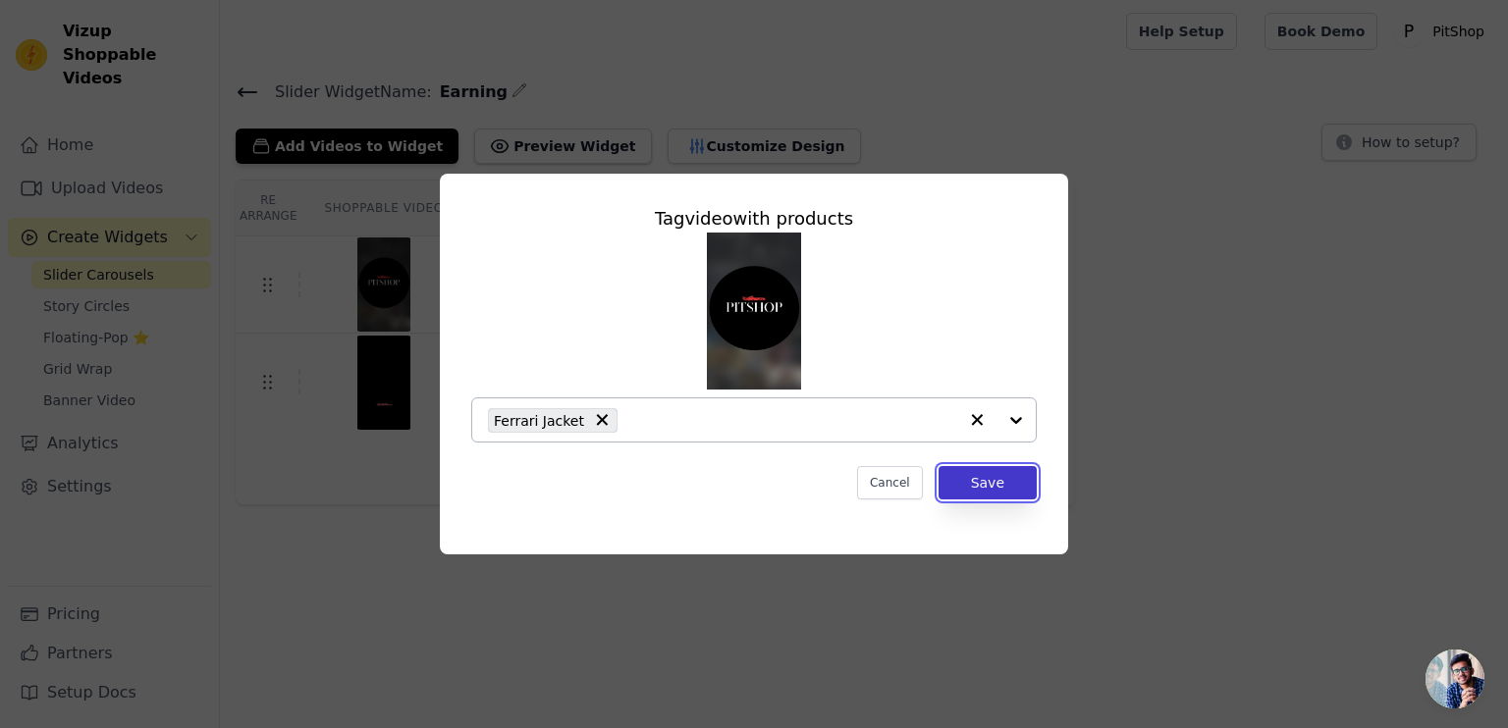
click at [984, 482] on button "Save" at bounding box center [988, 482] width 98 height 33
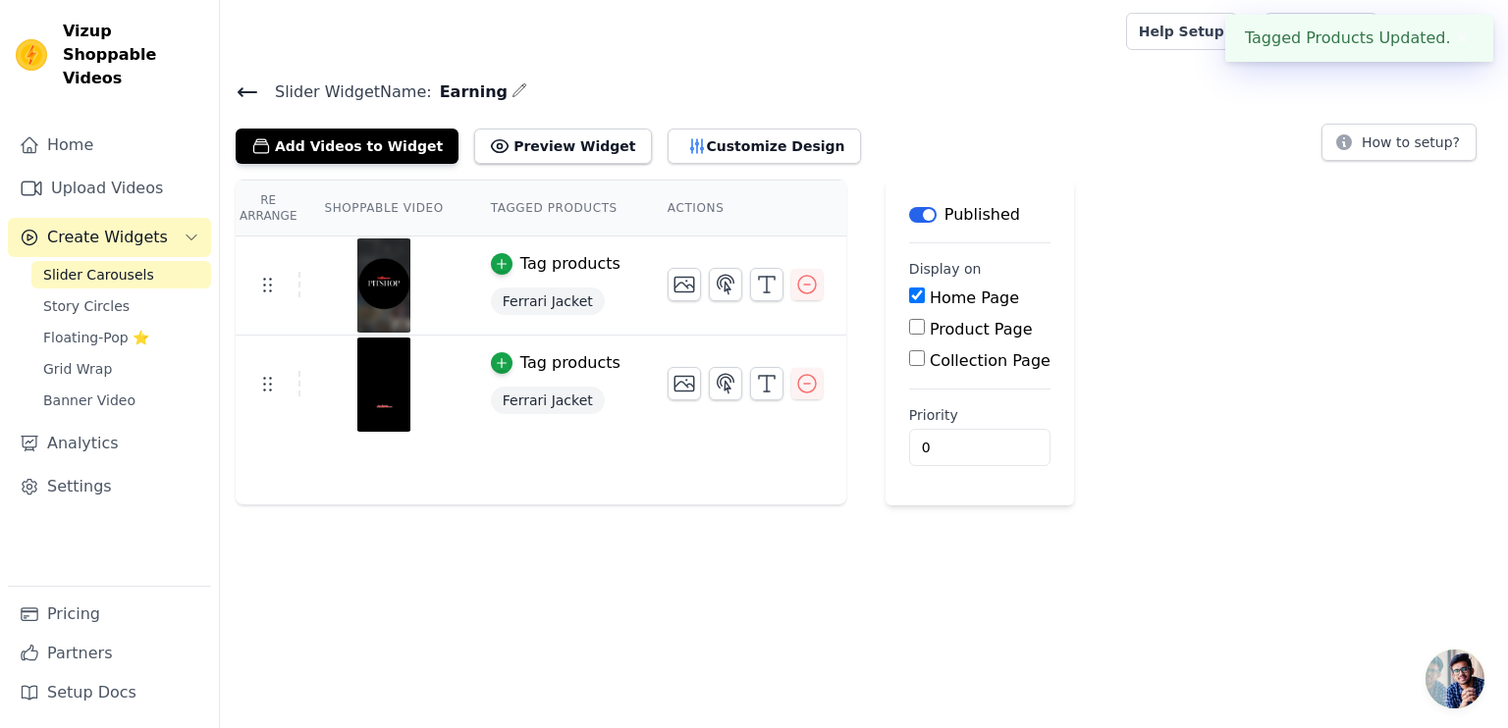
click at [521, 405] on span "Ferrari Jacket" at bounding box center [548, 400] width 114 height 27
click at [495, 367] on icon "button" at bounding box center [502, 363] width 14 height 14
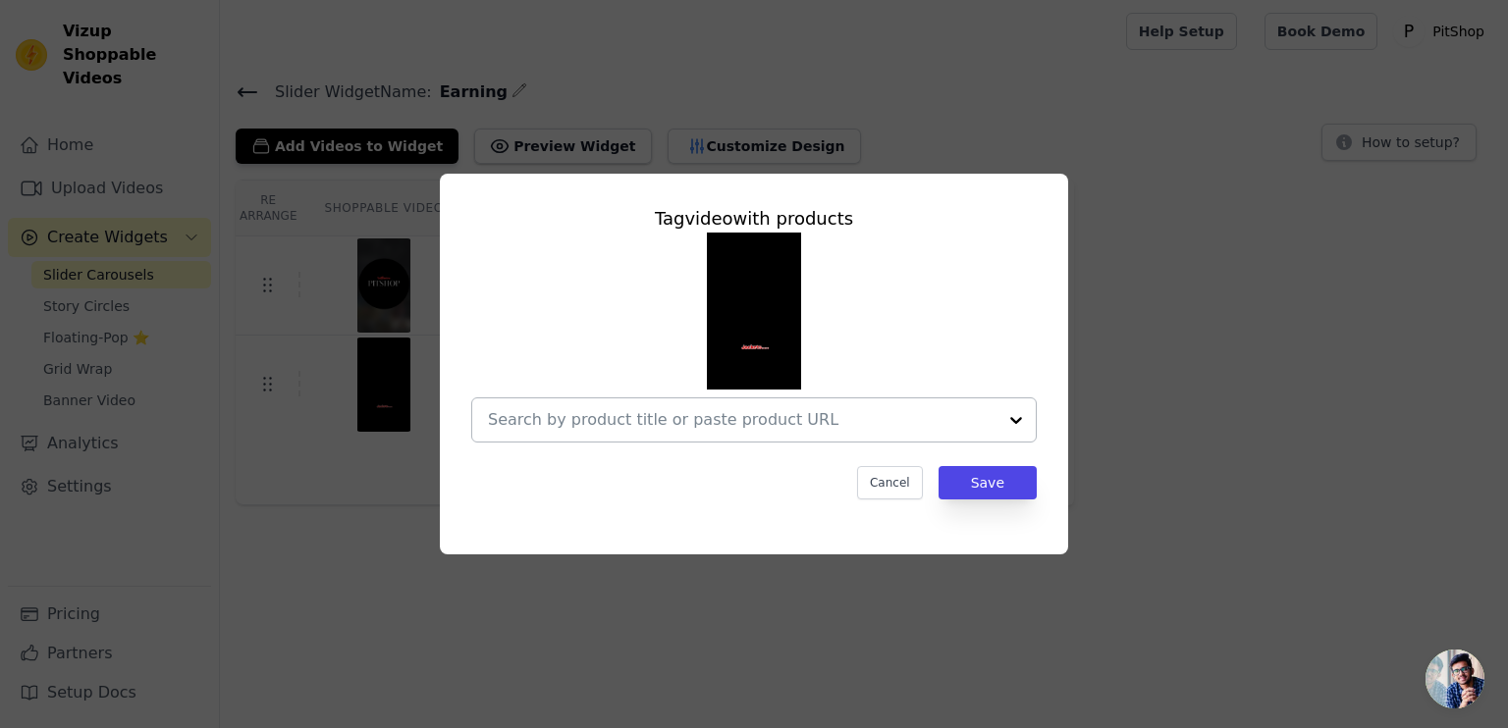
click at [849, 433] on div at bounding box center [742, 420] width 509 height 43
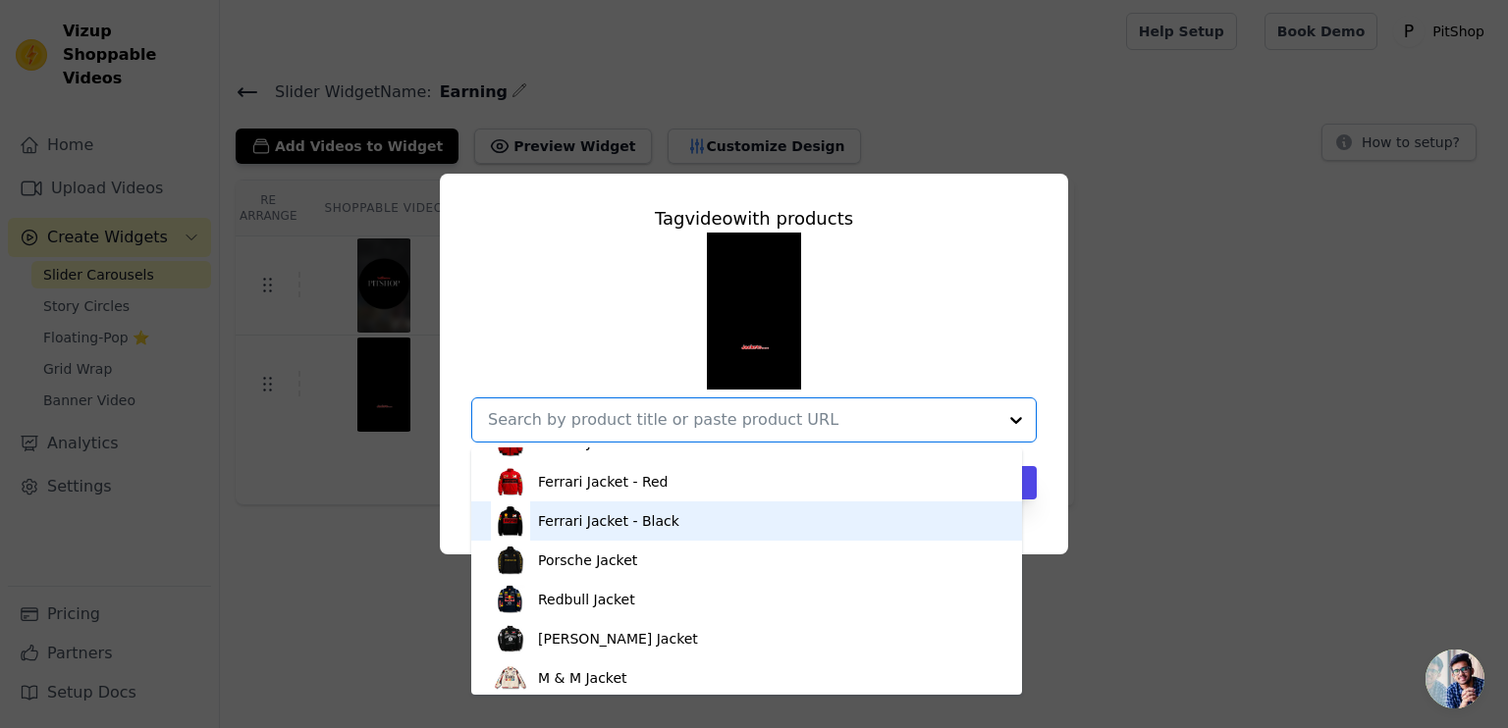
scroll to position [98, 0]
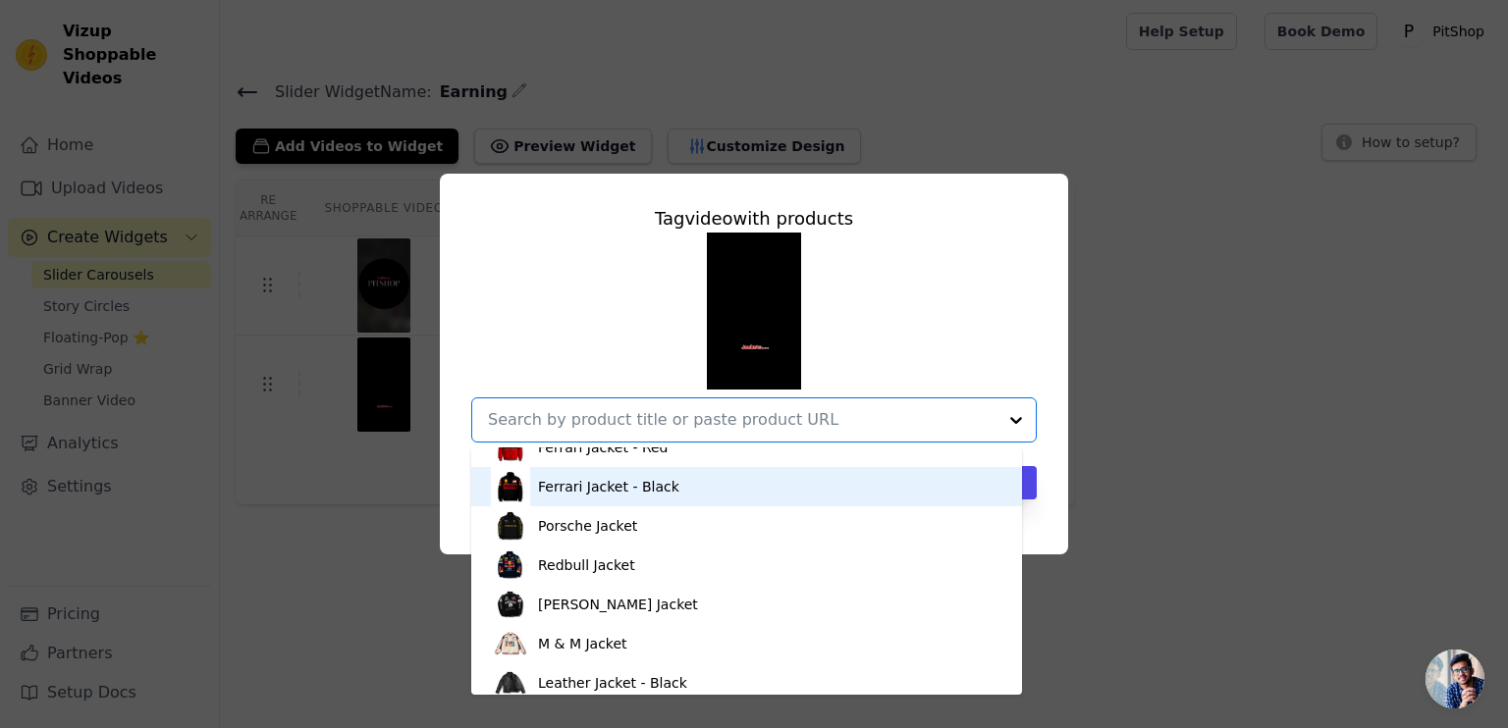
click at [616, 498] on div "Ferrari Jacket - Black" at bounding box center [746, 486] width 511 height 39
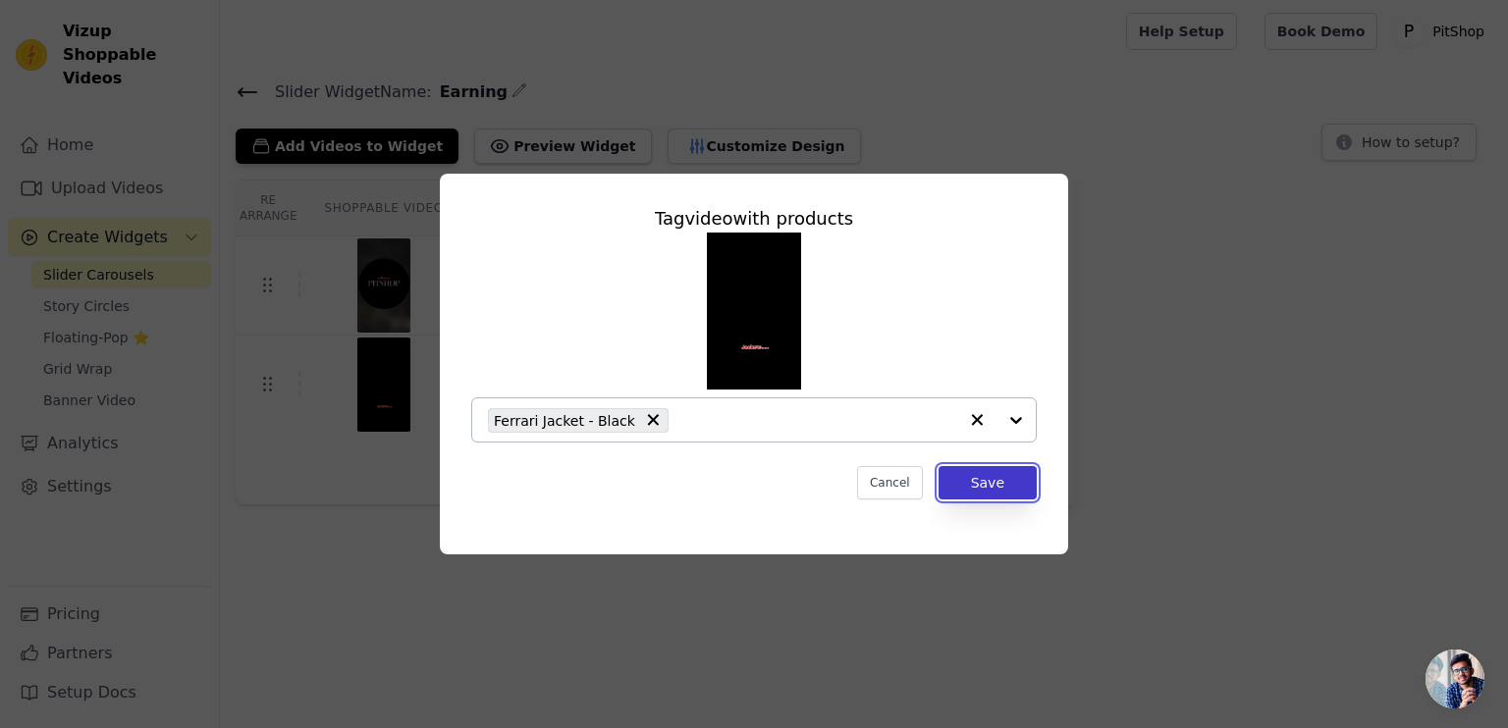
click at [979, 487] on button "Save" at bounding box center [988, 482] width 98 height 33
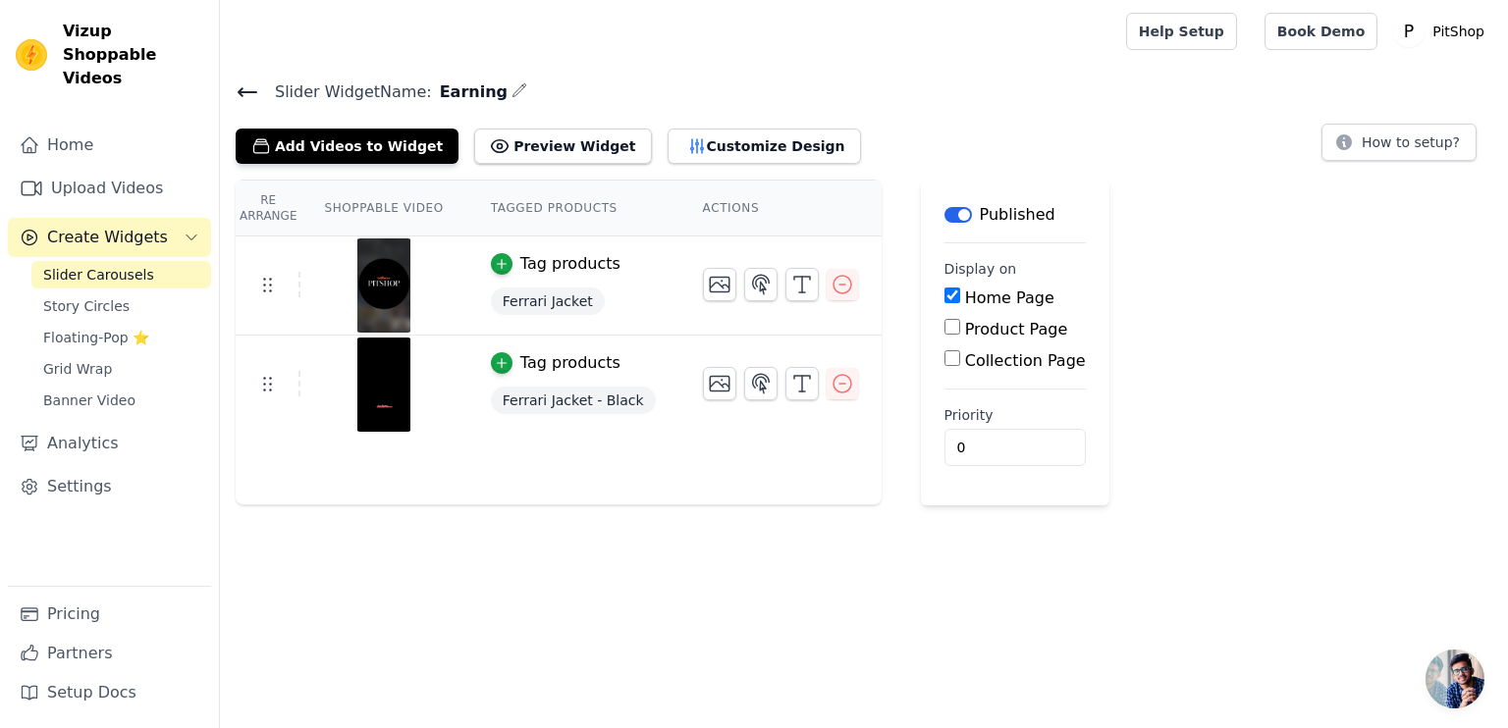
click at [944, 325] on input "Product Page" at bounding box center [952, 327] width 16 height 16
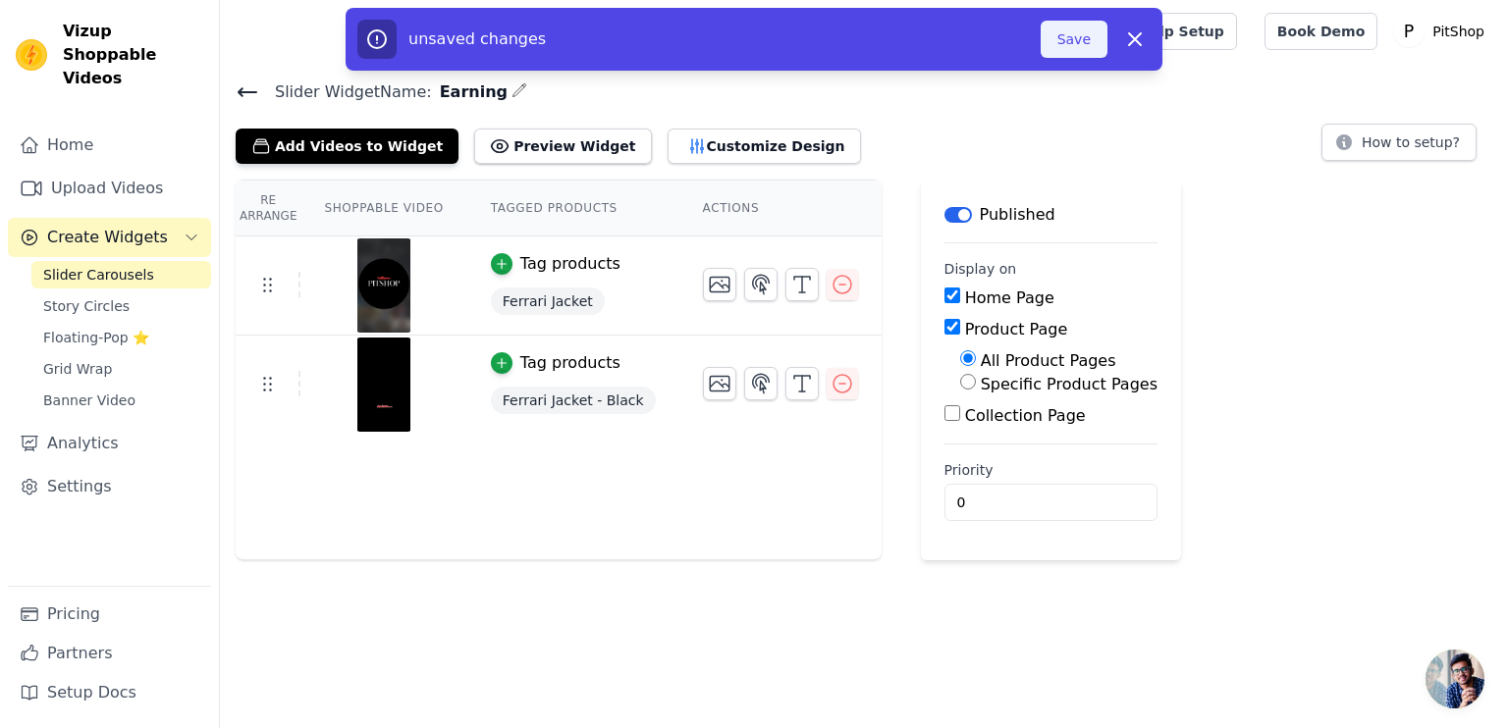
click at [1076, 52] on button "Save" at bounding box center [1074, 39] width 67 height 37
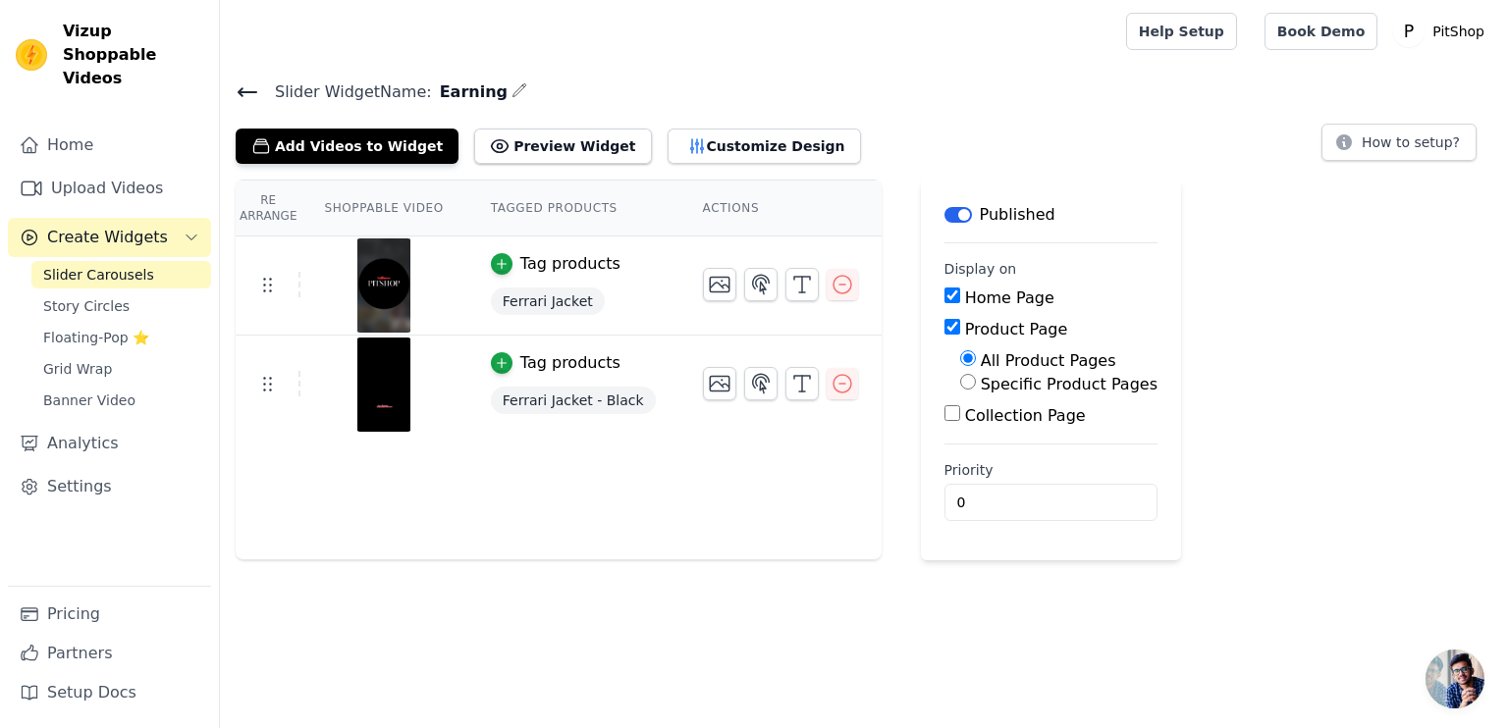
click at [944, 321] on input "Product Page" at bounding box center [952, 327] width 16 height 16
checkbox input "false"
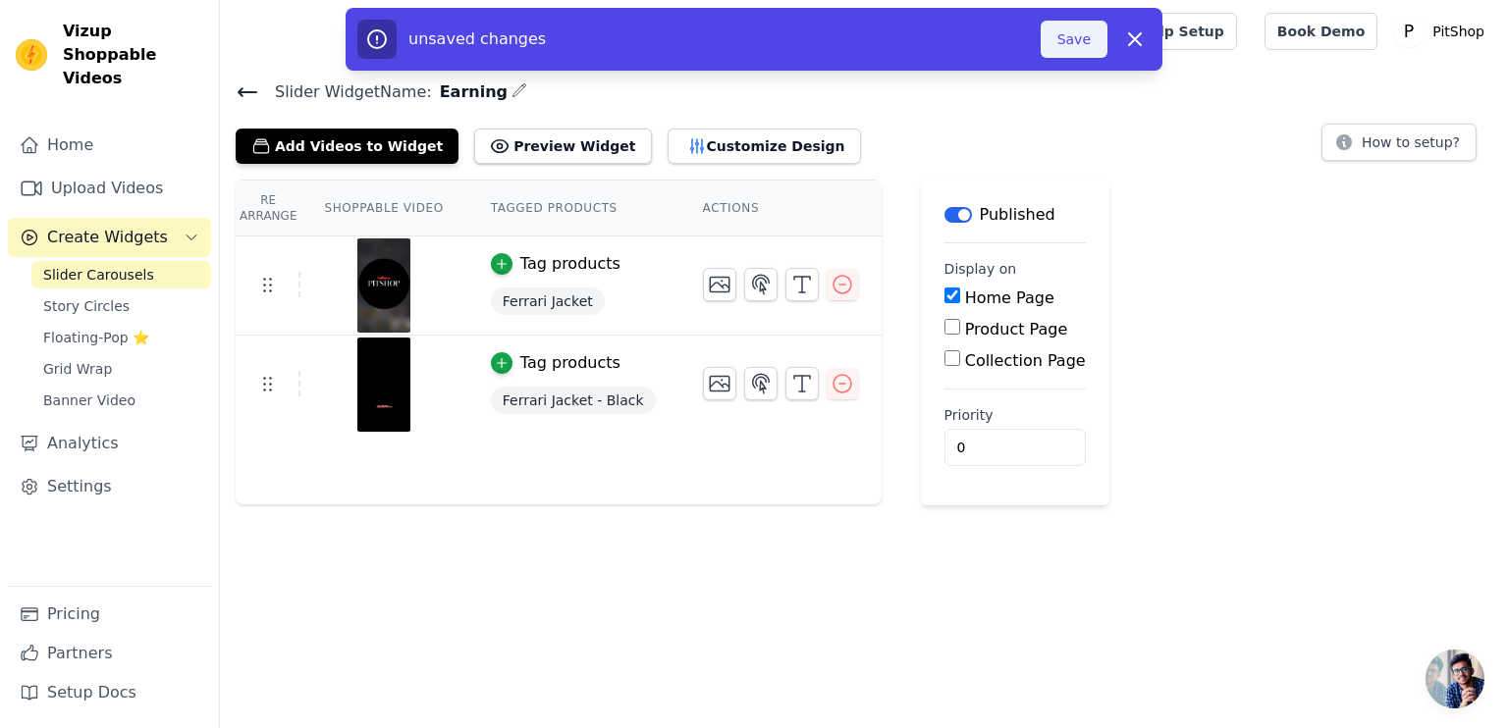
click at [1079, 50] on button "Save" at bounding box center [1074, 39] width 67 height 37
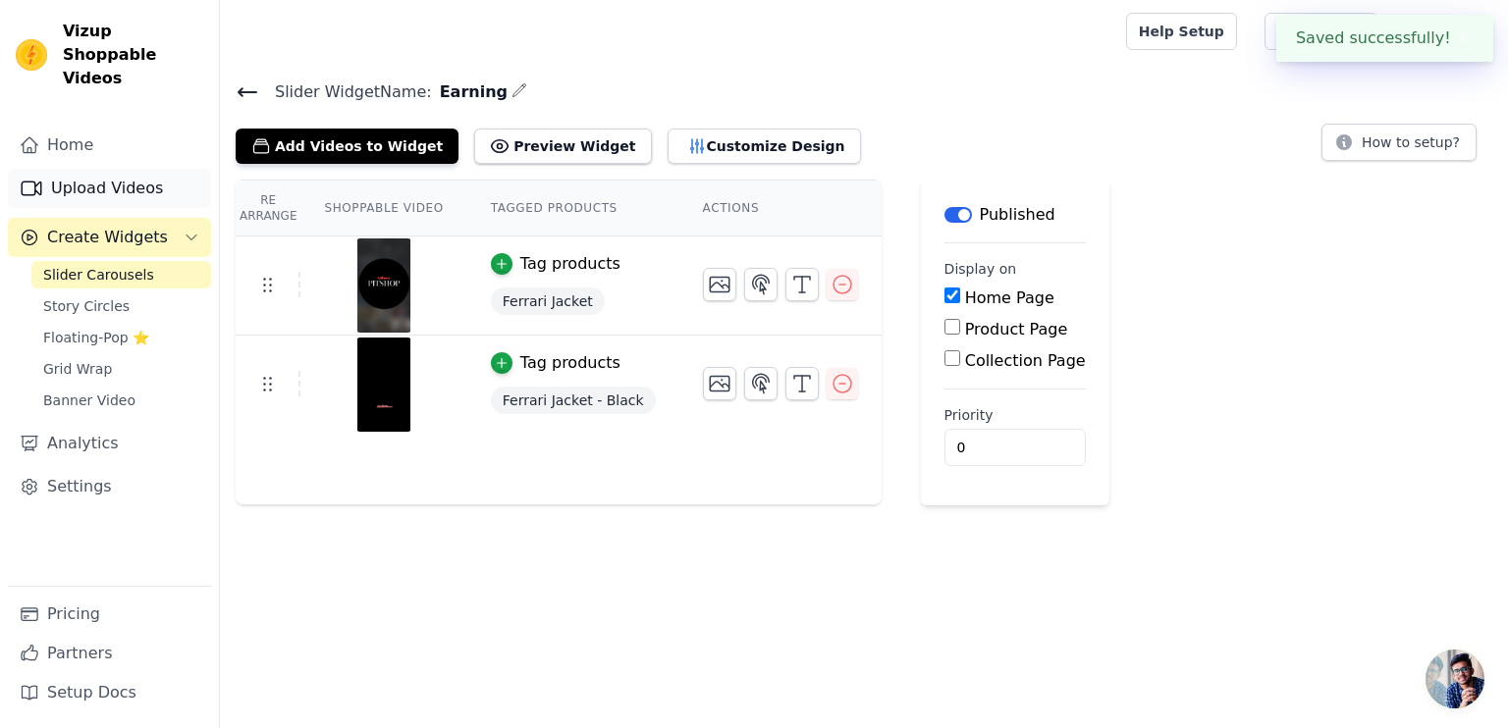
click at [90, 169] on link "Upload Videos" at bounding box center [109, 188] width 203 height 39
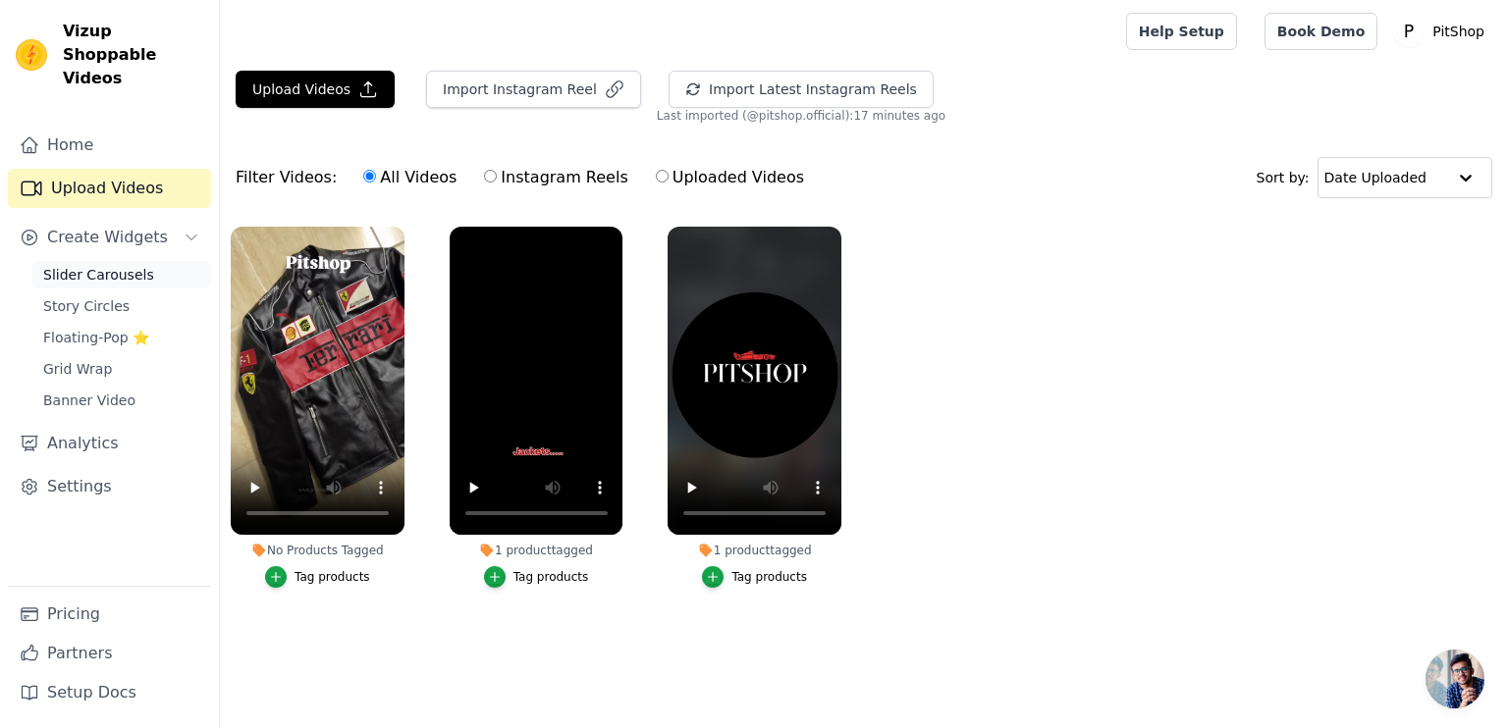
click at [86, 265] on span "Slider Carousels" at bounding box center [98, 275] width 111 height 20
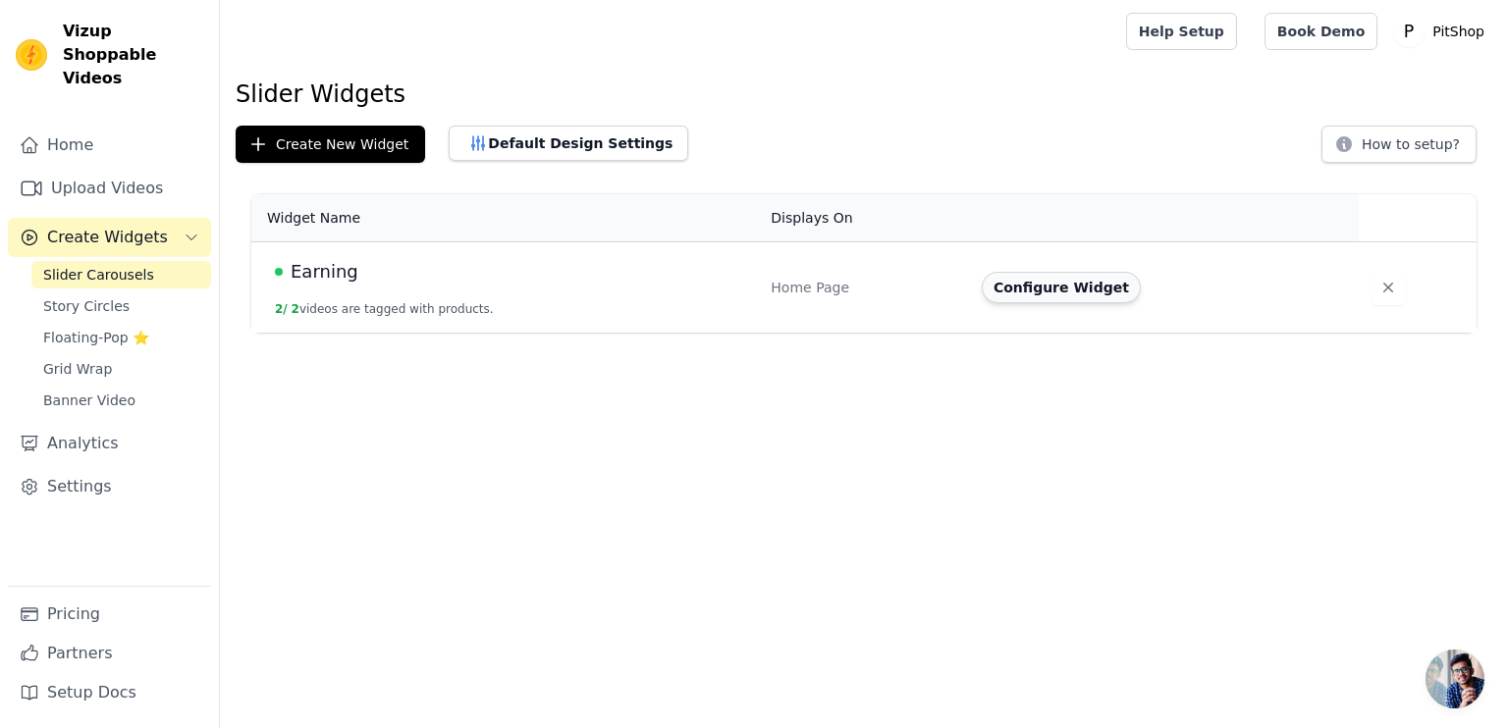
click at [1100, 292] on button "Configure Widget" at bounding box center [1061, 287] width 159 height 31
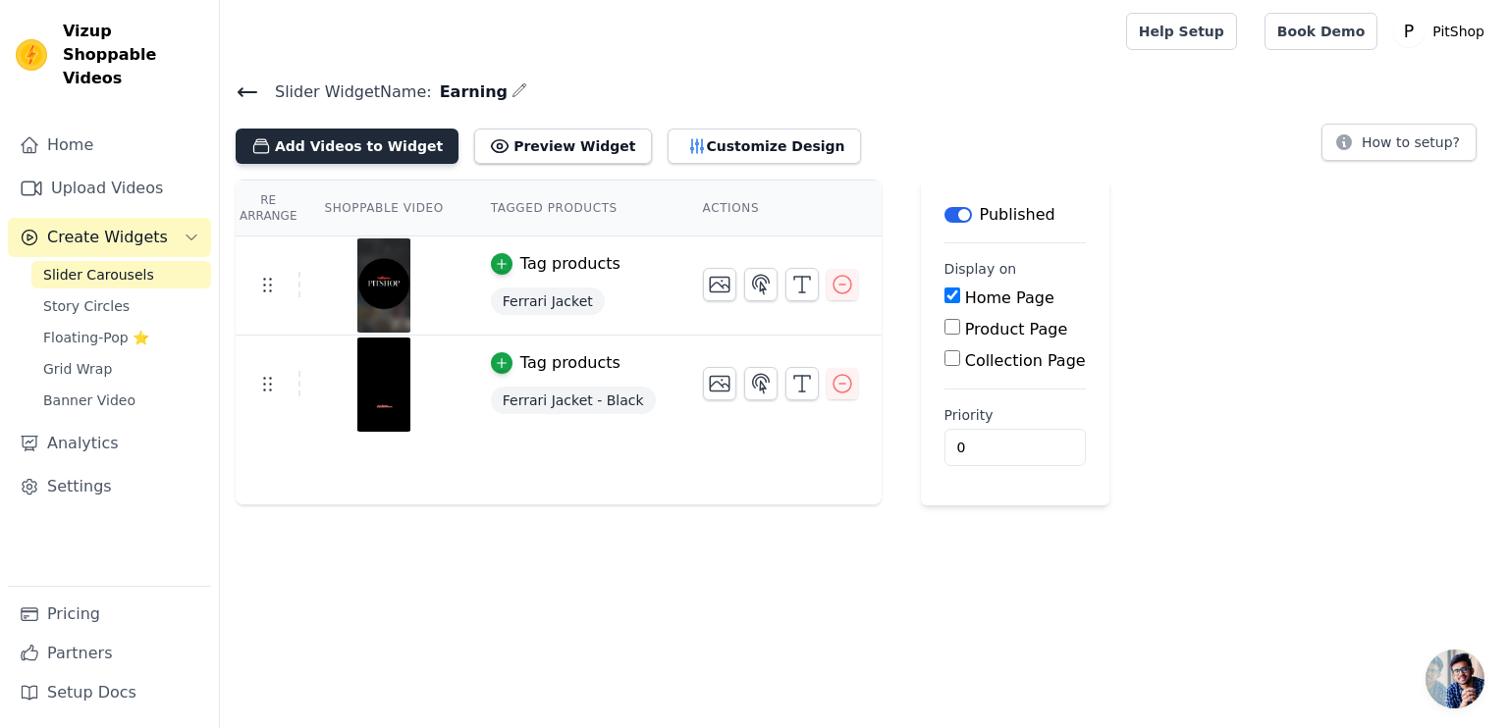
click at [363, 136] on button "Add Videos to Widget" at bounding box center [347, 146] width 223 height 35
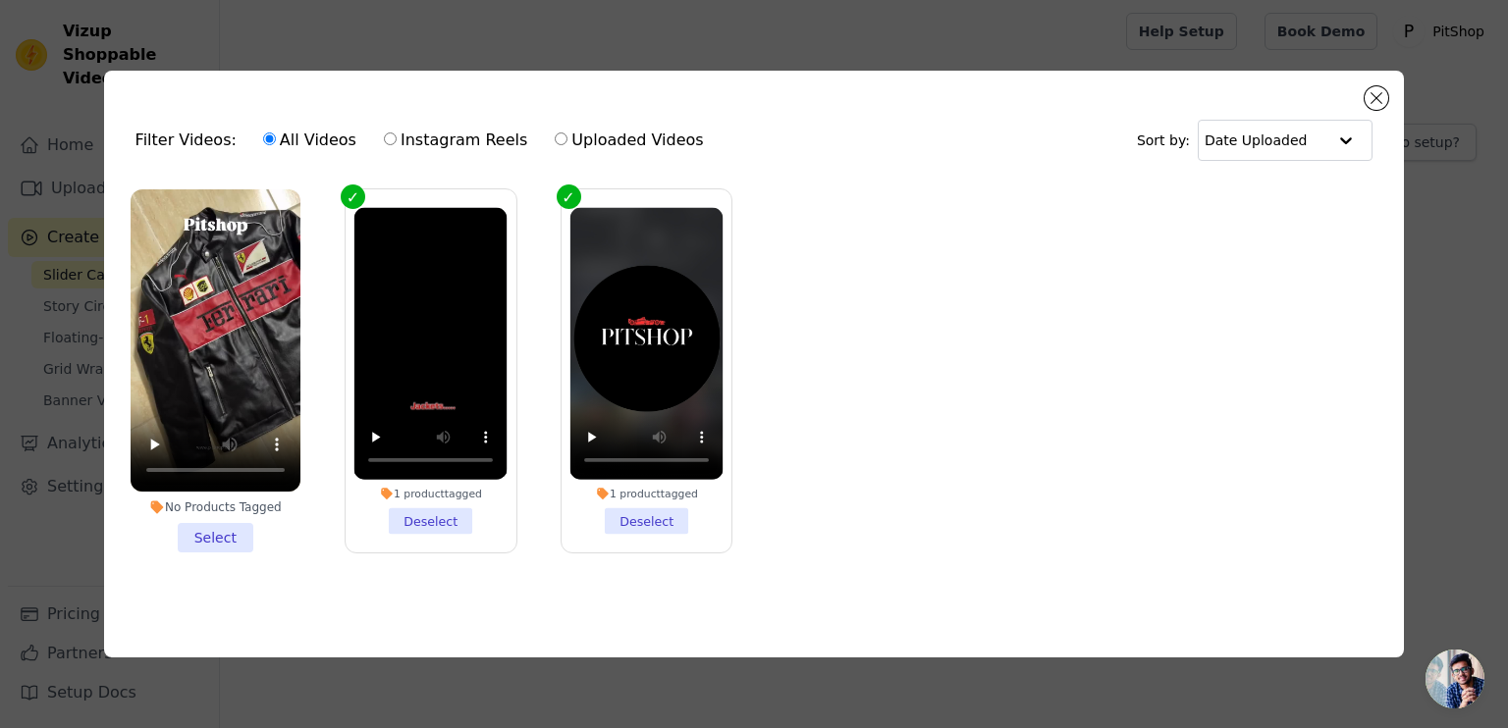
click at [216, 530] on li "No Products Tagged Select" at bounding box center [216, 370] width 170 height 363
click at [0, 0] on input "No Products Tagged Select" at bounding box center [0, 0] width 0 height 0
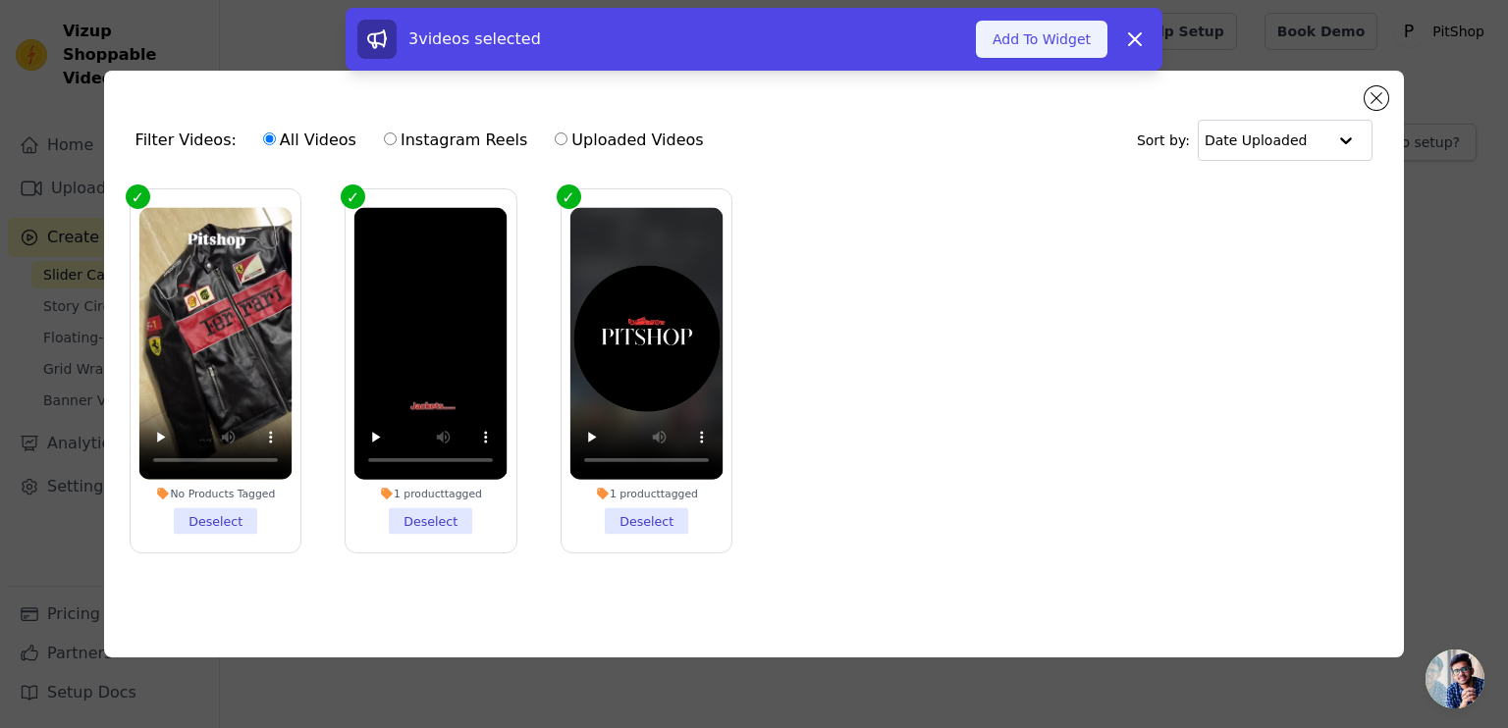
click at [1061, 47] on button "Add To Widget" at bounding box center [1042, 39] width 132 height 37
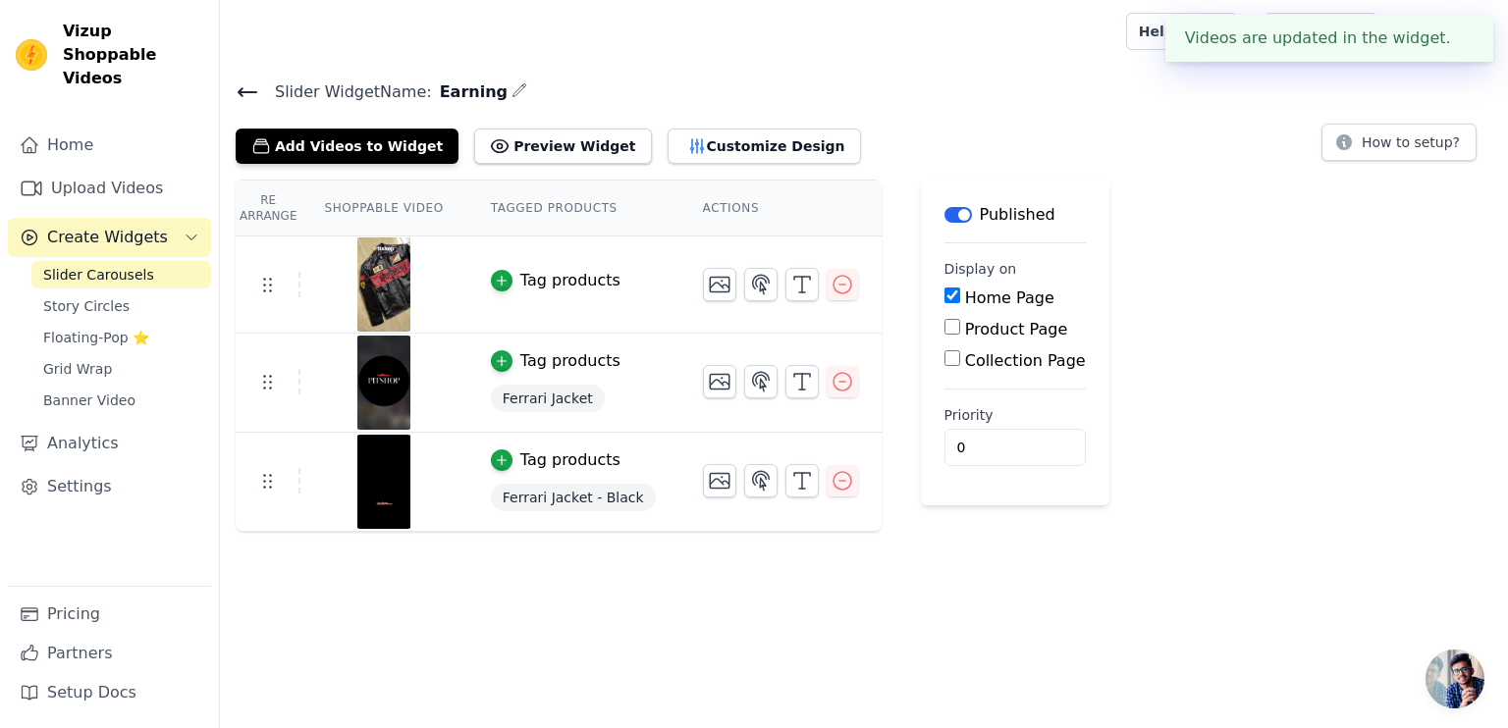
click at [564, 283] on div "Tag products" at bounding box center [570, 281] width 100 height 24
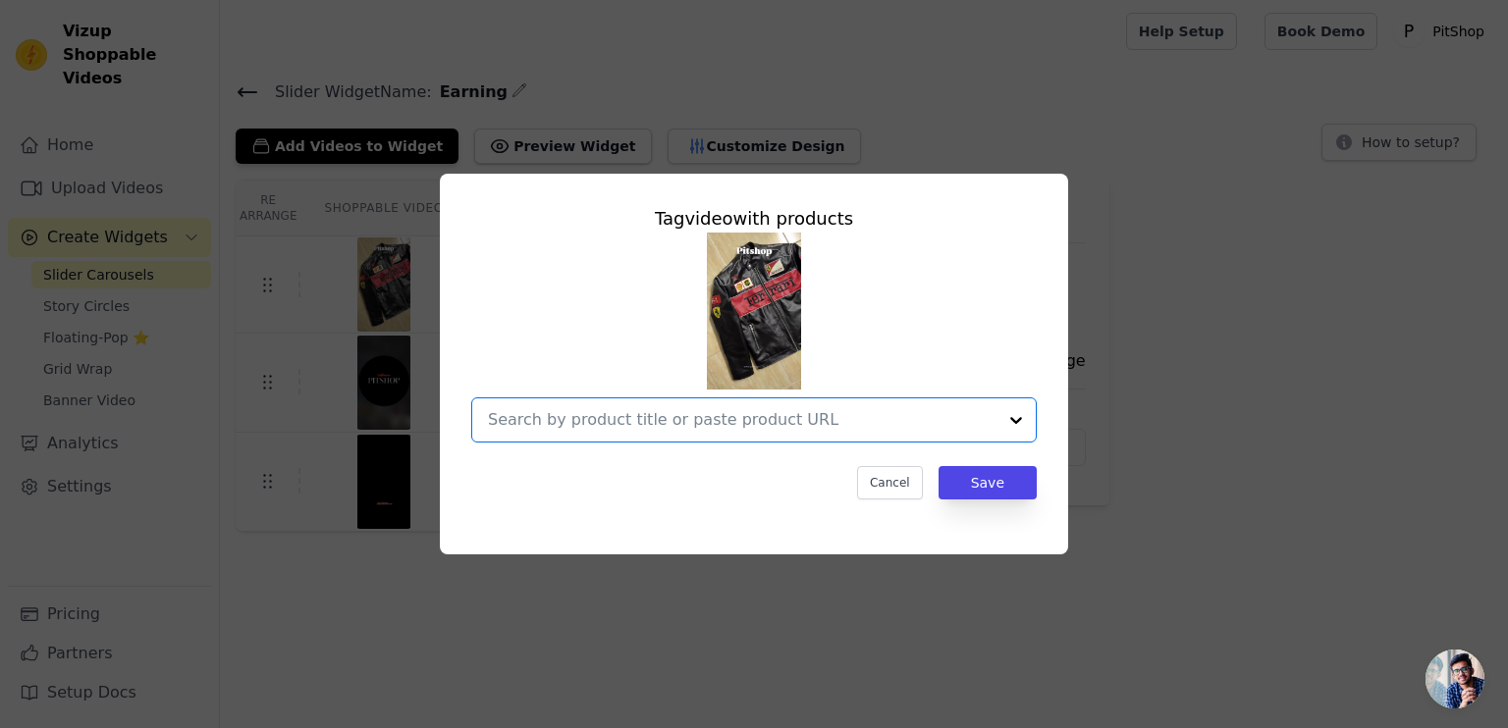
click at [638, 428] on input "text" at bounding box center [742, 420] width 509 height 24
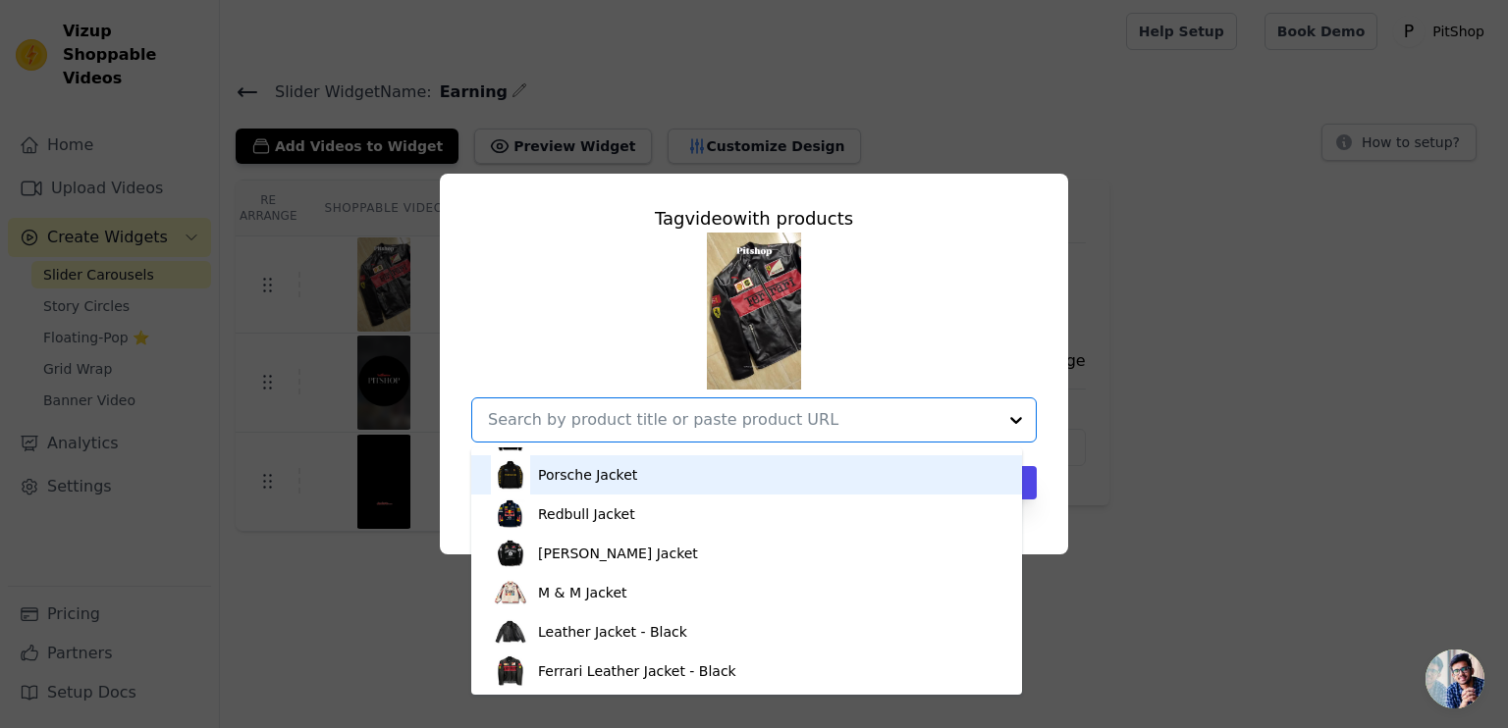
scroll to position [196, 0]
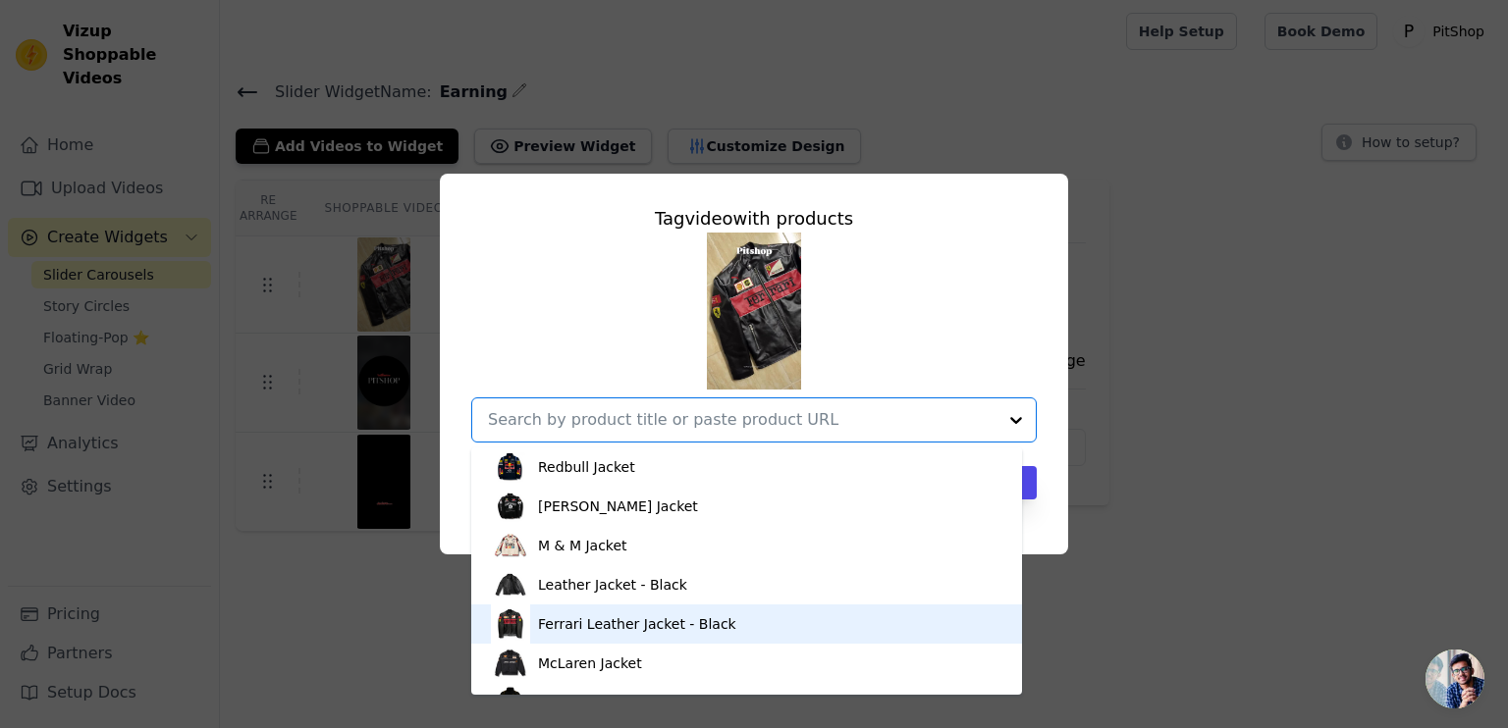
click at [590, 621] on div "Ferrari Leather Jacket - Black" at bounding box center [637, 625] width 198 height 20
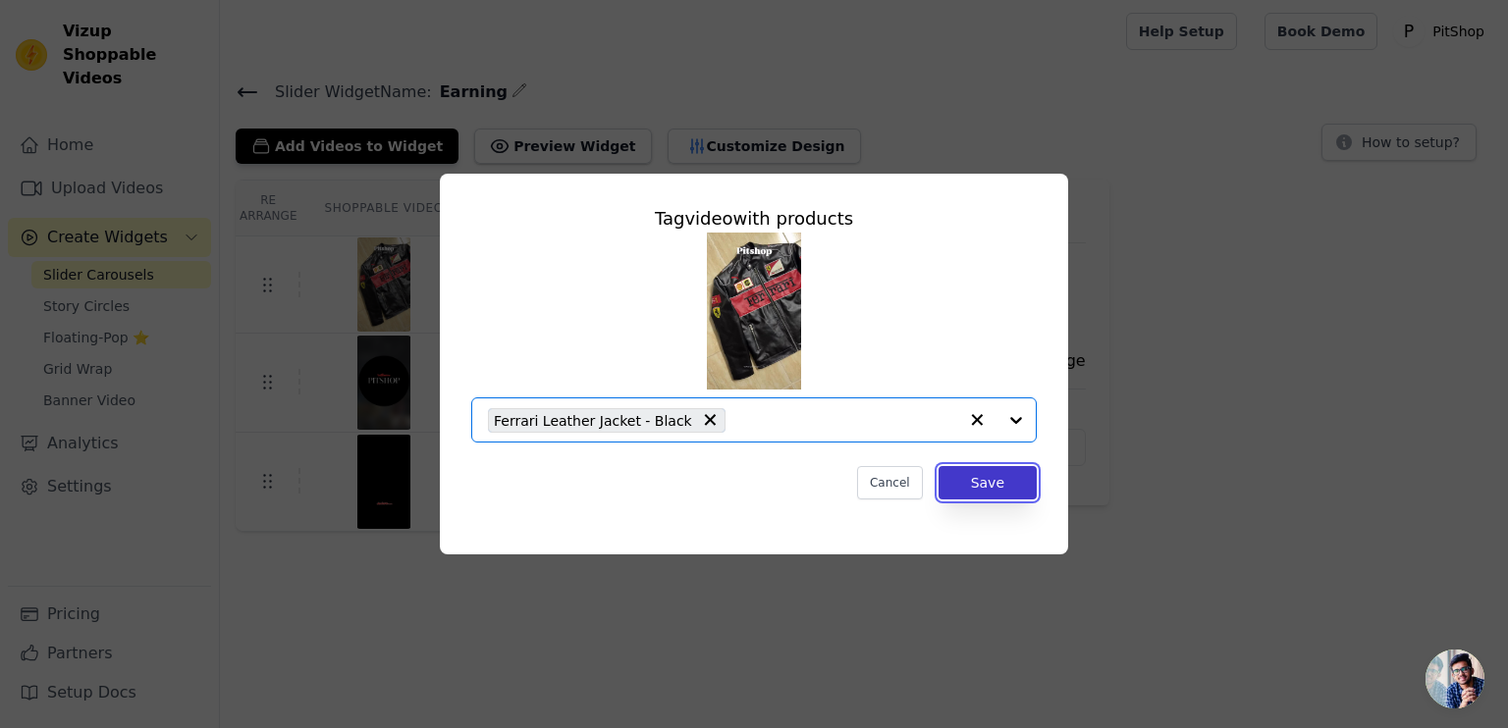
click at [978, 484] on button "Save" at bounding box center [988, 482] width 98 height 33
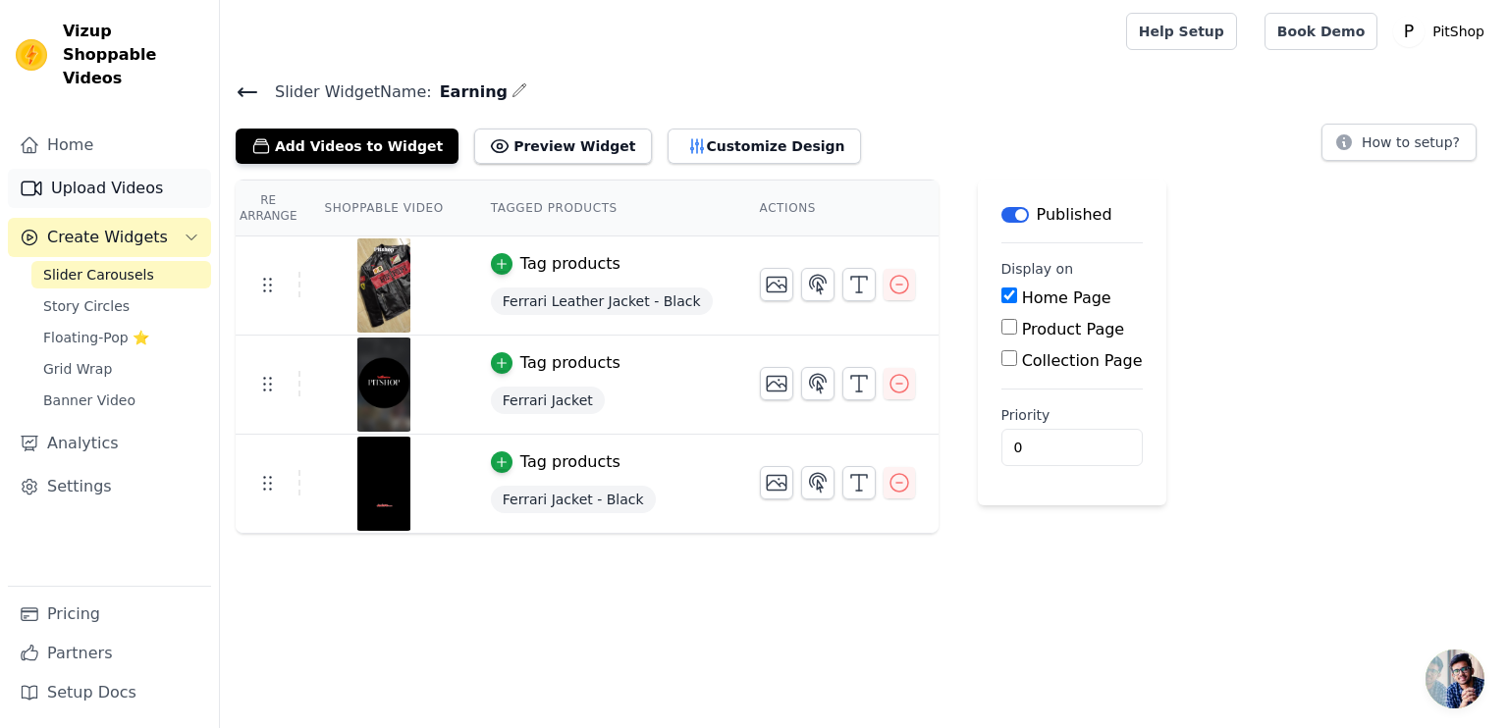
click at [84, 169] on link "Upload Videos" at bounding box center [109, 188] width 203 height 39
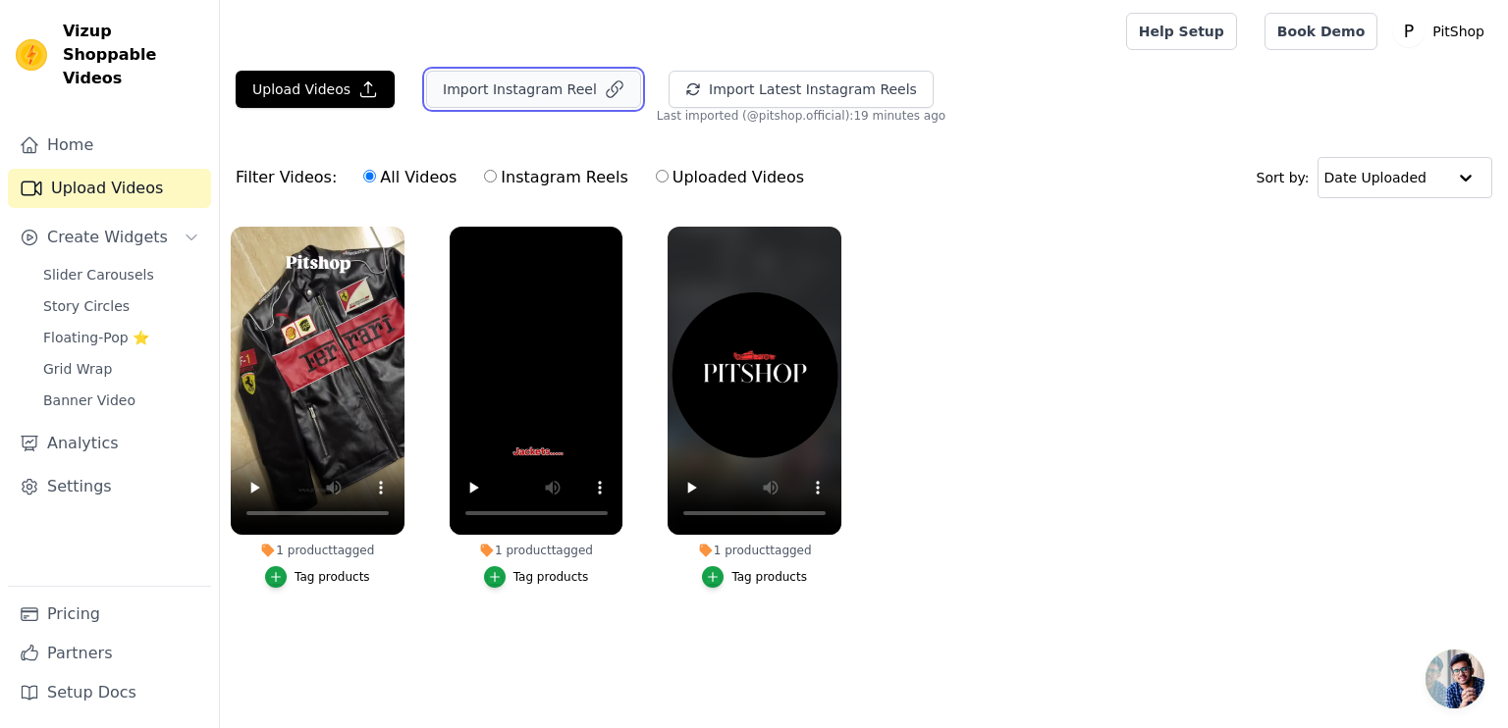
click at [451, 81] on button "Import Instagram Reel" at bounding box center [533, 89] width 215 height 37
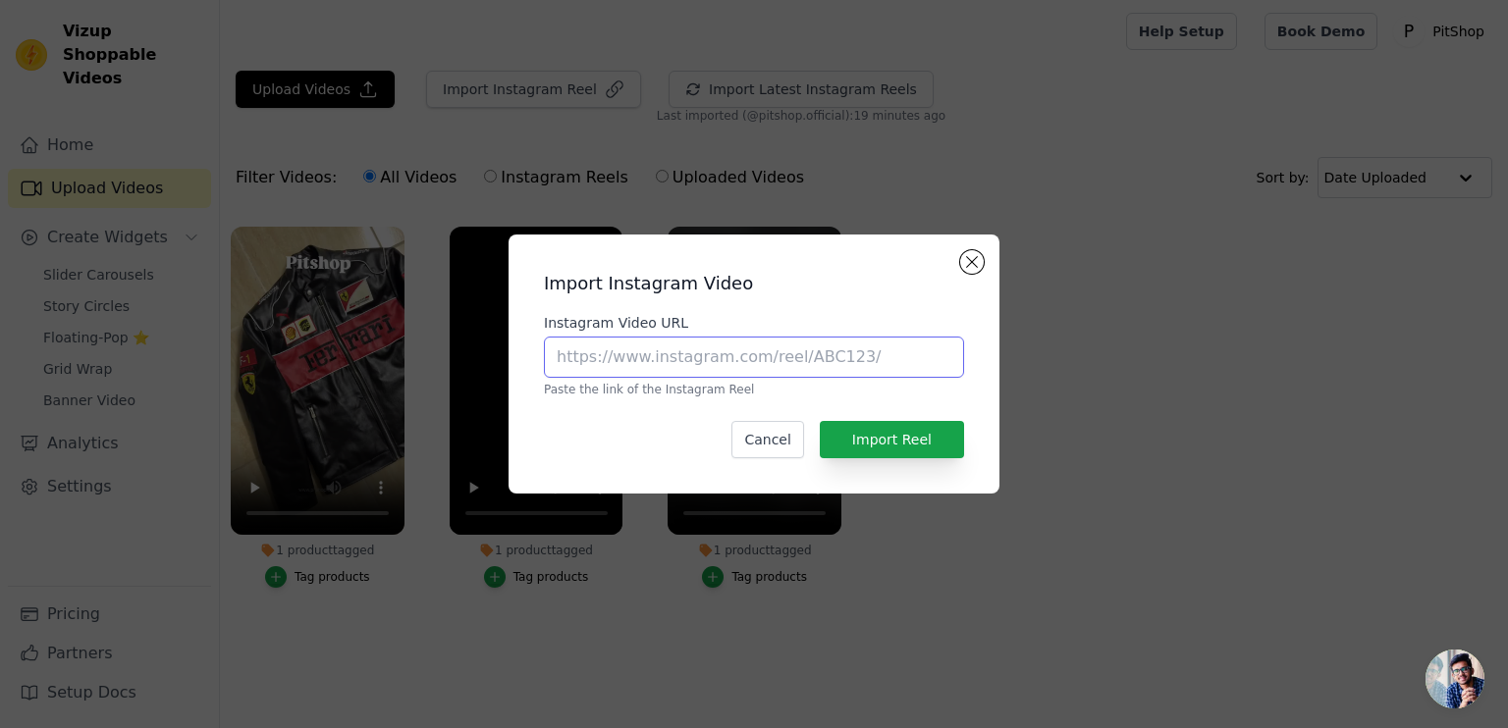
click at [809, 359] on input "Instagram Video URL" at bounding box center [754, 357] width 420 height 41
paste input "https://www.instagram.com/reel/DOOPGi-DFfF/?utm_source=ig_web_copy_link"
type input "https://www.instagram.com/reel/DOOPGi-DFfF/?utm_source=ig_web_copy_link"
click at [912, 430] on button "Import Reel" at bounding box center [892, 439] width 144 height 37
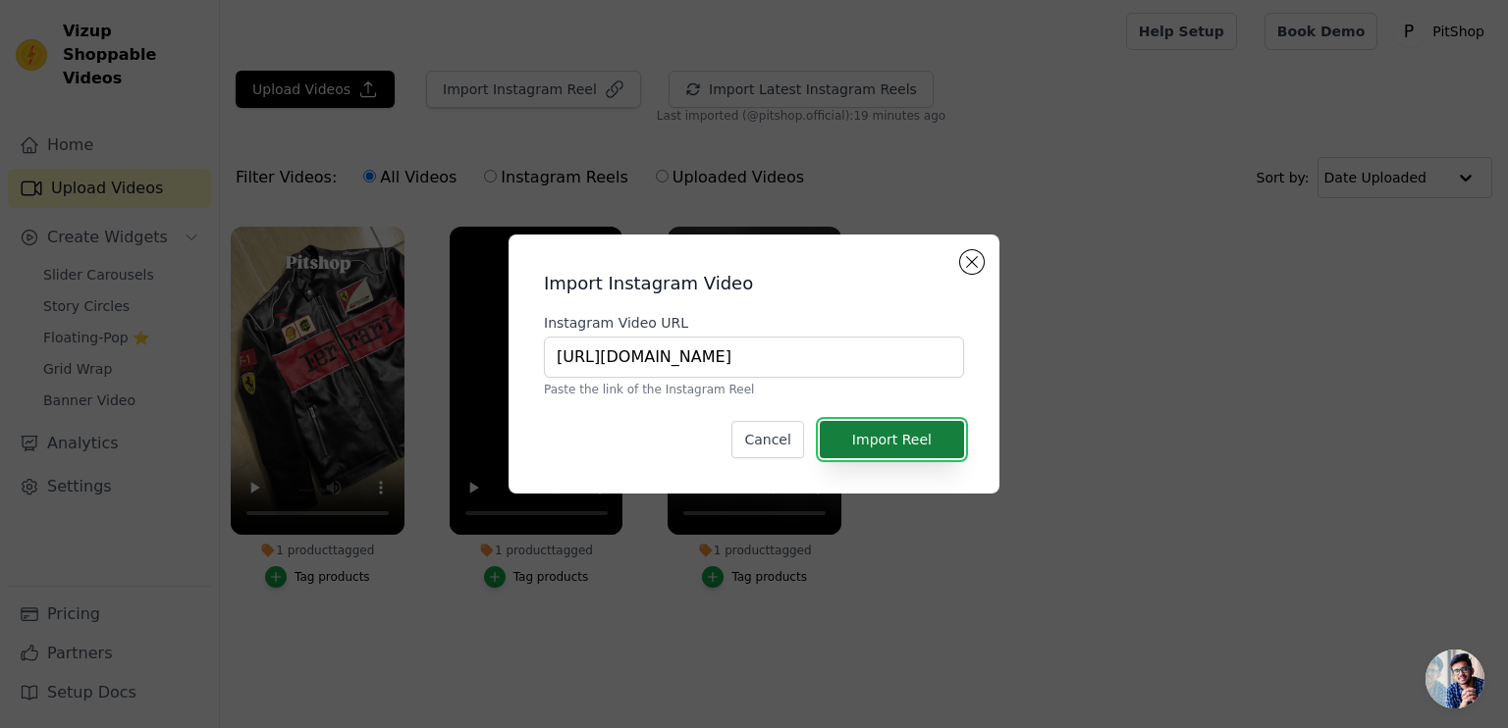
scroll to position [0, 0]
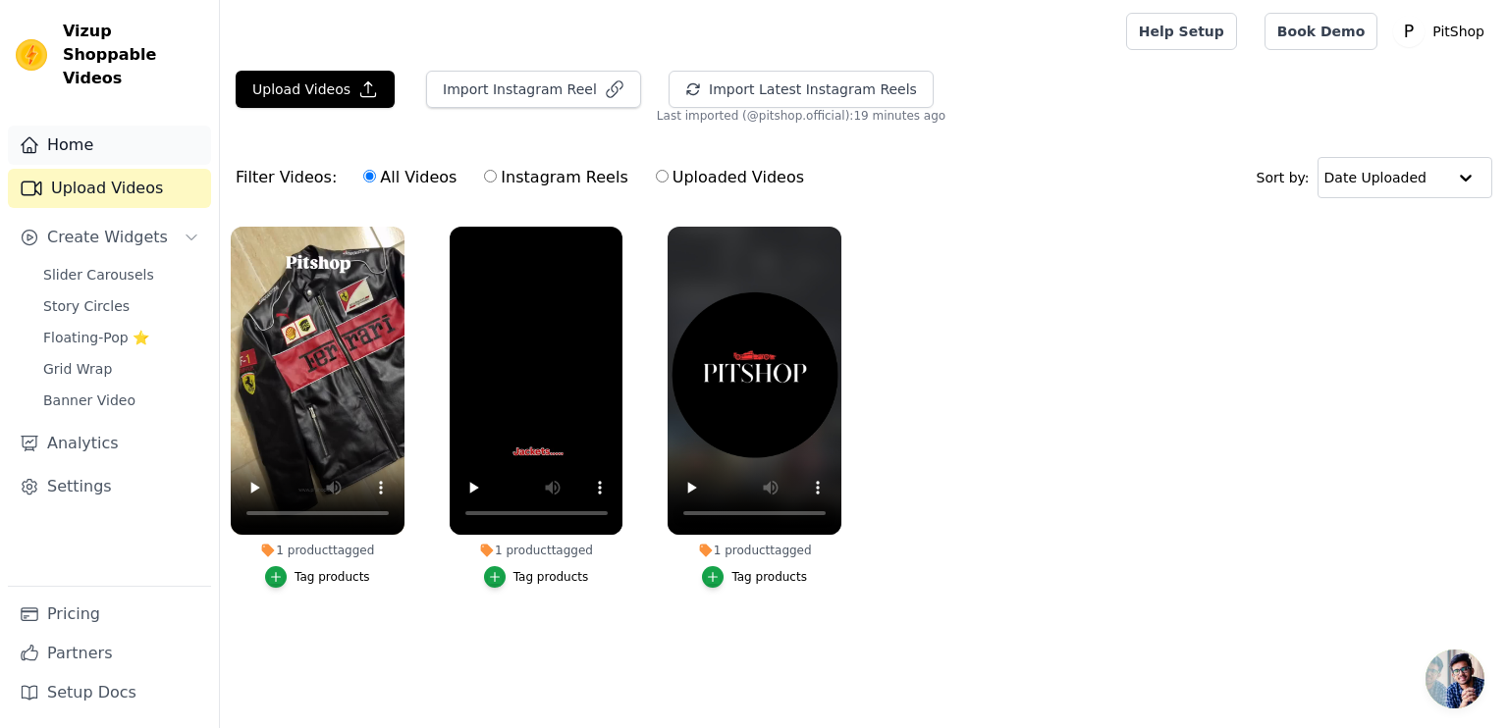
click at [79, 134] on link "Home" at bounding box center [109, 145] width 203 height 39
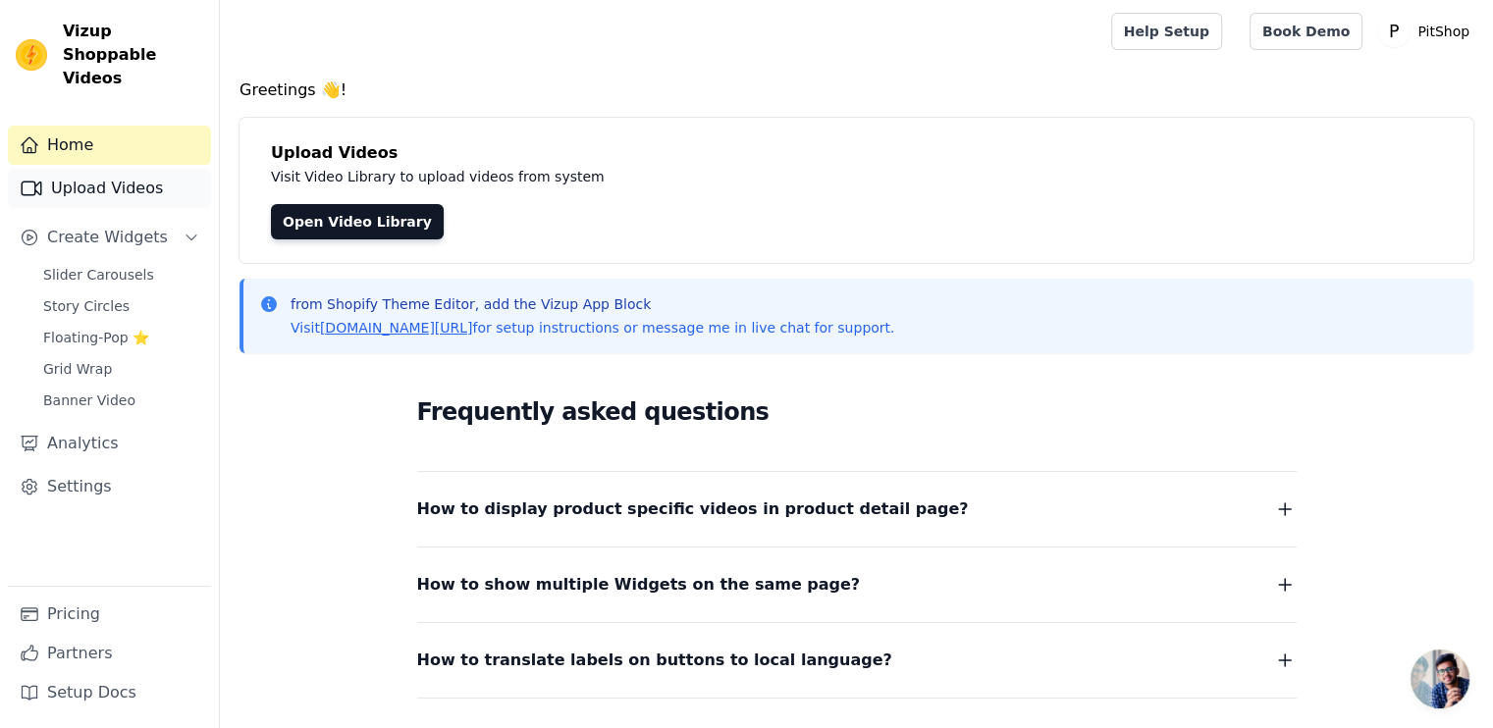
click at [96, 169] on link "Upload Videos" at bounding box center [109, 188] width 203 height 39
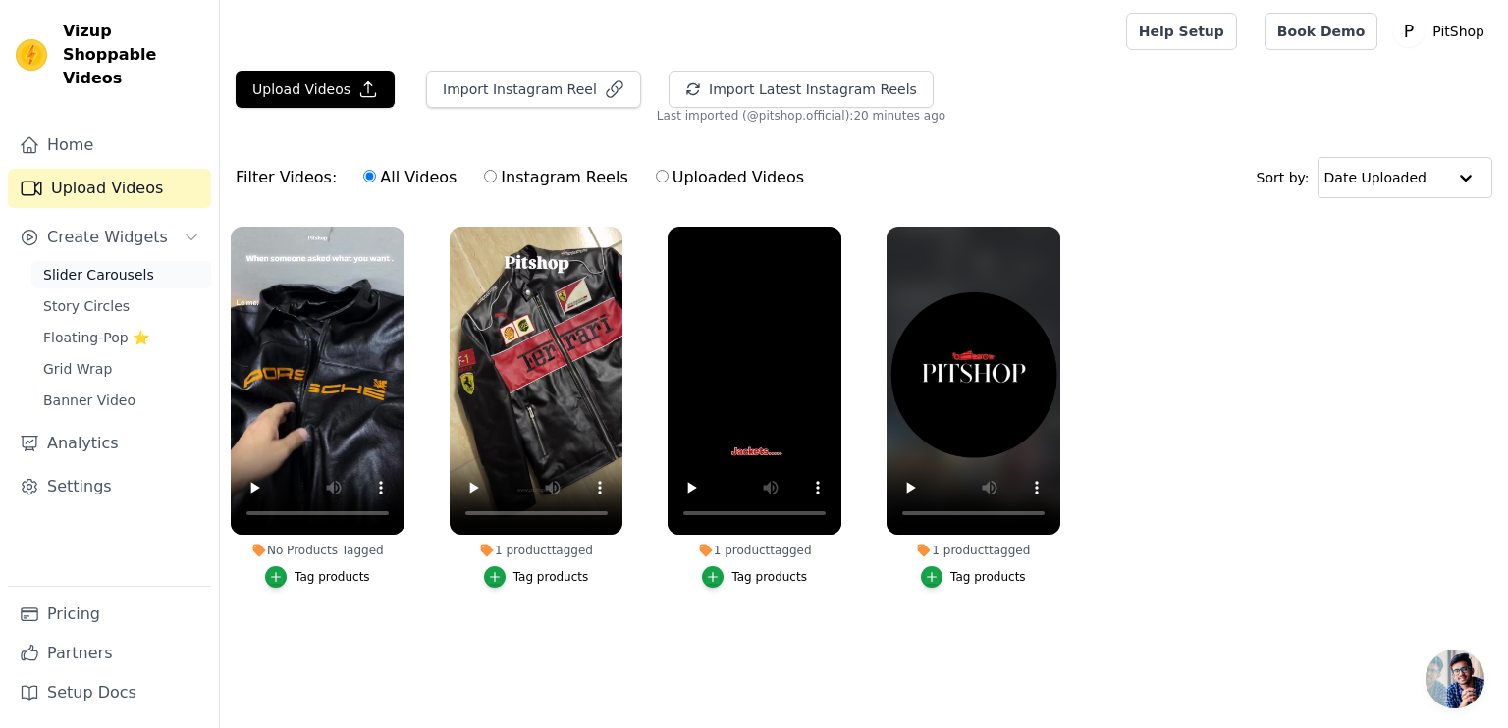
click at [94, 265] on span "Slider Carousels" at bounding box center [98, 275] width 111 height 20
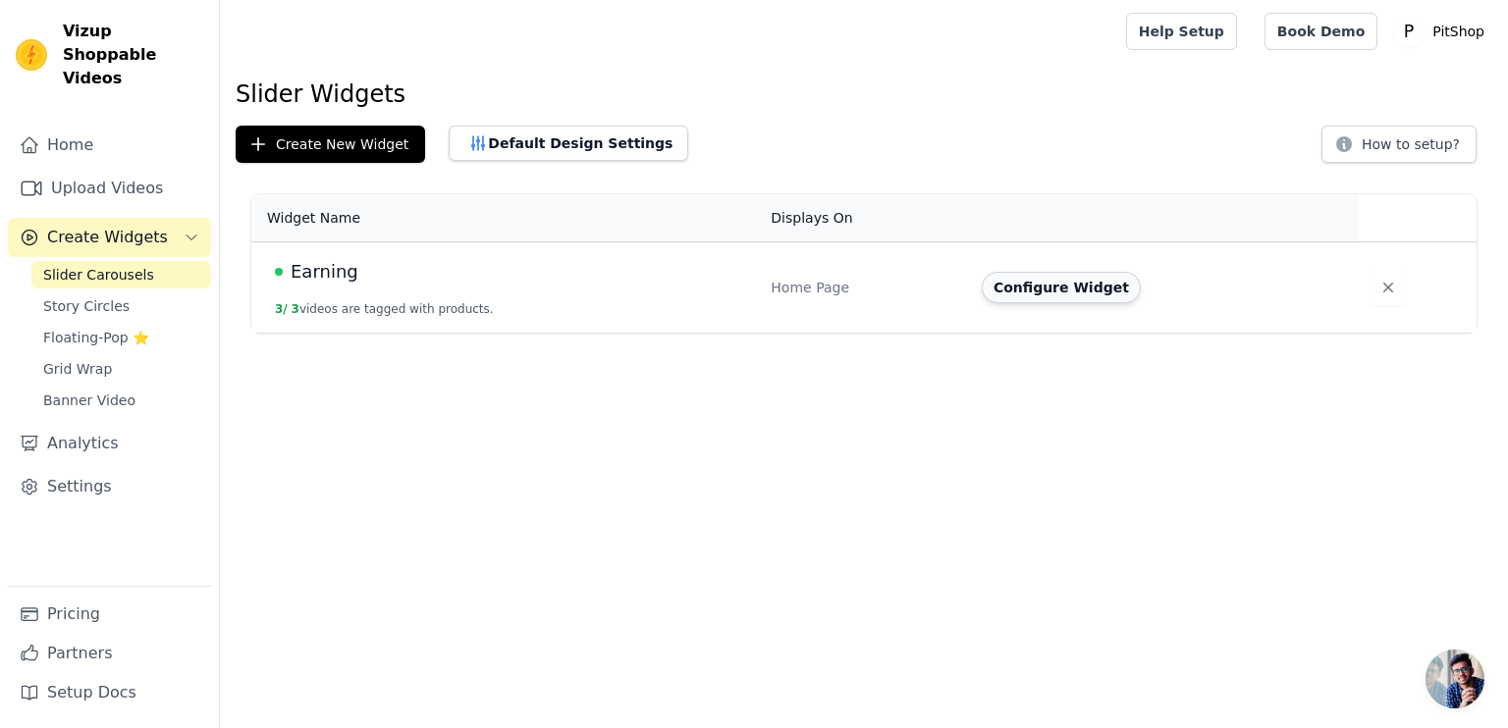
click at [1070, 291] on button "Configure Widget" at bounding box center [1061, 287] width 159 height 31
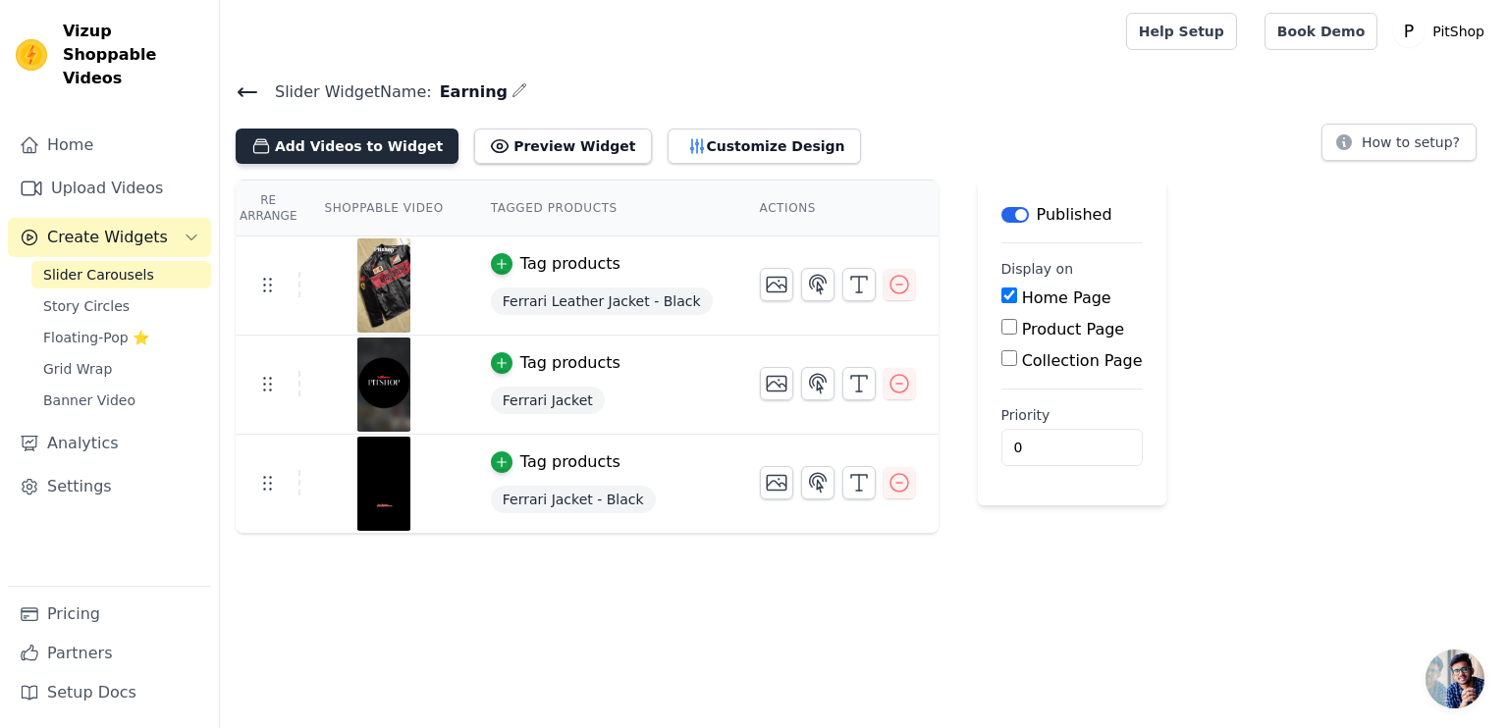
click at [349, 142] on button "Add Videos to Widget" at bounding box center [347, 146] width 223 height 35
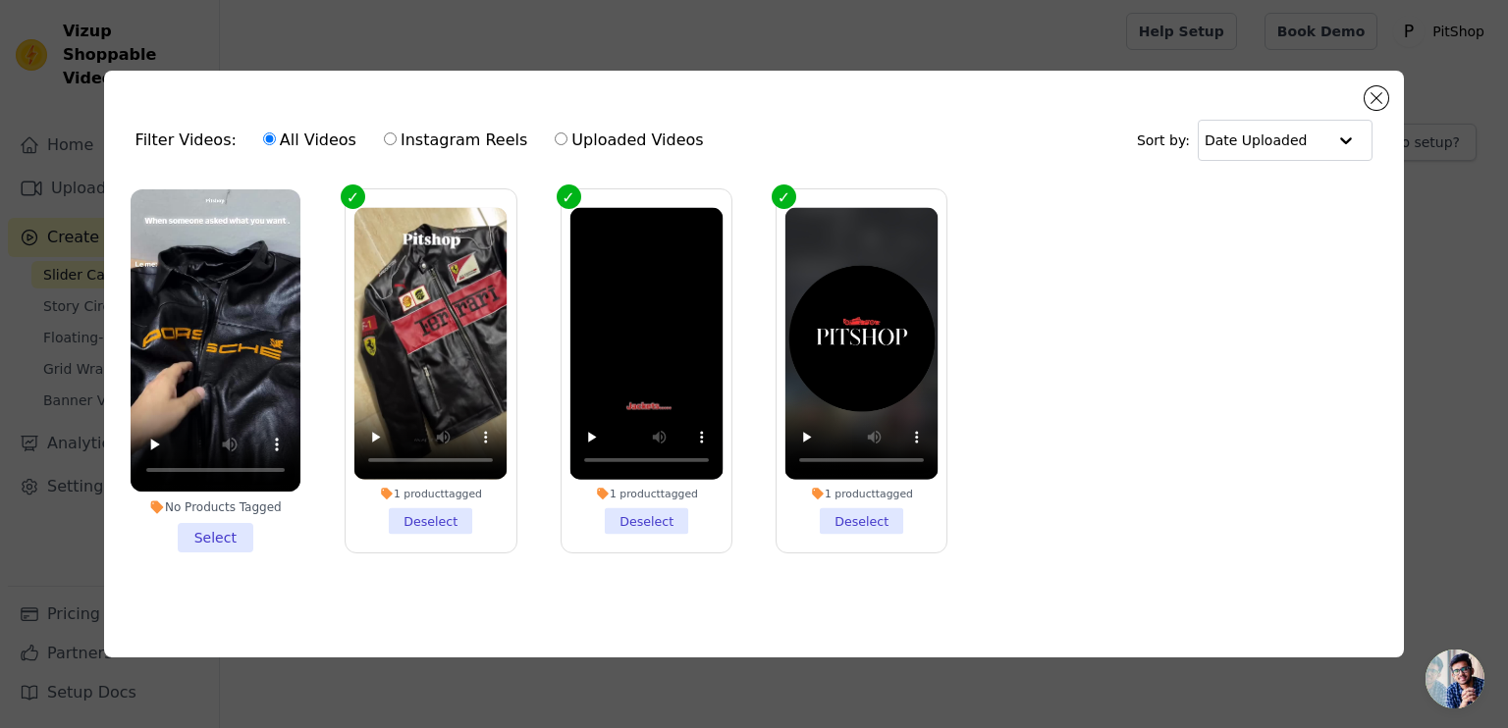
click at [204, 527] on li "No Products Tagged Select" at bounding box center [216, 370] width 170 height 363
click at [0, 0] on input "No Products Tagged Select" at bounding box center [0, 0] width 0 height 0
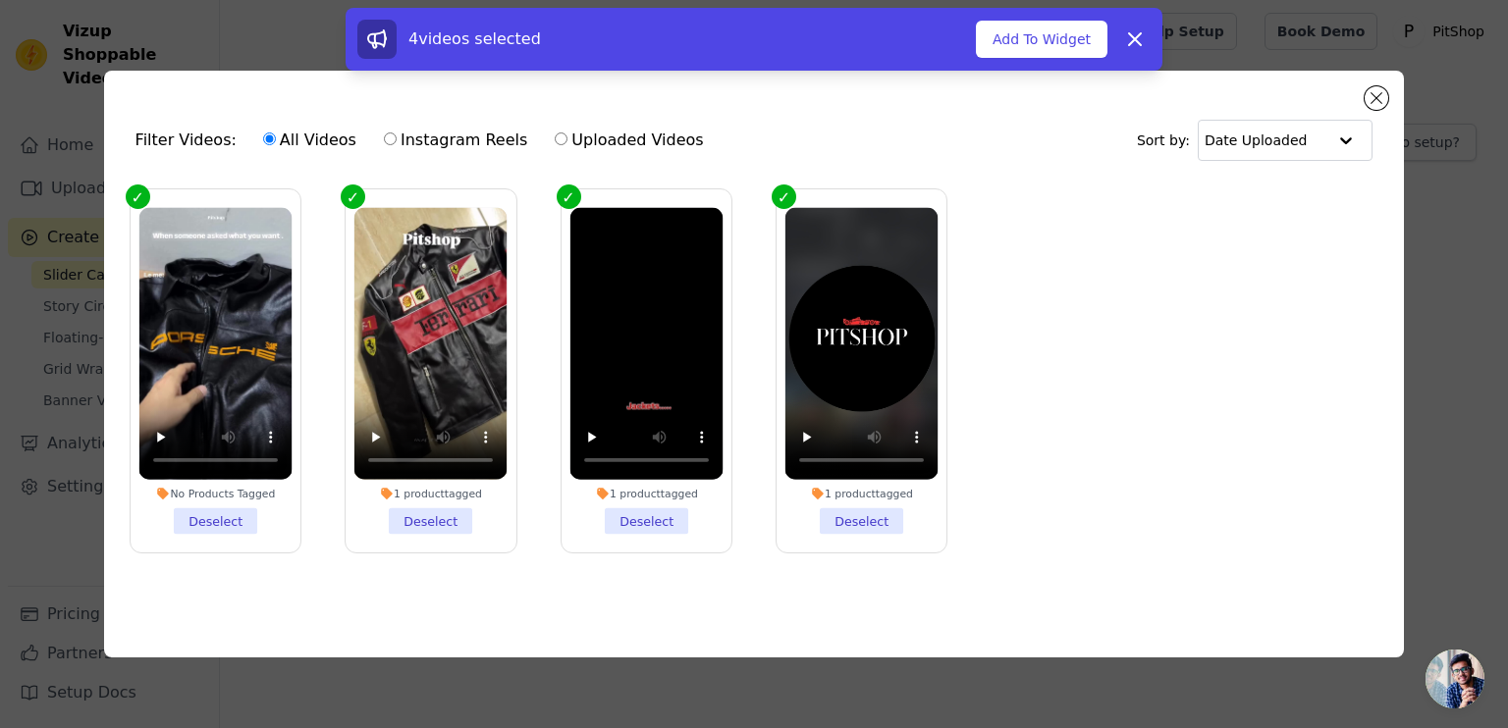
click at [975, 54] on div "4 videos selected" at bounding box center [666, 39] width 618 height 39
click at [1022, 42] on button "Add To Widget" at bounding box center [1042, 39] width 132 height 37
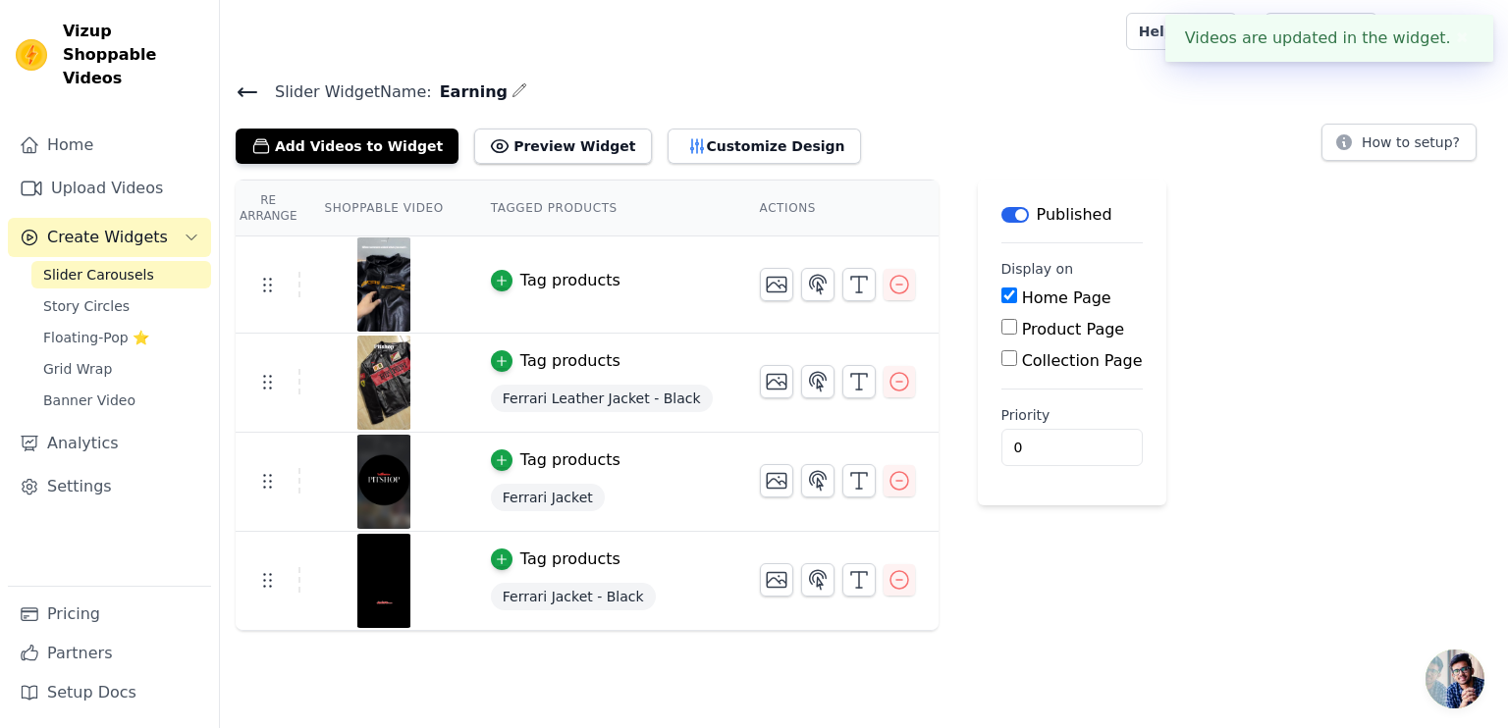
click at [532, 274] on div "Tag products" at bounding box center [570, 281] width 100 height 24
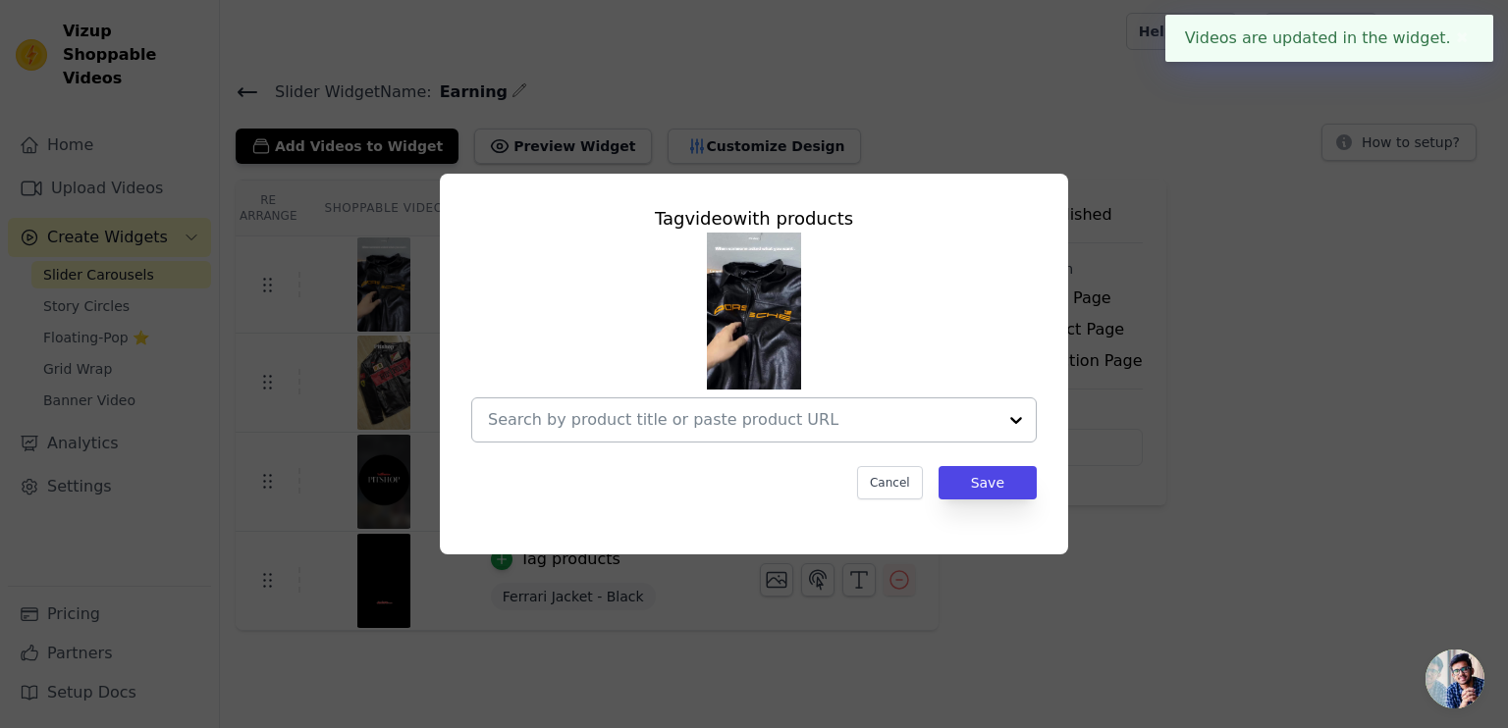
click at [859, 407] on div at bounding box center [742, 420] width 509 height 43
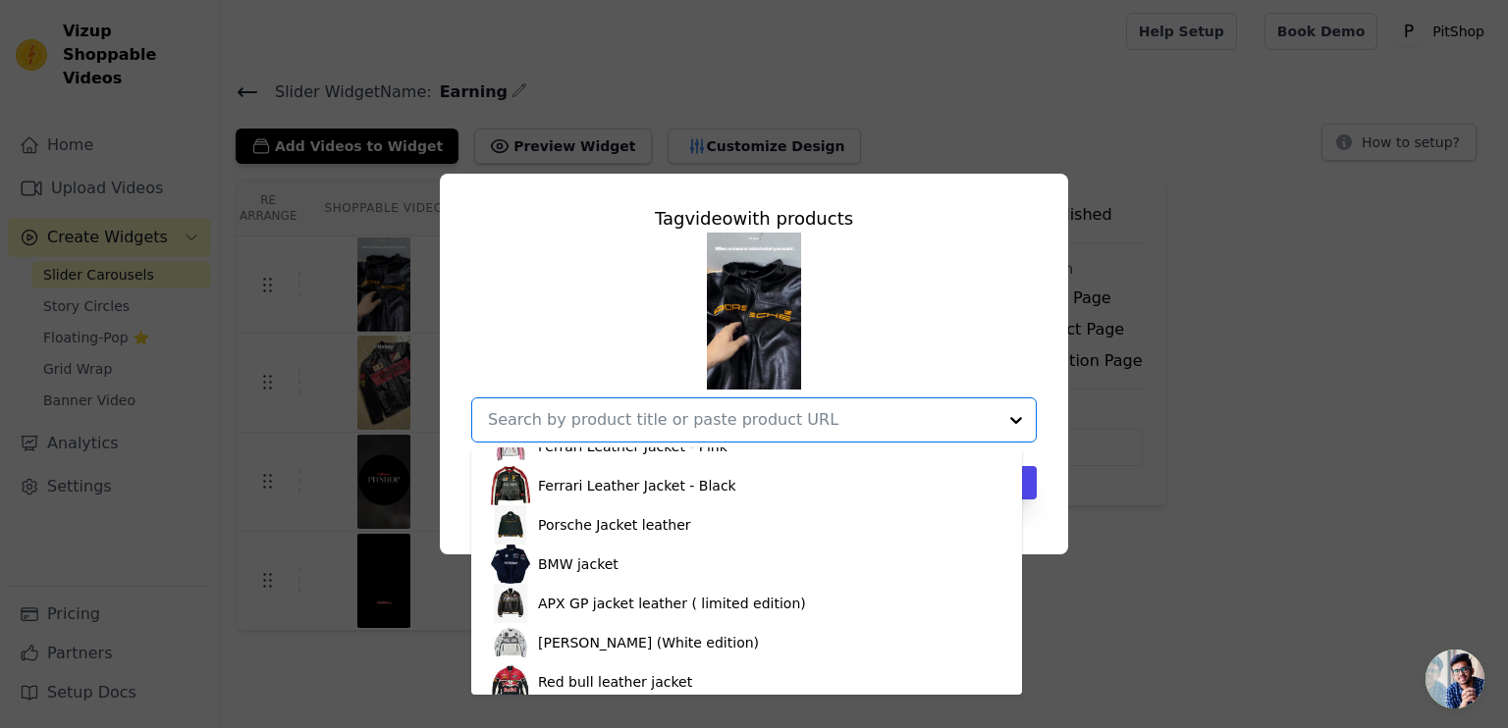
scroll to position [779, 0]
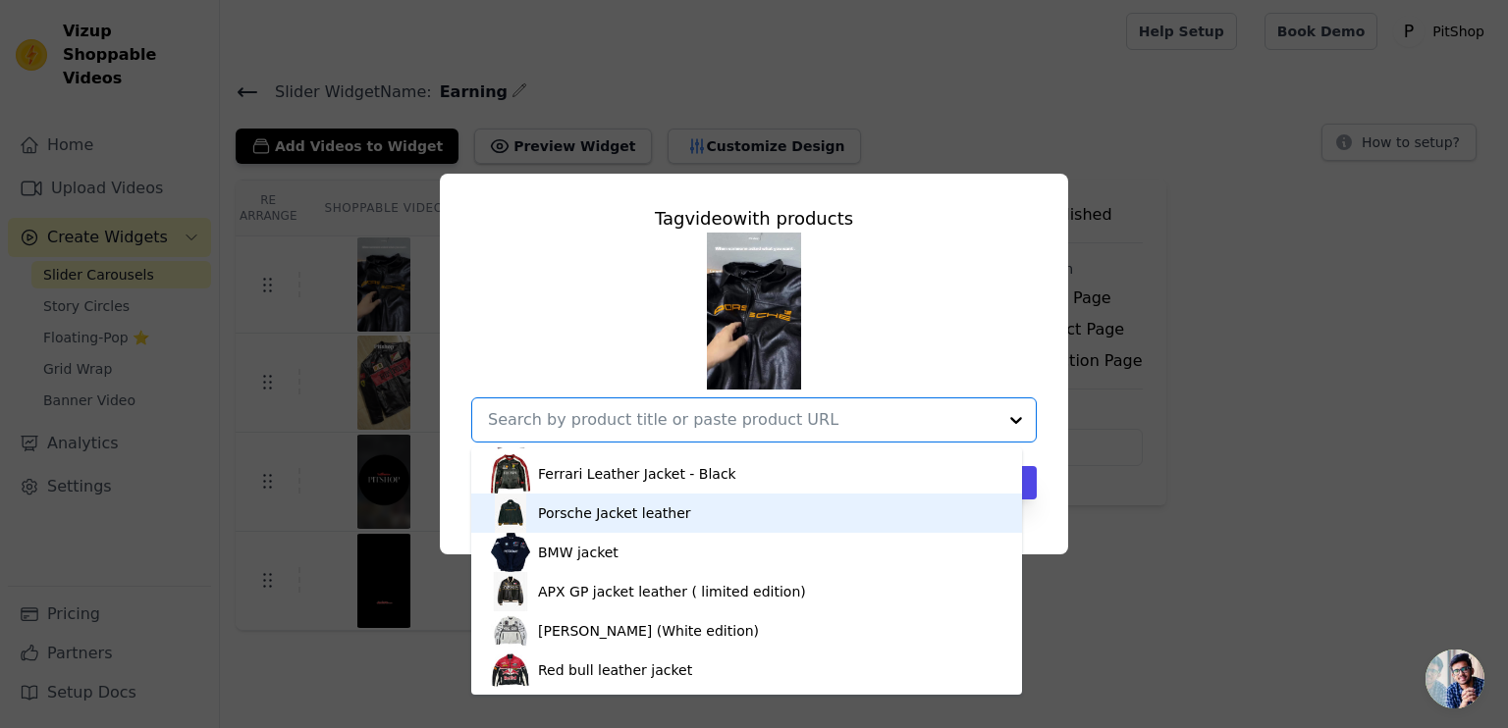
click at [615, 514] on div "Porsche Jacket leather" at bounding box center [614, 514] width 153 height 20
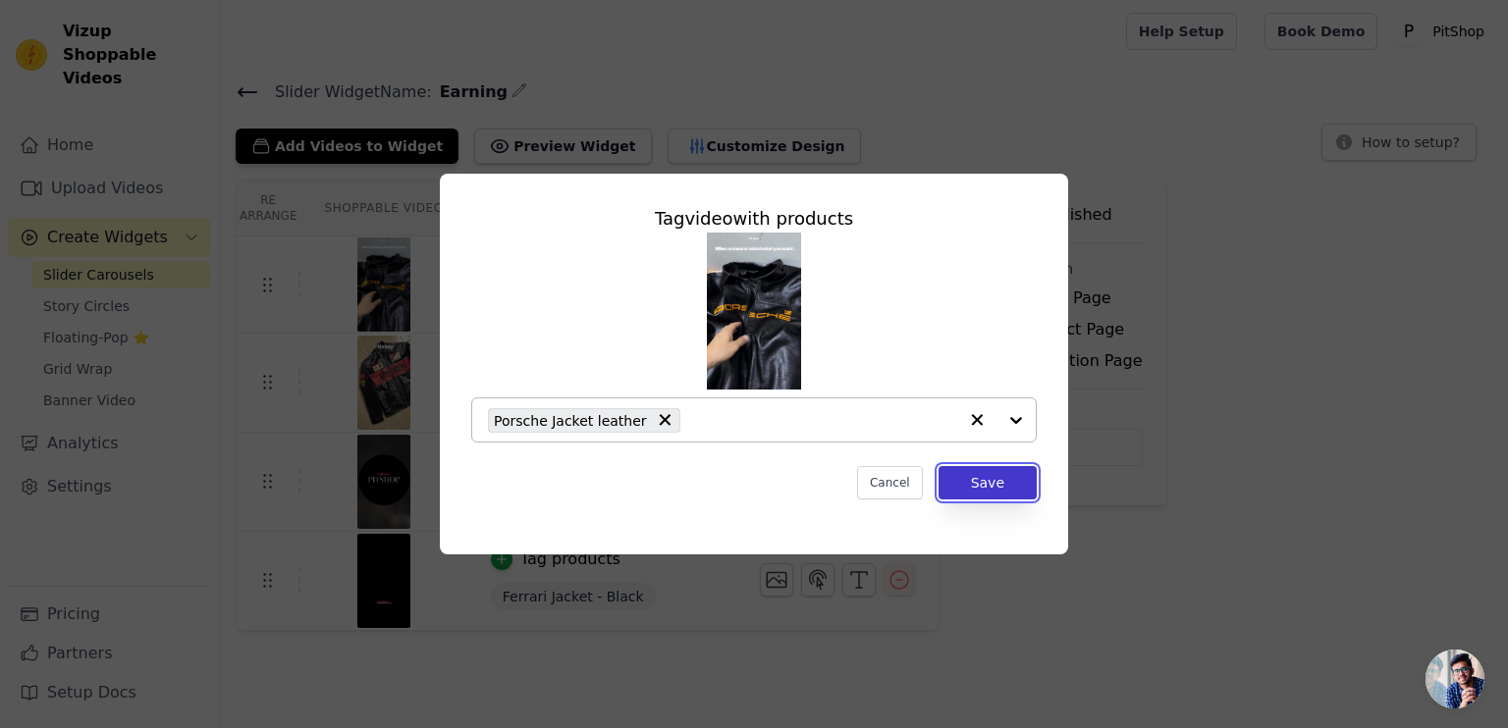
click at [985, 484] on button "Save" at bounding box center [988, 482] width 98 height 33
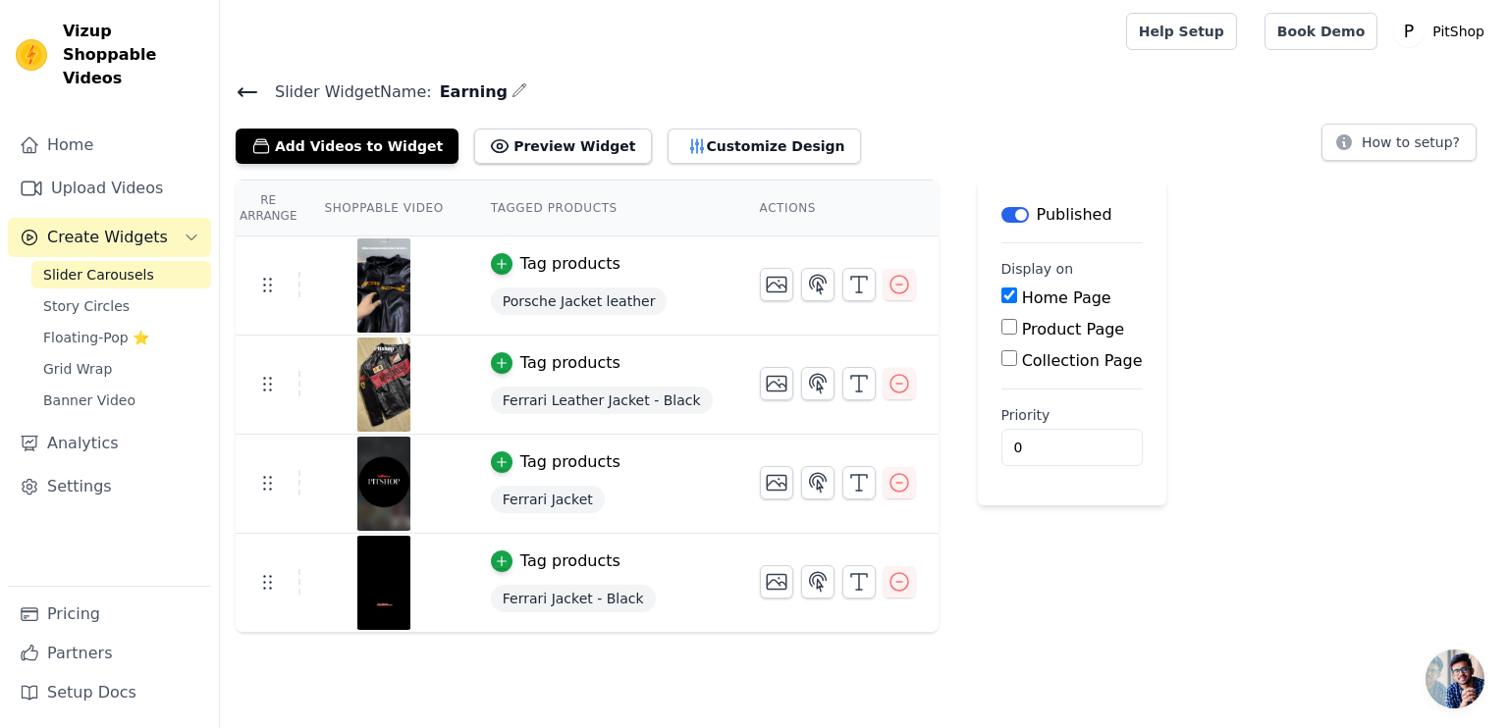
click at [106, 265] on span "Slider Carousels" at bounding box center [98, 275] width 111 height 20
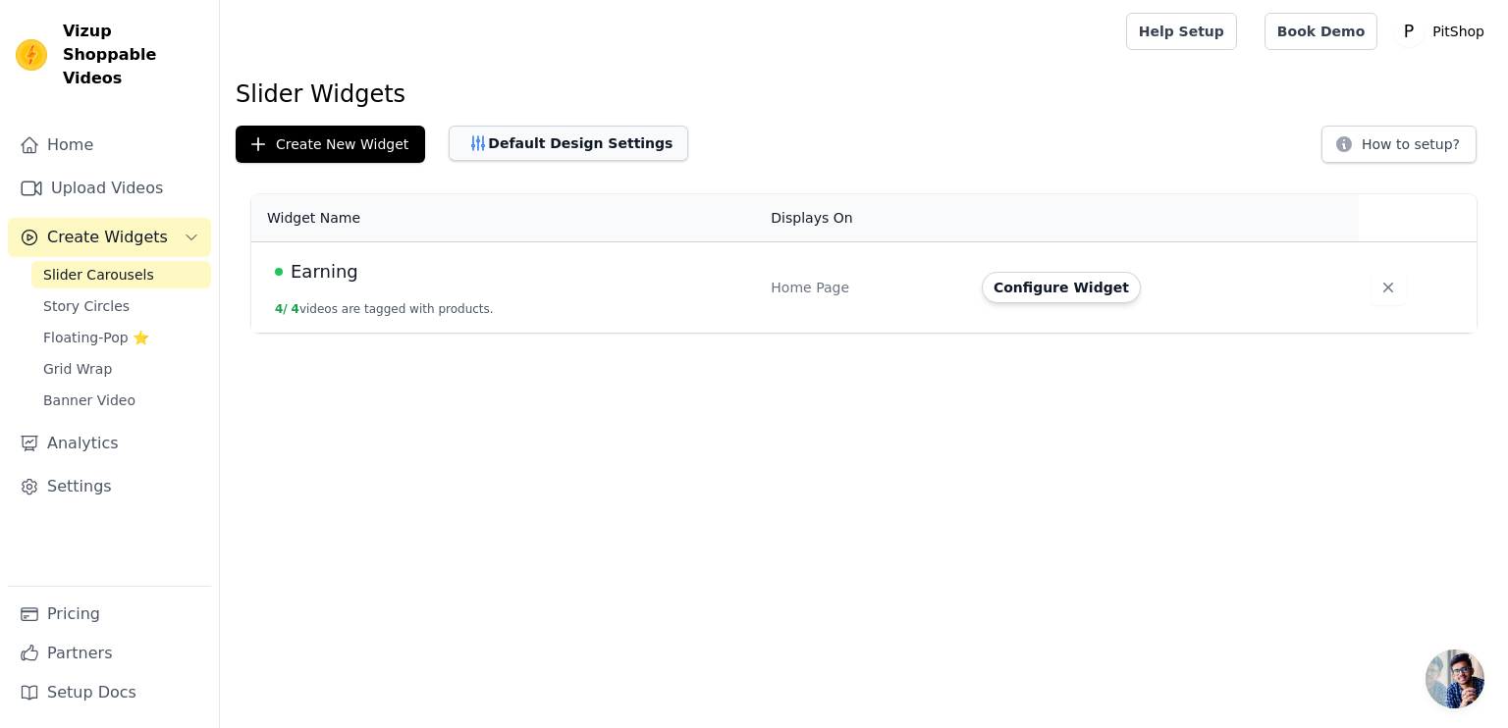
click at [514, 143] on button "Default Design Settings" at bounding box center [569, 143] width 240 height 35
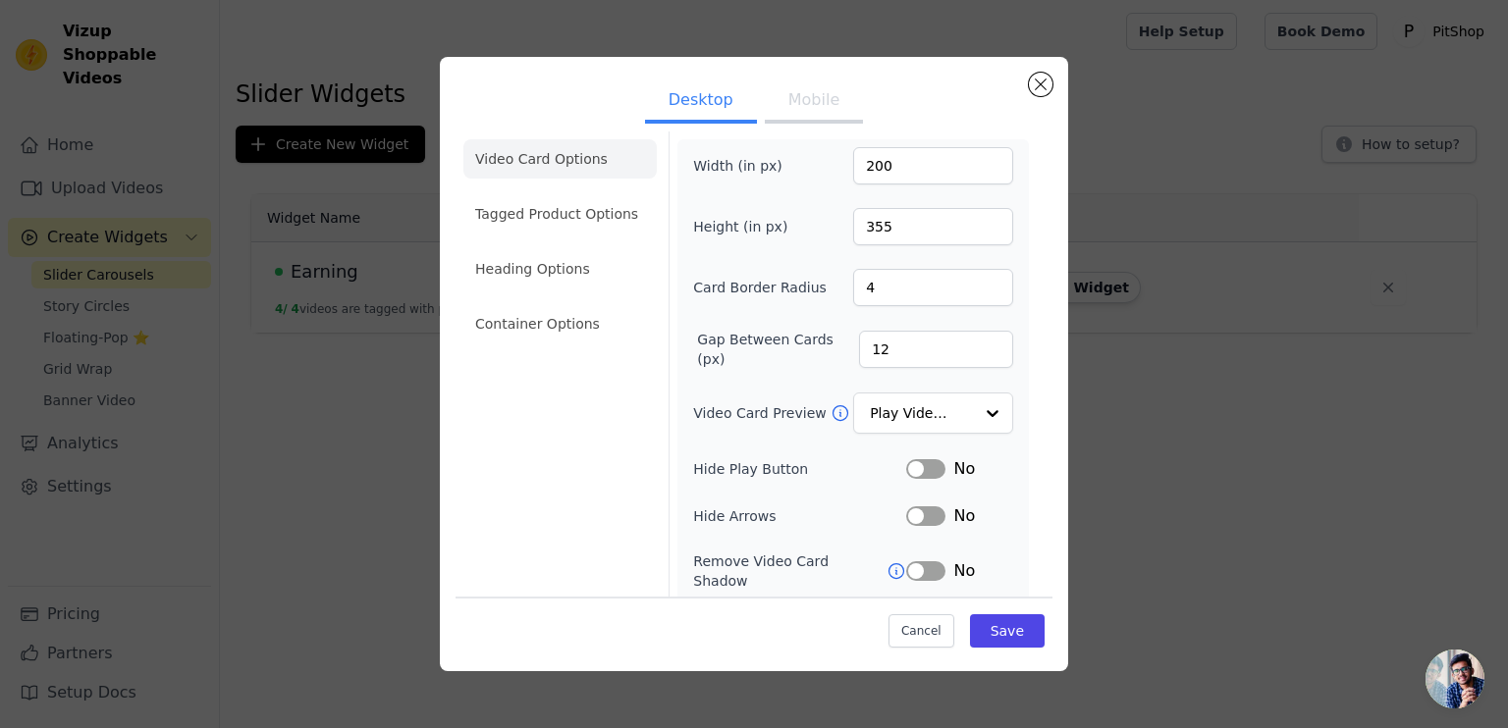
scroll to position [98, 0]
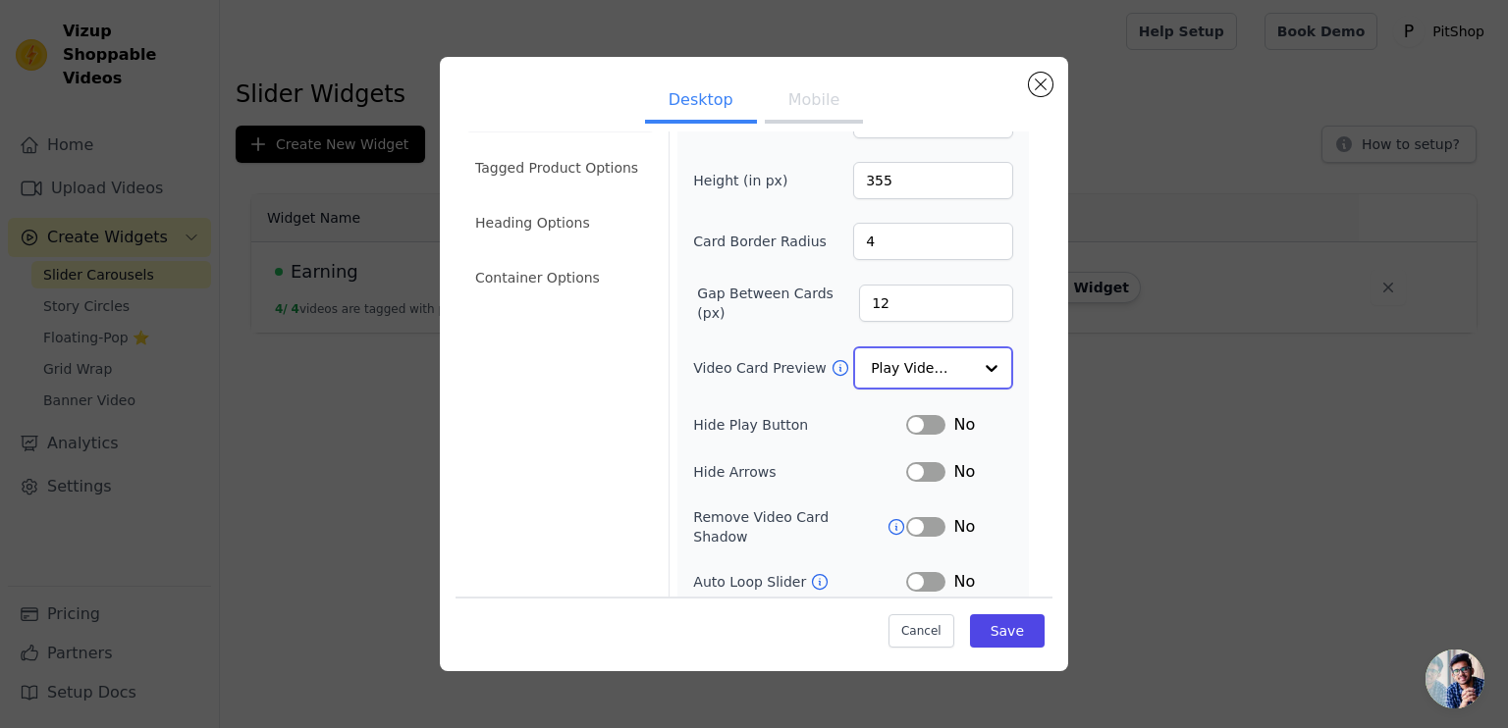
click at [886, 371] on input "Video Card Preview" at bounding box center [921, 368] width 101 height 39
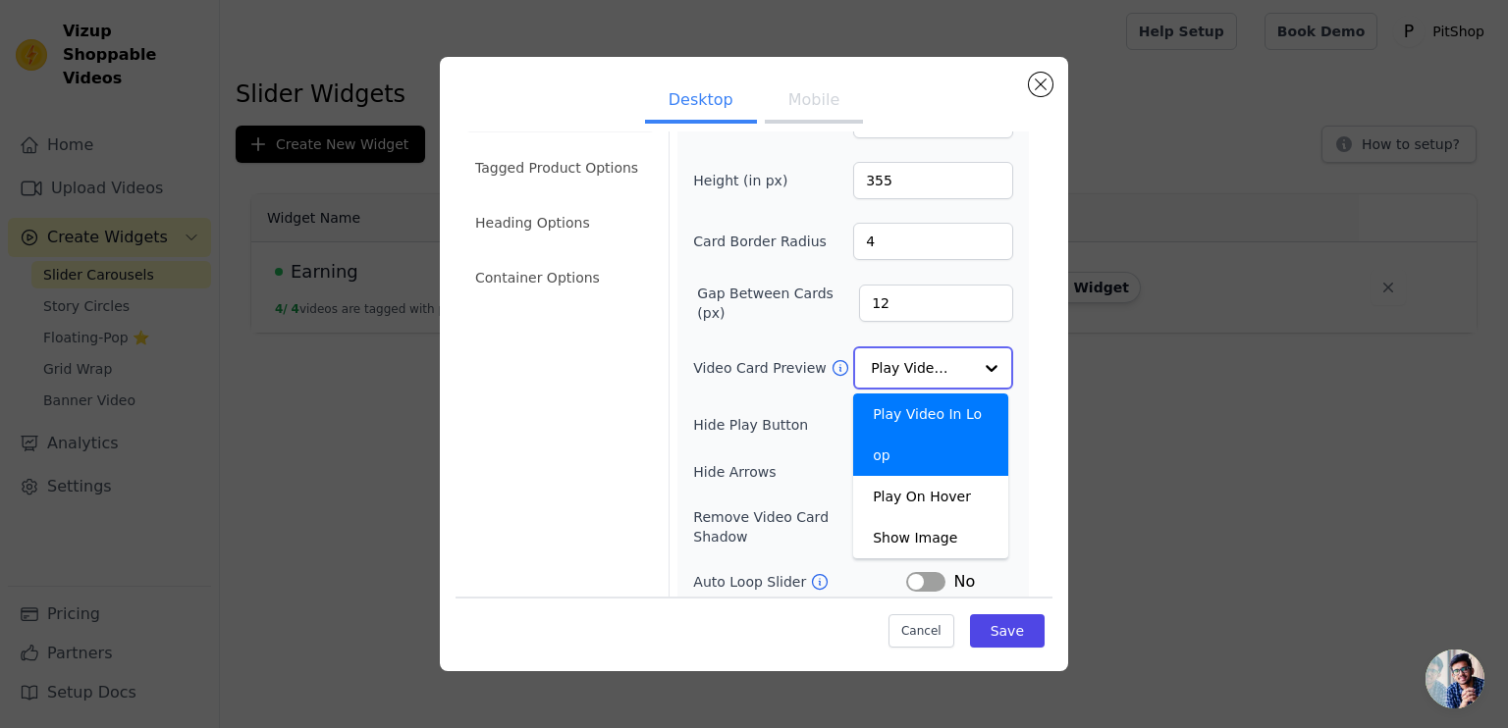
click at [886, 371] on input "Video Card Preview" at bounding box center [921, 368] width 101 height 39
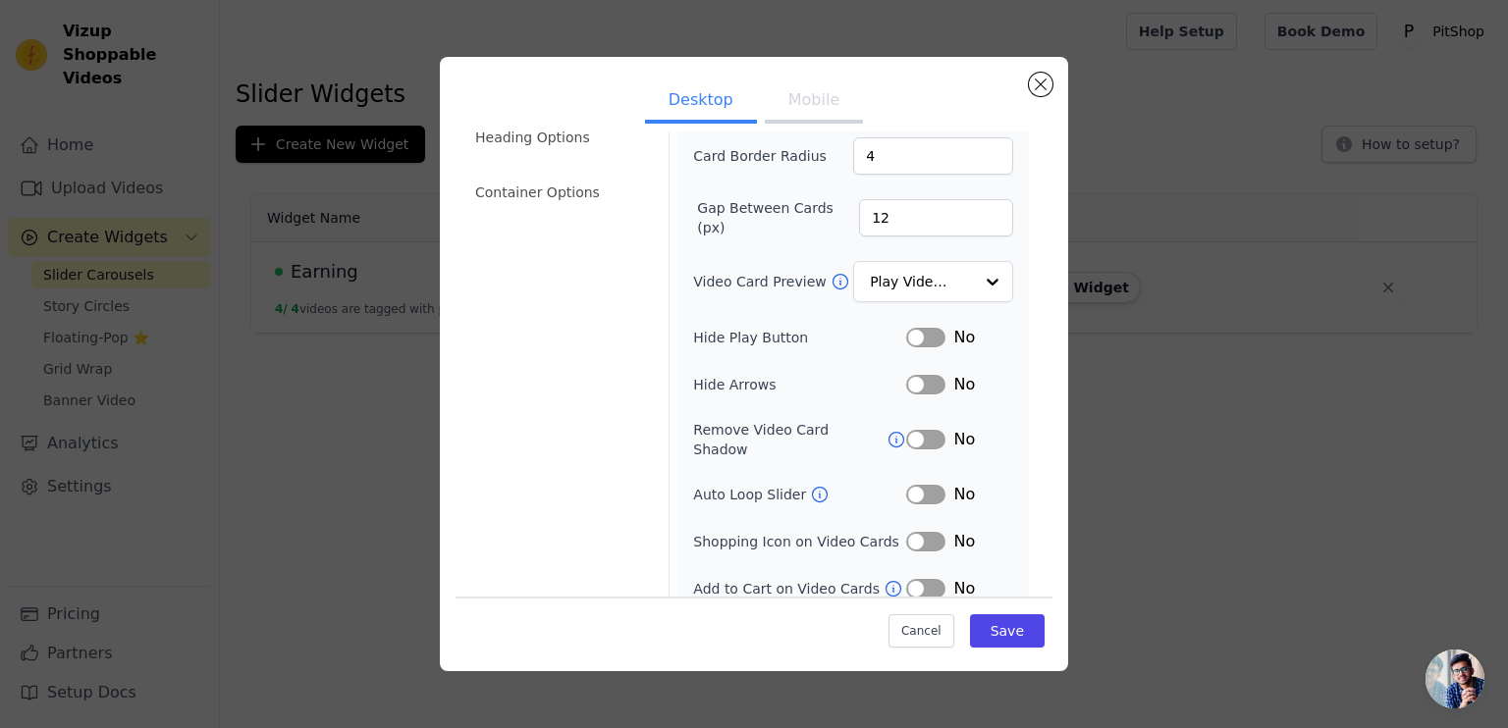
scroll to position [183, 0]
click at [906, 533] on button "Label" at bounding box center [925, 543] width 39 height 20
click at [919, 580] on button "Label" at bounding box center [925, 590] width 39 height 20
click at [994, 627] on button "Save" at bounding box center [1007, 631] width 75 height 33
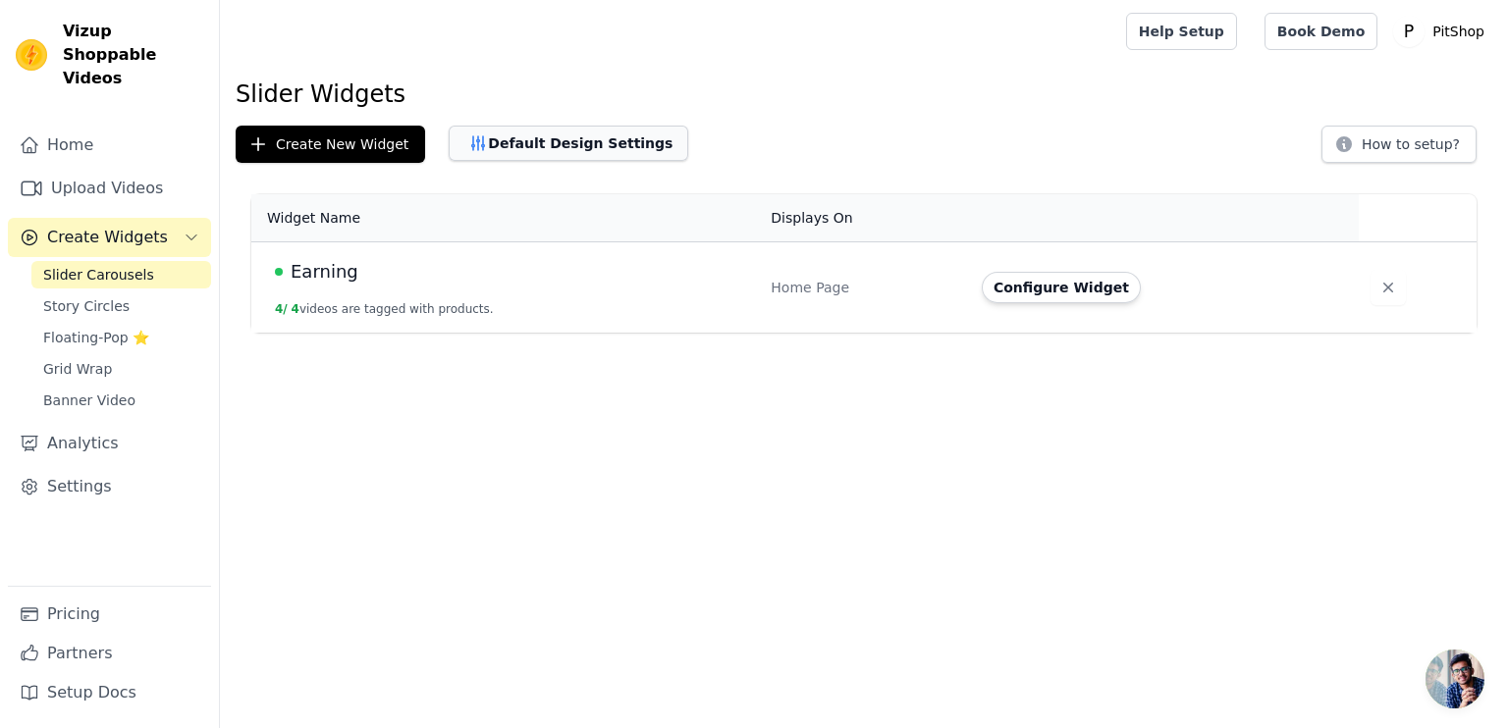
click at [528, 145] on button "Default Design Settings" at bounding box center [569, 143] width 240 height 35
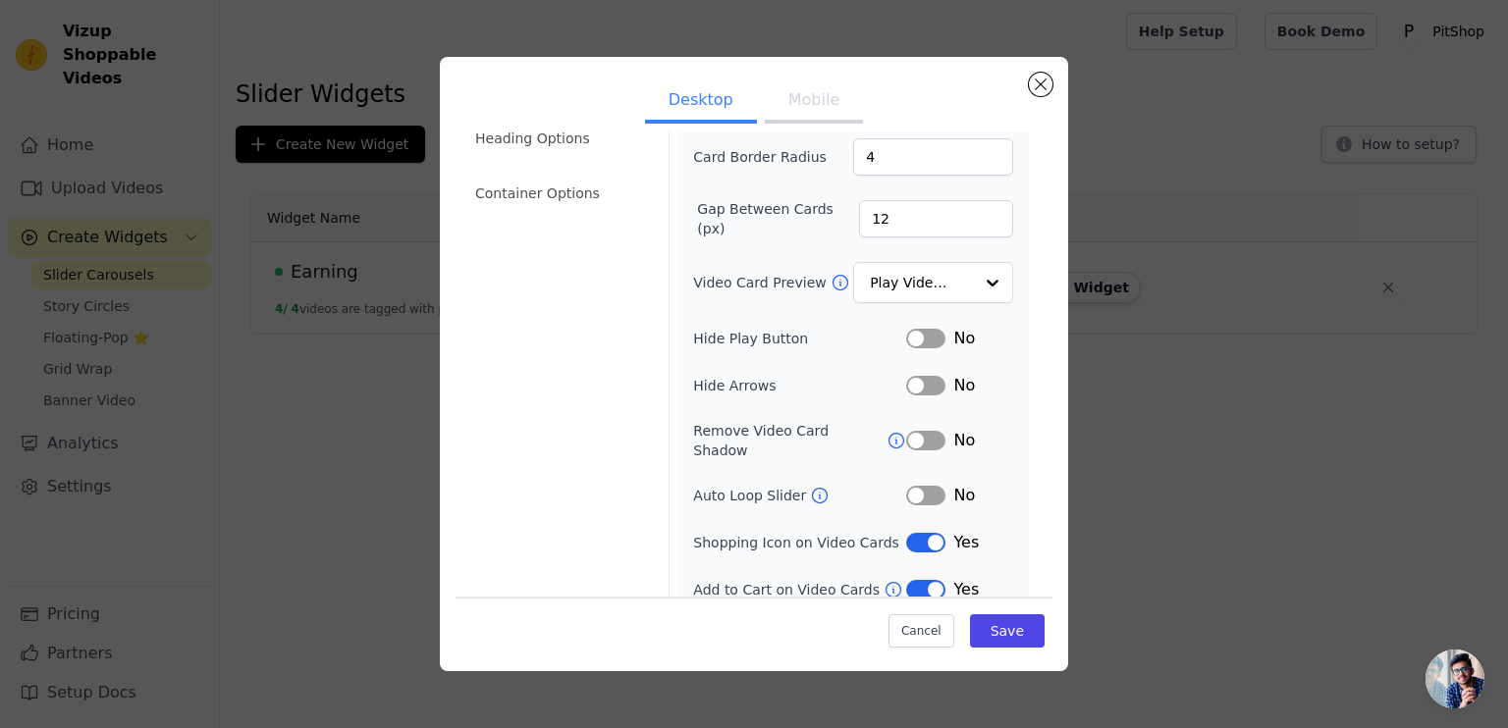
click at [909, 533] on button "Label" at bounding box center [925, 543] width 39 height 20
click at [923, 580] on button "Label" at bounding box center [925, 590] width 39 height 20
click at [993, 630] on button "Save" at bounding box center [1007, 631] width 75 height 33
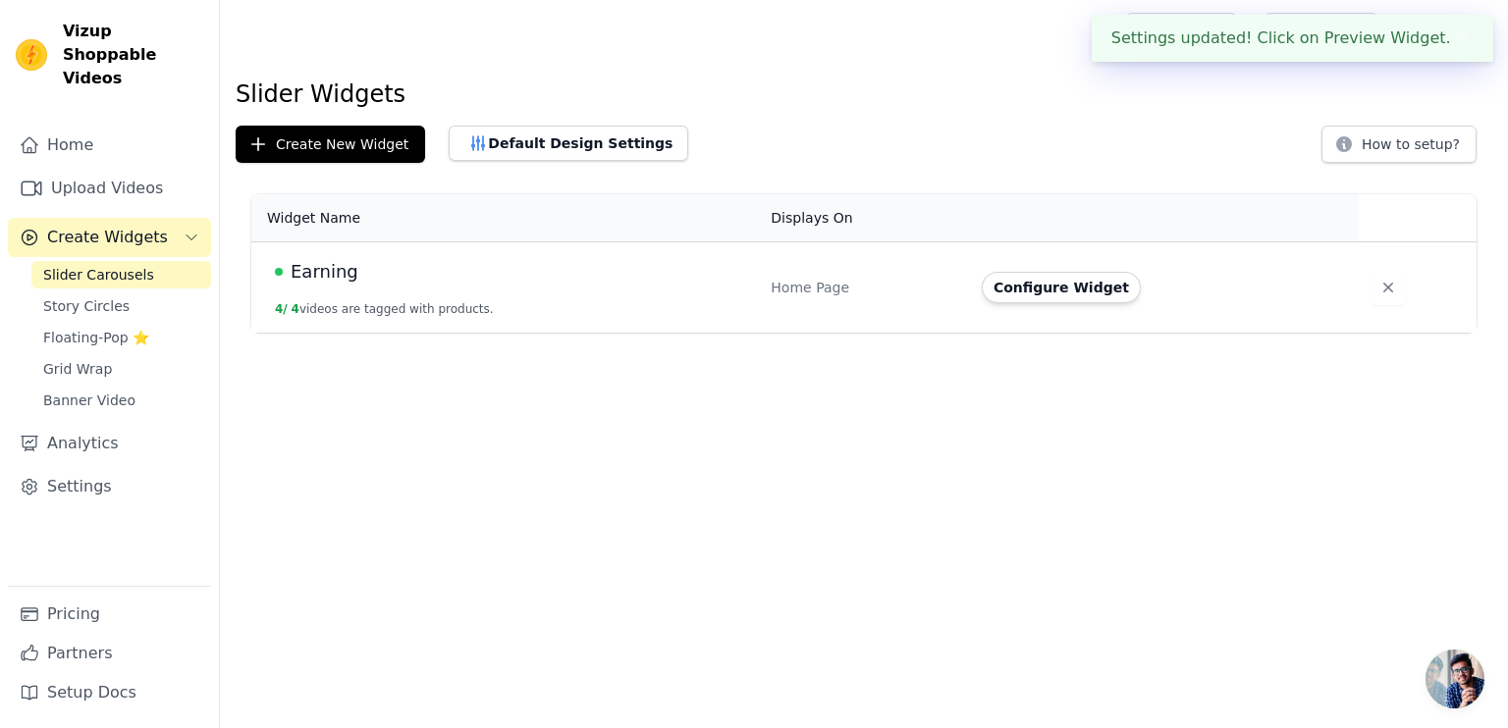
click at [519, 125] on div "Slider Widgets Create New Widget Default Design Settings How to setup? Widget N…" at bounding box center [864, 210] width 1288 height 262
click at [524, 138] on button "Default Design Settings" at bounding box center [569, 143] width 240 height 35
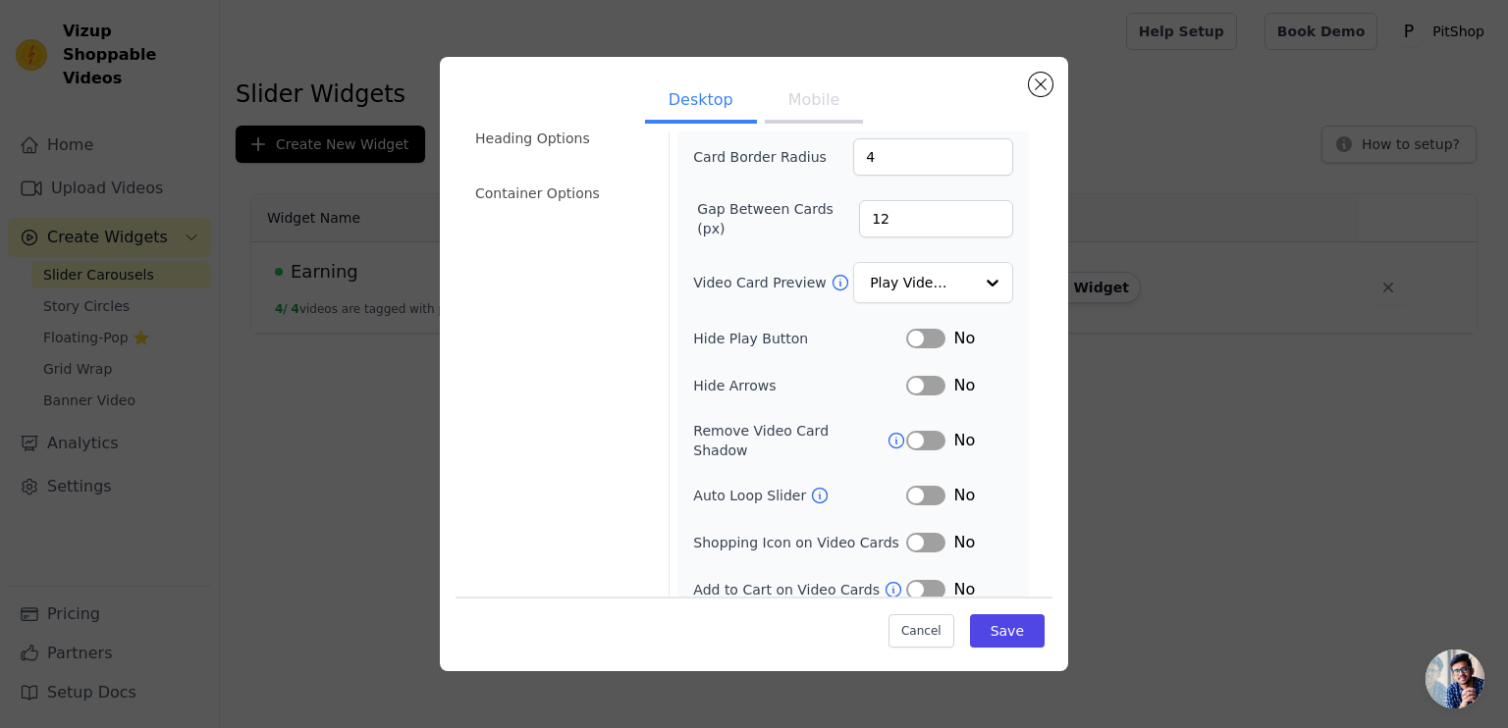
scroll to position [0, 0]
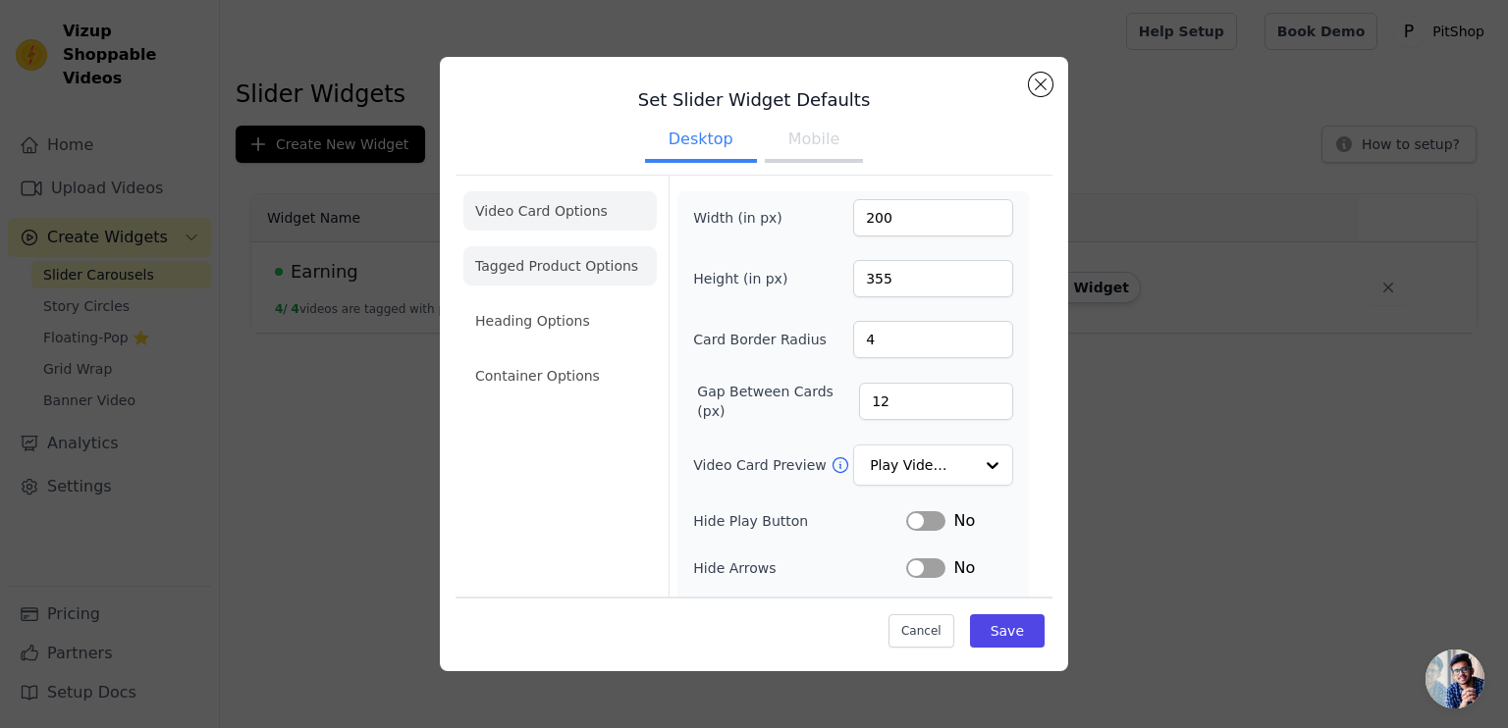
click at [538, 272] on li "Tagged Product Options" at bounding box center [559, 265] width 193 height 39
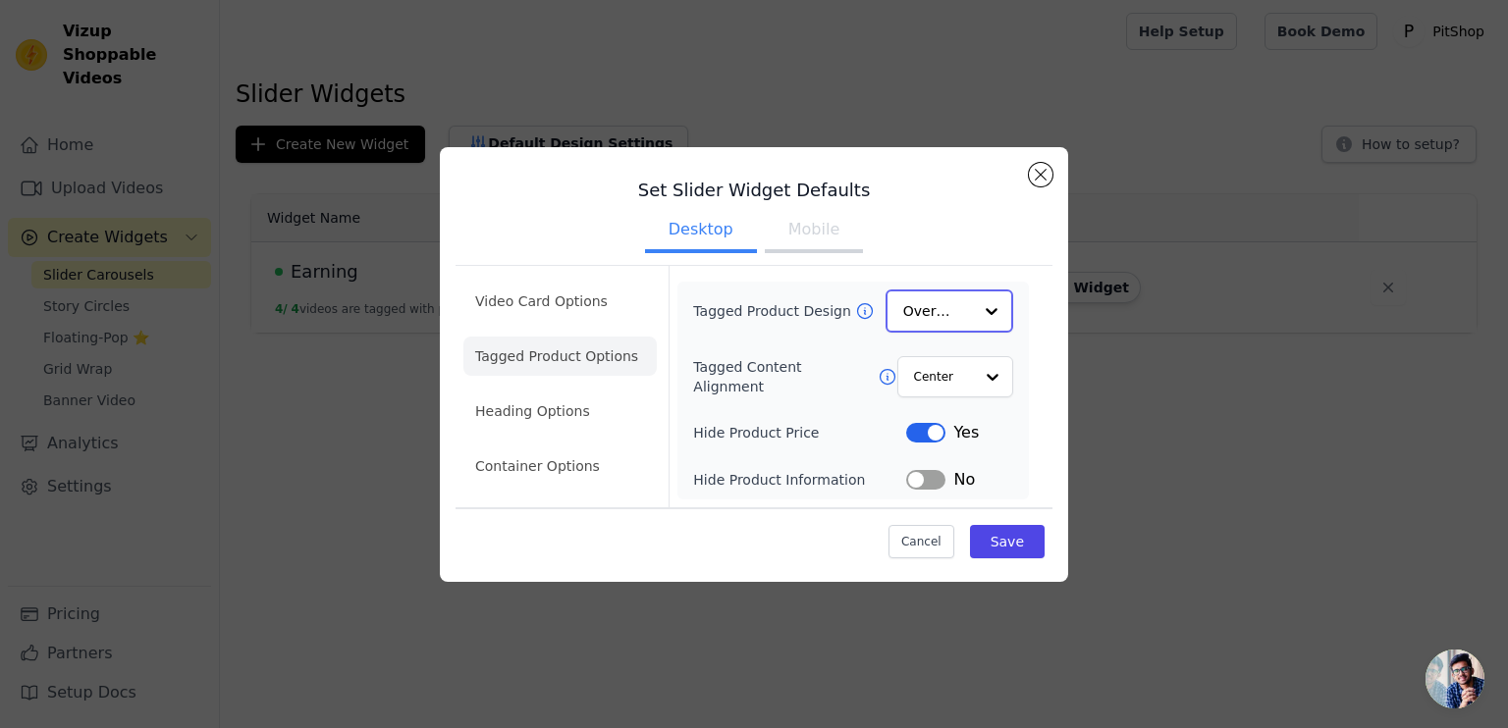
click at [930, 313] on input "Tagged Product Design" at bounding box center [937, 311] width 69 height 39
click at [928, 431] on div "Minimalist" at bounding box center [950, 439] width 128 height 41
click at [926, 476] on button "Label" at bounding box center [925, 479] width 39 height 20
click at [1011, 537] on button "Save" at bounding box center [1007, 540] width 75 height 33
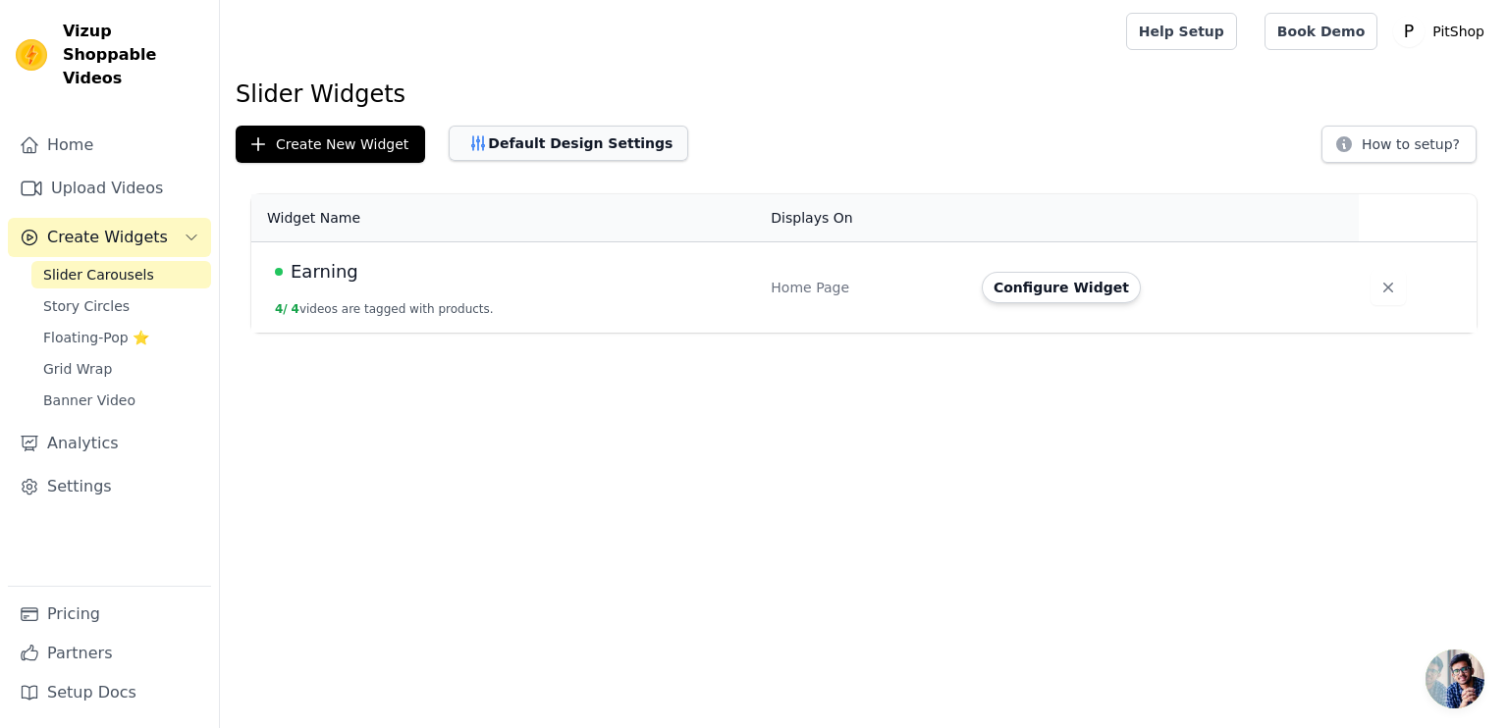
click at [540, 150] on button "Default Design Settings" at bounding box center [569, 143] width 240 height 35
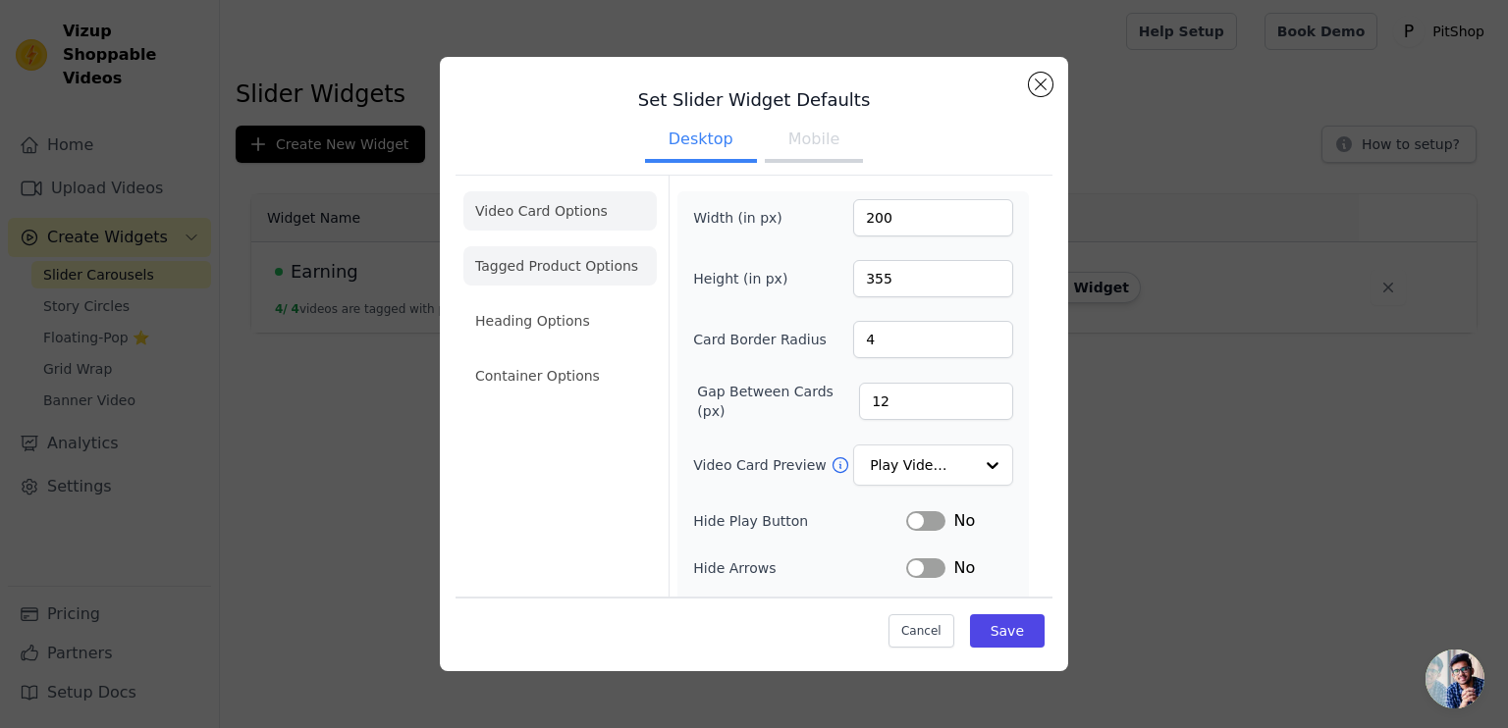
click at [544, 248] on li "Tagged Product Options" at bounding box center [559, 265] width 193 height 39
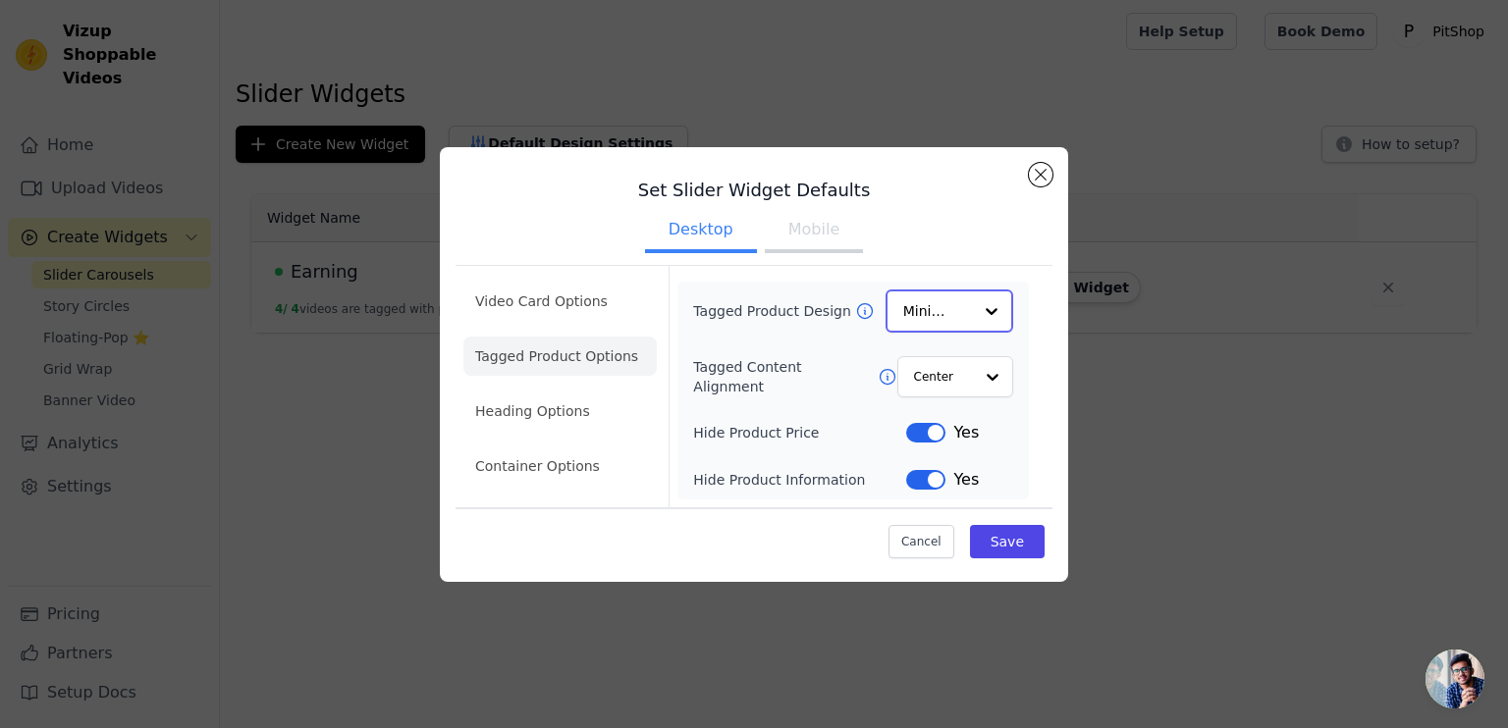
click at [962, 328] on input "Tagged Product Design" at bounding box center [937, 311] width 69 height 39
click at [940, 404] on div "Overlay" at bounding box center [950, 398] width 128 height 41
click at [1009, 537] on button "Save" at bounding box center [1007, 540] width 75 height 33
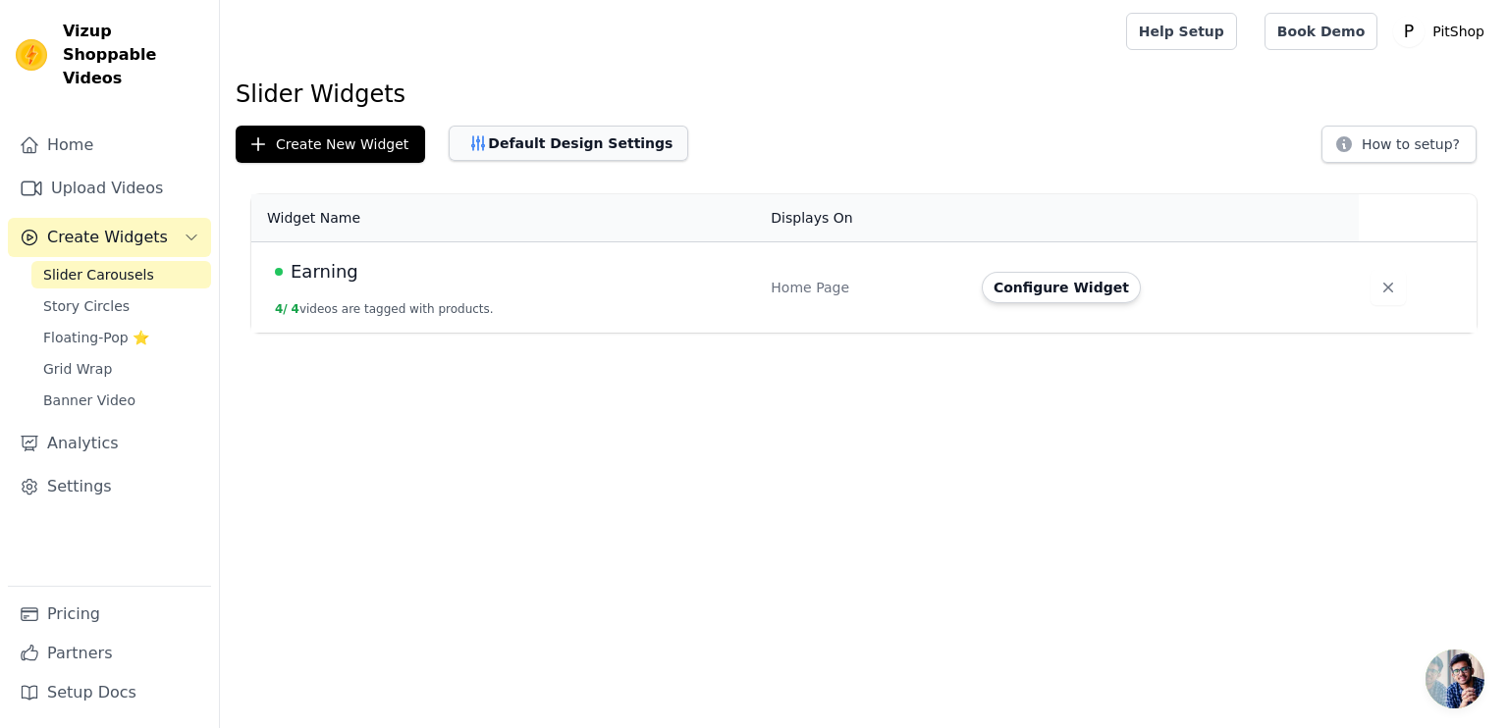
click at [541, 144] on button "Default Design Settings" at bounding box center [569, 143] width 240 height 35
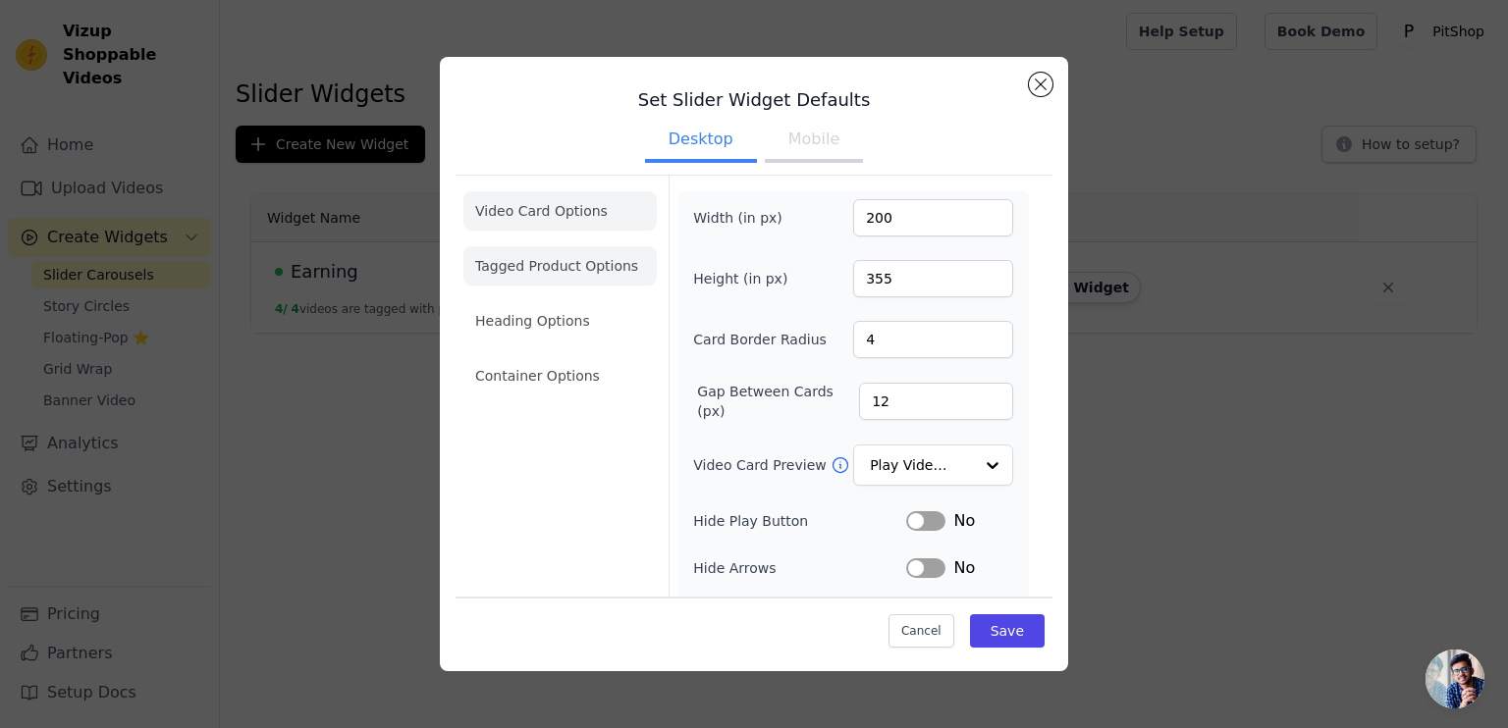
click at [536, 278] on li "Tagged Product Options" at bounding box center [559, 265] width 193 height 39
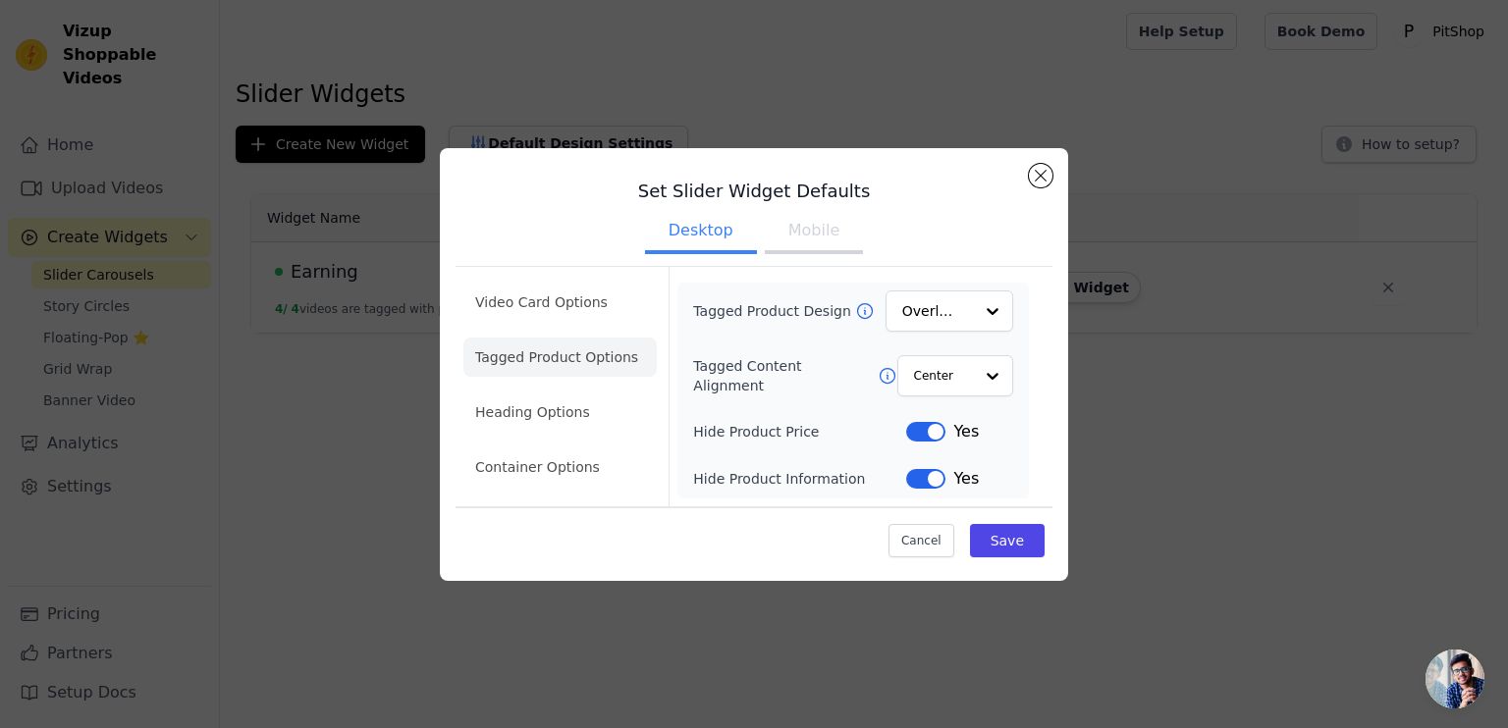
click at [928, 475] on button "Label" at bounding box center [925, 479] width 39 height 20
click at [1013, 540] on button "Save" at bounding box center [1007, 540] width 75 height 33
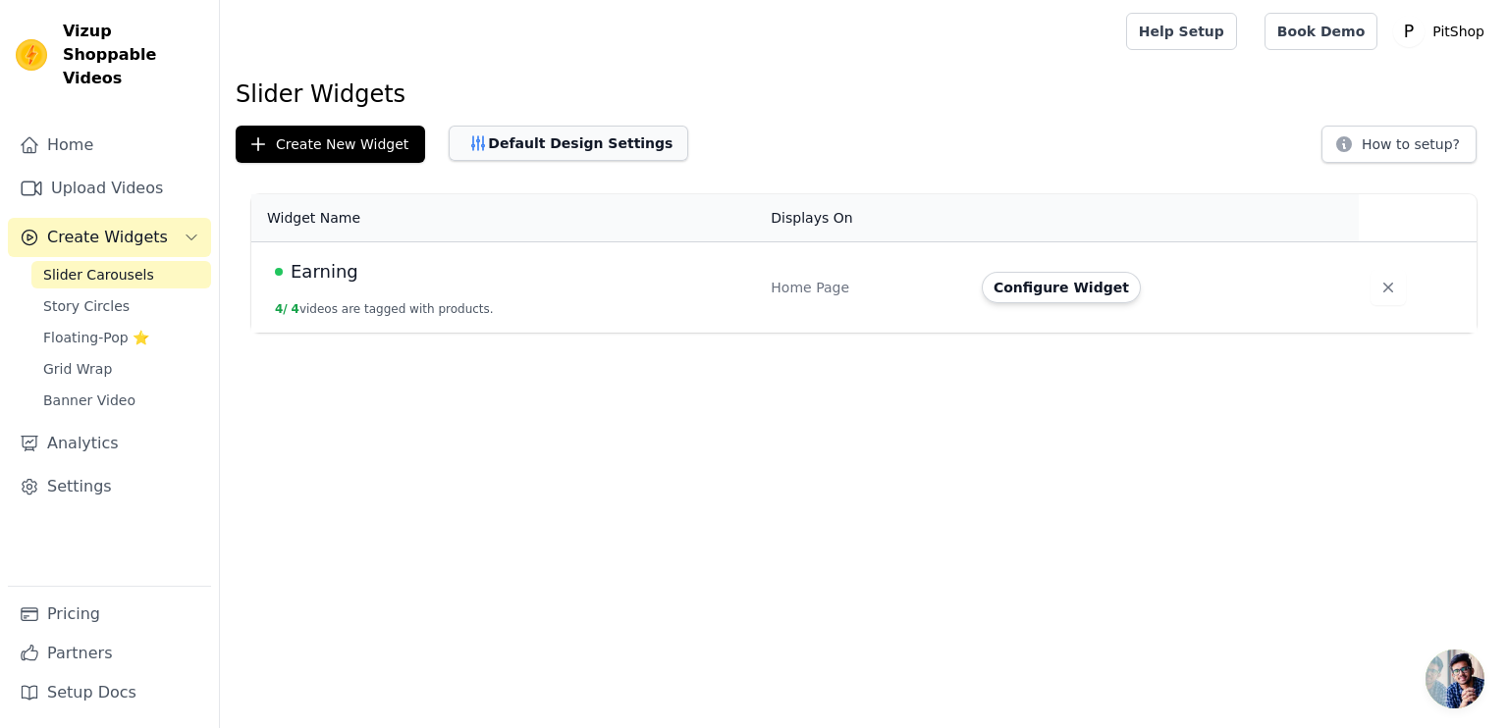
click at [534, 148] on button "Default Design Settings" at bounding box center [569, 143] width 240 height 35
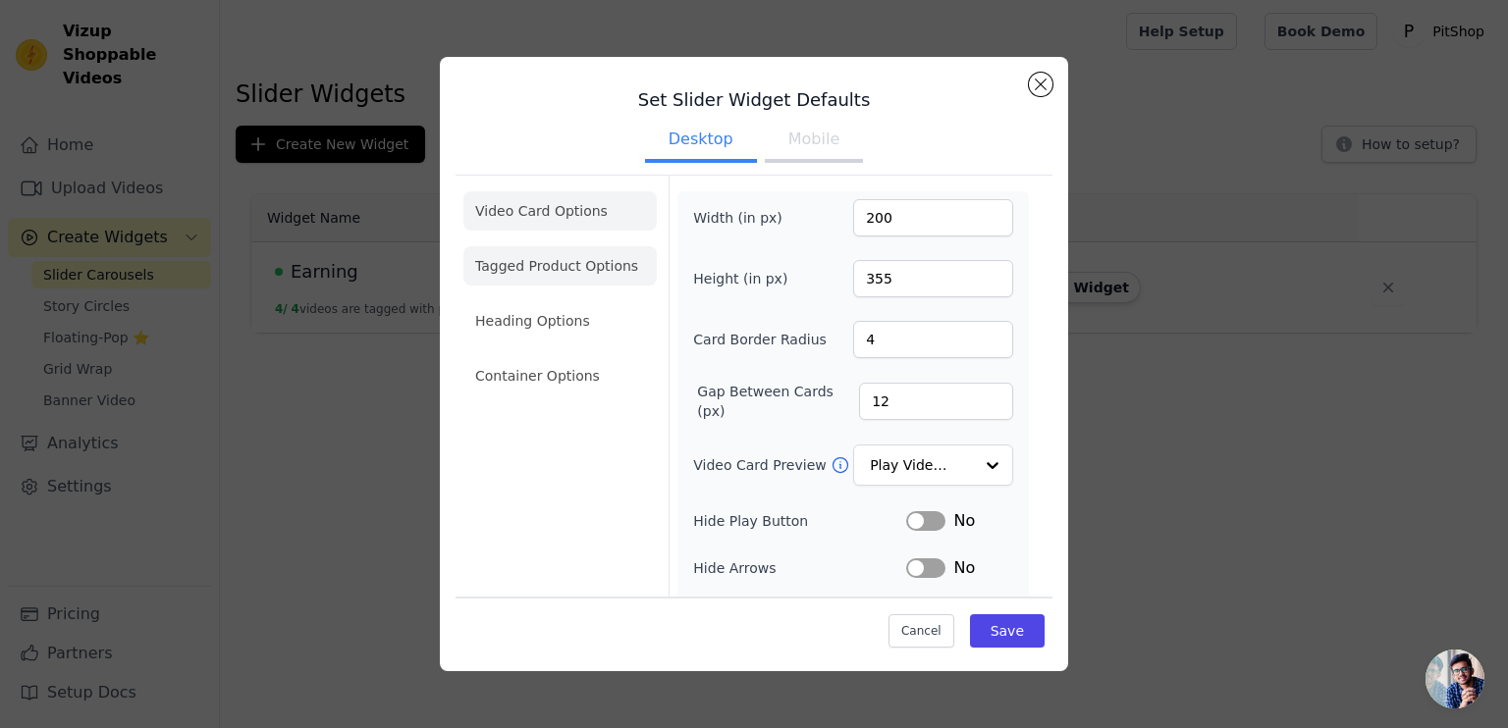
click at [562, 270] on li "Tagged Product Options" at bounding box center [559, 265] width 193 height 39
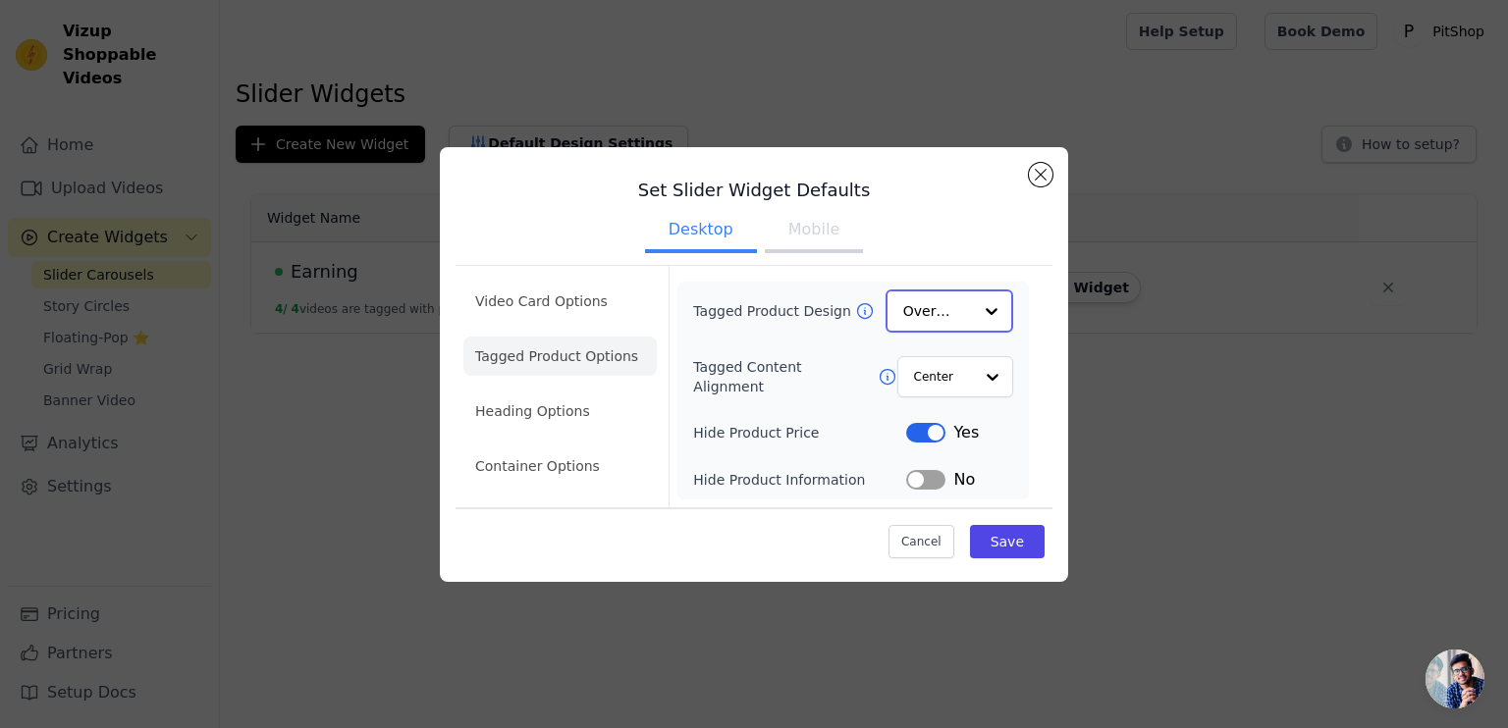
click at [974, 321] on div at bounding box center [991, 311] width 39 height 39
click at [941, 428] on div "Minimalist" at bounding box center [950, 439] width 128 height 41
click at [1003, 529] on button "Save" at bounding box center [1007, 540] width 75 height 33
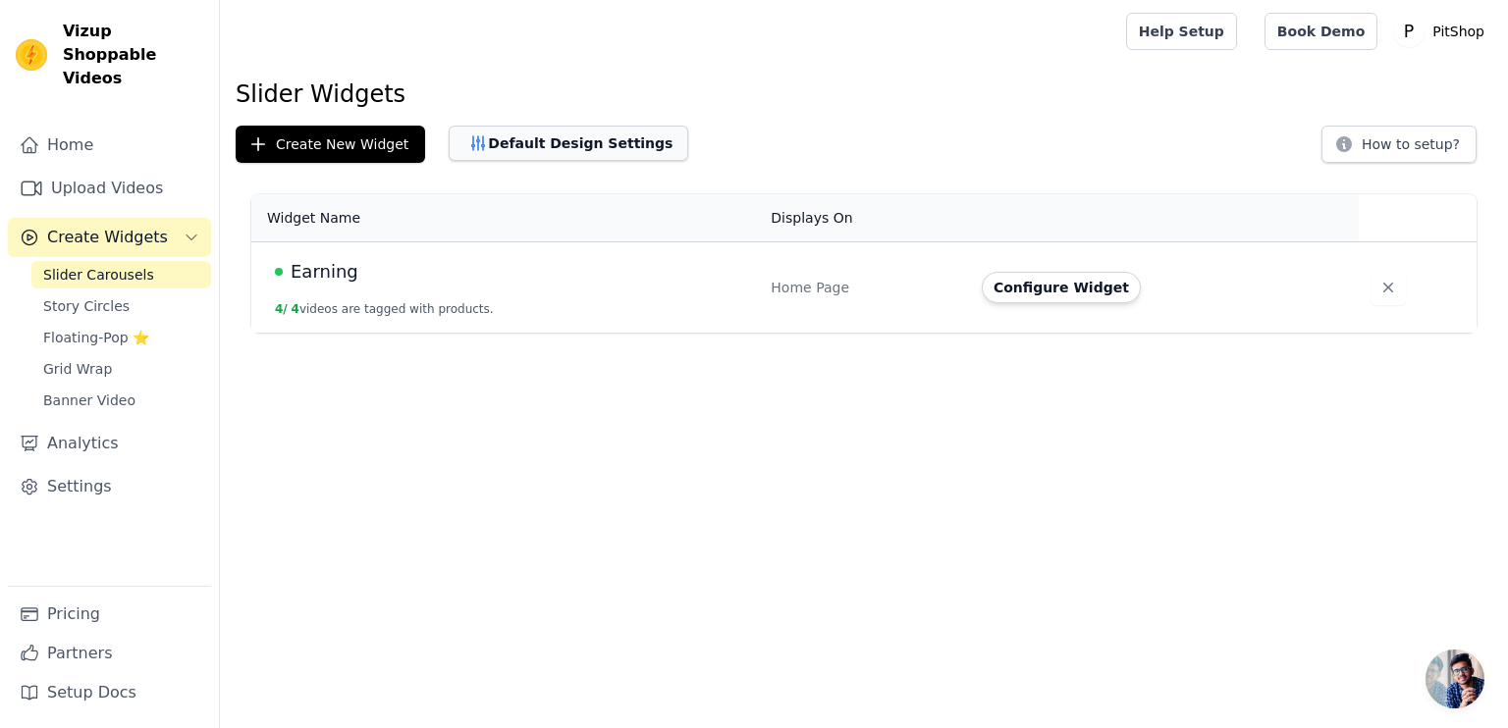
click at [526, 134] on button "Default Design Settings" at bounding box center [569, 143] width 240 height 35
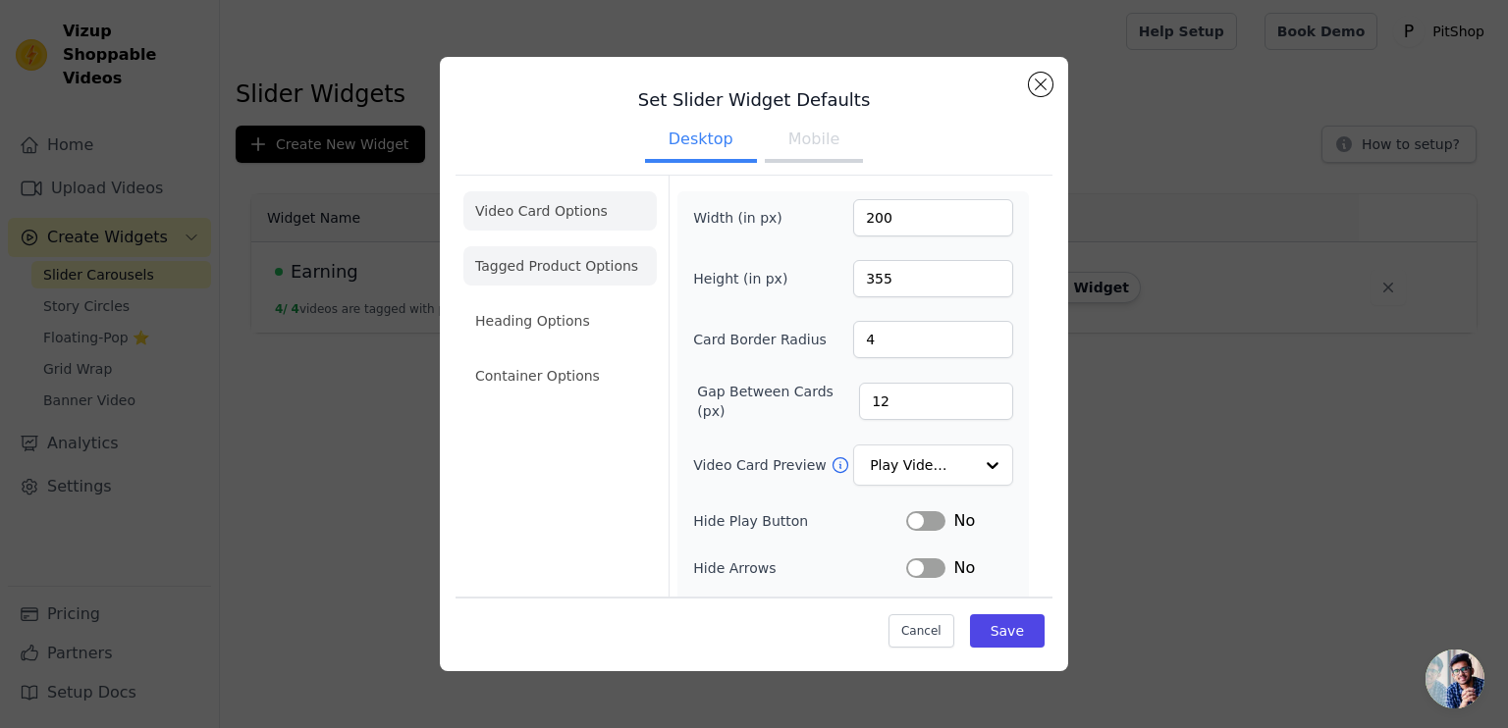
click at [551, 258] on li "Tagged Product Options" at bounding box center [559, 265] width 193 height 39
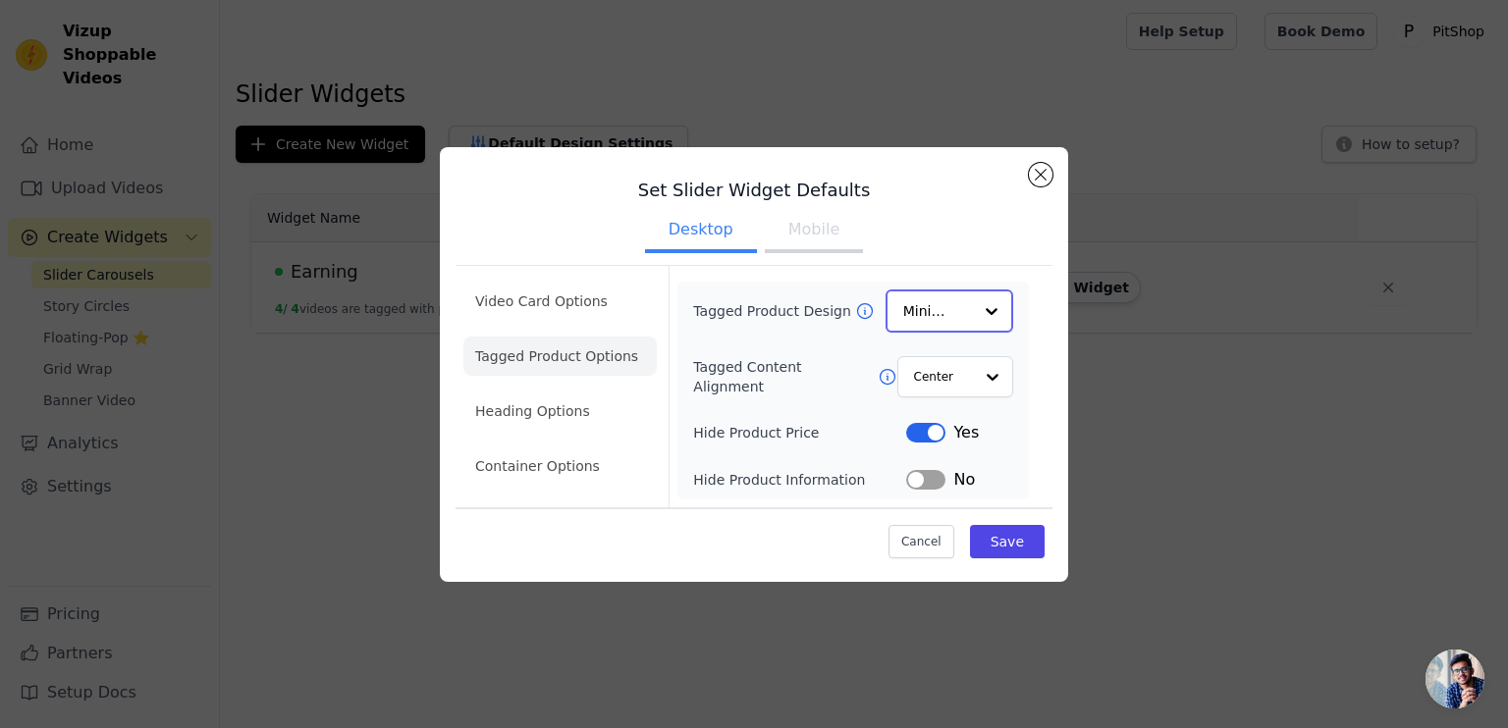
click at [962, 313] on input "Tagged Product Design" at bounding box center [937, 311] width 69 height 39
click at [934, 387] on div "Overlay" at bounding box center [950, 398] width 128 height 41
click at [922, 432] on button "Label" at bounding box center [925, 432] width 39 height 20
click at [998, 542] on button "Save" at bounding box center [1007, 540] width 75 height 33
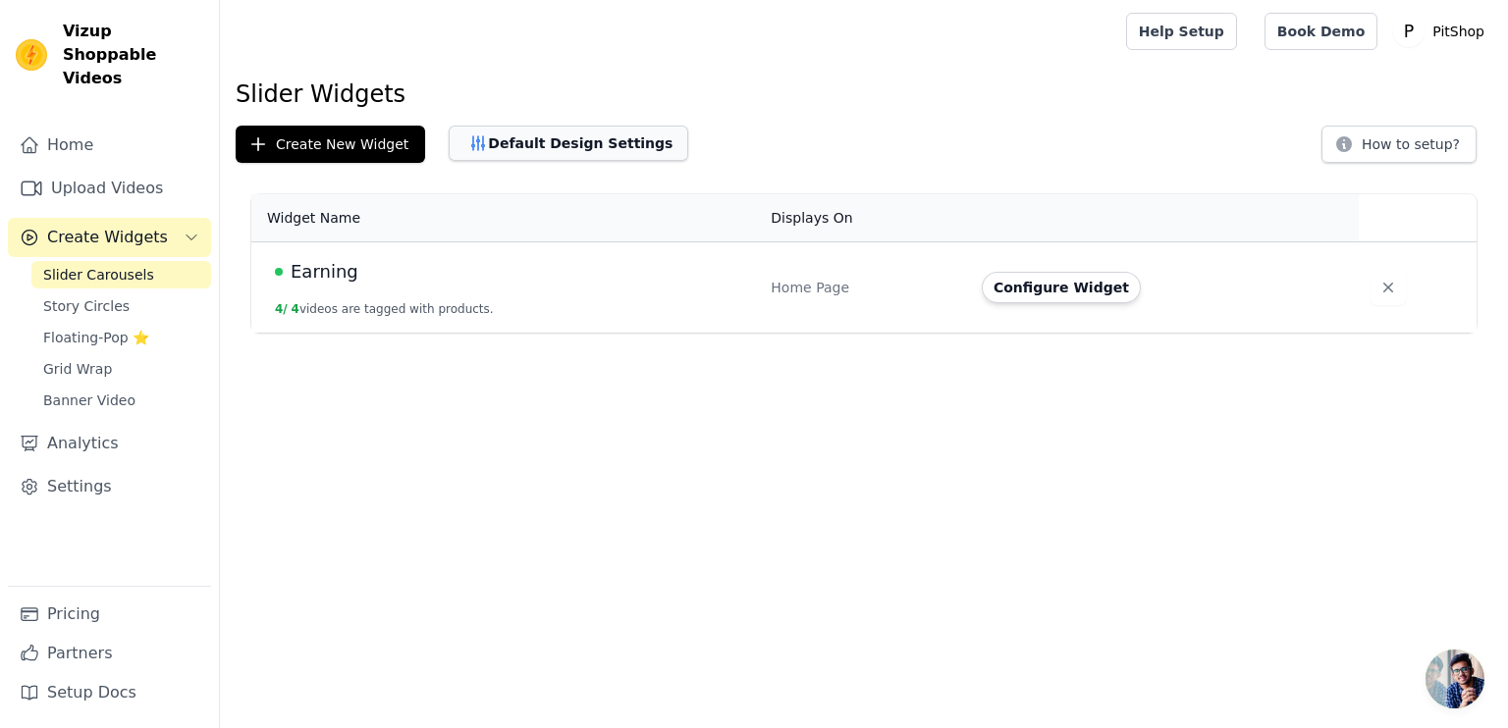
click at [602, 149] on button "Default Design Settings" at bounding box center [569, 143] width 240 height 35
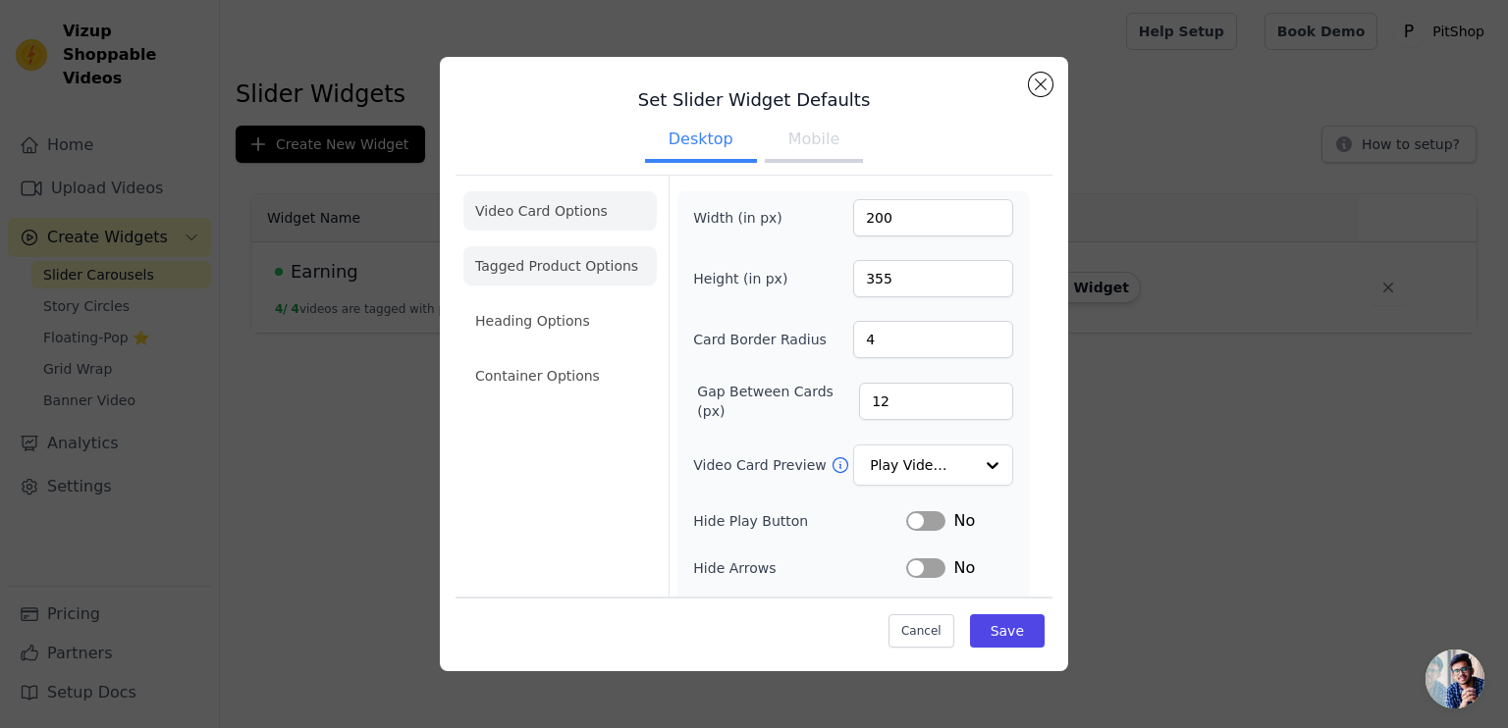
click at [541, 266] on li "Tagged Product Options" at bounding box center [559, 265] width 193 height 39
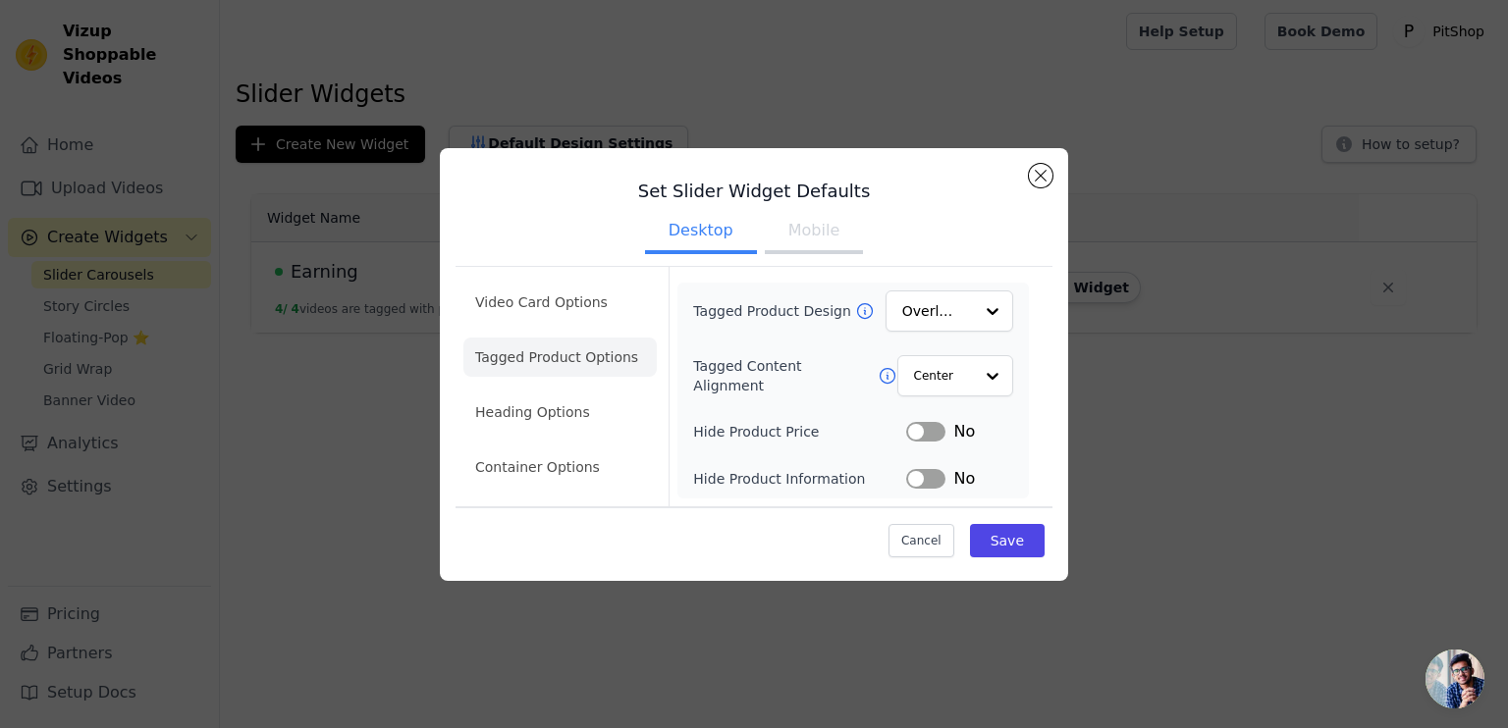
click at [901, 433] on label "Hide Product Price" at bounding box center [799, 432] width 213 height 20
click at [935, 443] on div "No" at bounding box center [959, 432] width 107 height 24
click at [927, 432] on button "Label" at bounding box center [925, 432] width 39 height 20
click at [1018, 545] on button "Save" at bounding box center [1007, 540] width 75 height 33
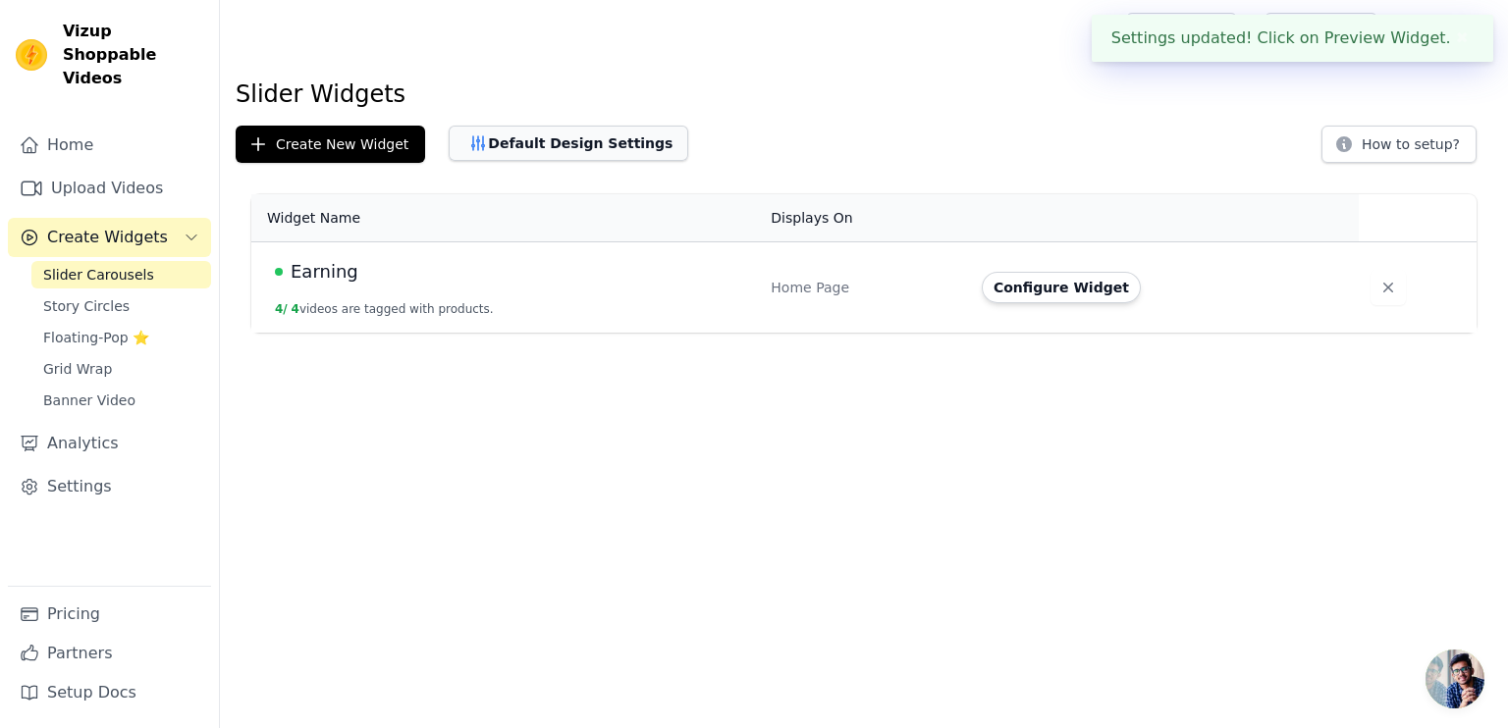
click at [532, 148] on button "Default Design Settings" at bounding box center [569, 143] width 240 height 35
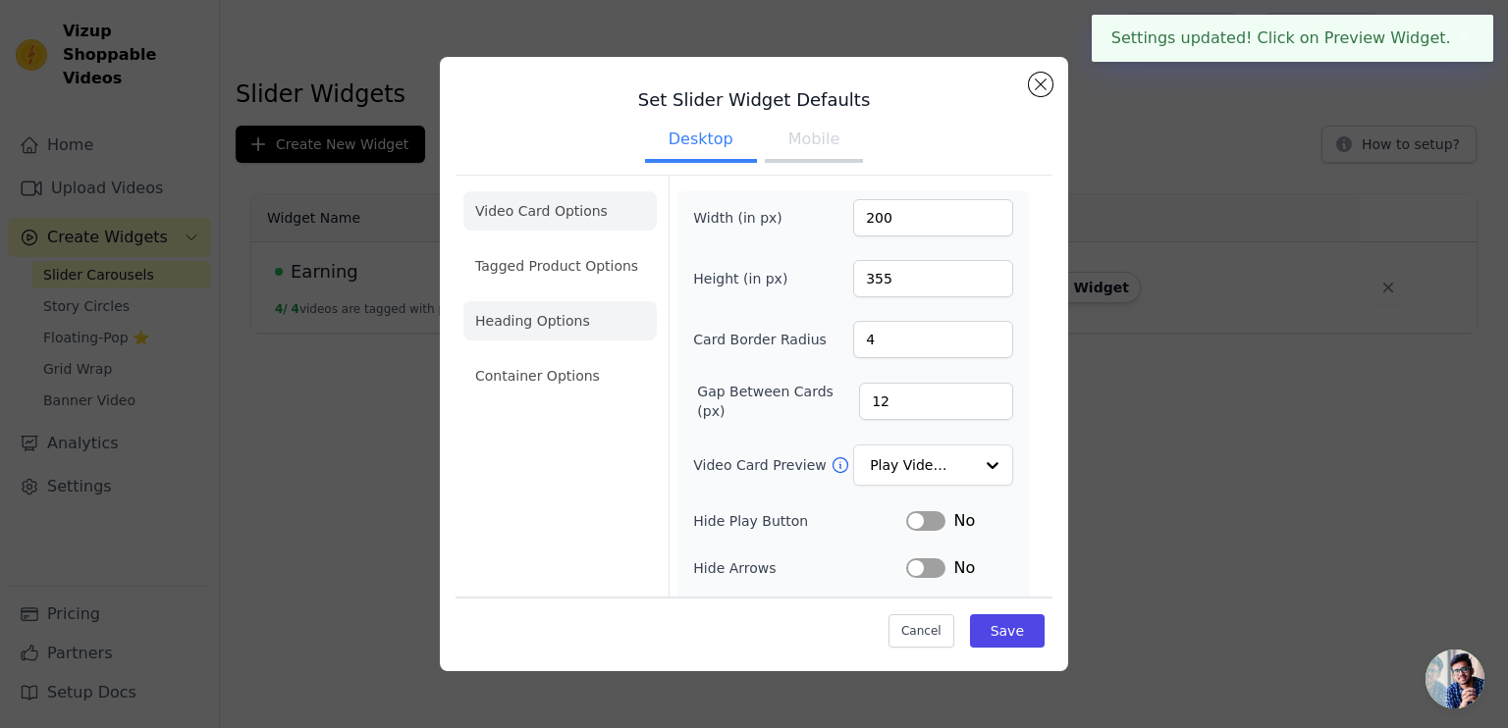
click at [547, 306] on li "Heading Options" at bounding box center [559, 320] width 193 height 39
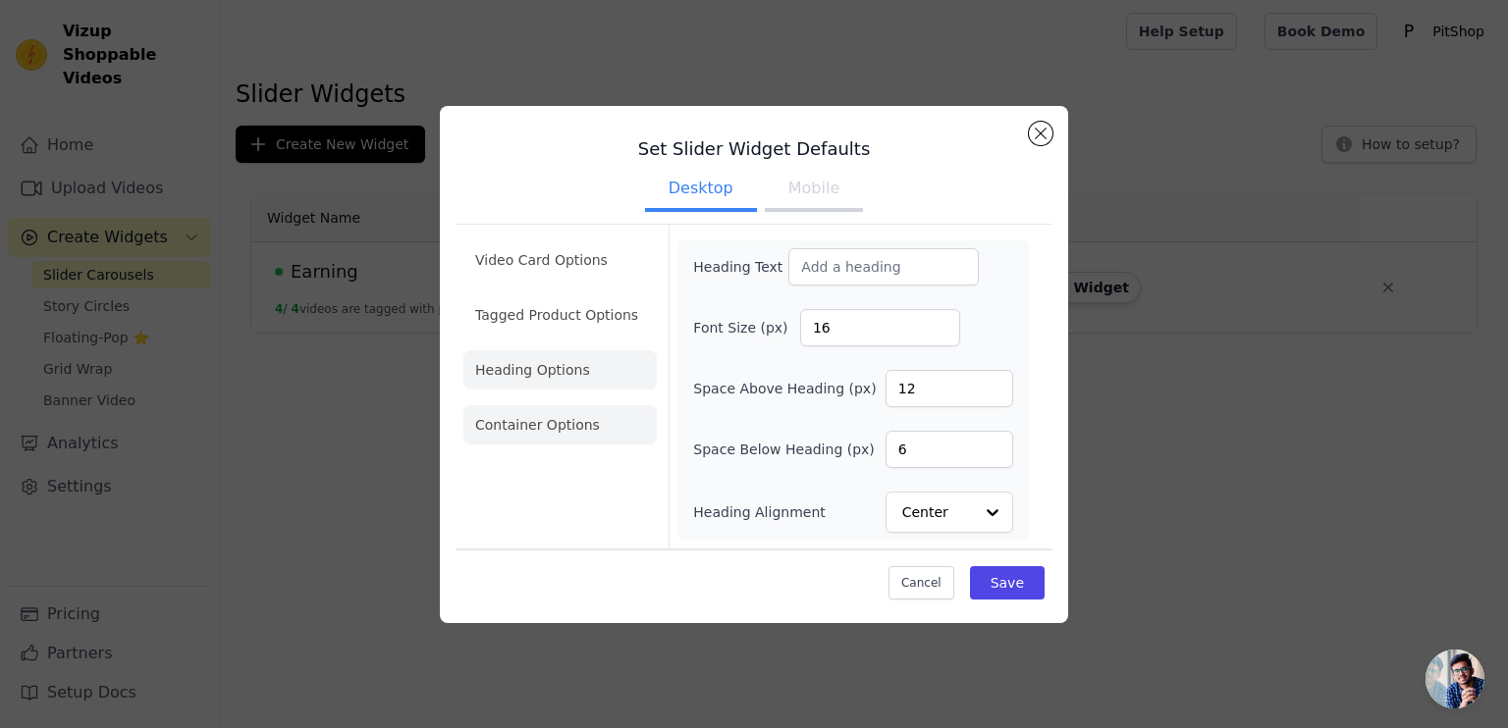
click at [499, 419] on li "Container Options" at bounding box center [559, 424] width 193 height 39
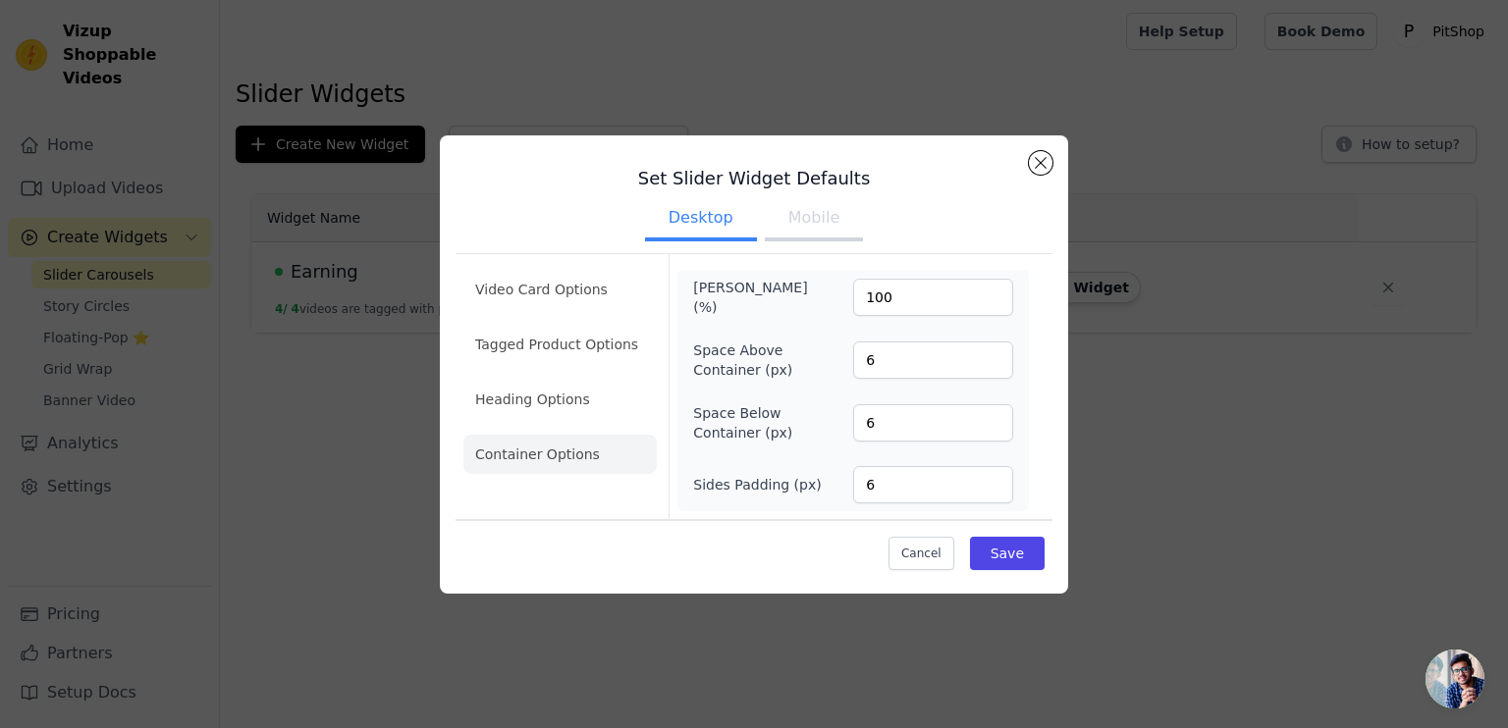
click at [809, 227] on button "Mobile" at bounding box center [814, 219] width 98 height 43
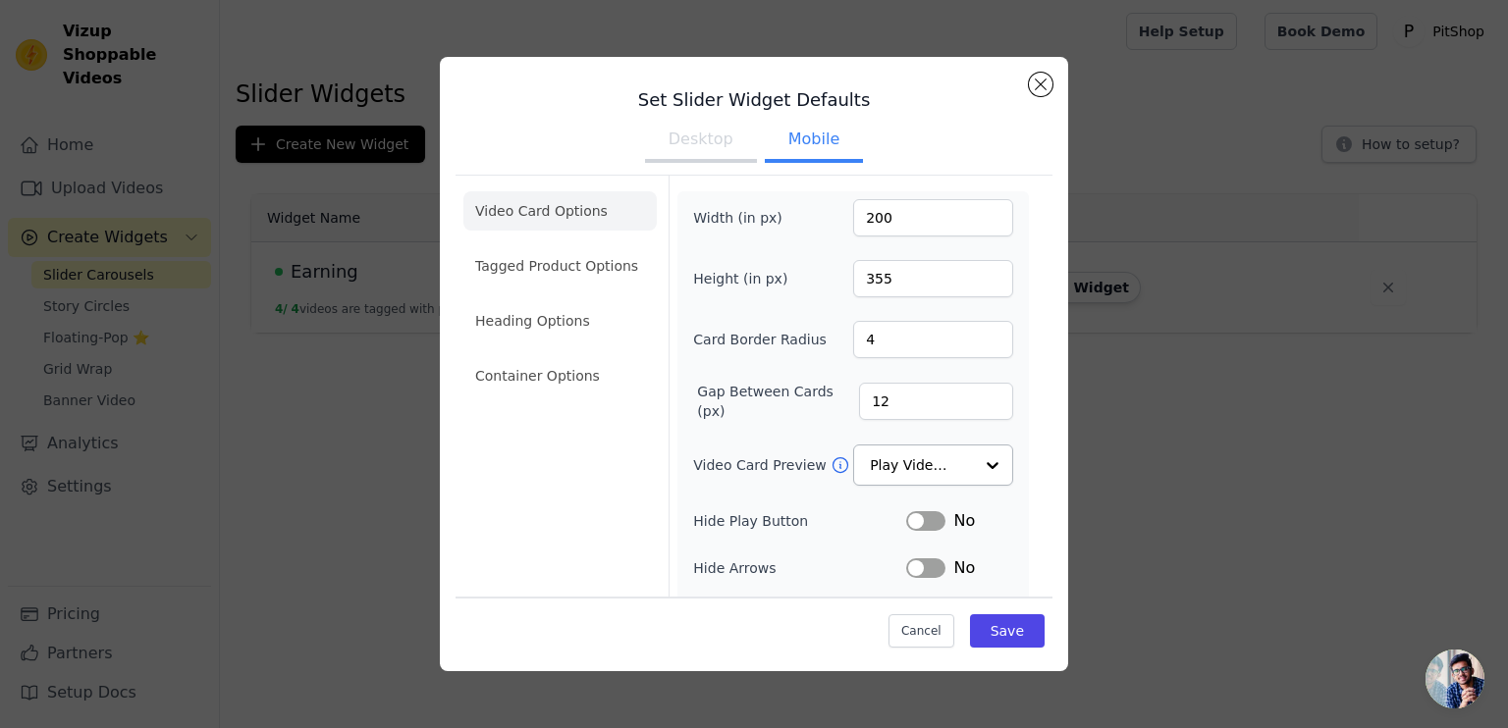
scroll to position [196, 0]
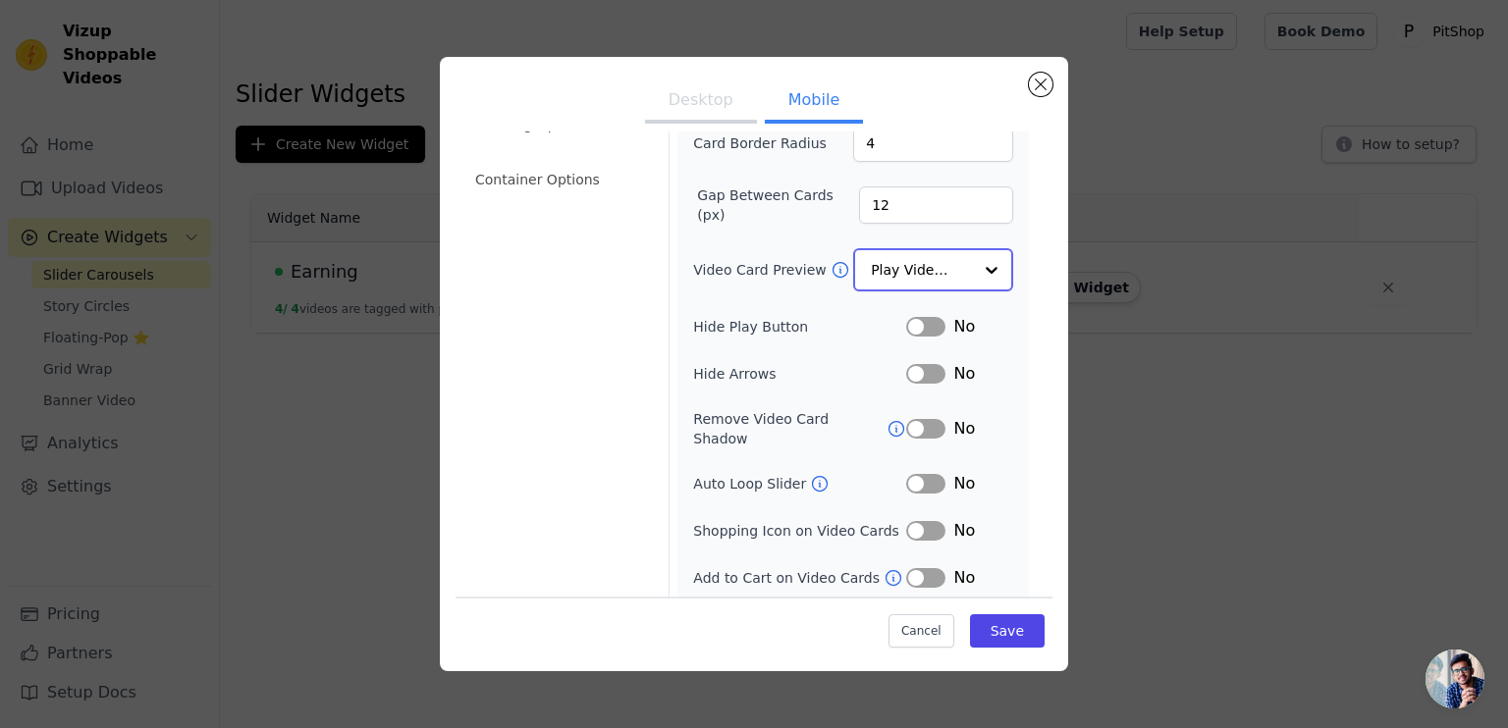
click at [940, 265] on input "Video Card Preview" at bounding box center [921, 269] width 101 height 39
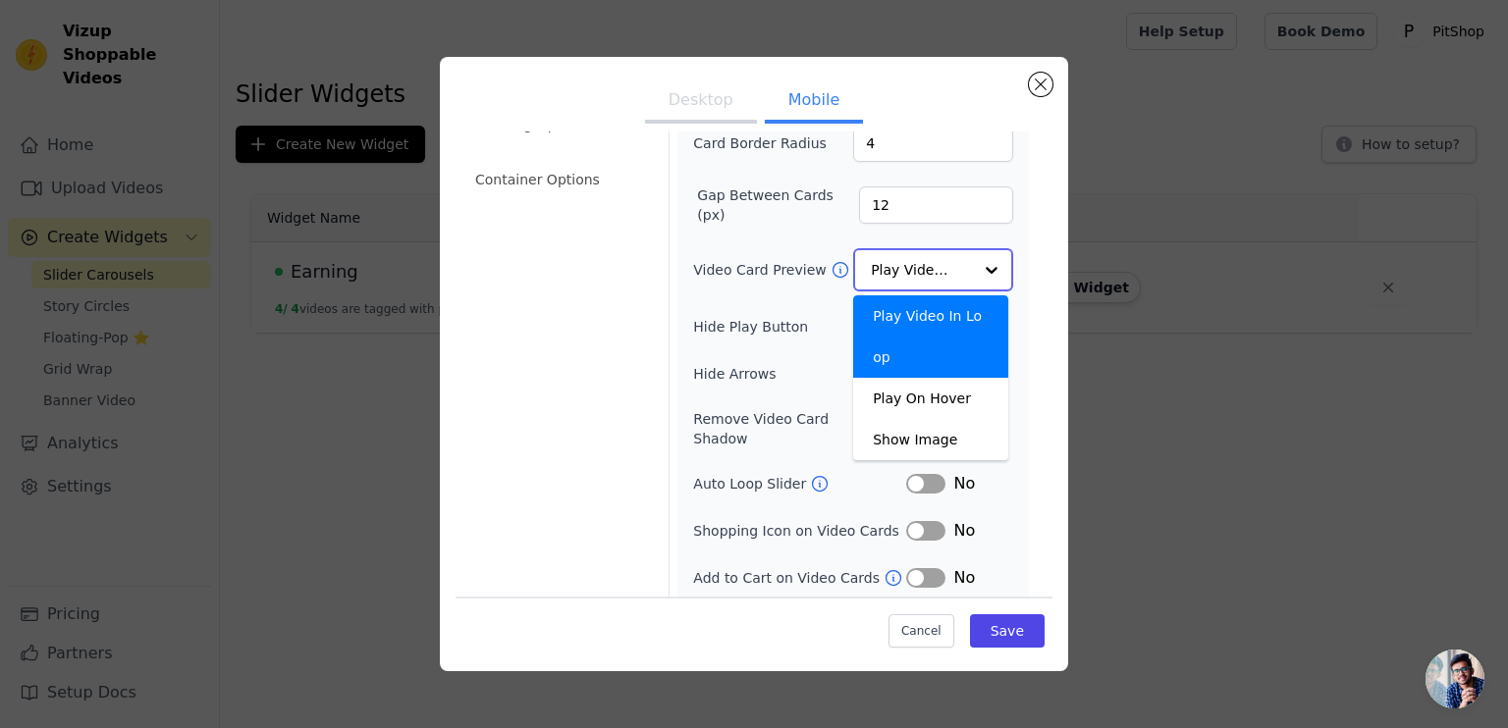
click at [939, 305] on div "Play Video In Loop" at bounding box center [930, 336] width 155 height 82
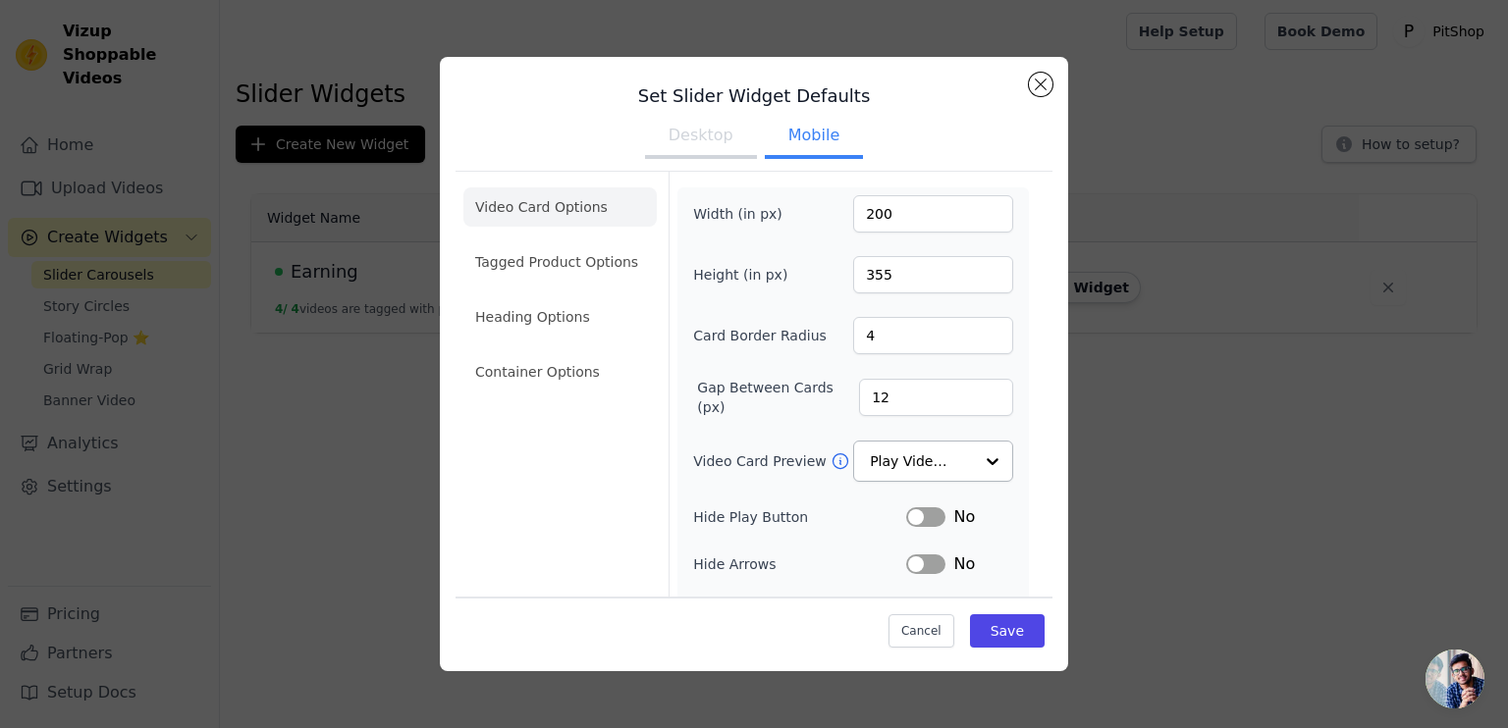
scroll to position [0, 0]
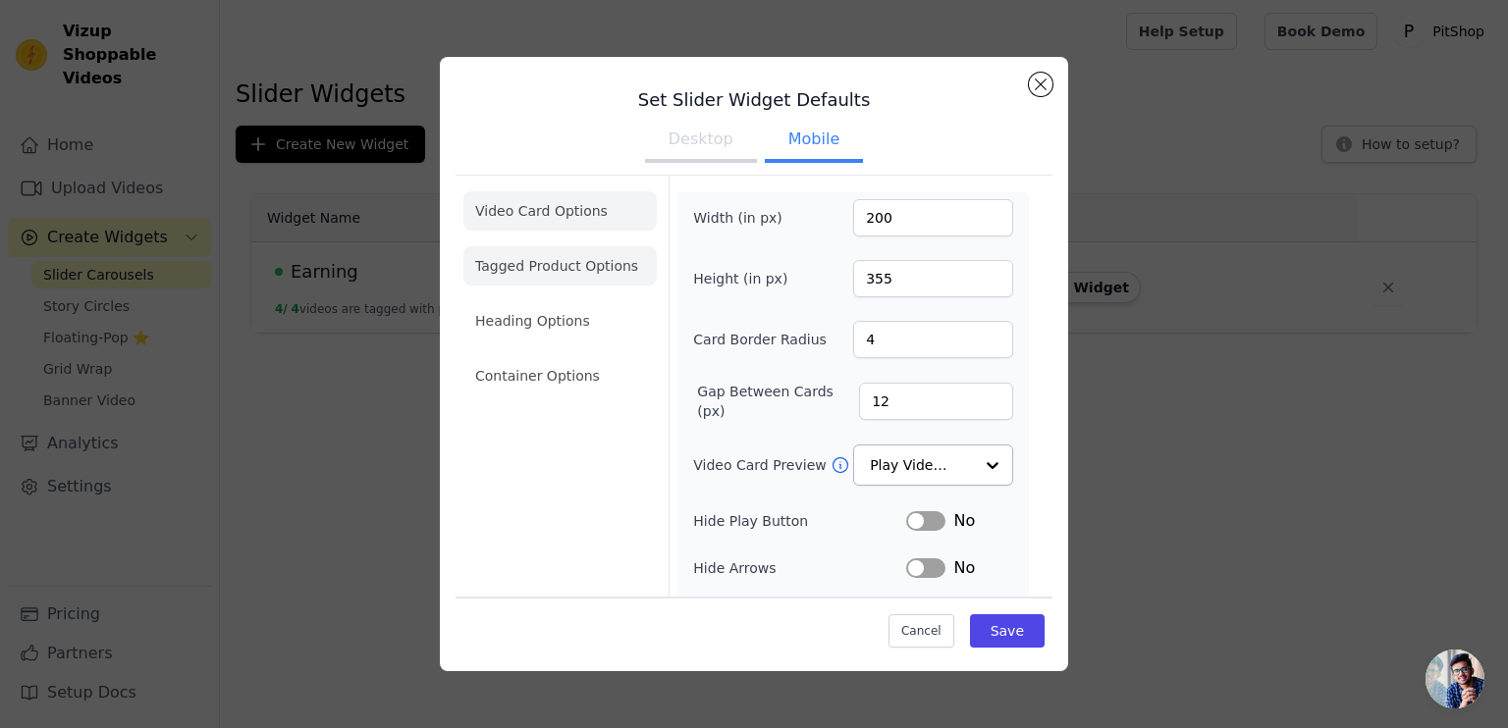
click at [534, 260] on li "Tagged Product Options" at bounding box center [559, 265] width 193 height 39
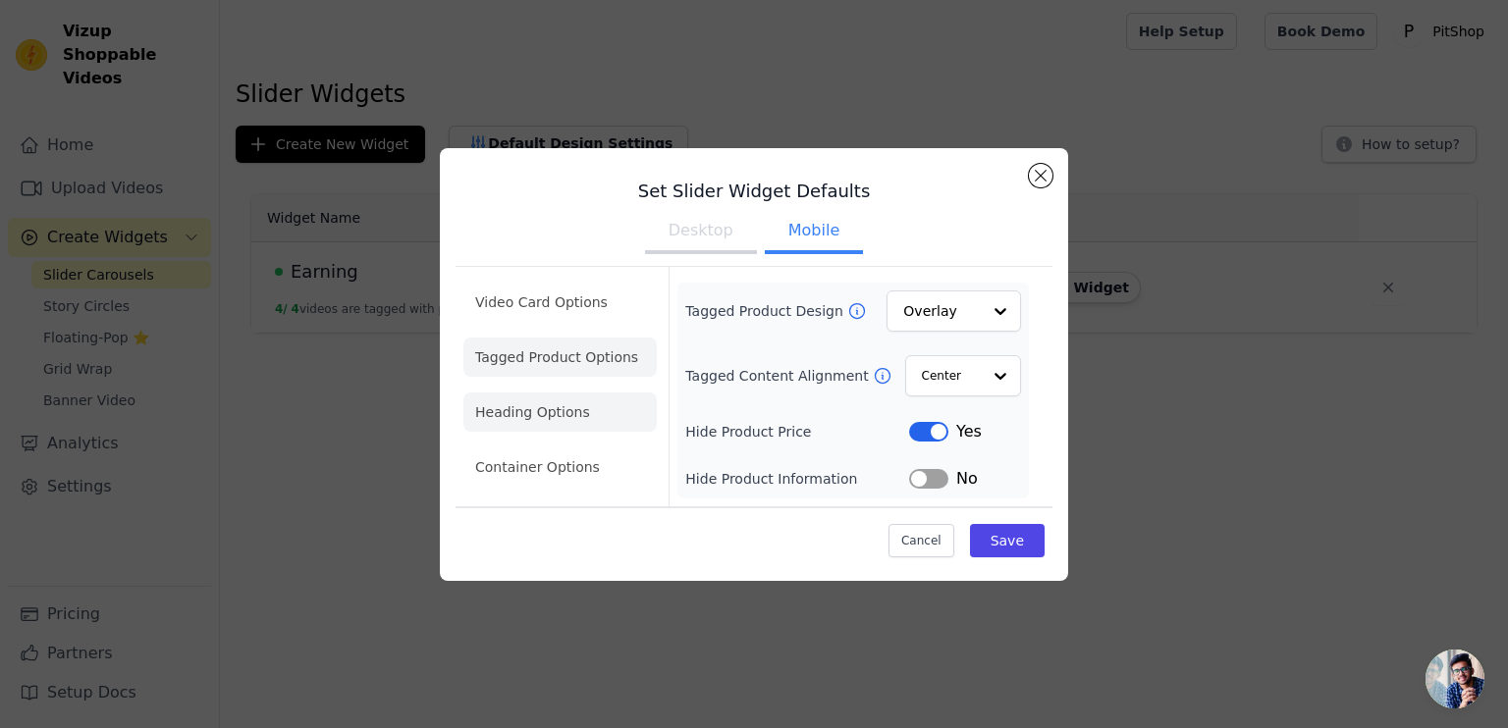
click at [510, 409] on li "Heading Options" at bounding box center [559, 412] width 193 height 39
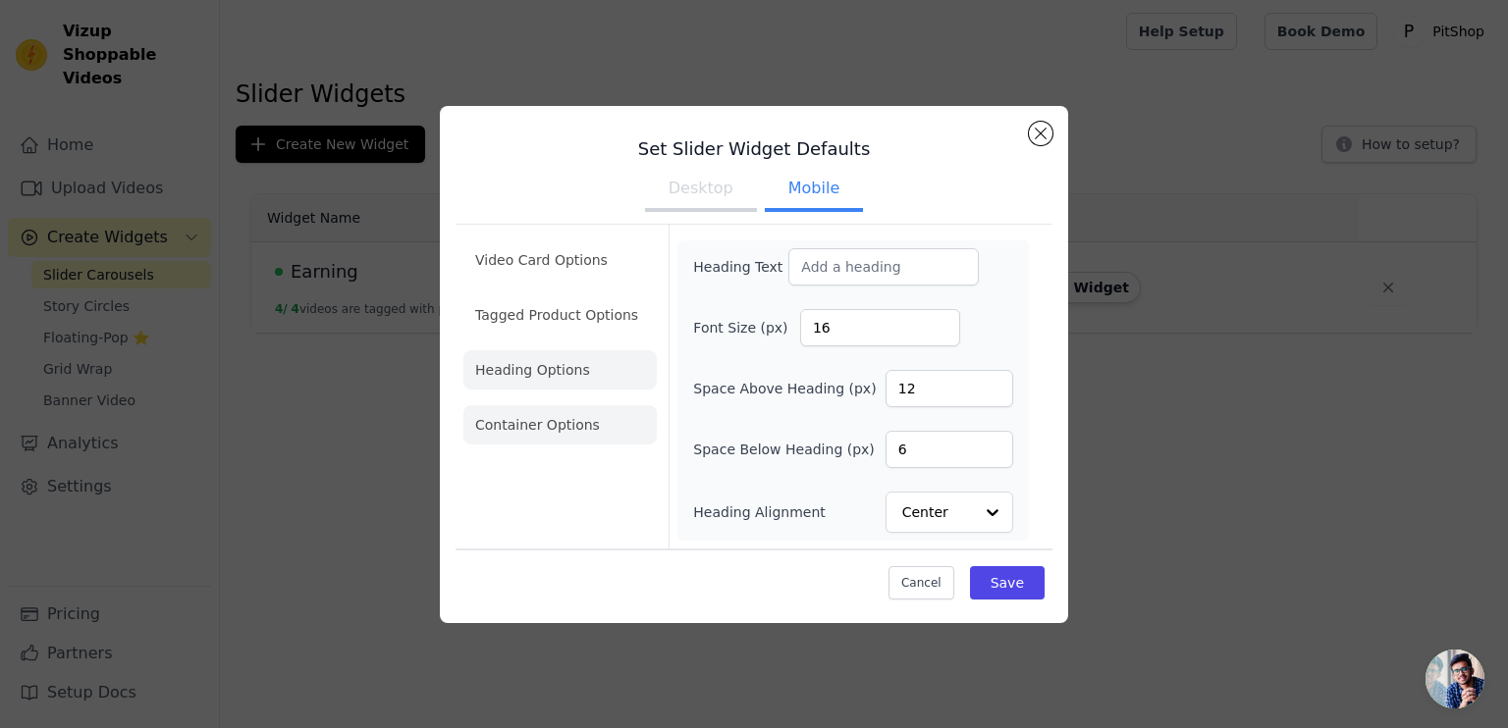
click at [503, 434] on li "Container Options" at bounding box center [559, 424] width 193 height 39
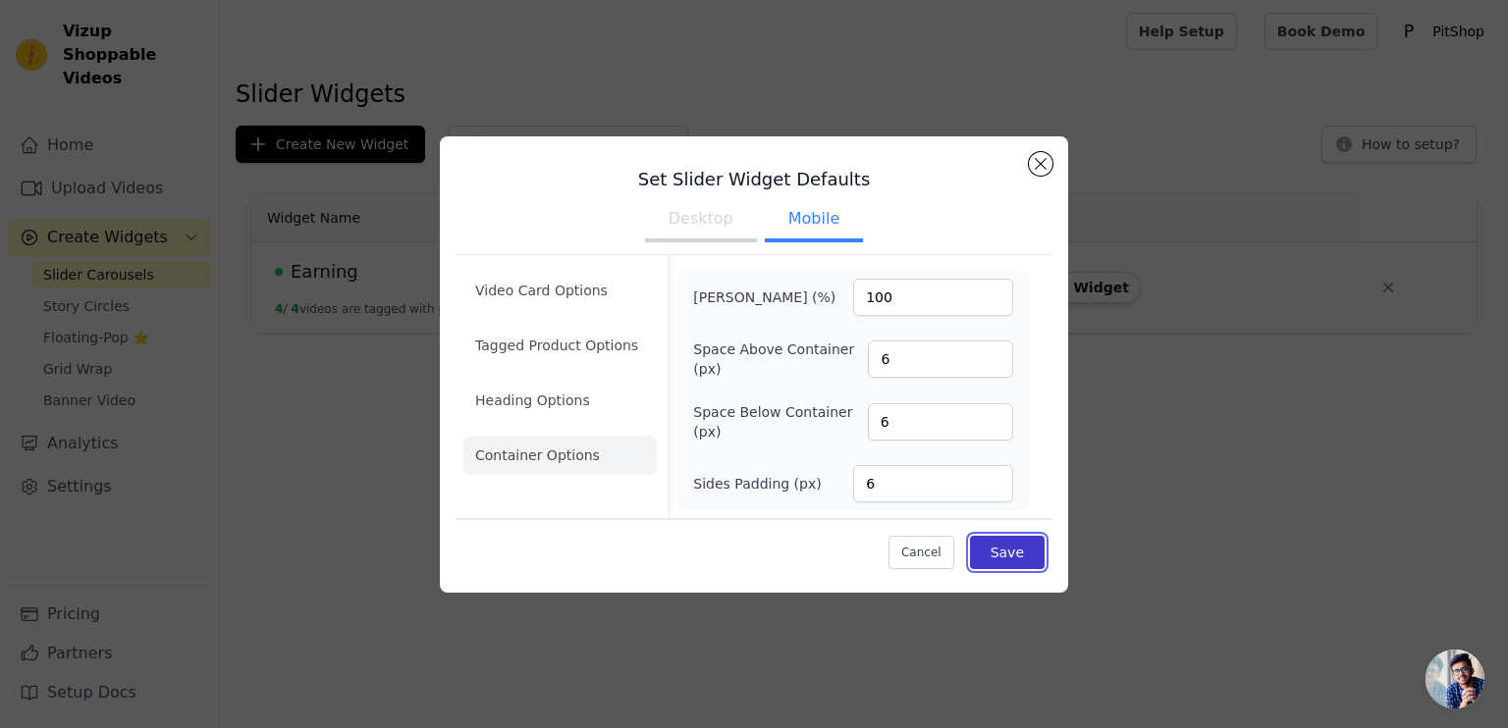
click at [1008, 557] on button "Save" at bounding box center [1007, 552] width 75 height 33
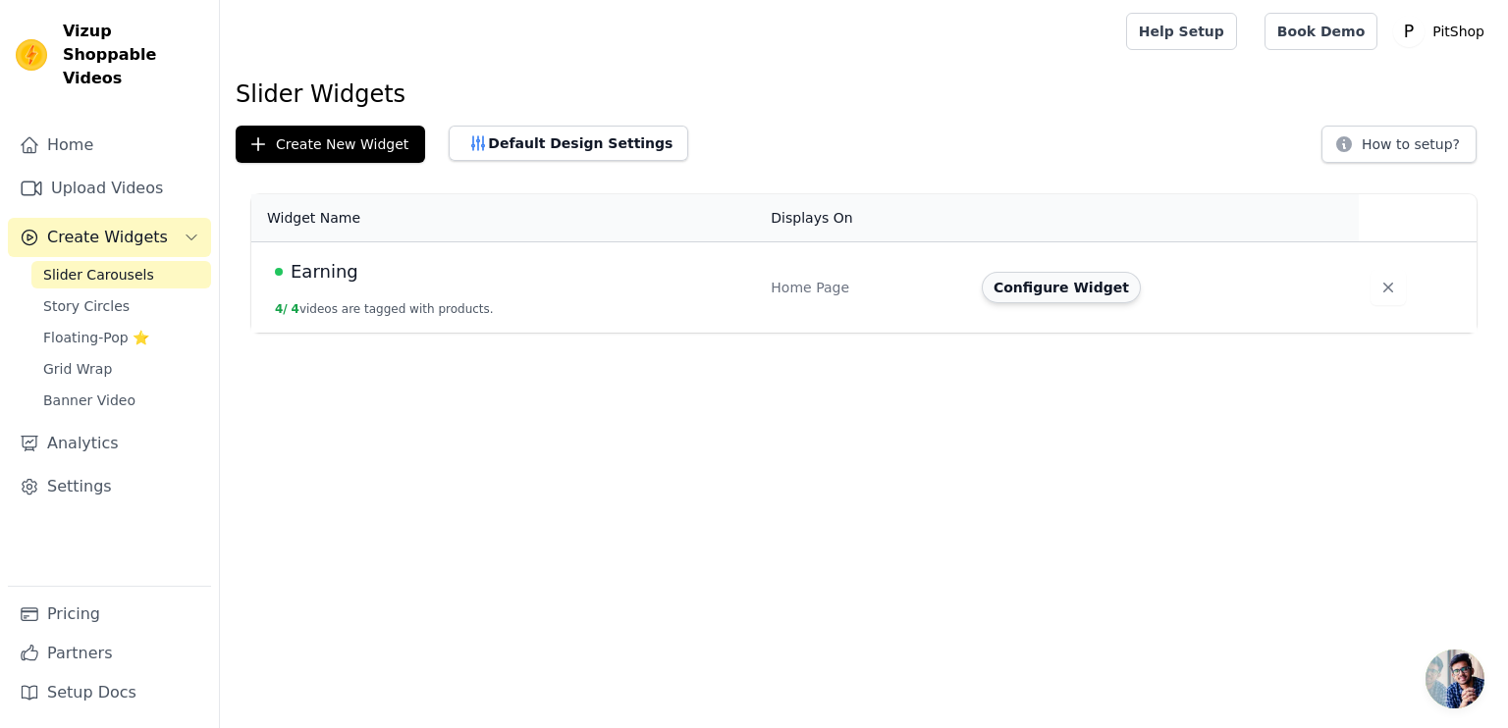
click at [1025, 298] on button "Configure Widget" at bounding box center [1061, 287] width 159 height 31
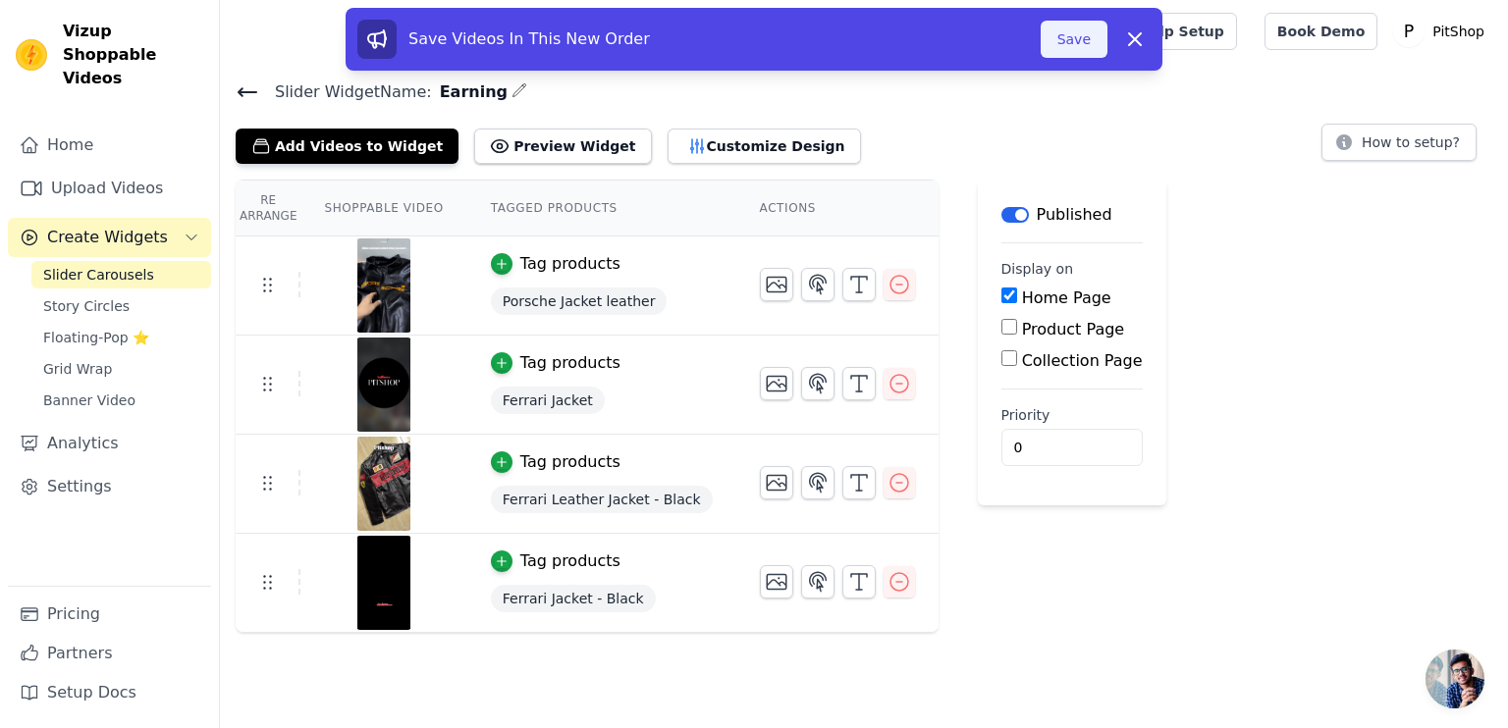
click at [1083, 50] on button "Save" at bounding box center [1074, 39] width 67 height 37
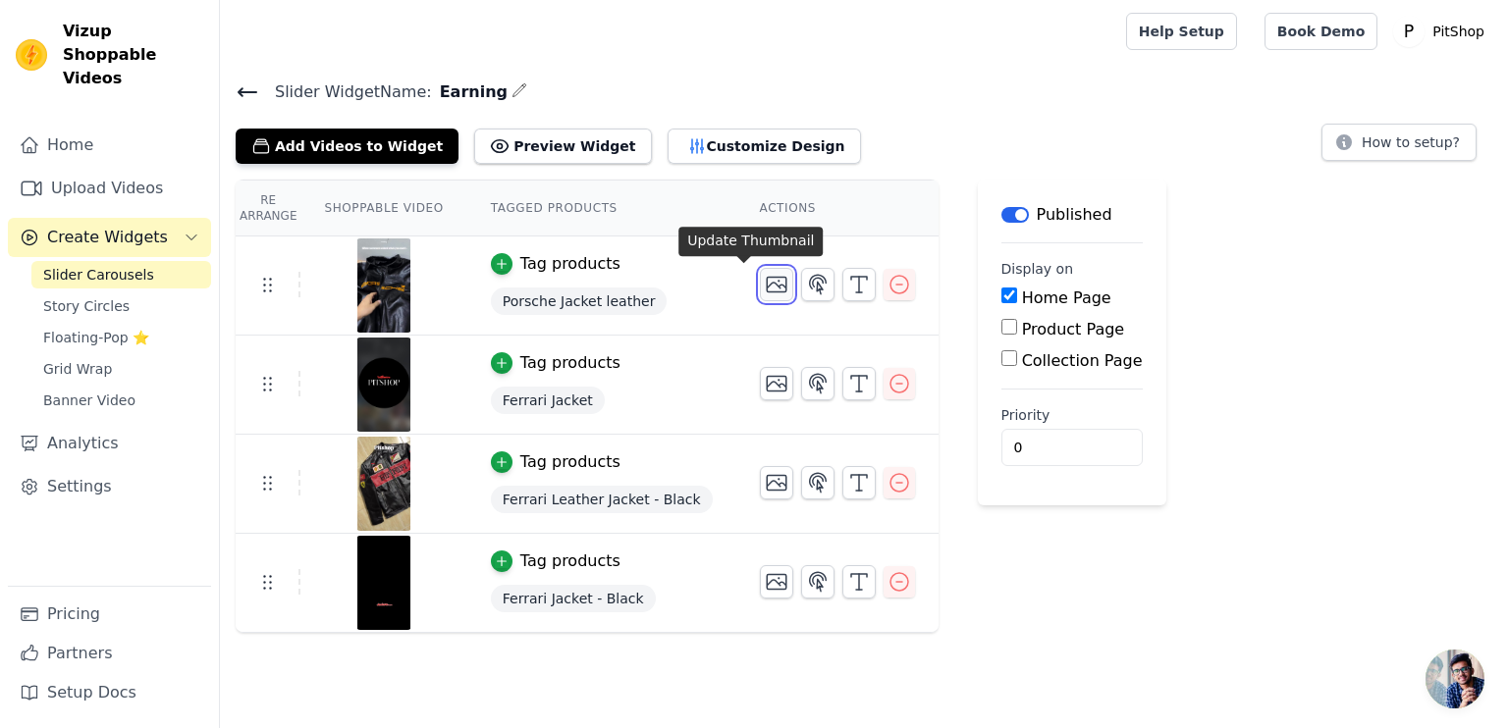
click at [767, 284] on icon "button" at bounding box center [777, 285] width 20 height 15
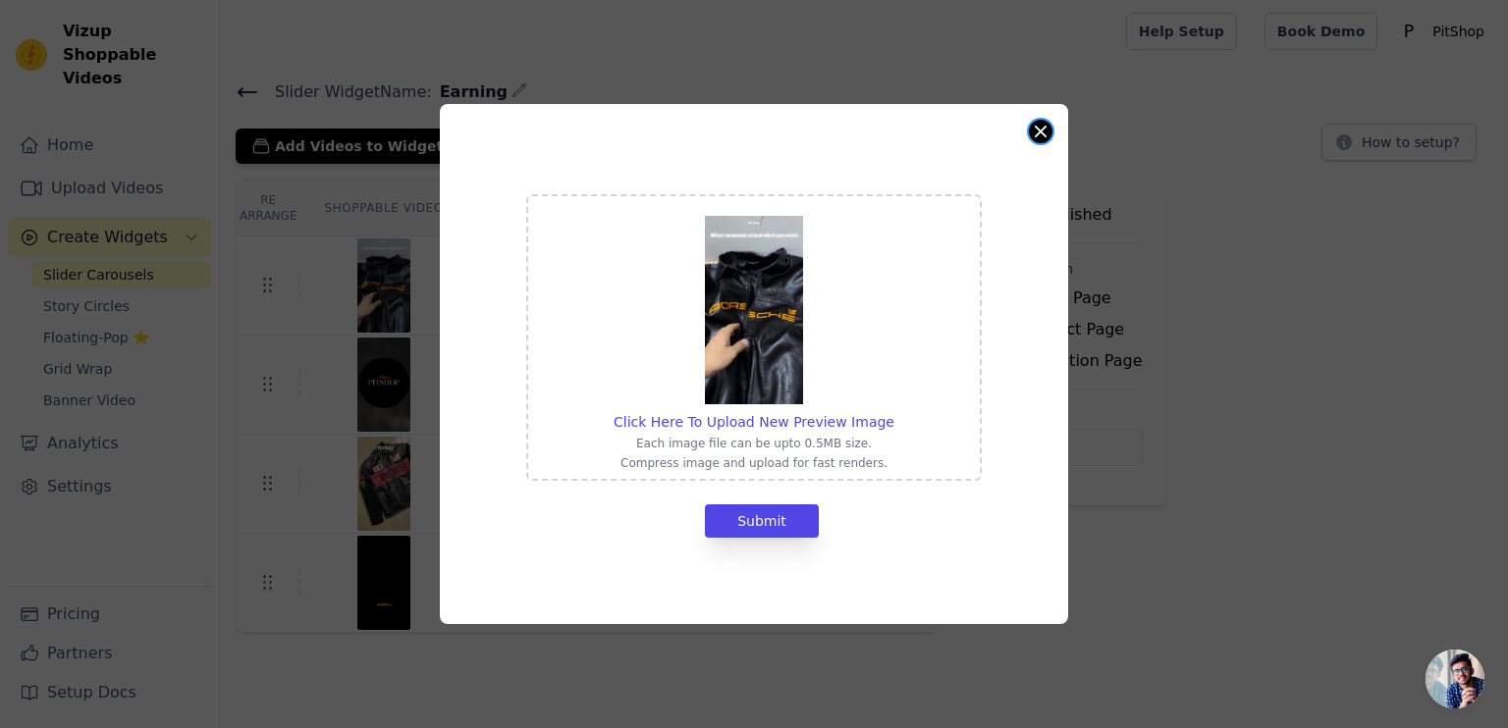
click at [1037, 129] on button "Close modal" at bounding box center [1041, 132] width 24 height 24
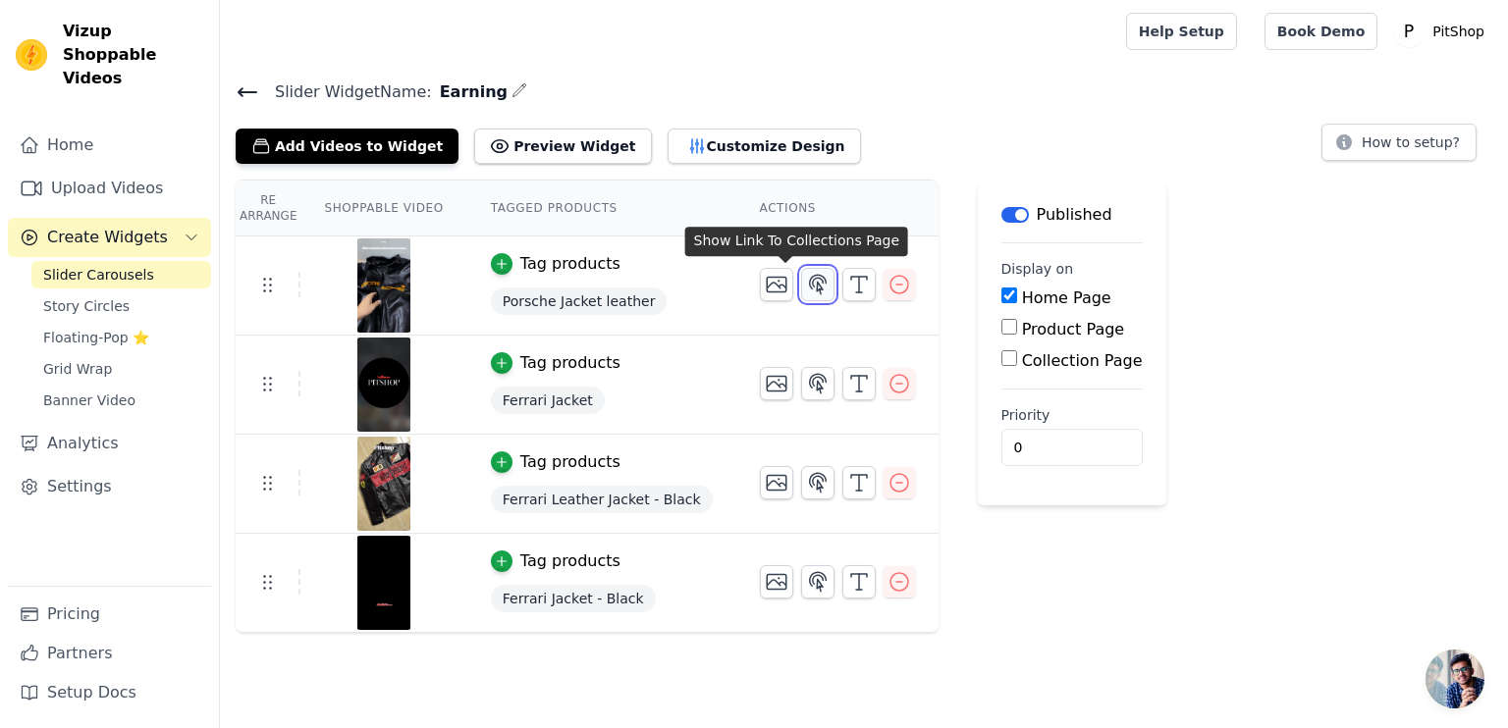
click at [809, 284] on icon "button" at bounding box center [817, 284] width 17 height 19
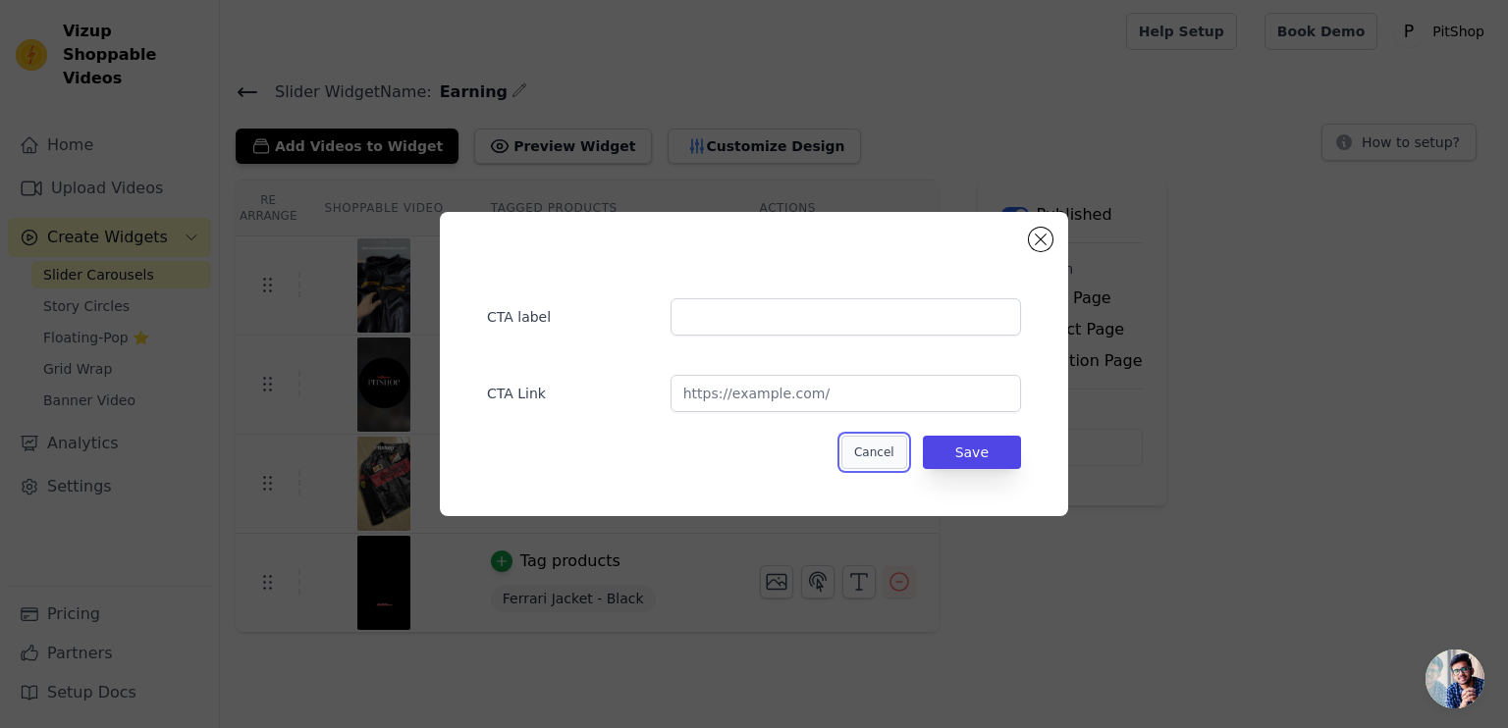
click at [896, 453] on button "Cancel" at bounding box center [874, 452] width 66 height 33
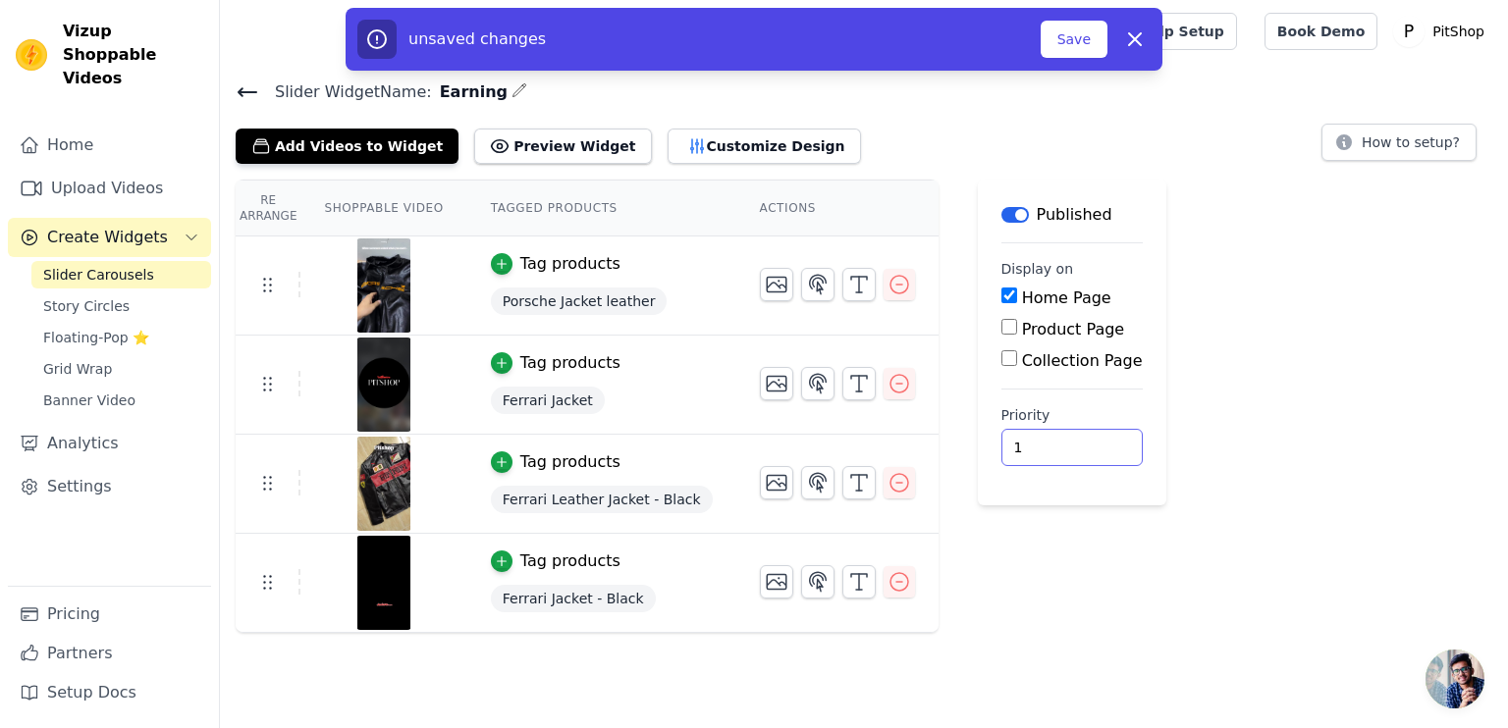
click at [1047, 442] on input "1" at bounding box center [1071, 447] width 141 height 37
click at [1047, 442] on input "2" at bounding box center [1071, 447] width 141 height 37
click at [1076, 32] on button "Save" at bounding box center [1074, 39] width 67 height 37
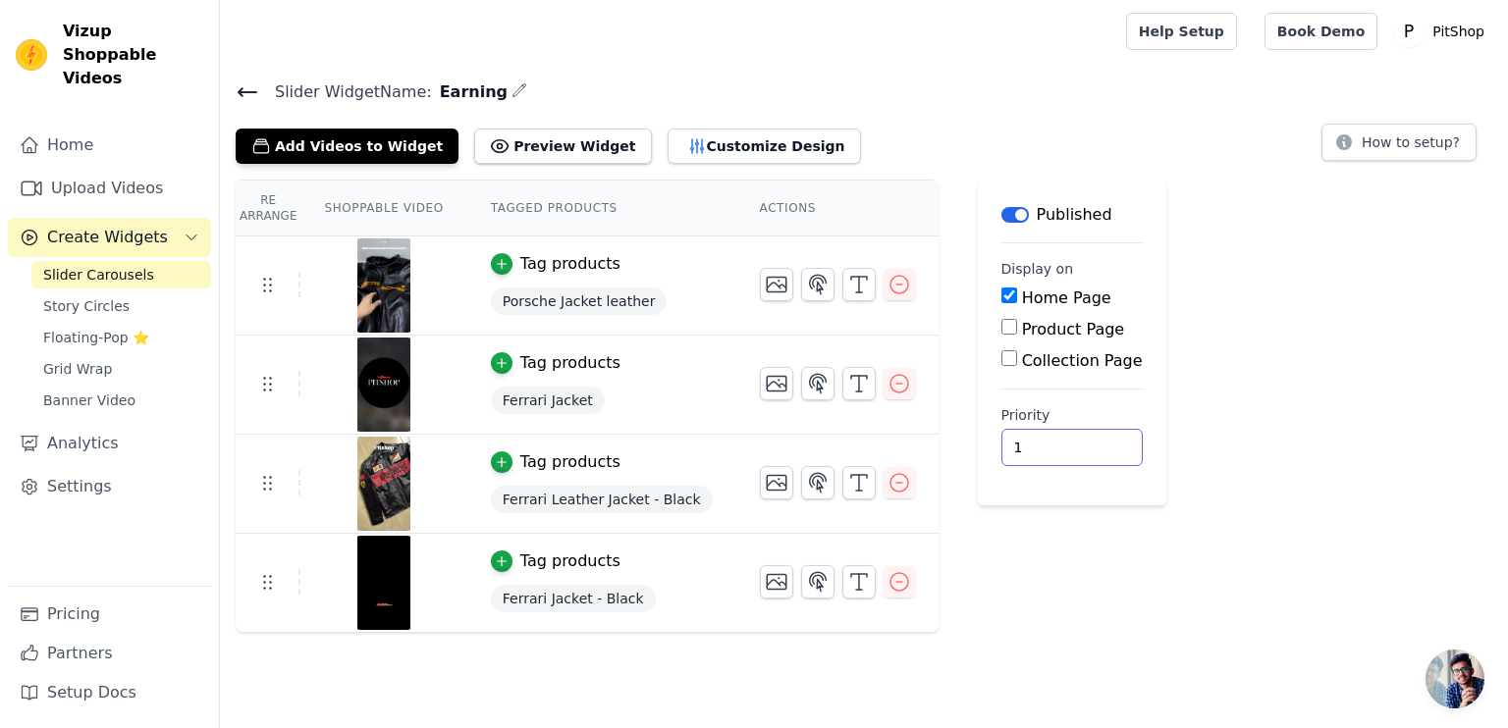
click at [1044, 451] on input "1" at bounding box center [1071, 447] width 141 height 37
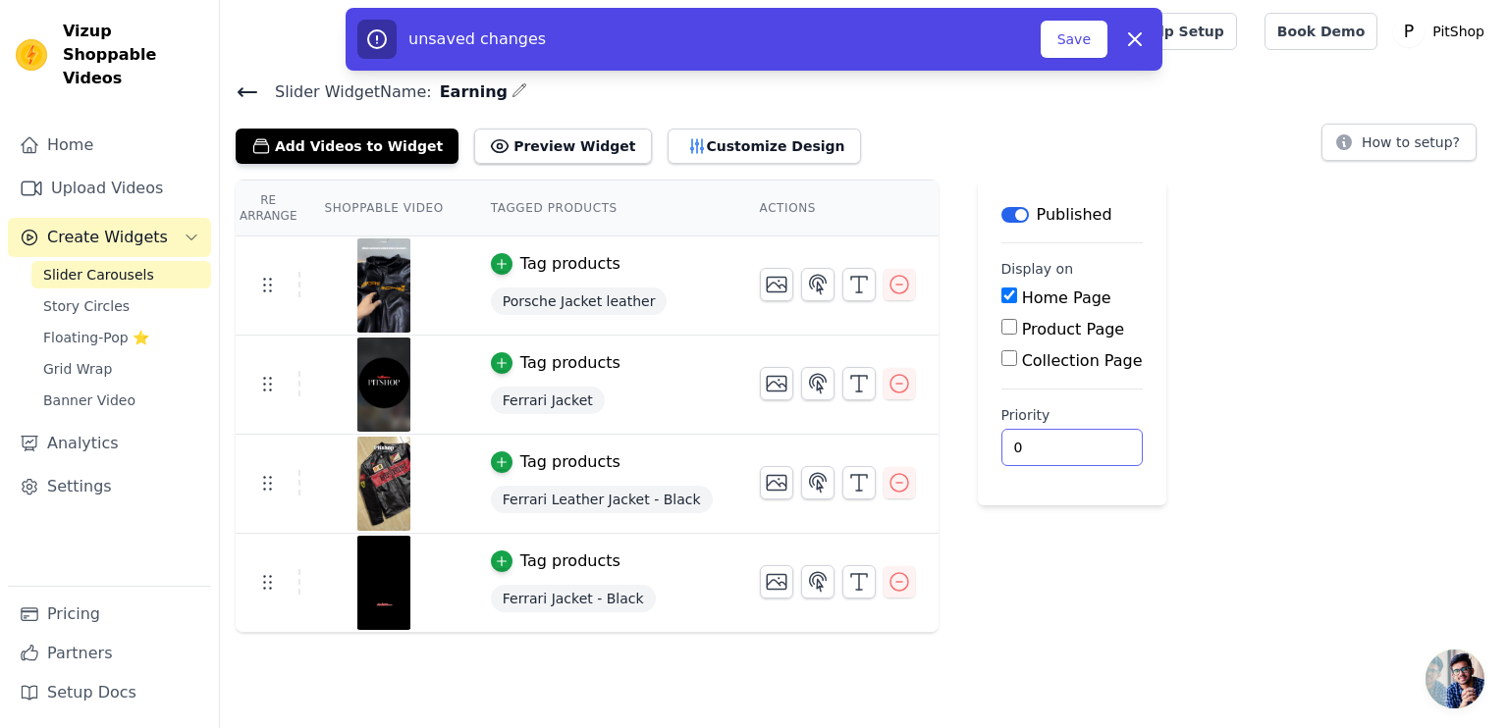
type input "0"
click at [1044, 451] on input "0" at bounding box center [1071, 447] width 141 height 37
click at [1056, 31] on button "Save" at bounding box center [1074, 39] width 67 height 37
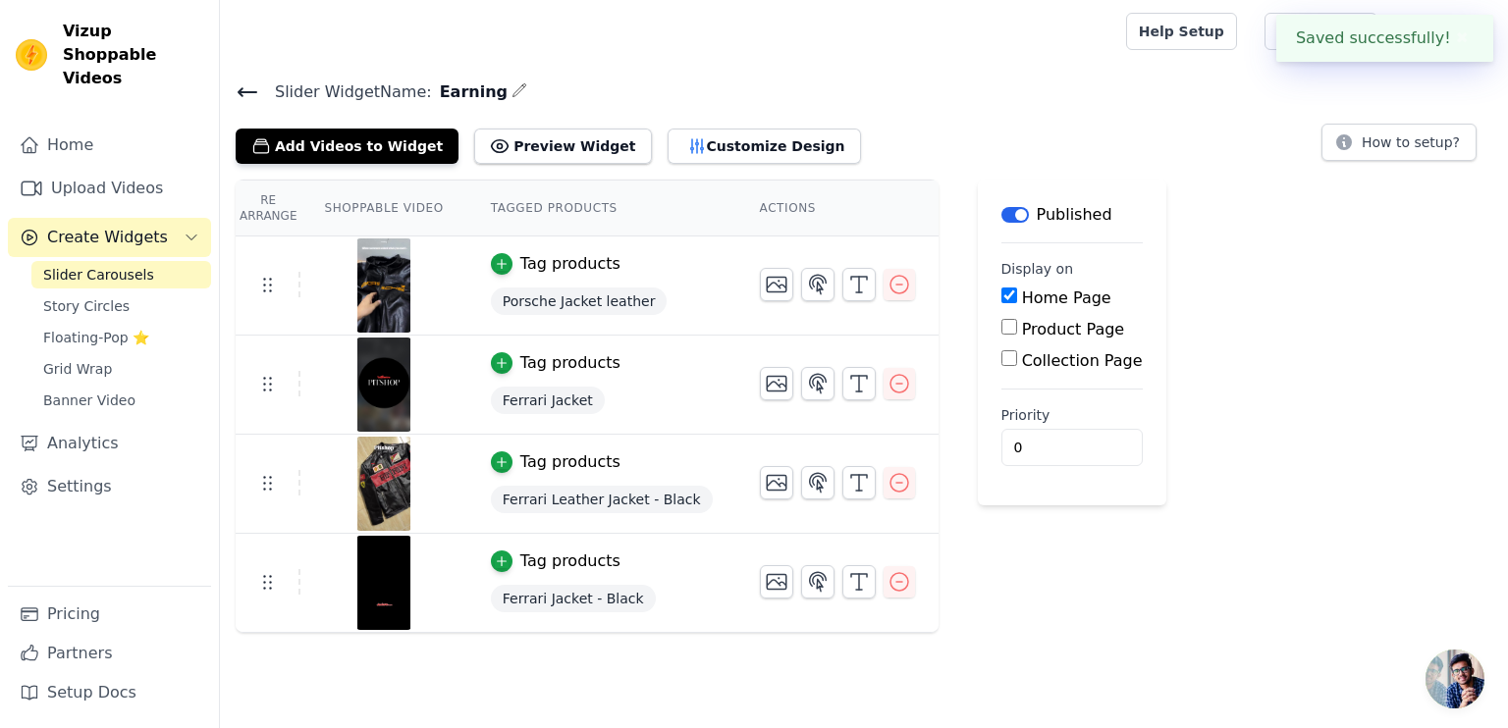
click at [397, 203] on th "Shoppable Video" at bounding box center [383, 209] width 166 height 56
click at [500, 211] on th "Tagged Products" at bounding box center [601, 209] width 269 height 56
click at [727, 156] on button "Customize Design" at bounding box center [764, 146] width 193 height 35
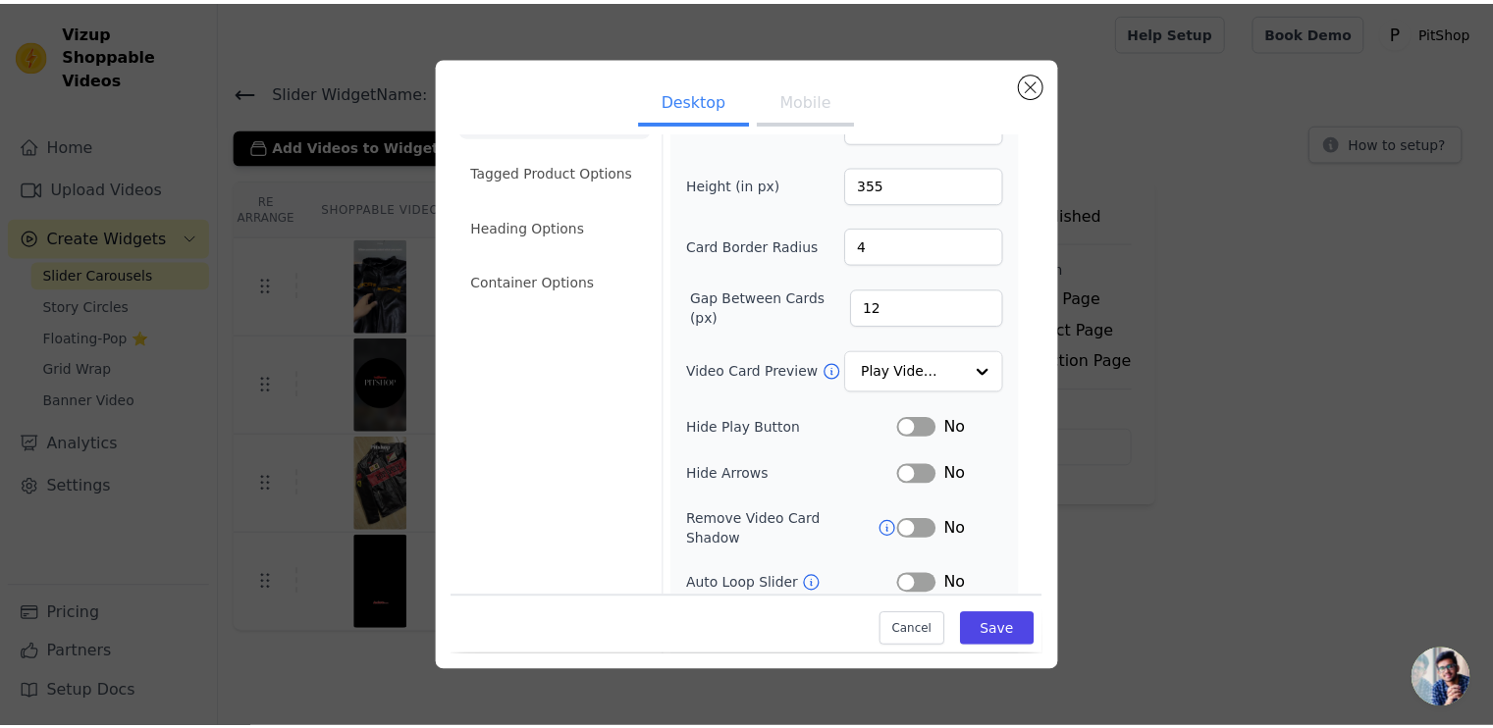
scroll to position [143, 0]
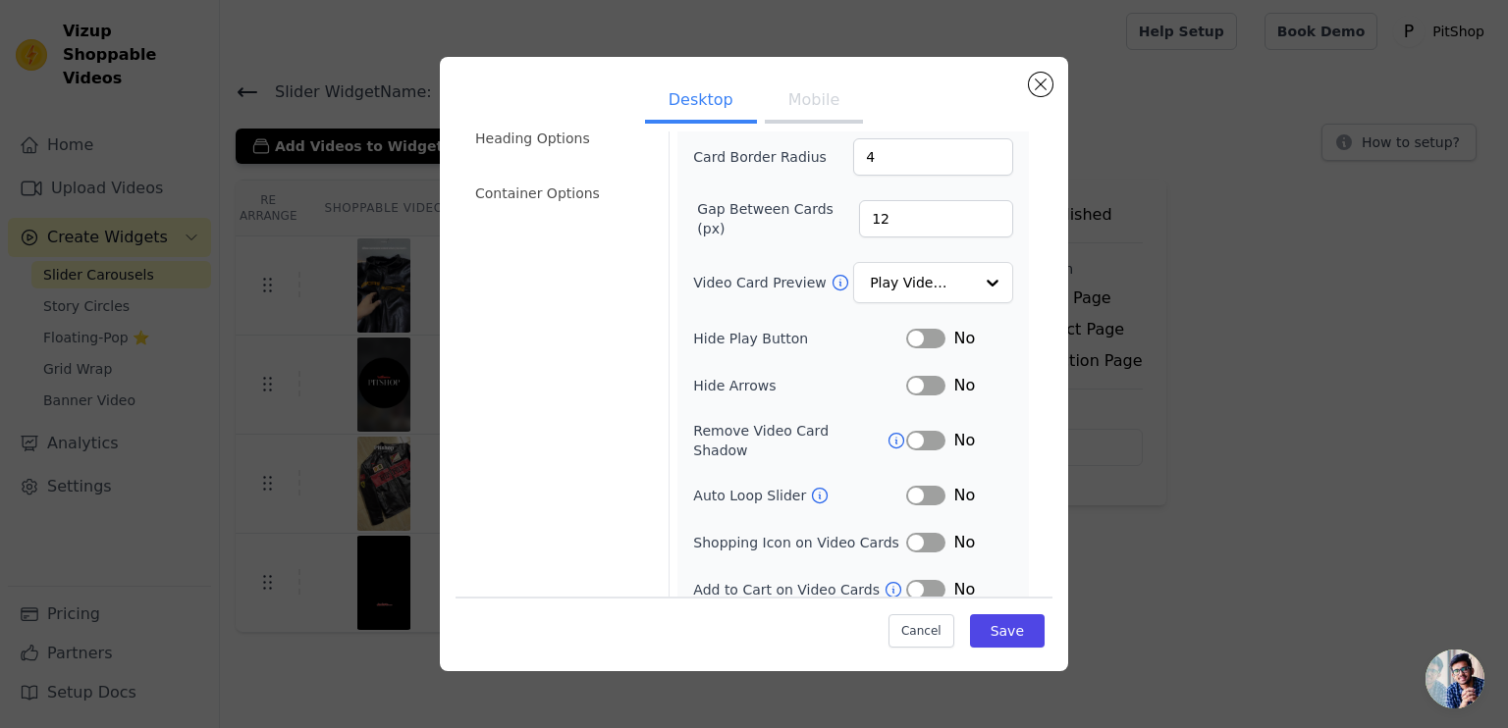
click at [1262, 440] on div "Desktop Mobile Video Card Options Tagged Product Options Heading Options Contai…" at bounding box center [753, 364] width 1445 height 677
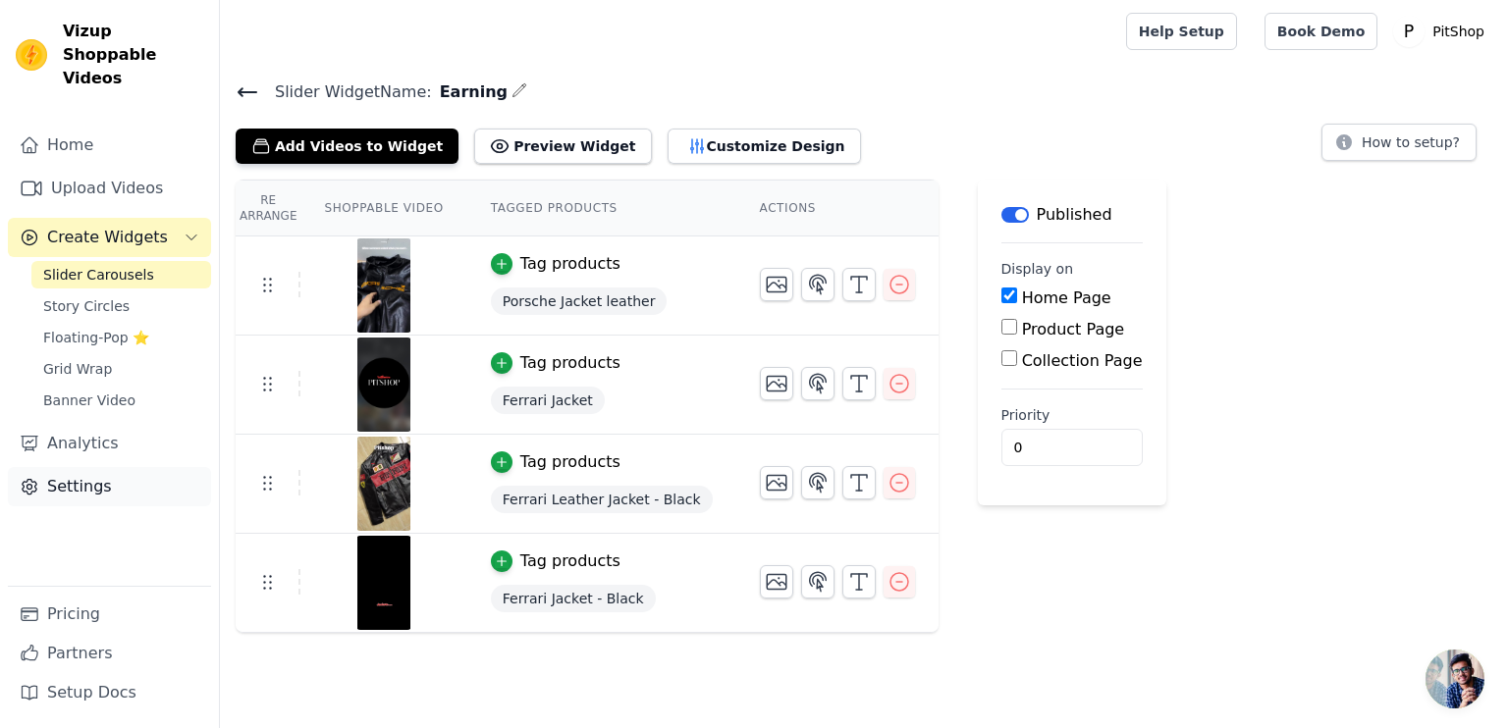
click at [94, 467] on link "Settings" at bounding box center [109, 486] width 203 height 39
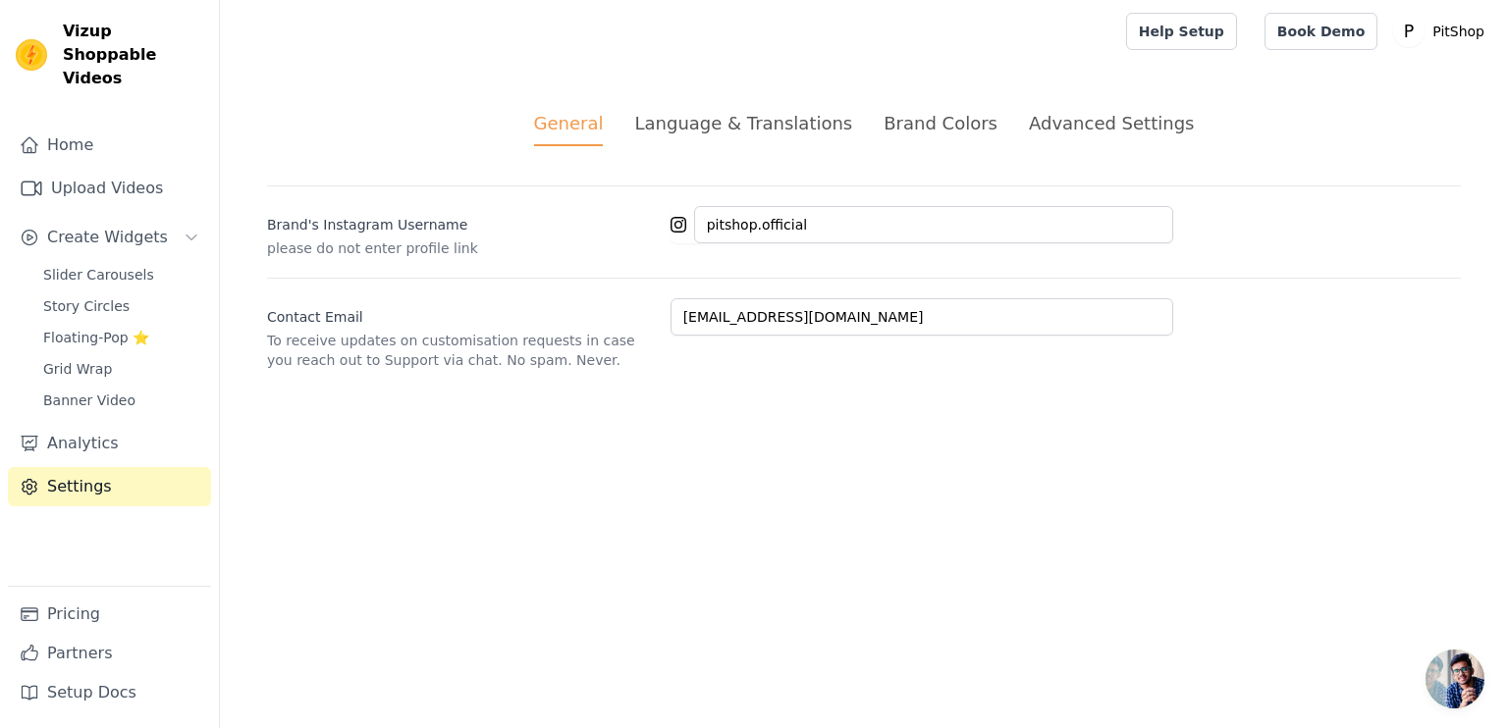
click at [1052, 130] on div "Advanced Settings" at bounding box center [1111, 123] width 165 height 27
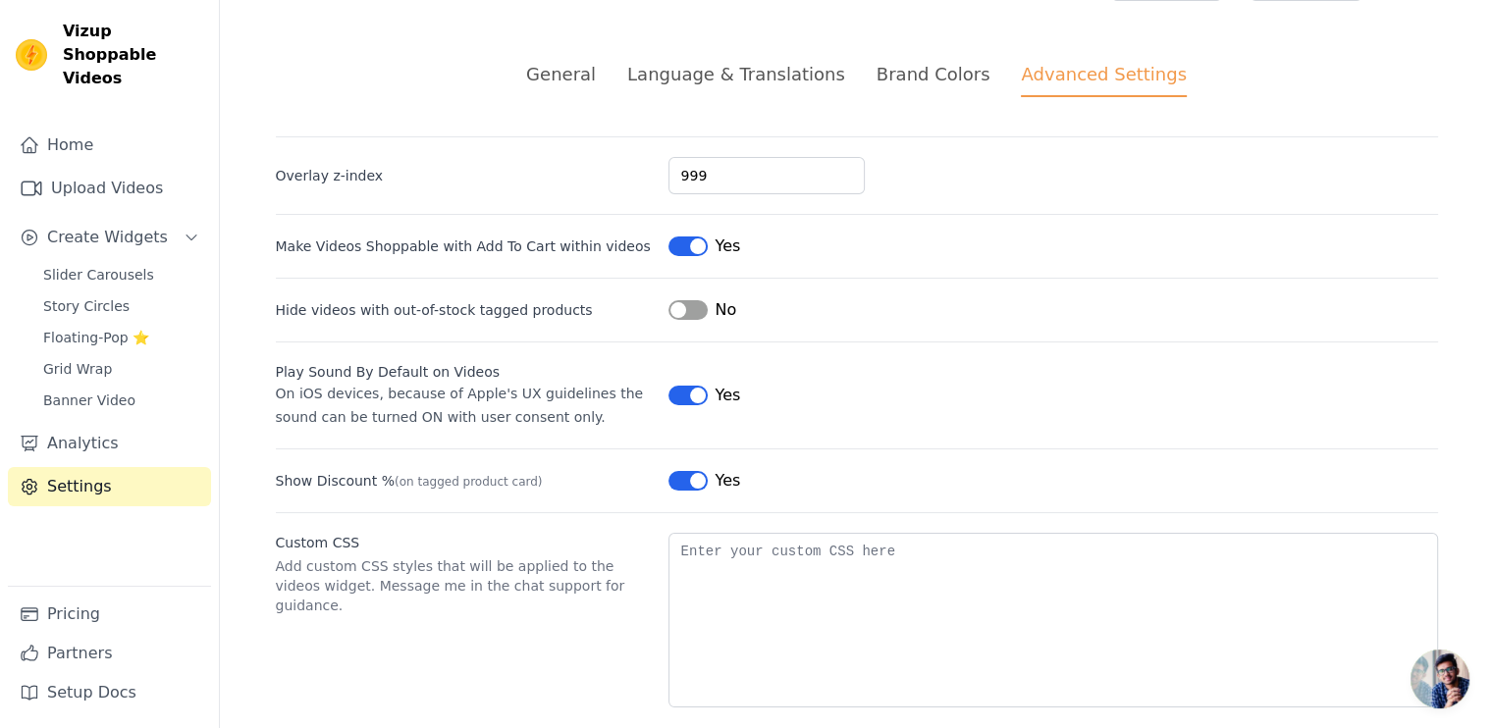
scroll to position [73, 0]
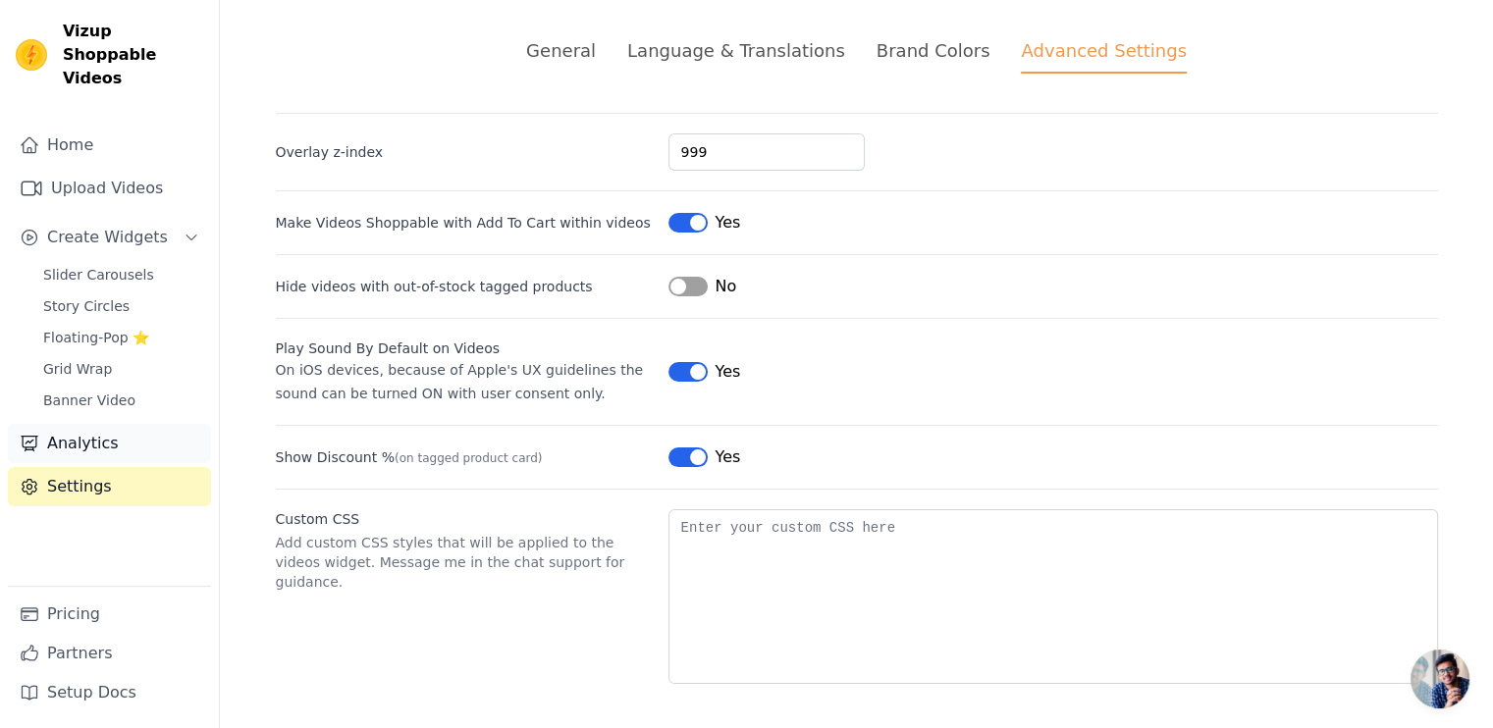
click at [100, 424] on link "Analytics" at bounding box center [109, 443] width 203 height 39
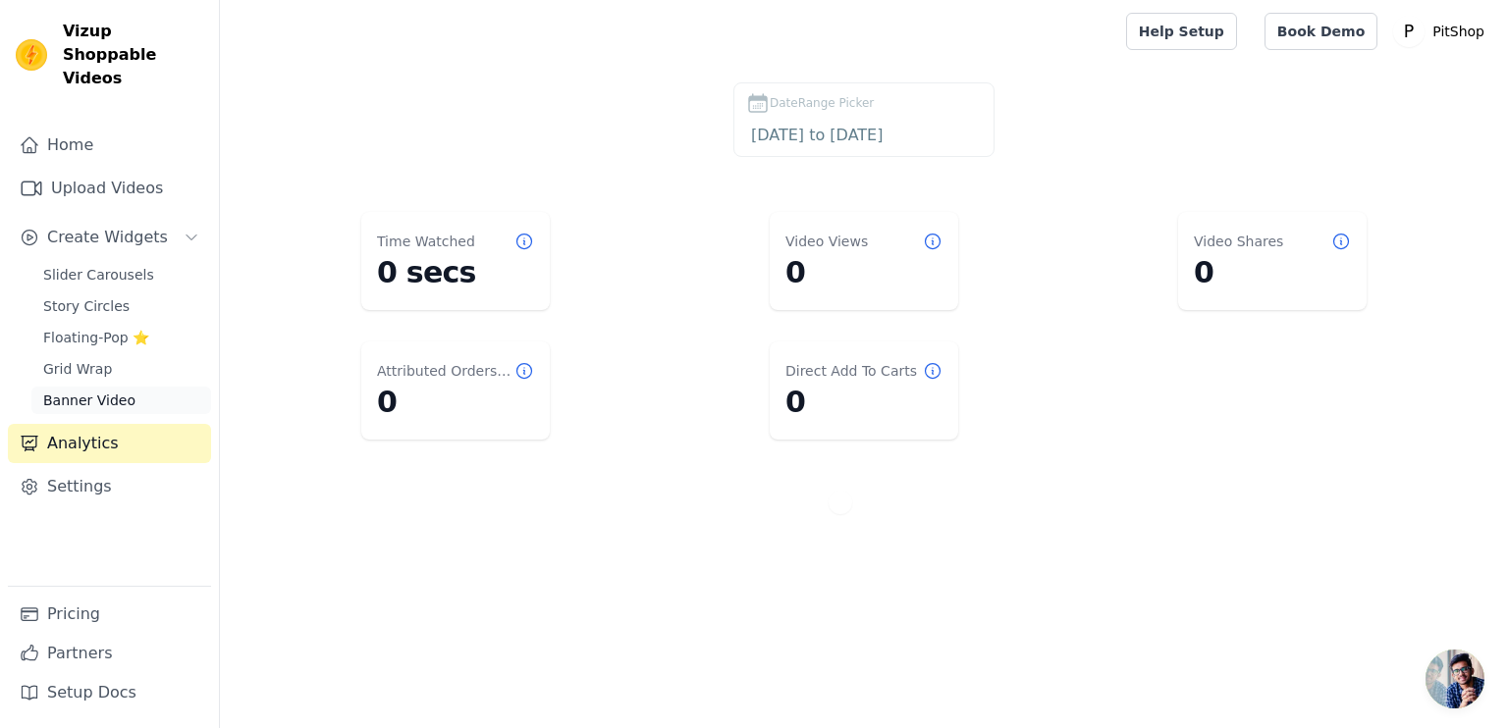
click at [154, 387] on link "Banner Video" at bounding box center [121, 400] width 180 height 27
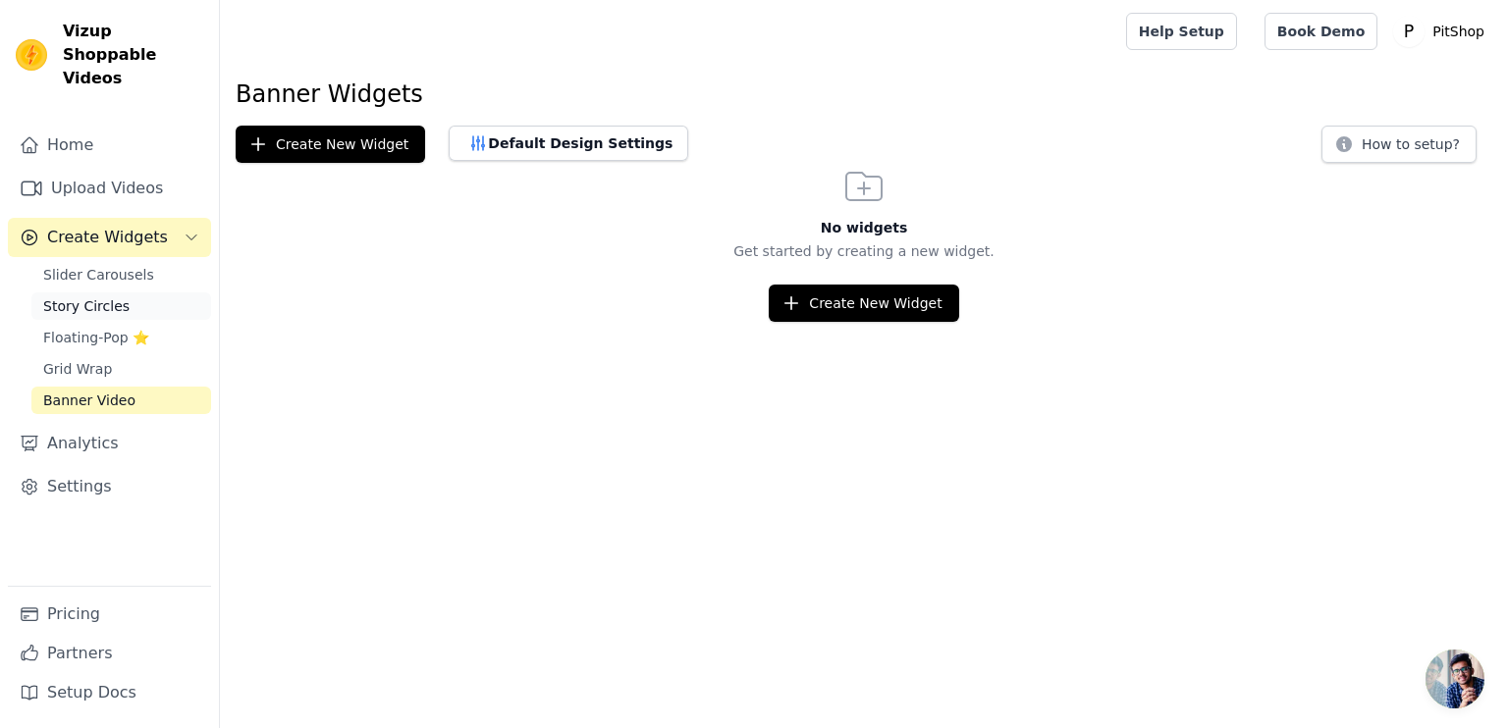
click at [103, 293] on link "Story Circles" at bounding box center [121, 306] width 180 height 27
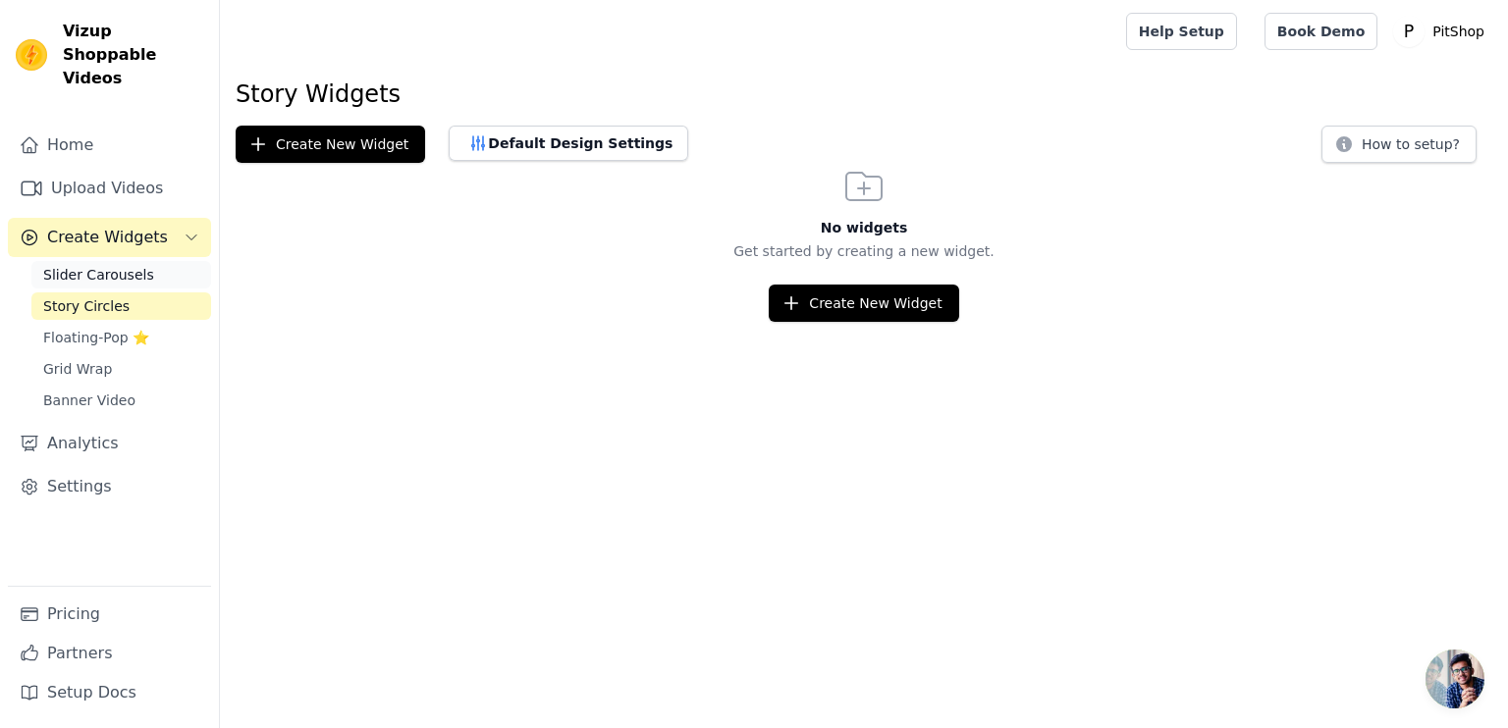
click at [107, 265] on span "Slider Carousels" at bounding box center [98, 275] width 111 height 20
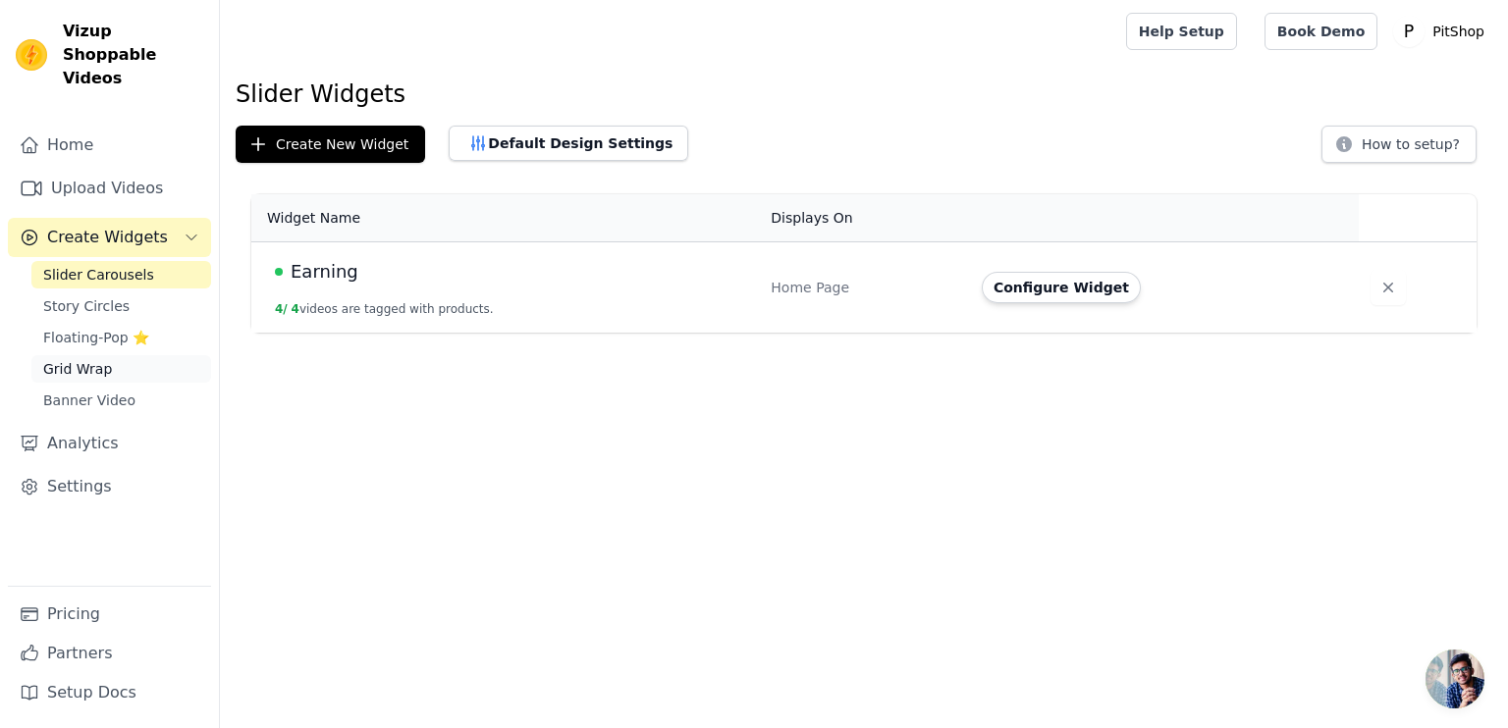
click at [75, 359] on span "Grid Wrap" at bounding box center [77, 369] width 69 height 20
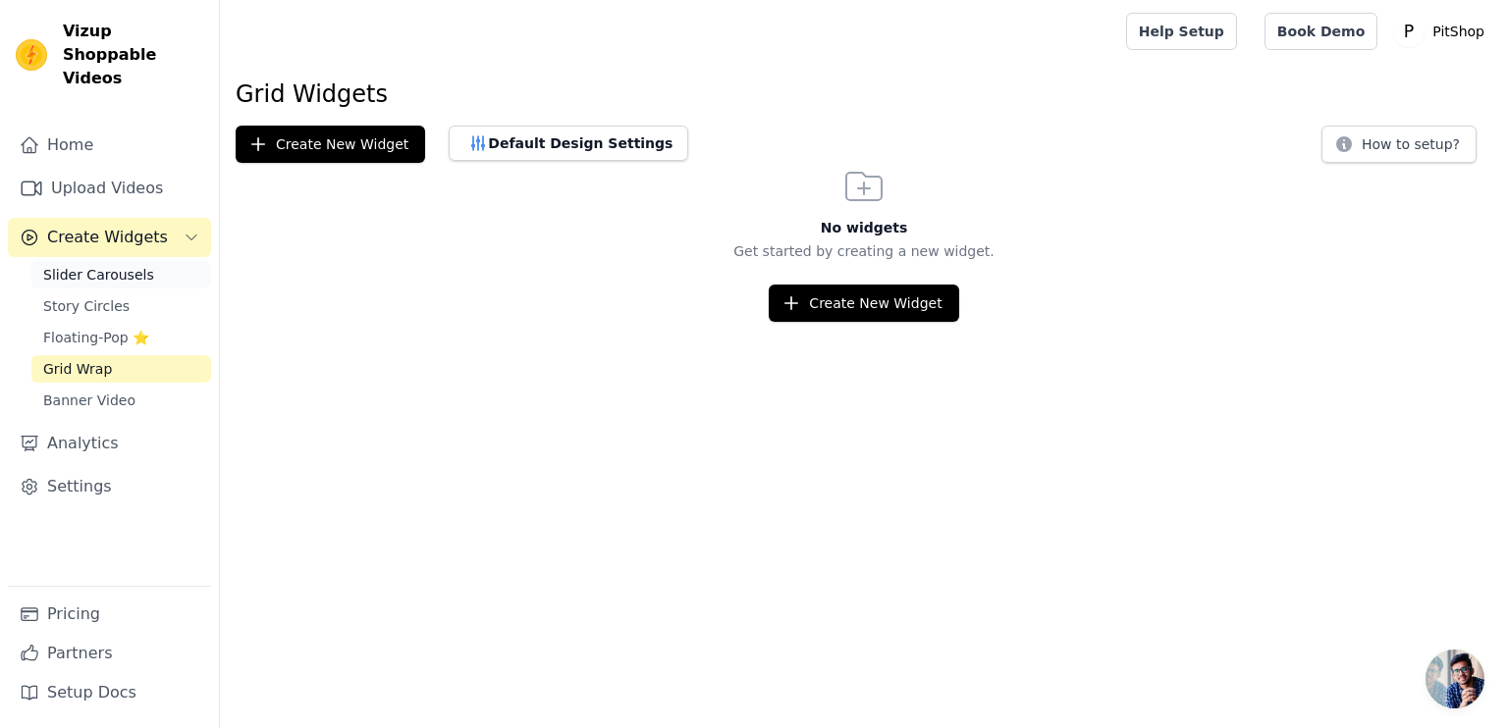
click at [106, 265] on span "Slider Carousels" at bounding box center [98, 275] width 111 height 20
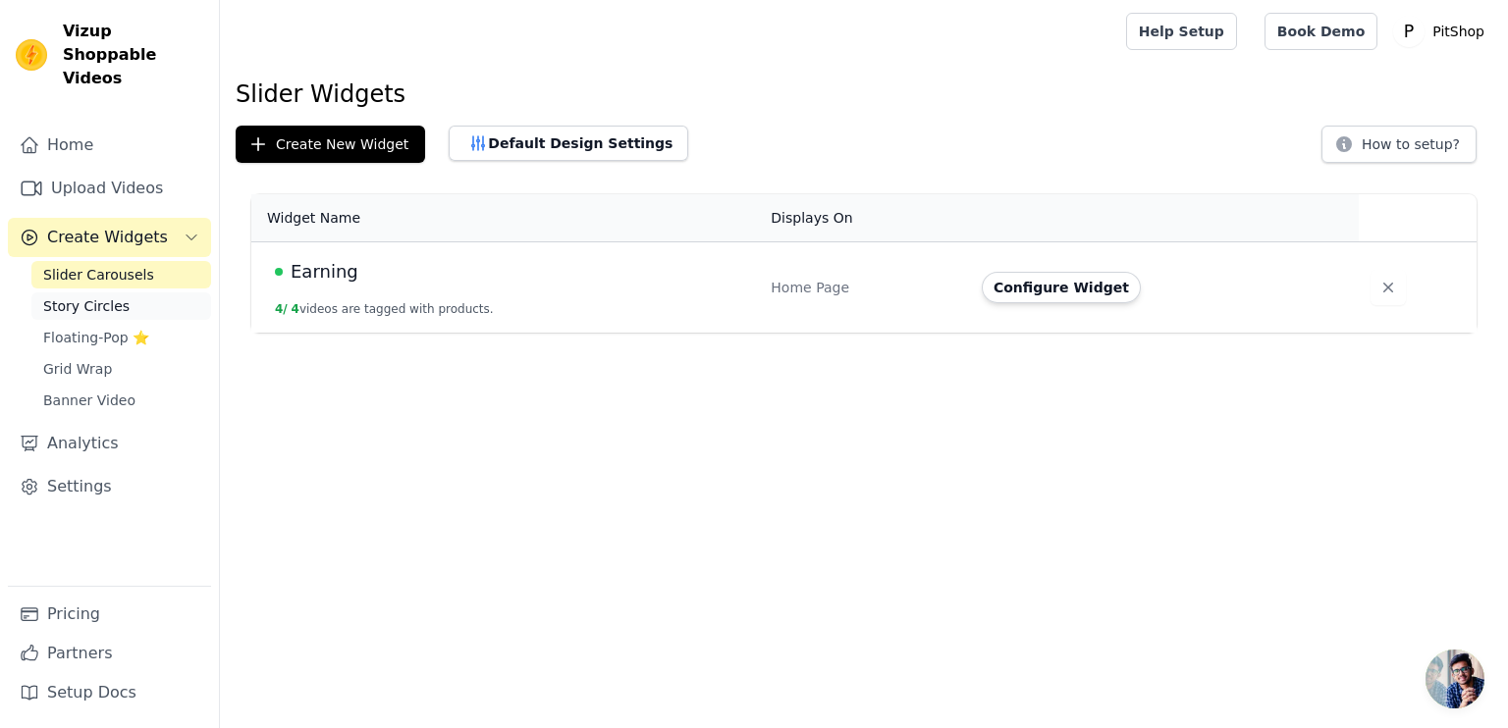
click at [98, 296] on span "Story Circles" at bounding box center [86, 306] width 86 height 20
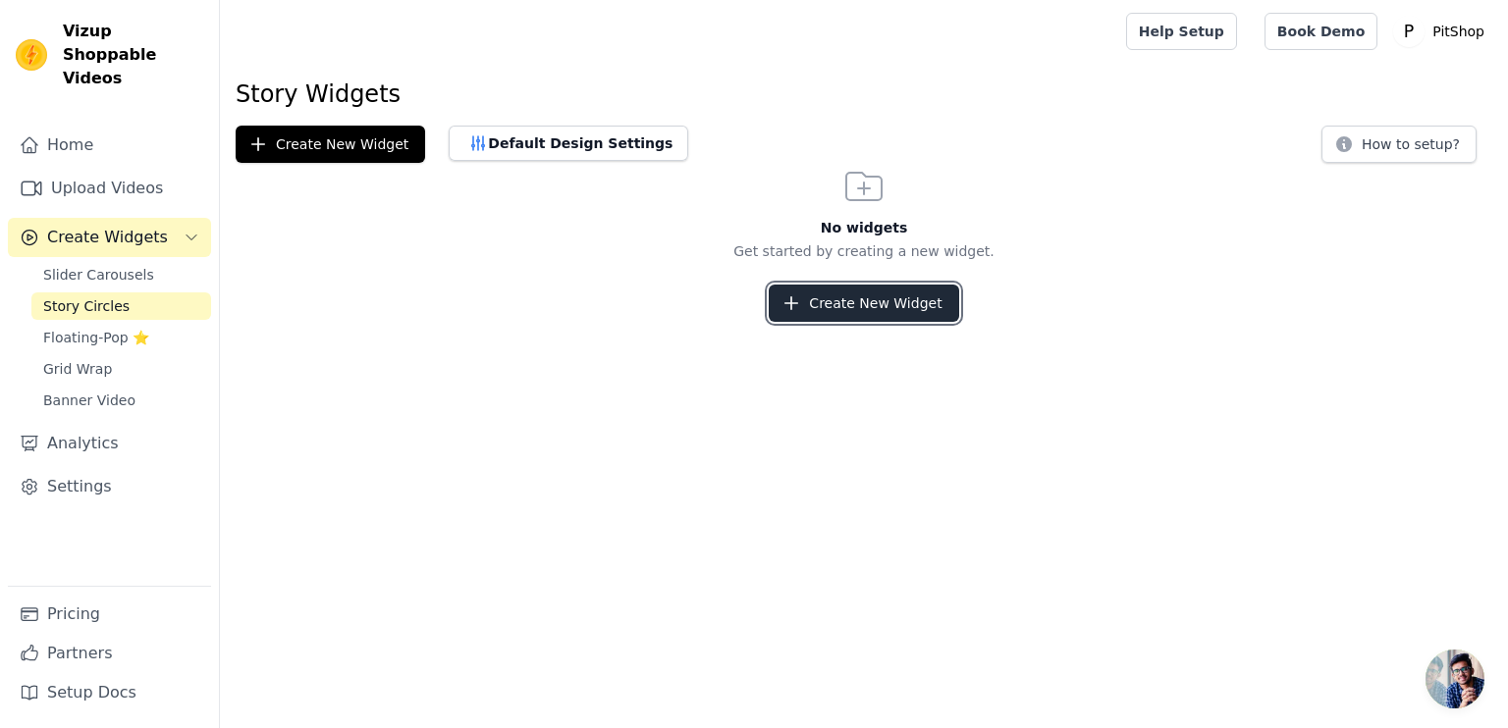
click at [781, 305] on button "Create New Widget" at bounding box center [863, 303] width 189 height 37
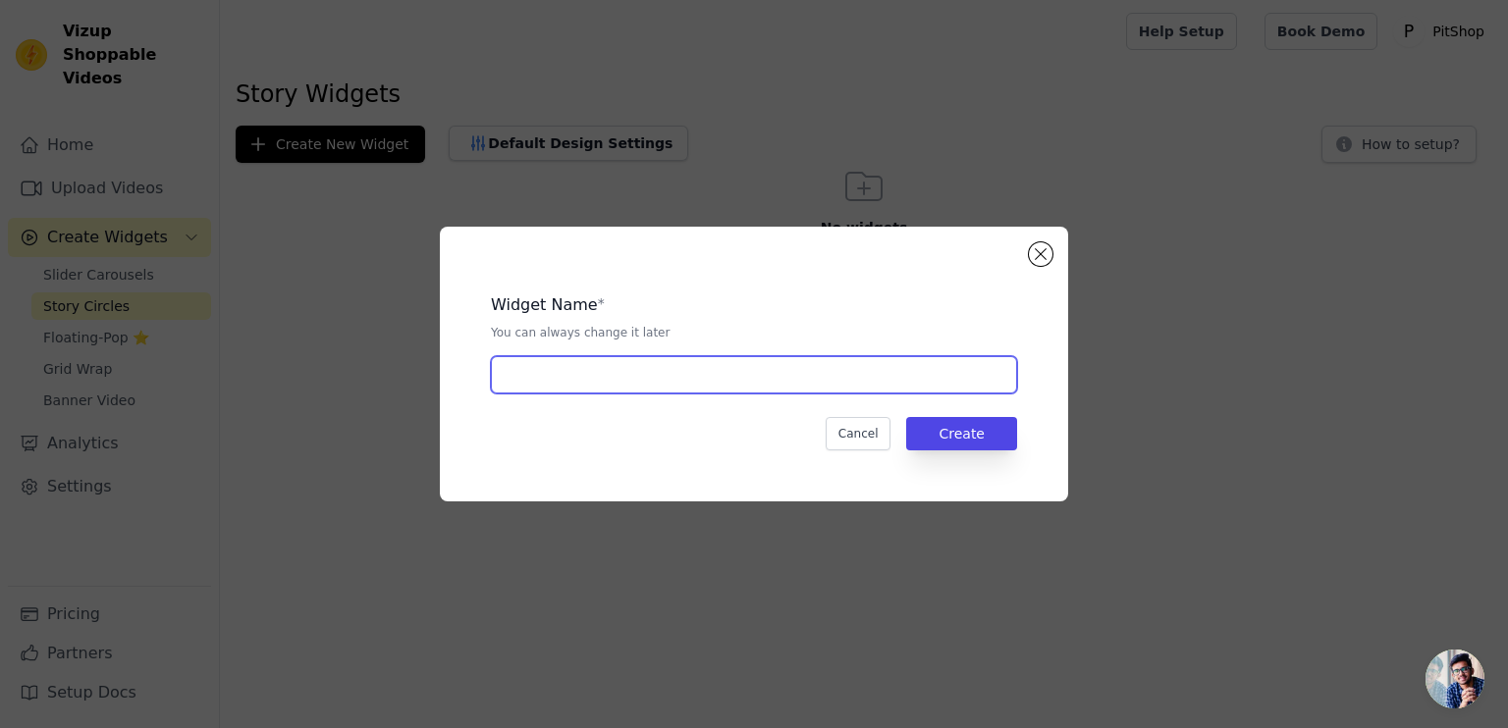
click at [761, 382] on input "text" at bounding box center [754, 374] width 526 height 37
type input "Earning"
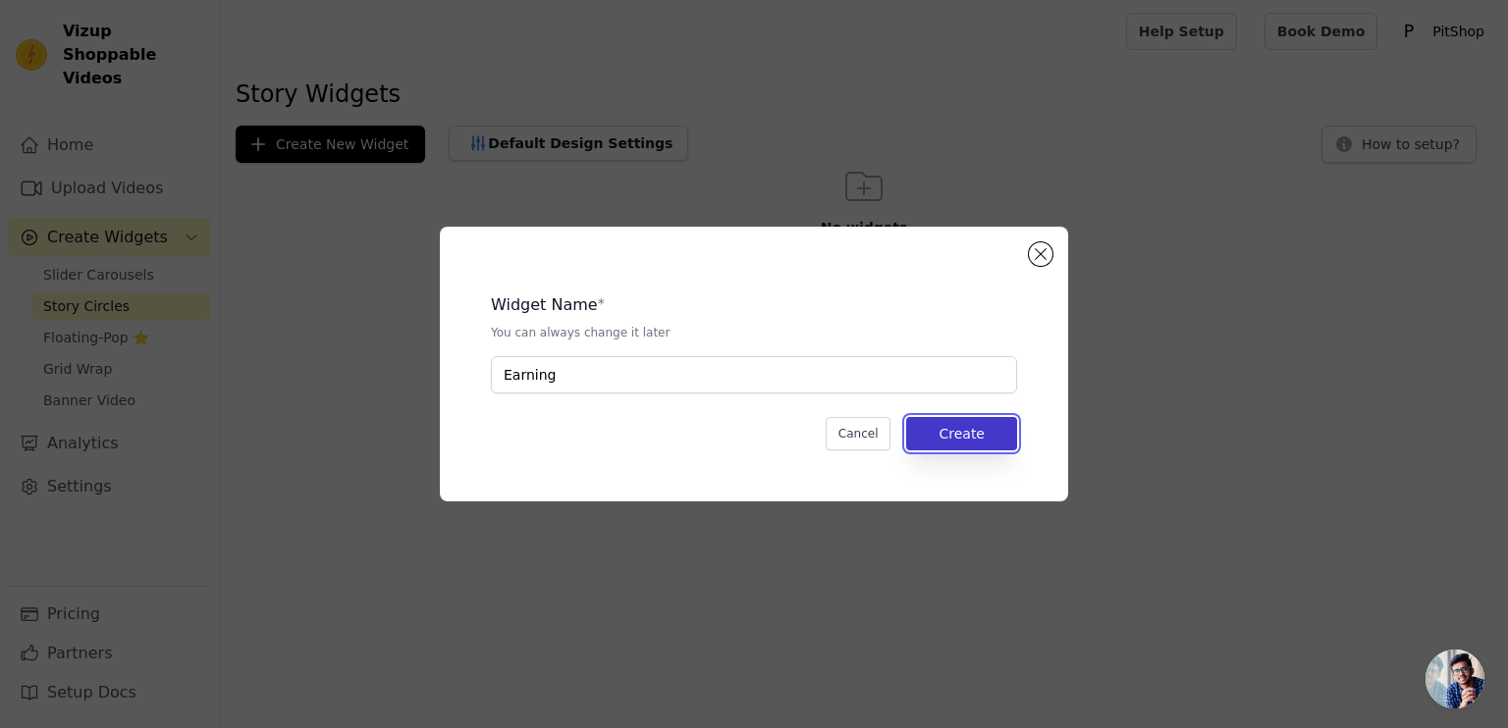
click at [931, 427] on button "Create" at bounding box center [961, 433] width 111 height 33
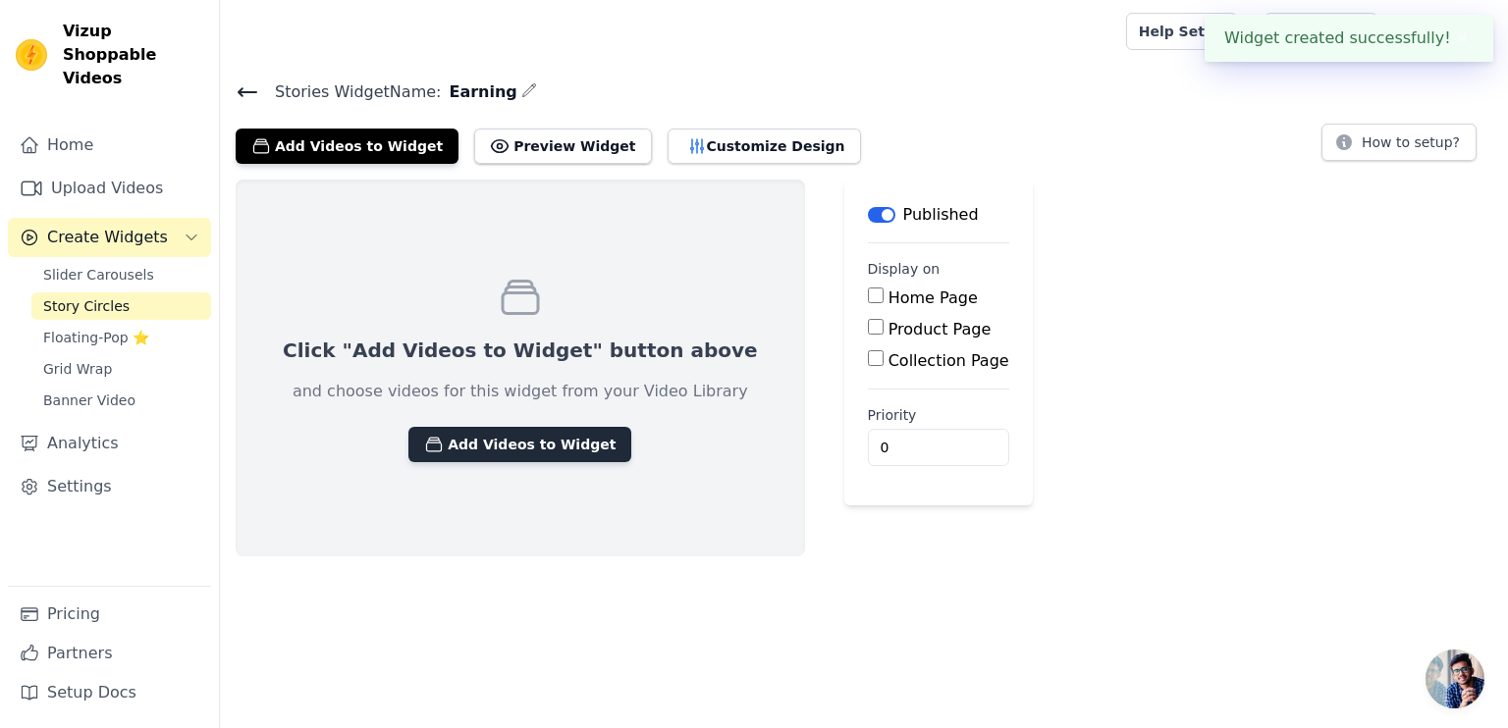
click at [505, 442] on button "Add Videos to Widget" at bounding box center [519, 444] width 223 height 35
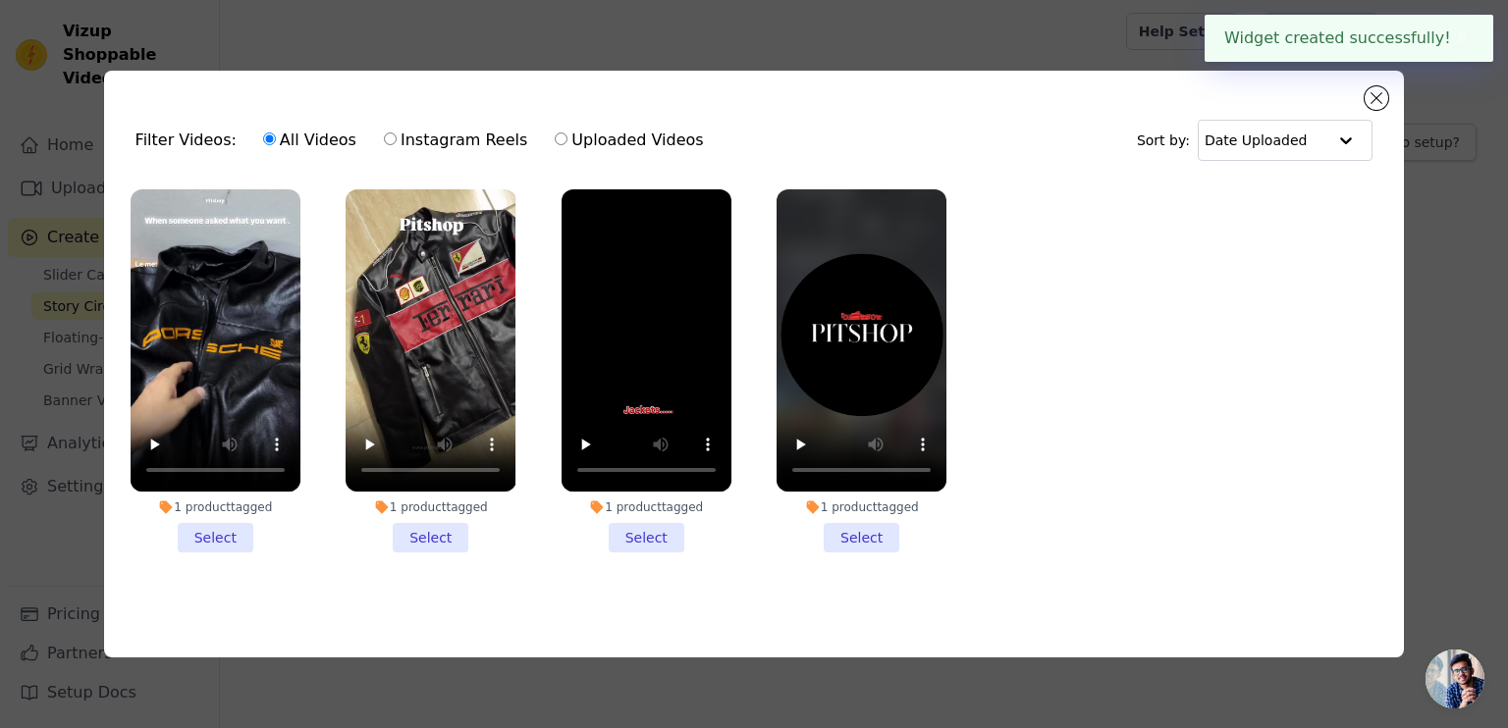
click at [230, 529] on li "1 product tagged Select" at bounding box center [216, 370] width 170 height 363
click at [0, 0] on input "1 product tagged Select" at bounding box center [0, 0] width 0 height 0
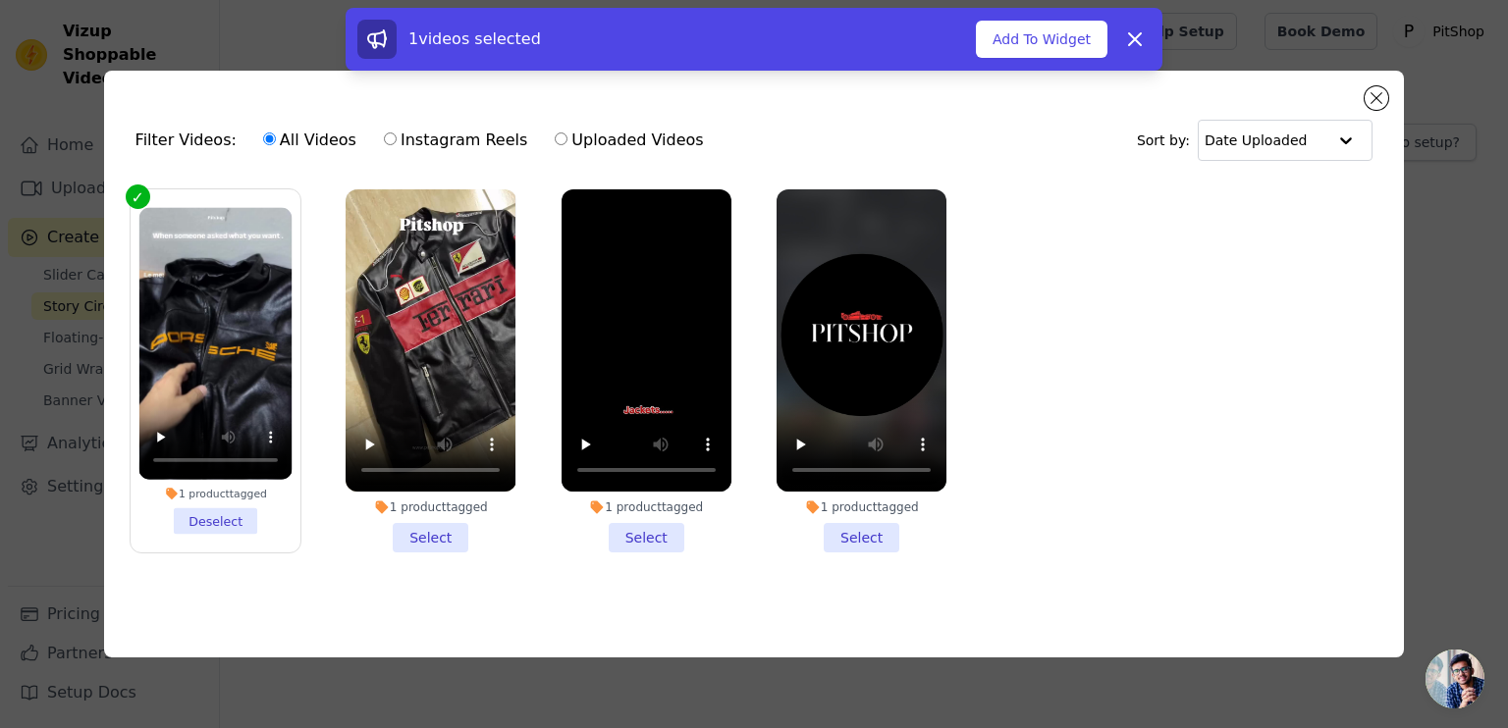
click at [453, 523] on li "1 product tagged Select" at bounding box center [431, 370] width 170 height 363
click at [0, 0] on input "1 product tagged Select" at bounding box center [0, 0] width 0 height 0
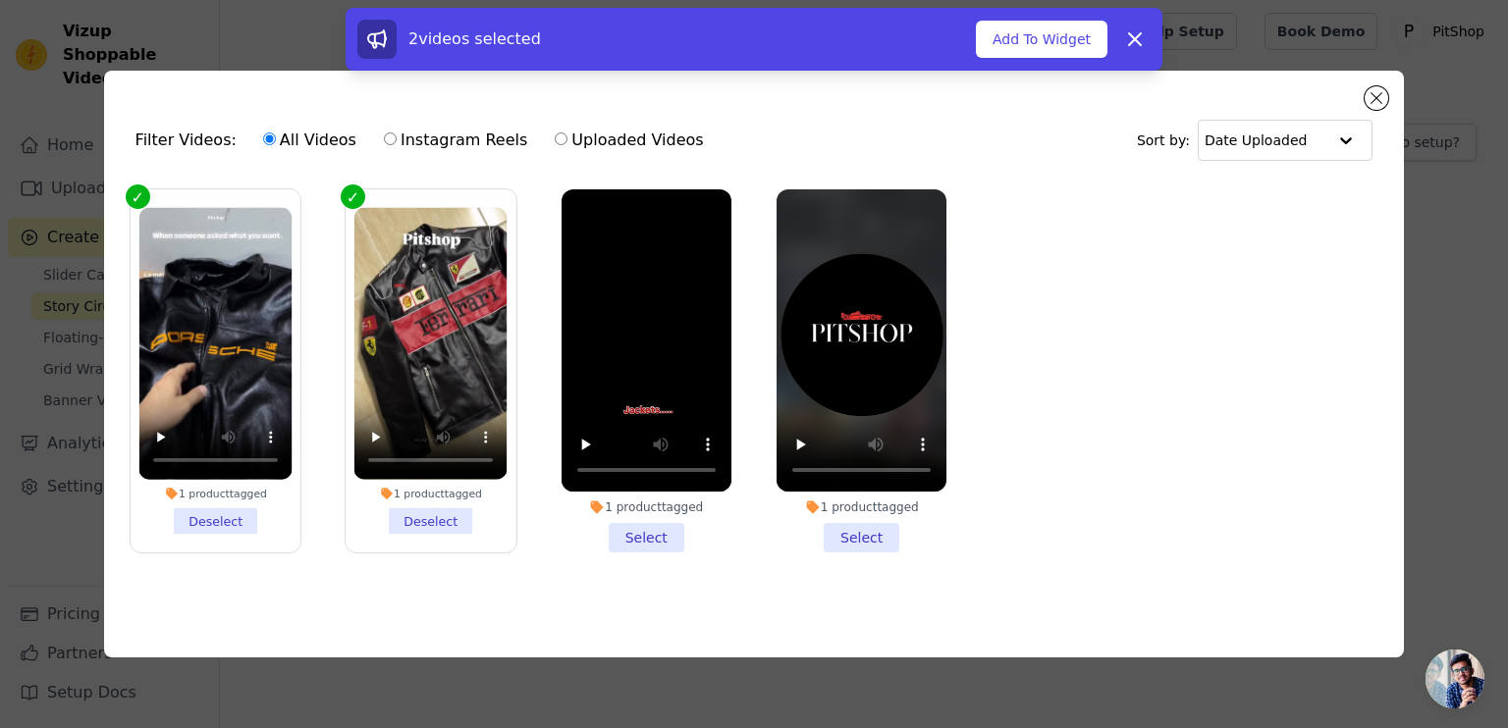
click at [632, 519] on li "1 product tagged Select" at bounding box center [647, 370] width 170 height 363
click at [0, 0] on input "1 product tagged Select" at bounding box center [0, 0] width 0 height 0
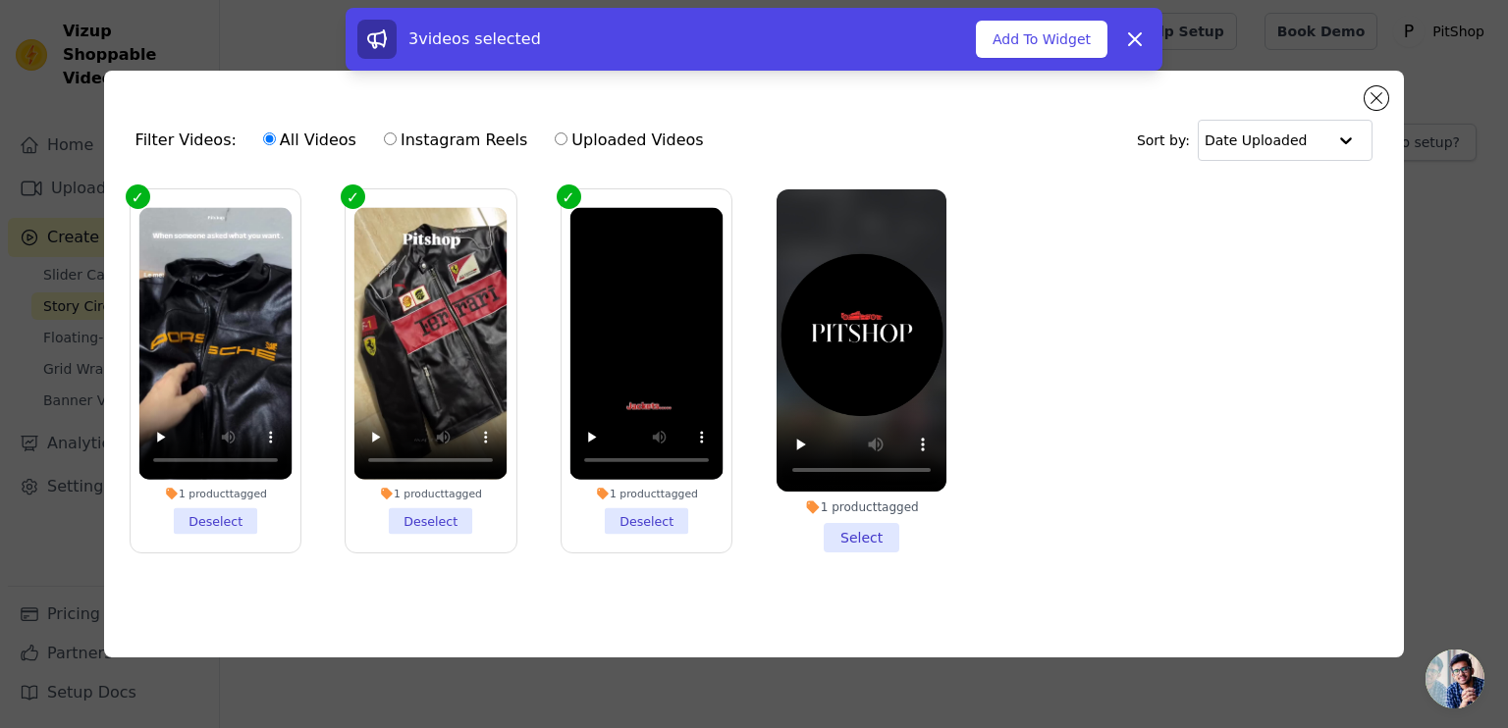
click at [861, 539] on li "1 product tagged Select" at bounding box center [862, 370] width 170 height 363
click at [0, 0] on input "1 product tagged Select" at bounding box center [0, 0] width 0 height 0
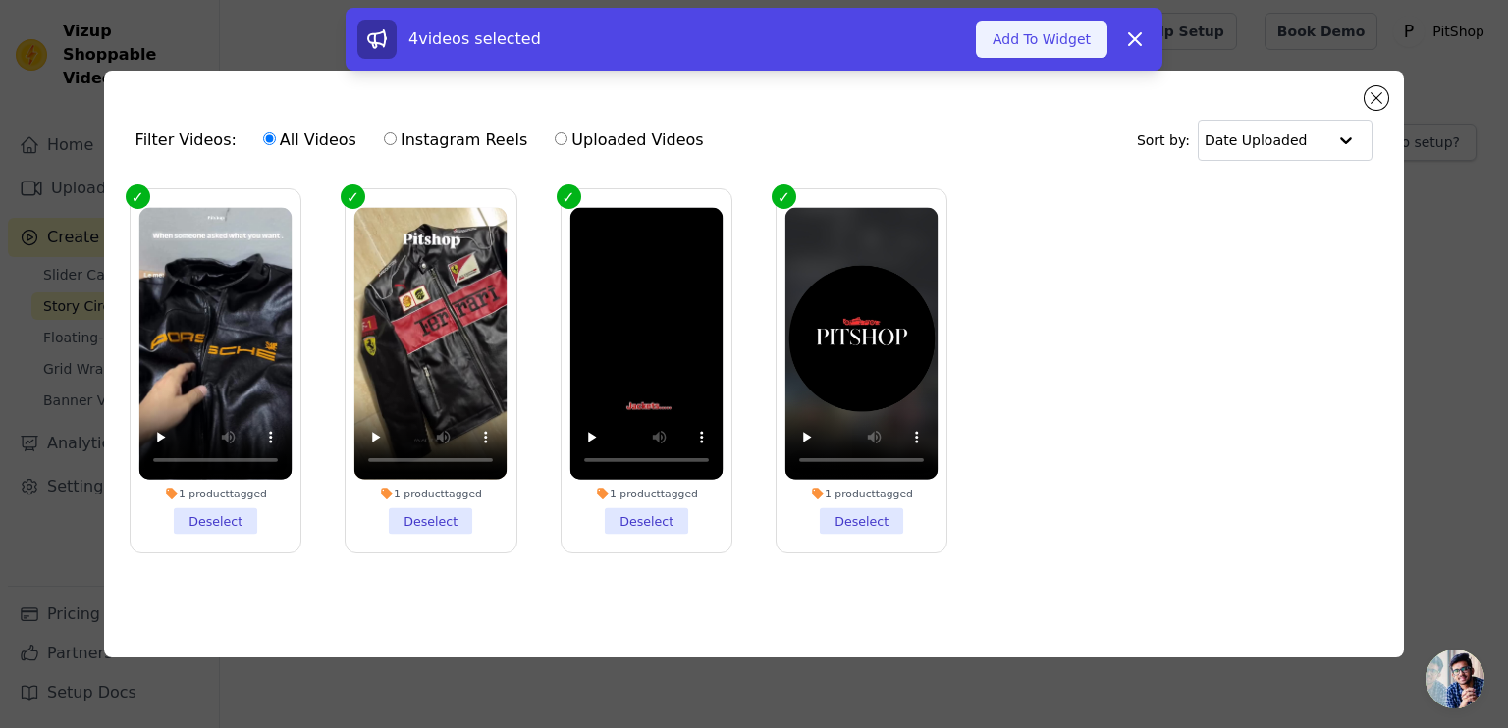
click at [1031, 38] on button "Add To Widget" at bounding box center [1042, 39] width 132 height 37
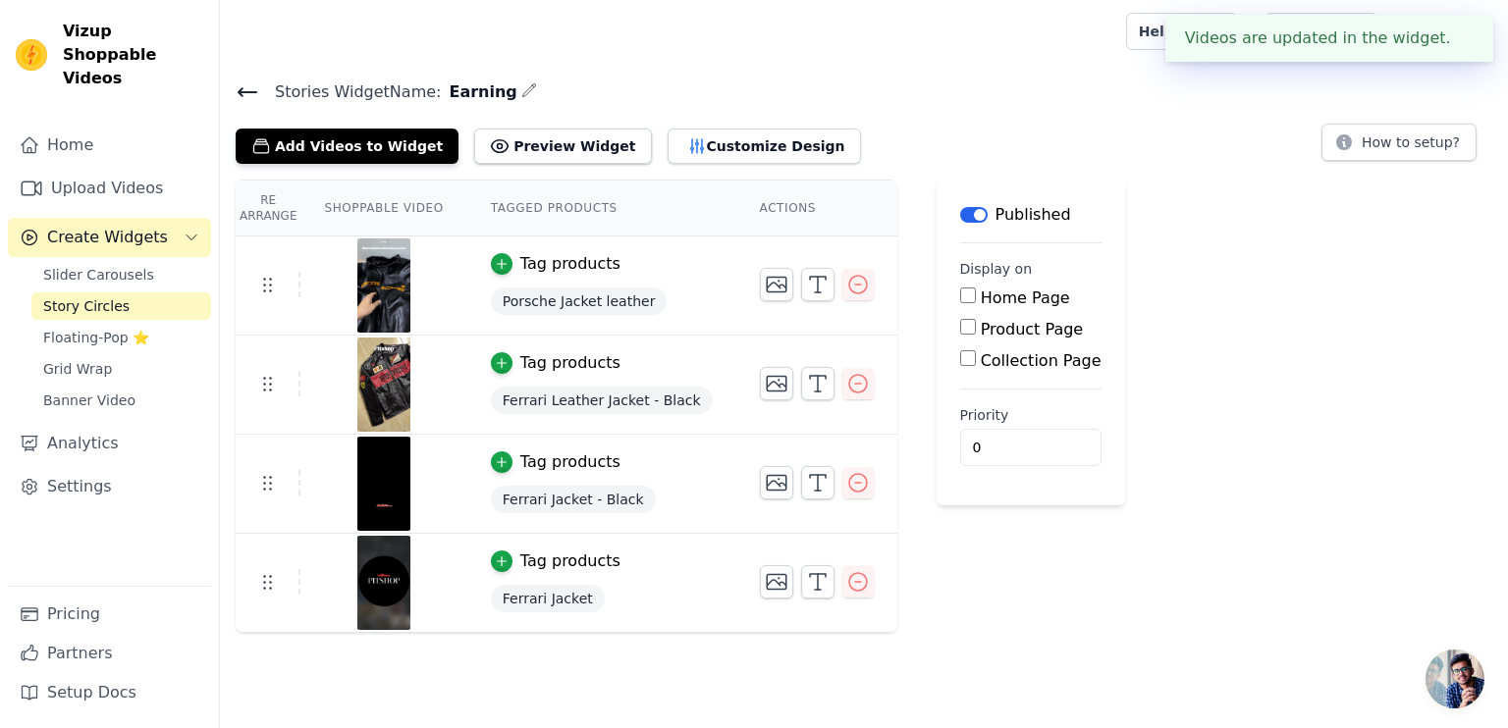
click at [960, 301] on input "Home Page" at bounding box center [968, 296] width 16 height 16
checkbox input "true"
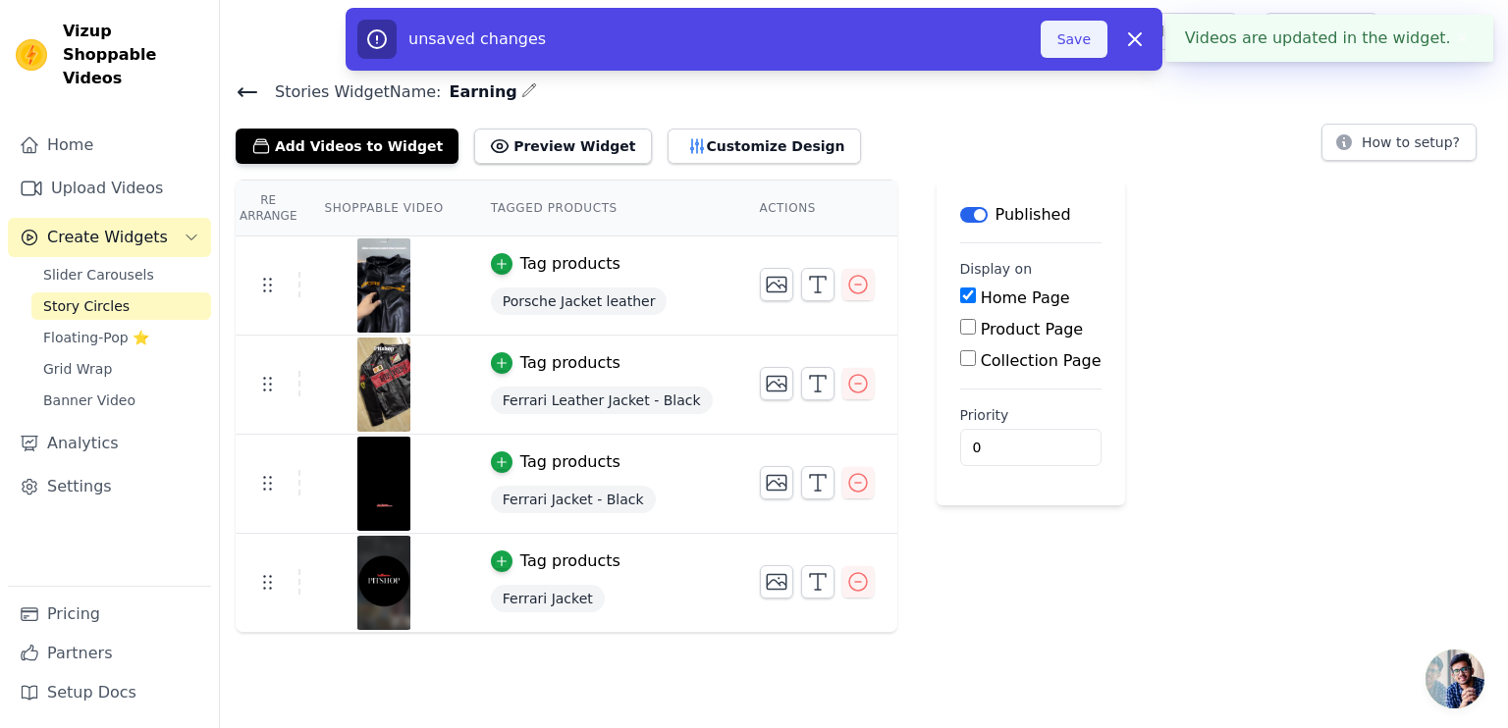
click at [1073, 38] on button "Save" at bounding box center [1074, 39] width 67 height 37
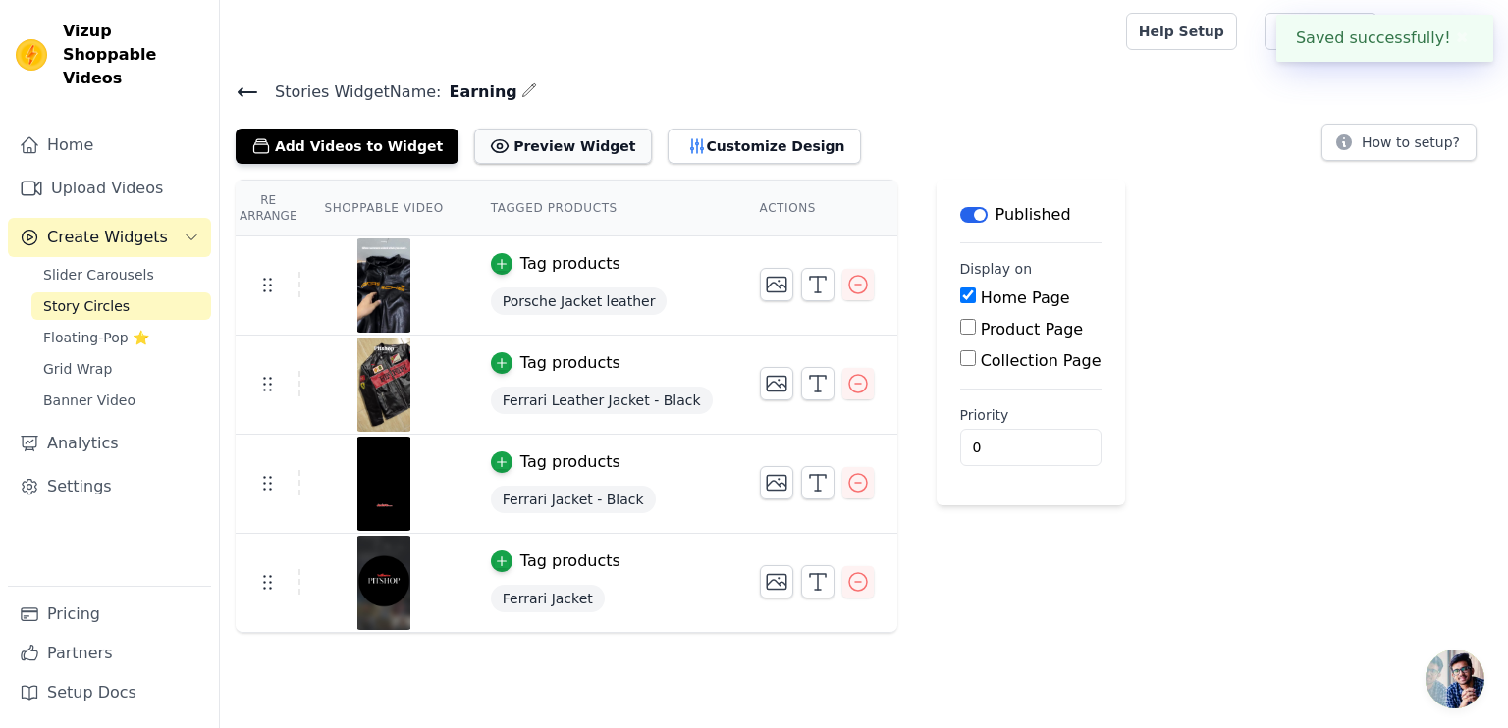
click at [538, 152] on button "Preview Widget" at bounding box center [562, 146] width 177 height 35
click at [521, 92] on icon "button" at bounding box center [529, 90] width 16 height 16
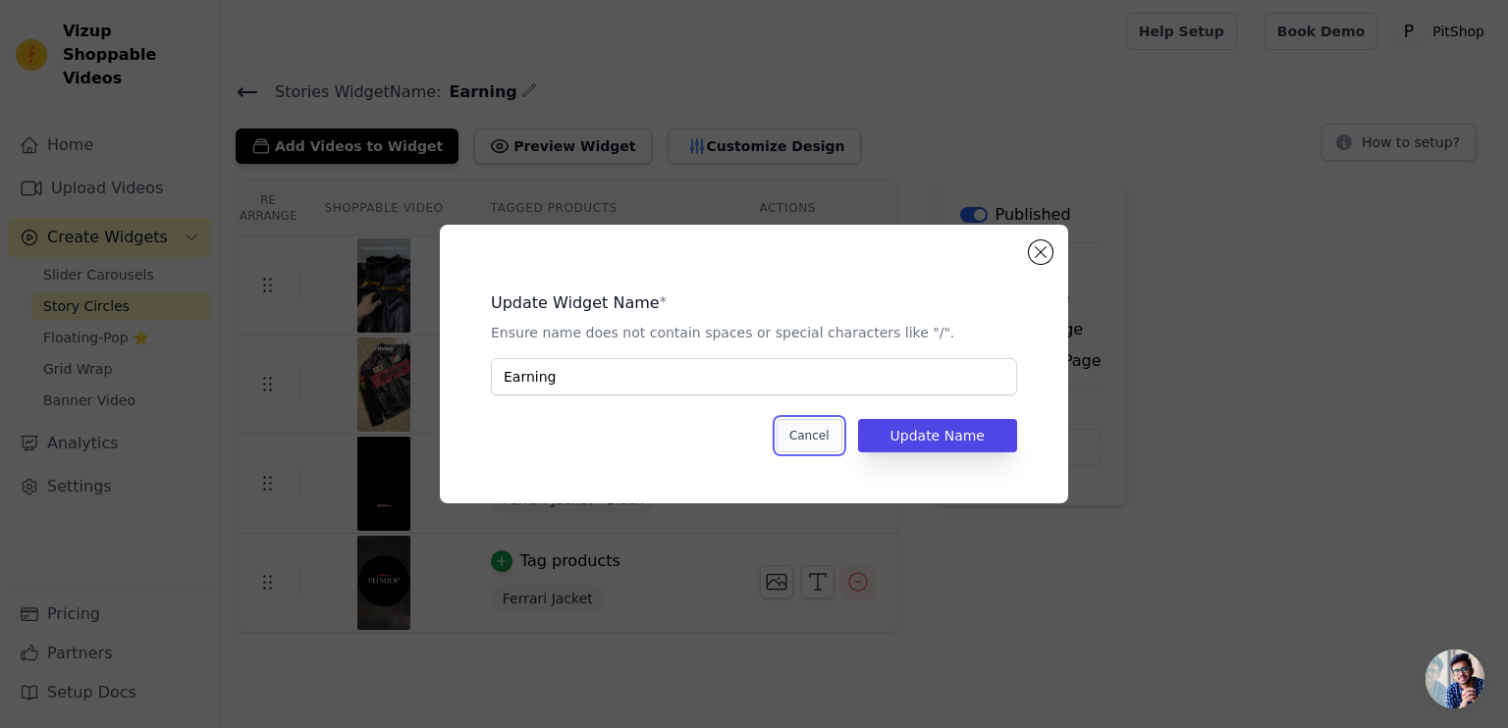
click at [842, 439] on button "Cancel" at bounding box center [810, 435] width 66 height 33
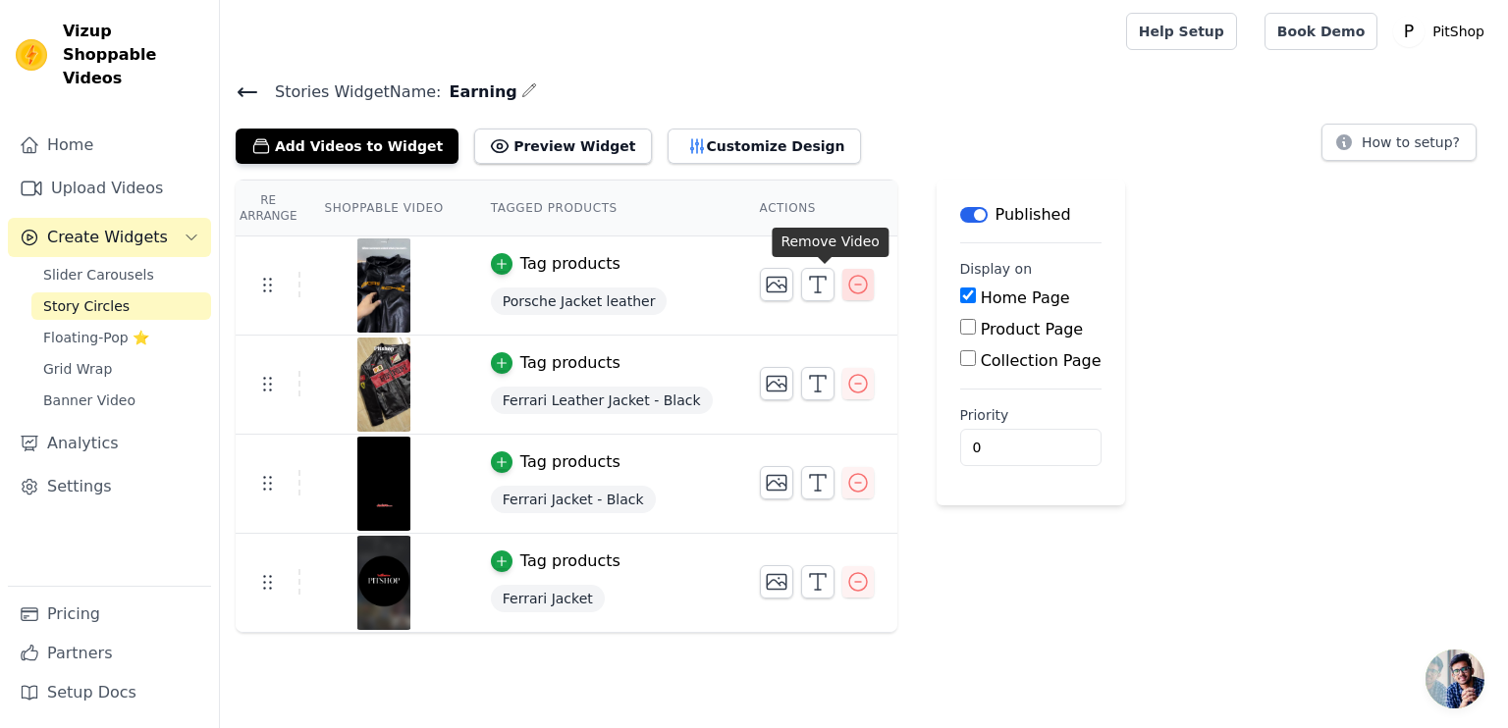
click at [842, 288] on button "button" at bounding box center [857, 284] width 31 height 31
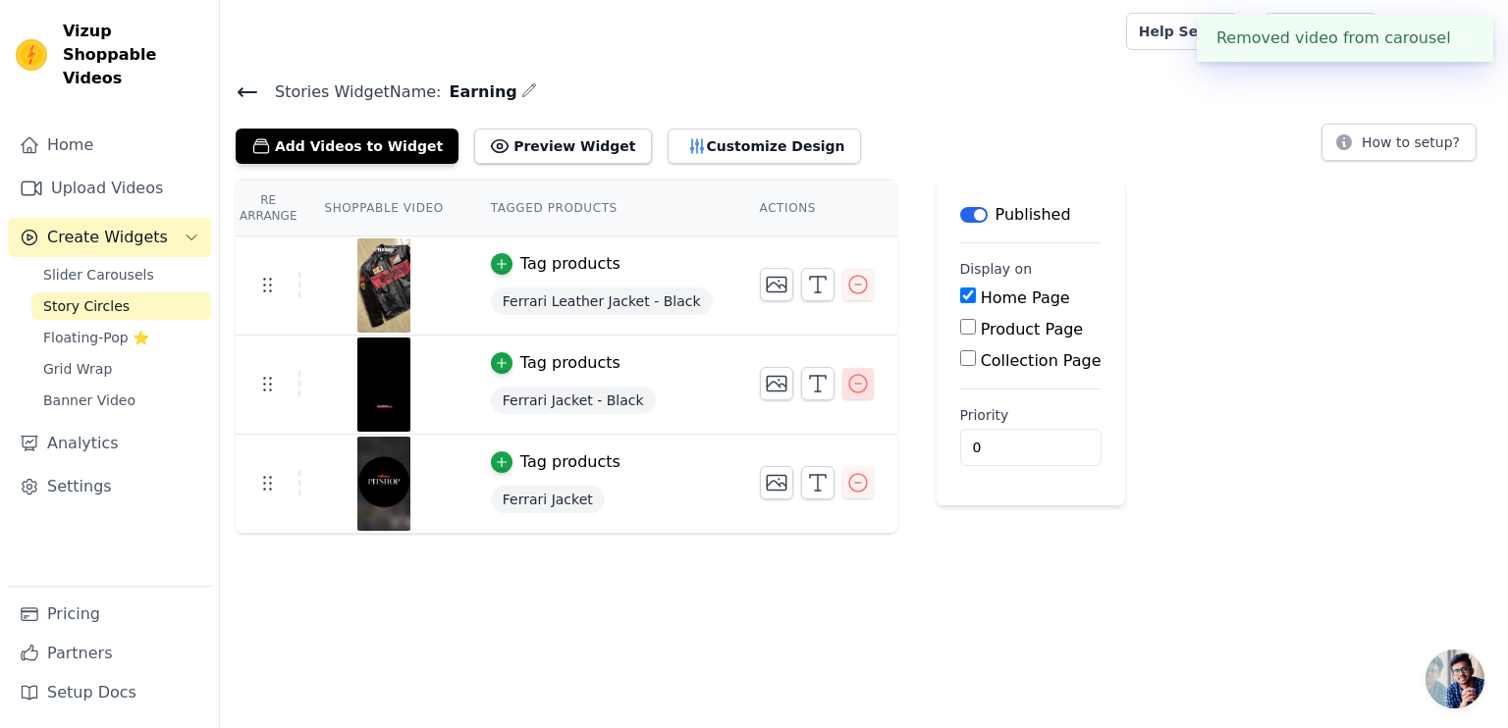
click at [849, 375] on icon "button" at bounding box center [858, 384] width 18 height 18
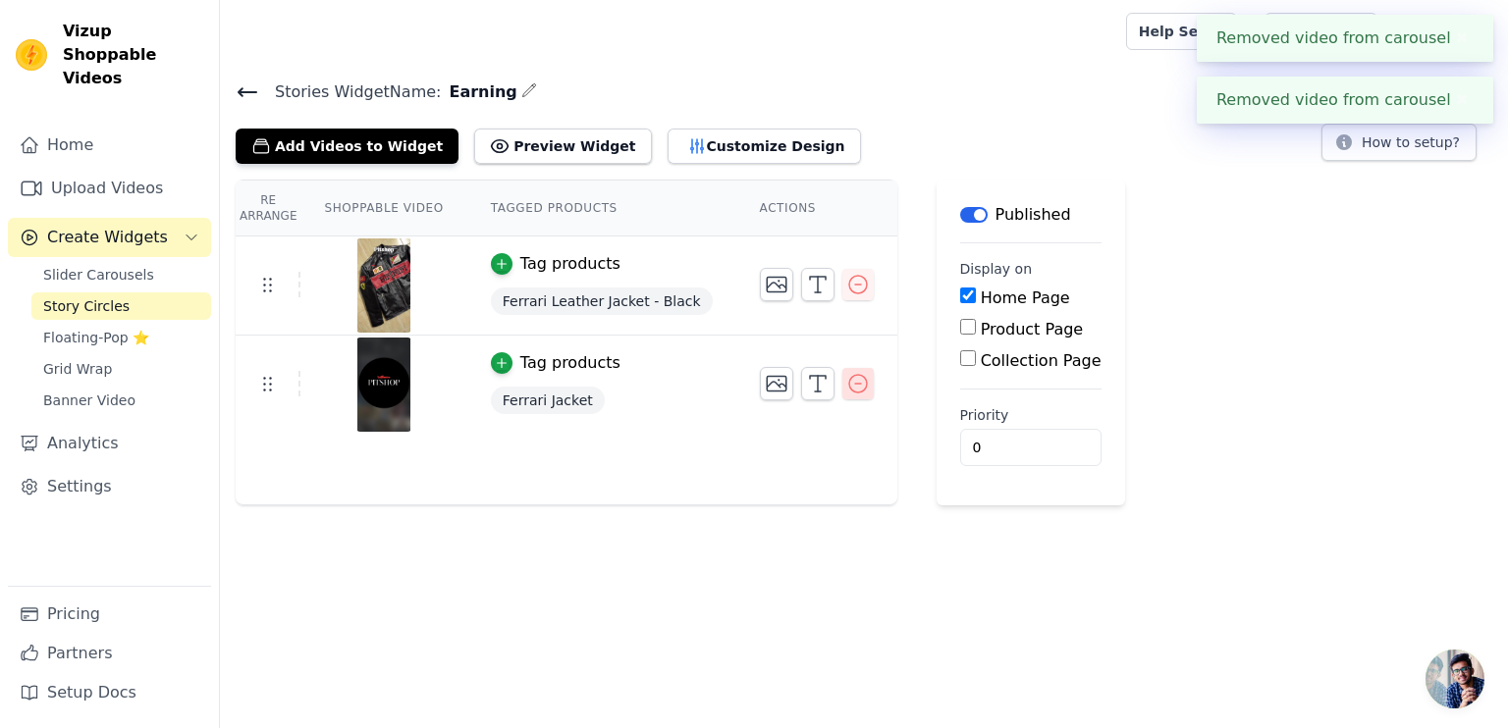
click at [846, 376] on icon "button" at bounding box center [858, 384] width 24 height 24
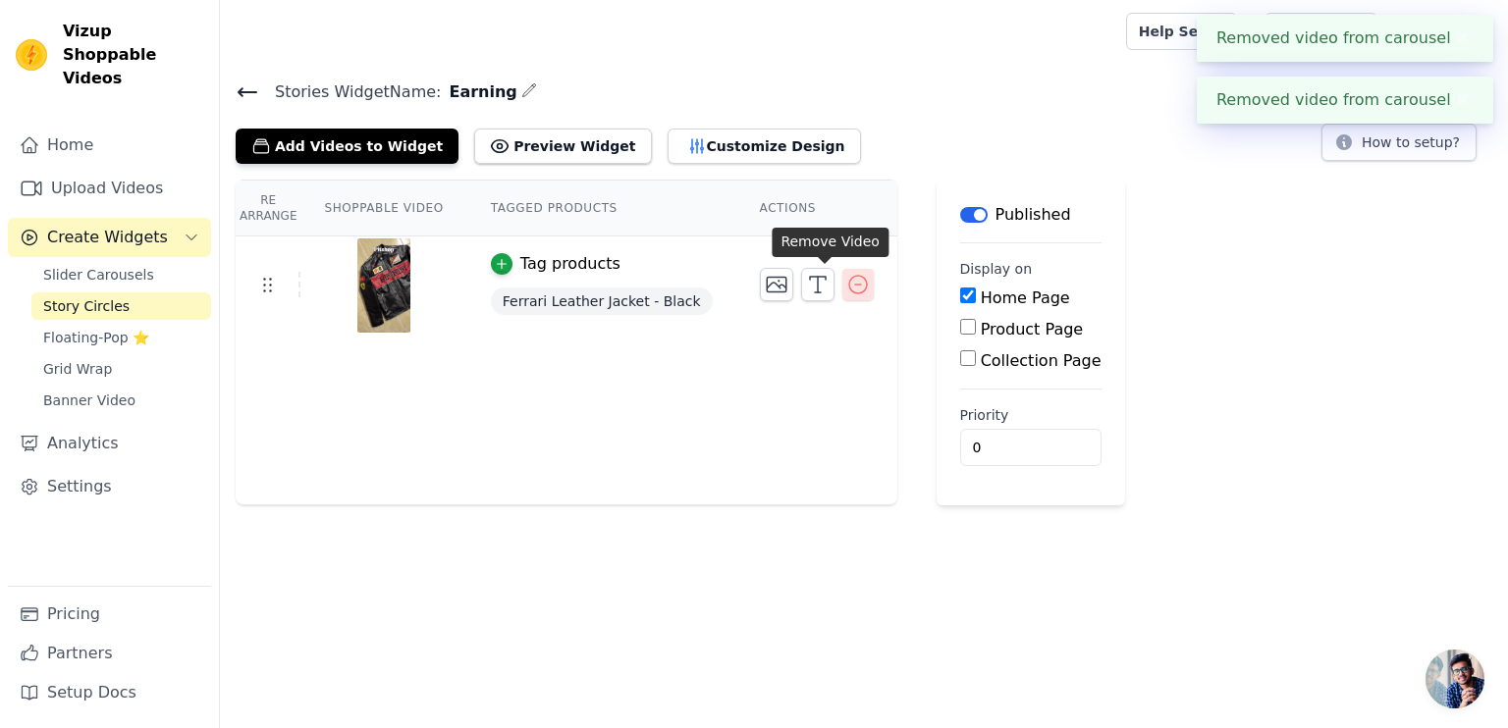
click at [846, 289] on icon "button" at bounding box center [858, 285] width 24 height 24
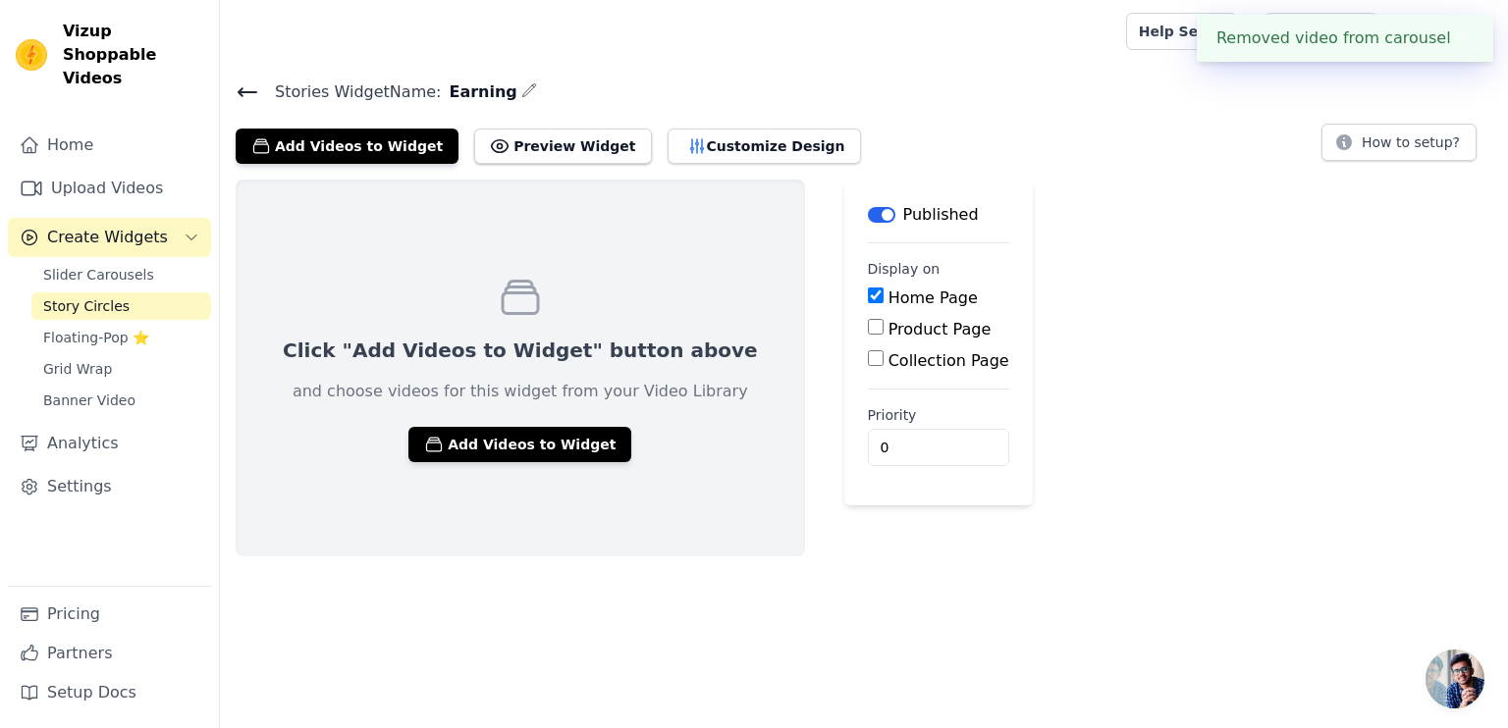
click at [1197, 259] on div "Click "Add Videos to Widget" button above and choose videos for this widget fro…" at bounding box center [864, 368] width 1288 height 377
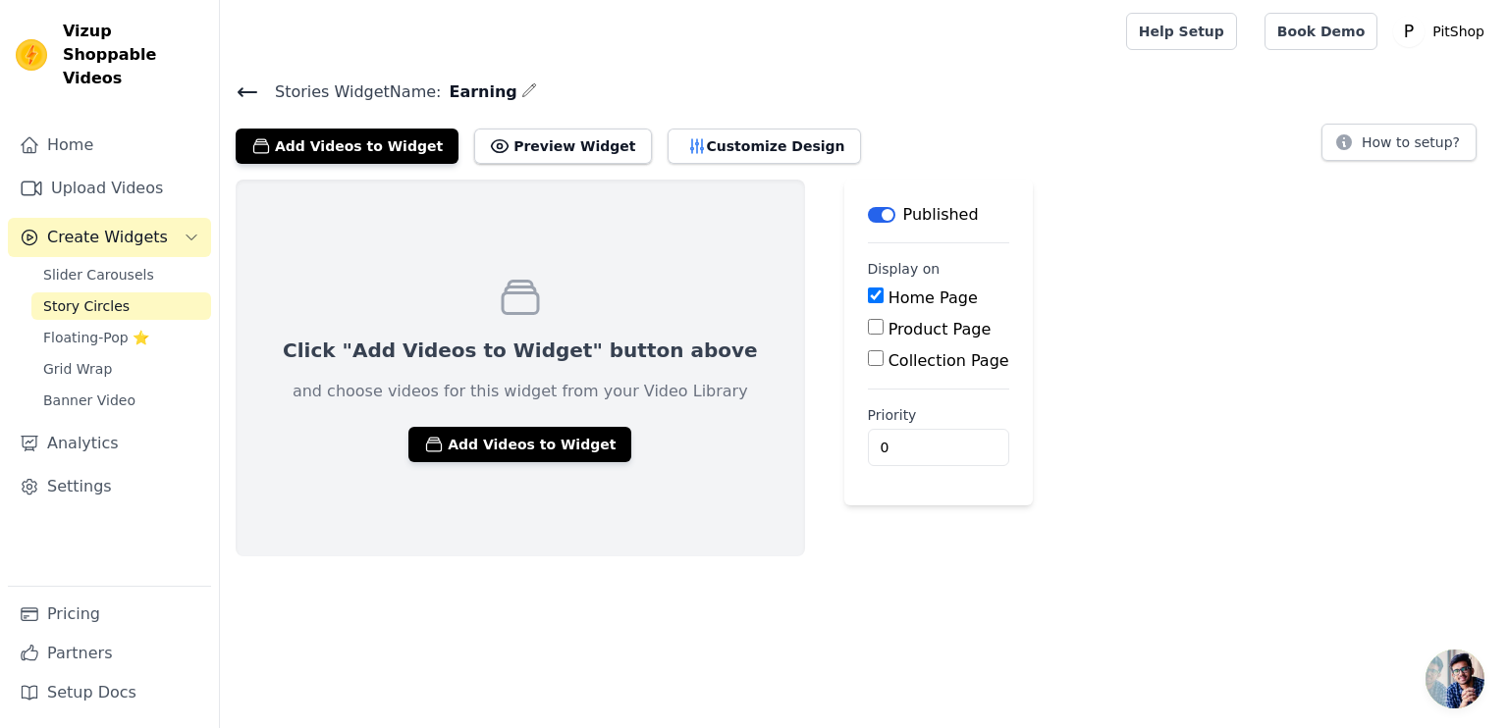
click at [249, 93] on icon at bounding box center [248, 93] width 24 height 24
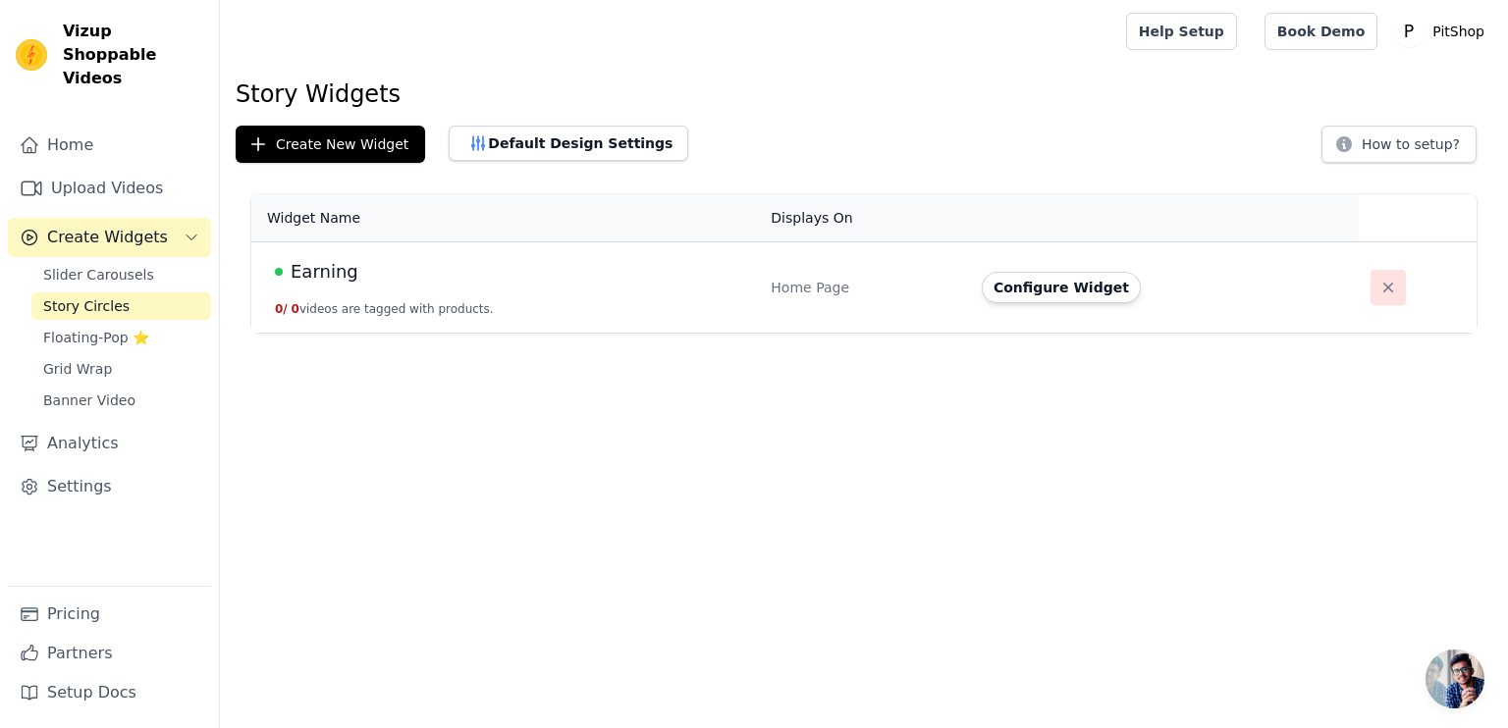
click at [1380, 297] on button "button" at bounding box center [1387, 287] width 35 height 35
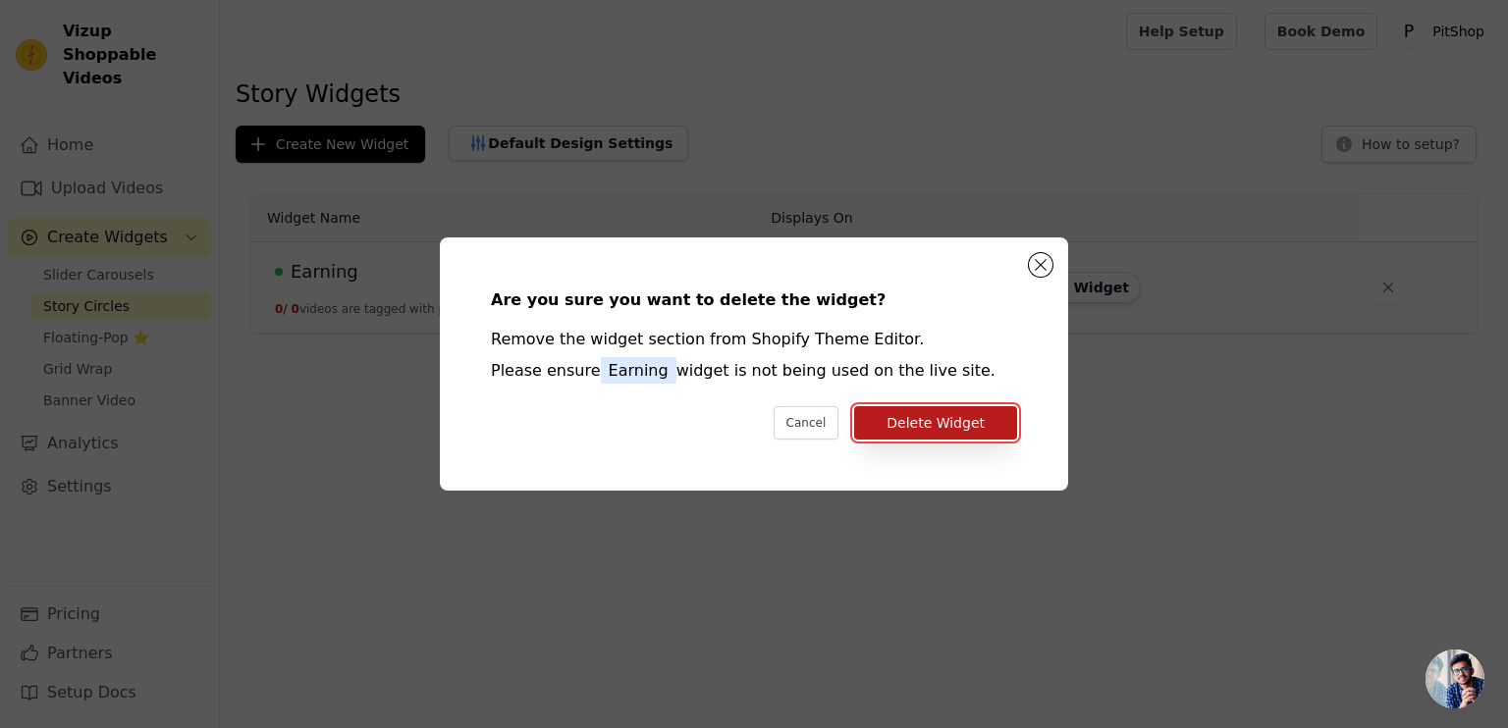
click at [890, 432] on button "Delete Widget" at bounding box center [935, 422] width 163 height 33
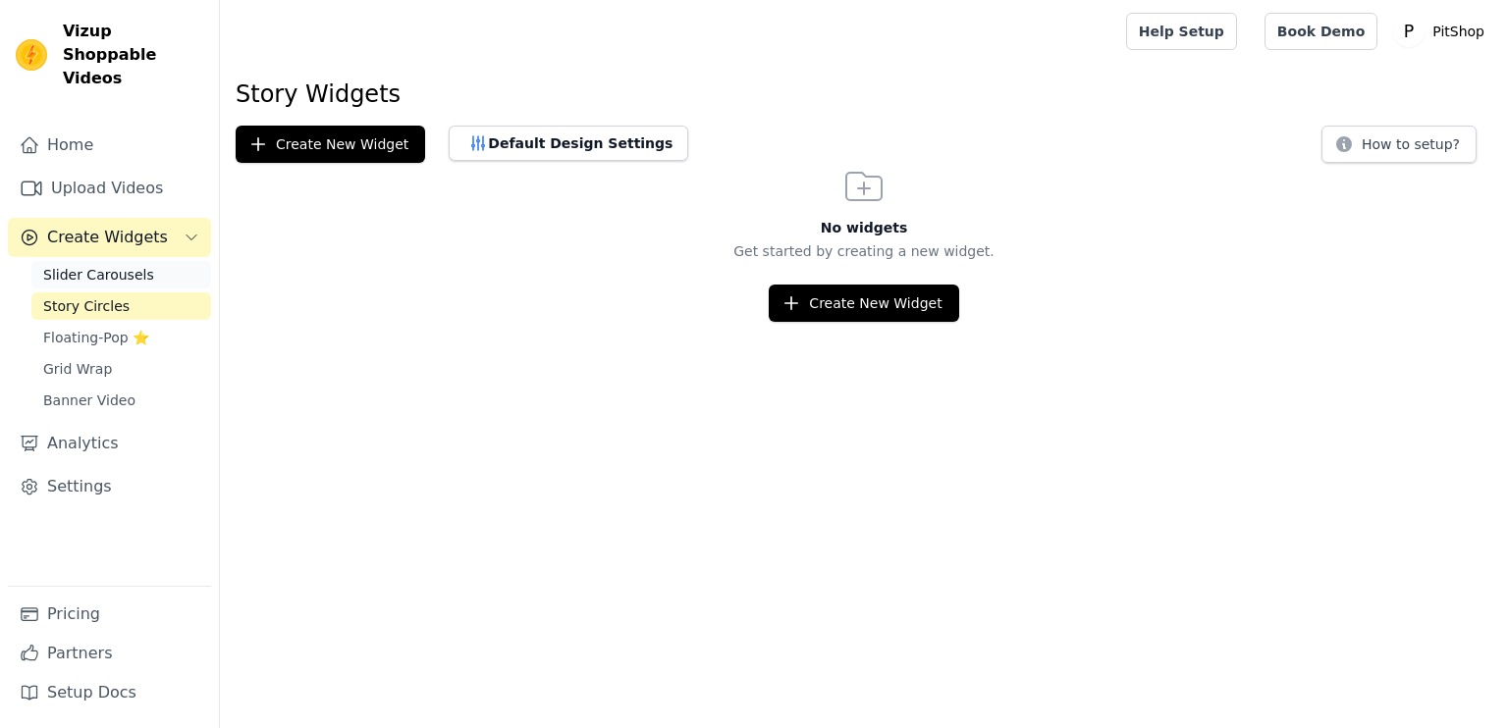
click at [118, 265] on span "Slider Carousels" at bounding box center [98, 275] width 111 height 20
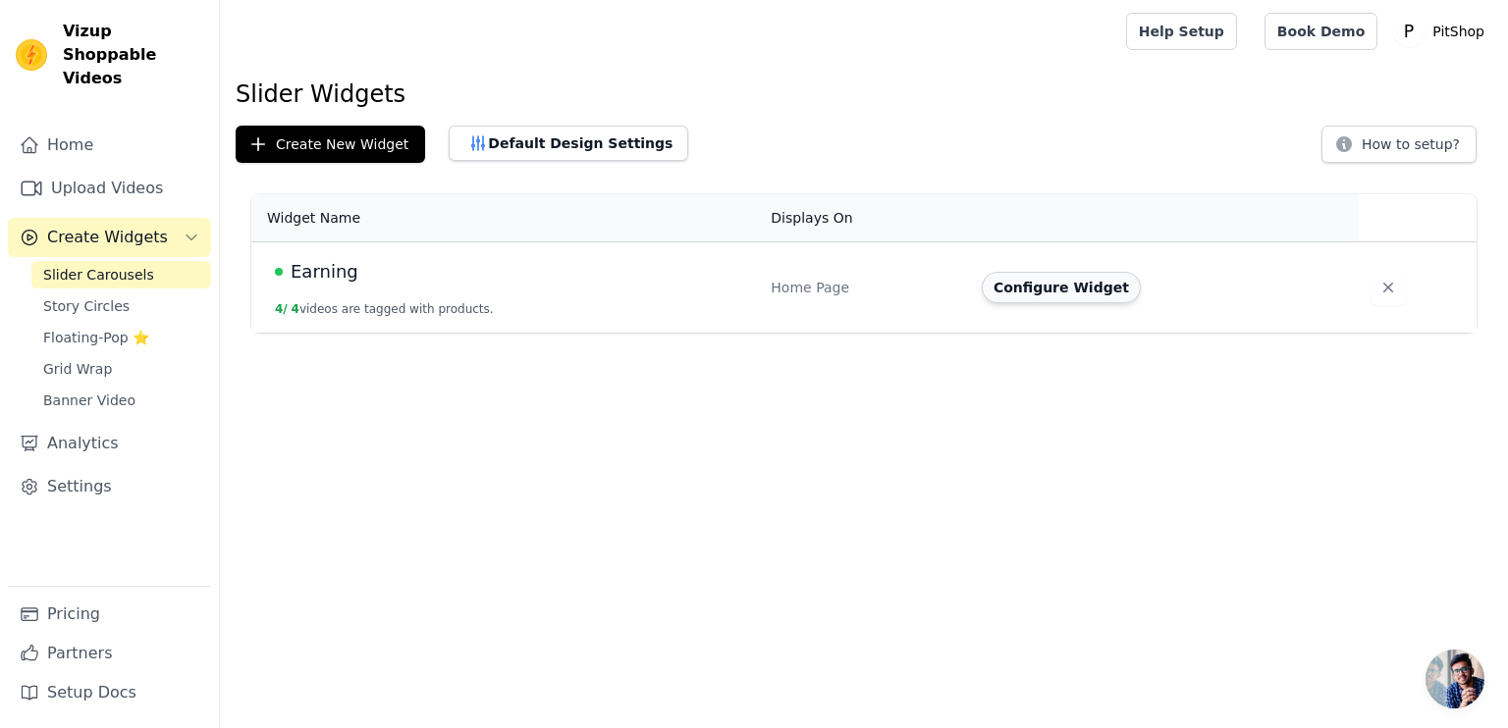
click at [1073, 301] on button "Configure Widget" at bounding box center [1061, 287] width 159 height 31
